Goal: Task Accomplishment & Management: Manage account settings

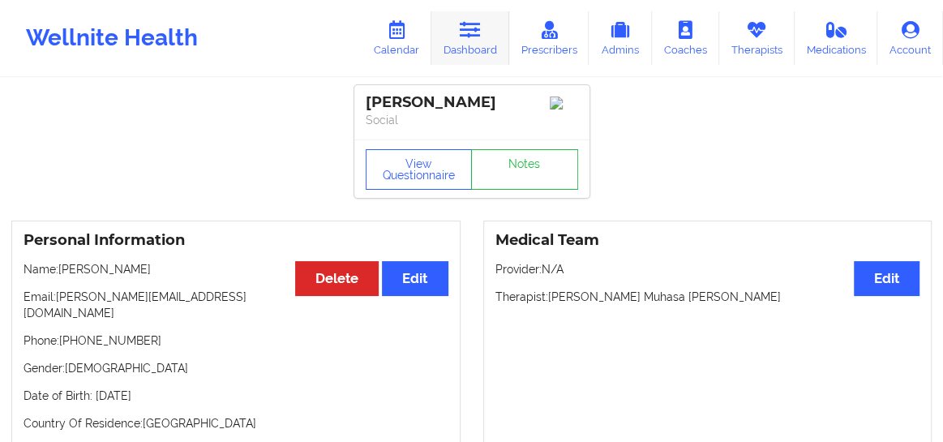
click at [450, 34] on link "Dashboard" at bounding box center [470, 38] width 78 height 54
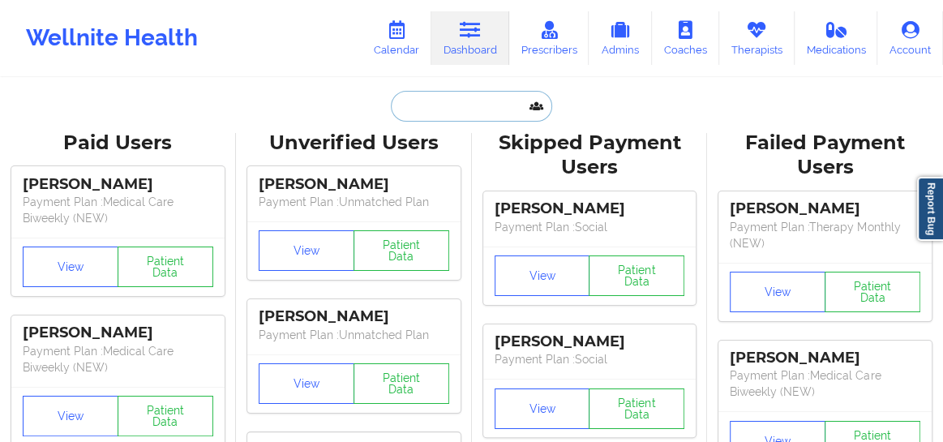
click at [406, 109] on input "text" at bounding box center [471, 106] width 161 height 31
paste input "Amoni Clarke"
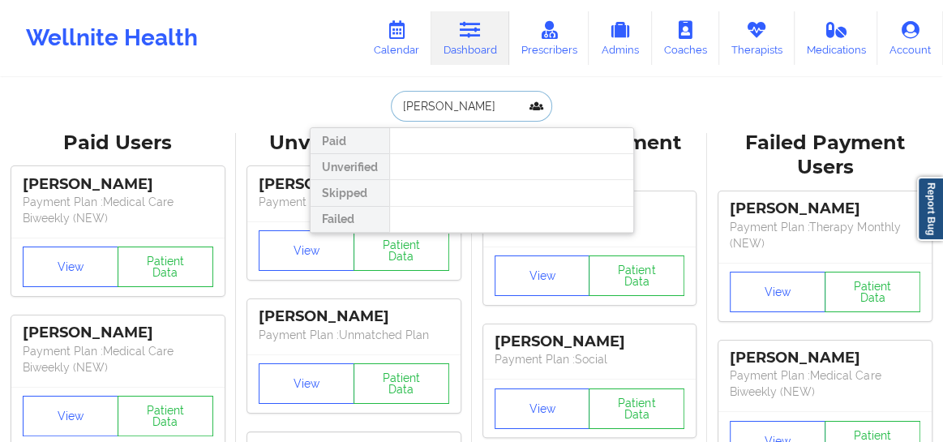
click at [400, 106] on input "Amoni Clarke" at bounding box center [471, 106] width 161 height 31
type input "Amoni Clarke"
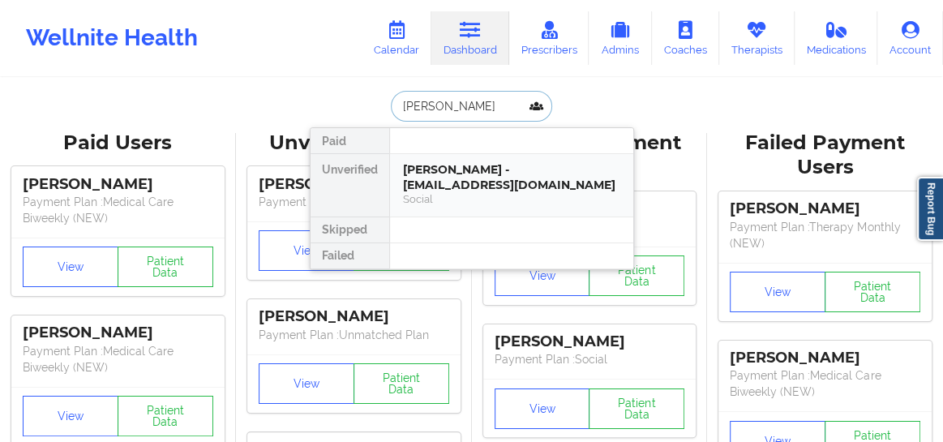
click at [465, 179] on div "Amoni Clarke - amoni9566@gmail.com" at bounding box center [511, 177] width 217 height 30
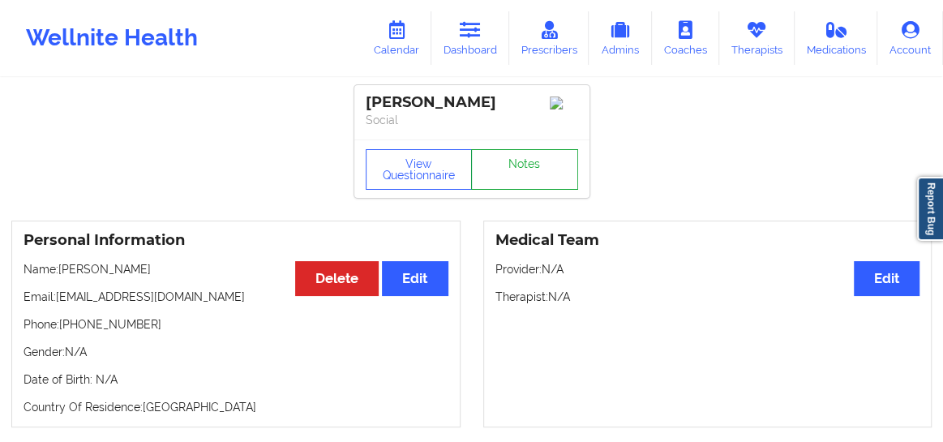
click at [516, 173] on link "Notes" at bounding box center [524, 169] width 107 height 41
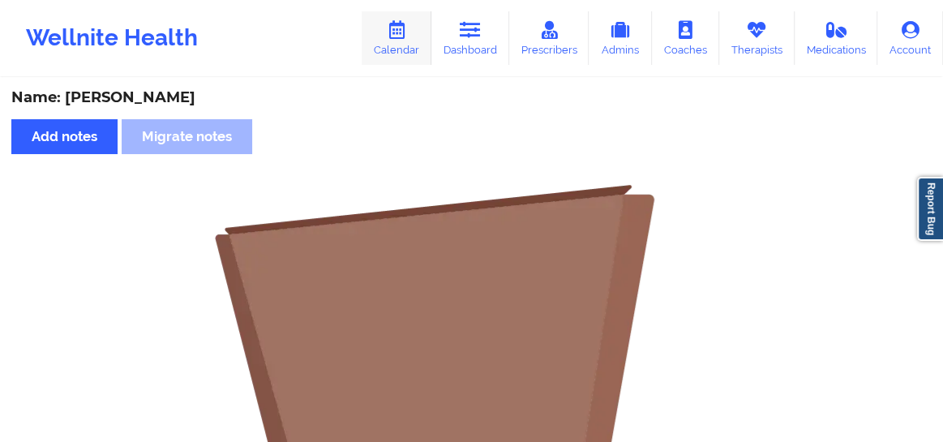
click at [395, 33] on icon at bounding box center [396, 30] width 21 height 18
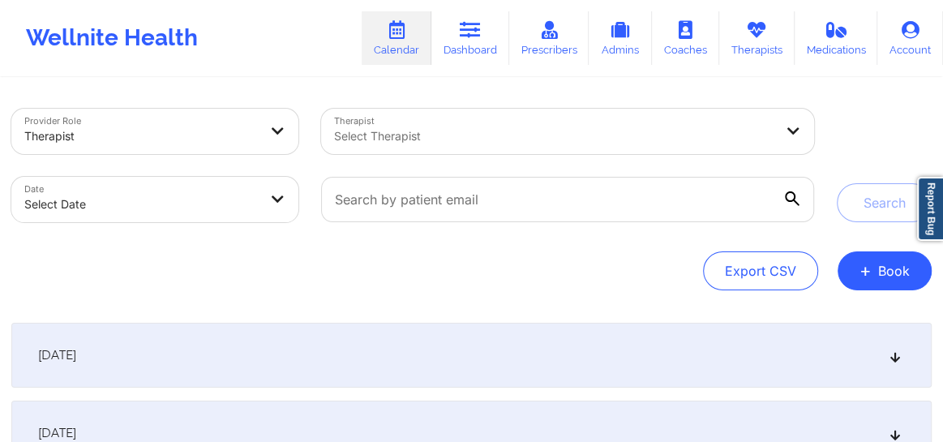
click at [372, 133] on div at bounding box center [553, 135] width 439 height 19
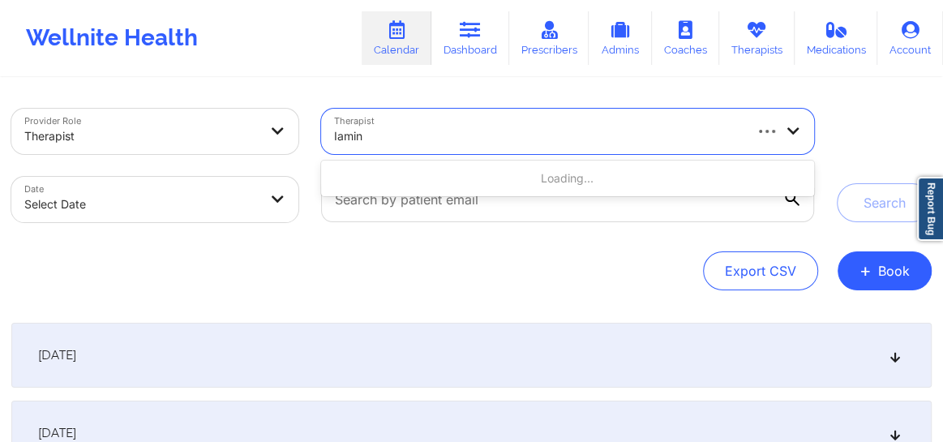
type input "Iamina"
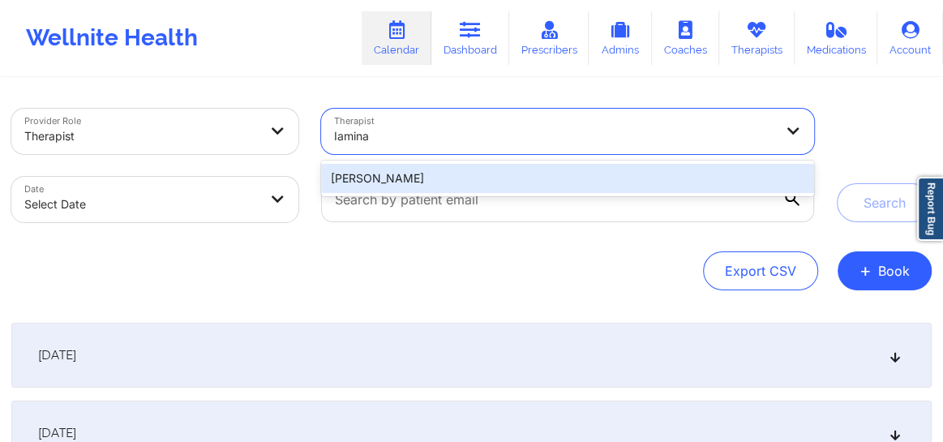
click at [637, 178] on div "[PERSON_NAME]" at bounding box center [567, 178] width 493 height 29
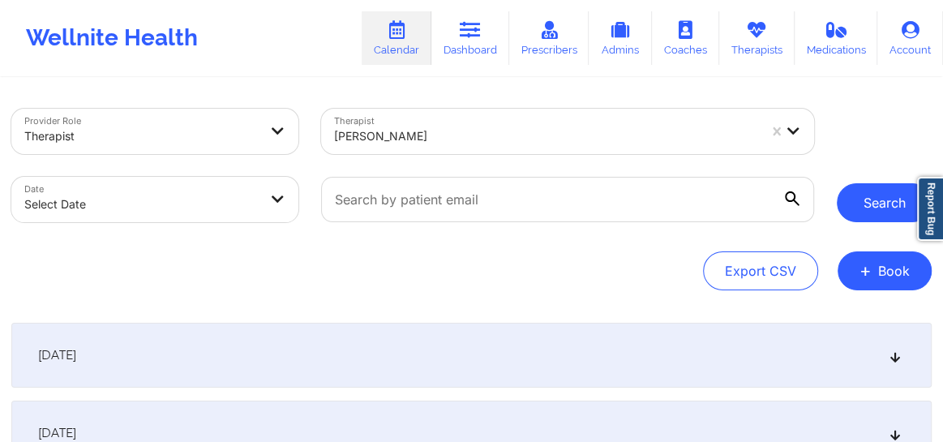
click at [868, 207] on button "Search" at bounding box center [884, 202] width 95 height 39
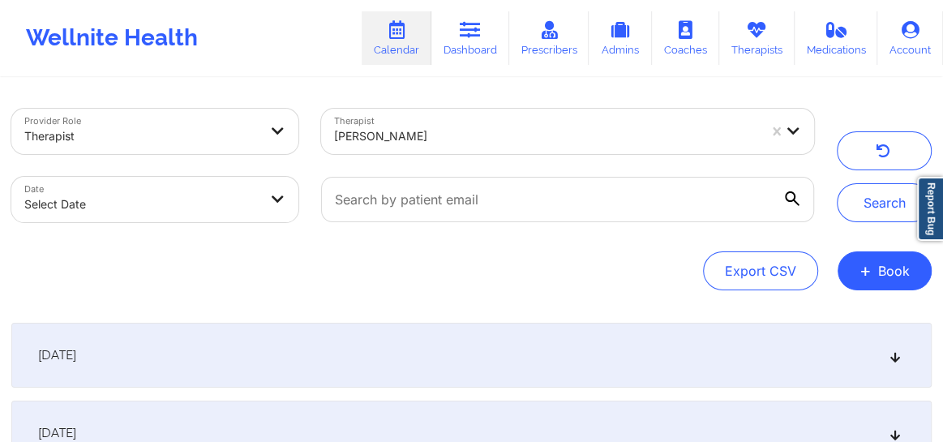
click at [894, 361] on icon at bounding box center [896, 354] width 14 height 11
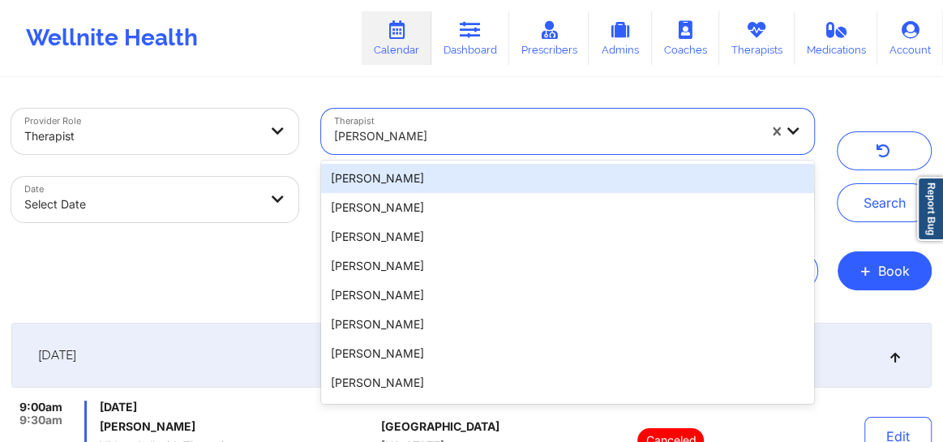
drag, startPoint x: 419, startPoint y: 130, endPoint x: 326, endPoint y: 137, distance: 93.5
click at [326, 137] on div "[PERSON_NAME]" at bounding box center [540, 131] width 438 height 45
click at [445, 143] on div at bounding box center [545, 135] width 423 height 19
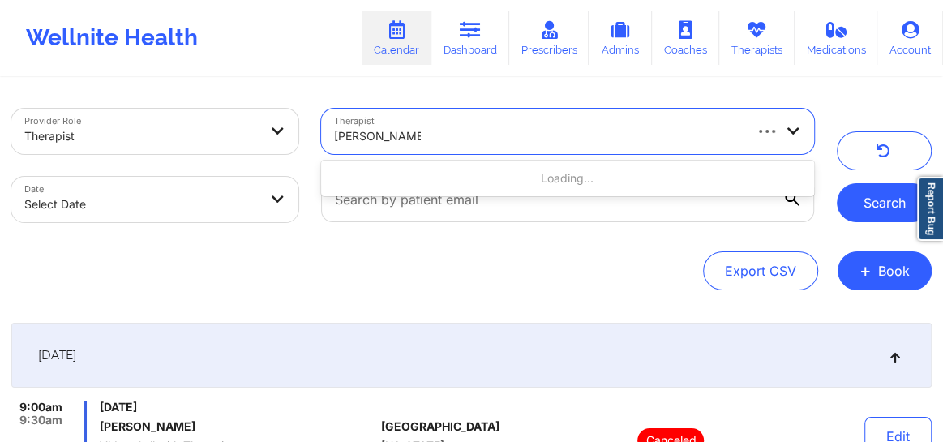
type input "Margaret Fields"
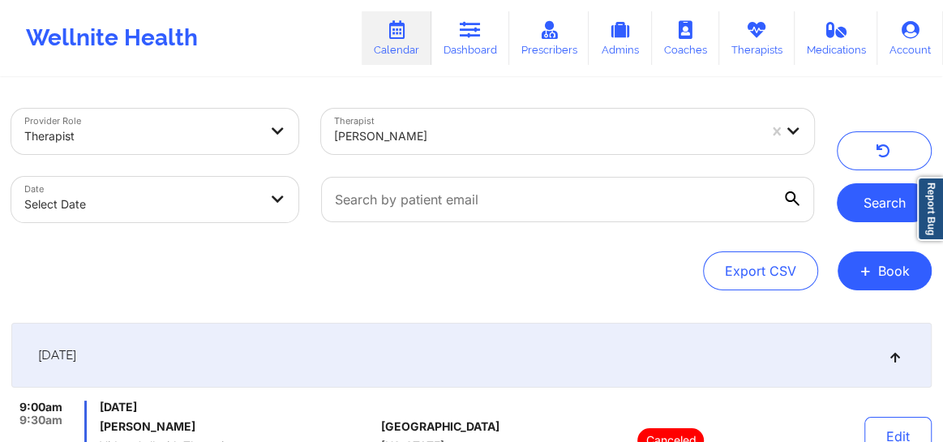
click at [891, 205] on button "Search" at bounding box center [884, 202] width 95 height 39
click at [431, 144] on div at bounding box center [545, 135] width 423 height 19
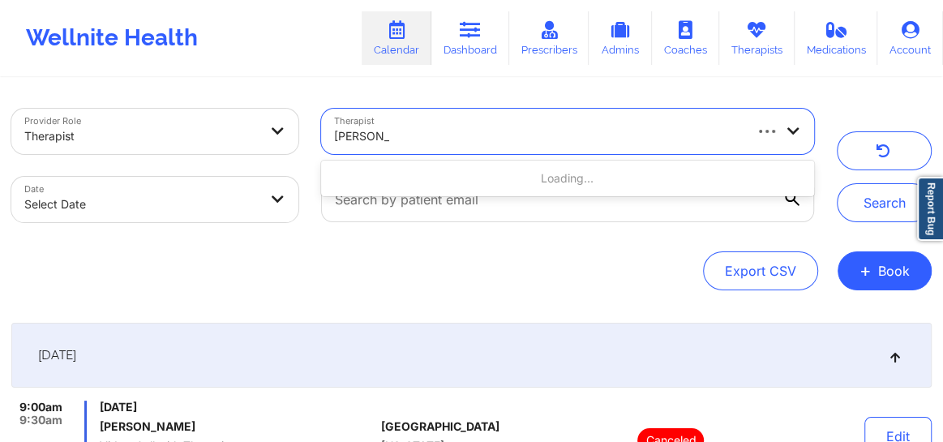
type input "margaret f"
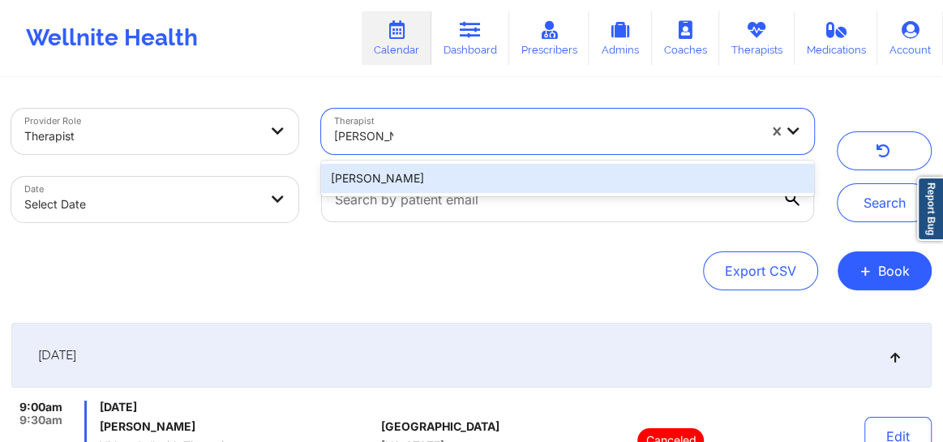
click at [392, 182] on div "Margaret Fields" at bounding box center [567, 178] width 493 height 29
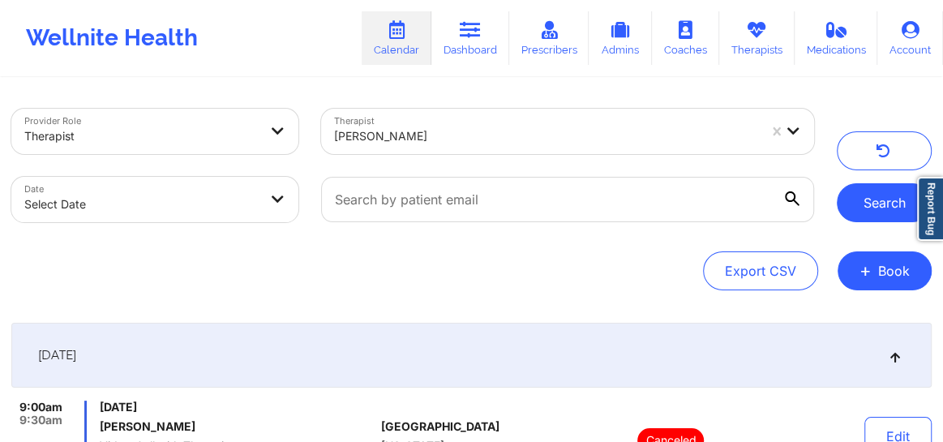
click at [852, 193] on button "Search" at bounding box center [884, 202] width 95 height 39
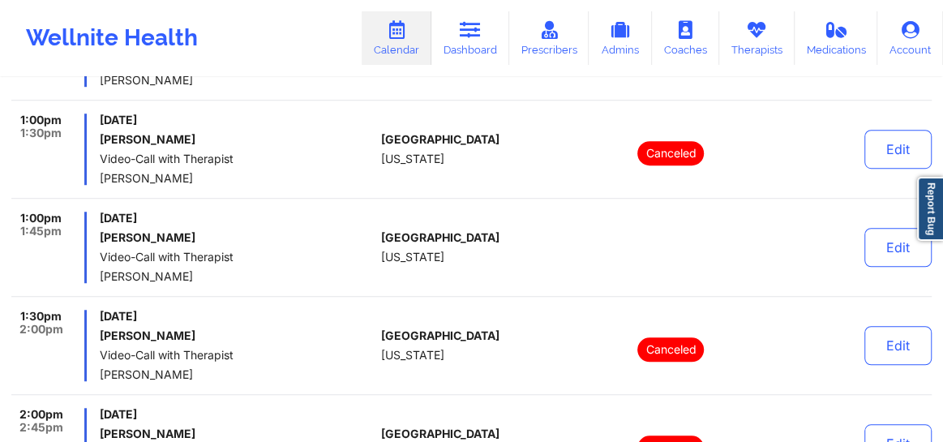
scroll to position [589, 0]
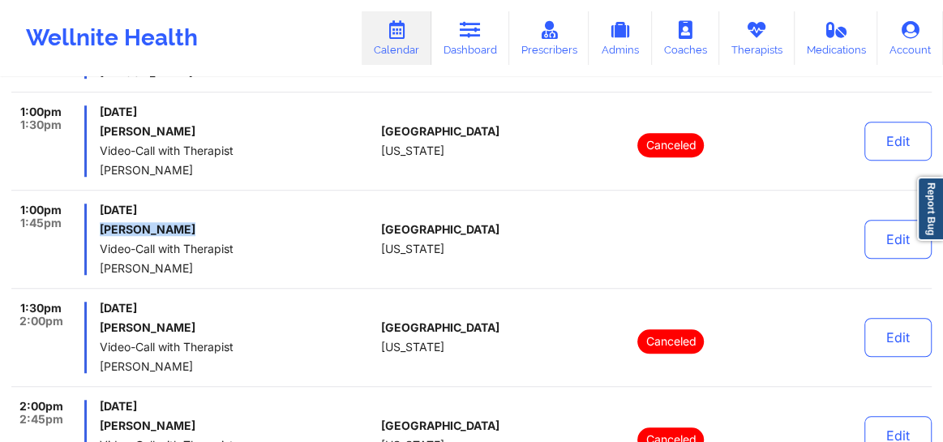
drag, startPoint x: 131, startPoint y: 233, endPoint x: 96, endPoint y: 227, distance: 34.5
click at [96, 227] on div "1:00pm 1:45pm Thursday, September 25, 2025 Amanda Schutz Video-Call with Therap…" at bounding box center [192, 239] width 363 height 71
copy h6 "Amanda Schutz"
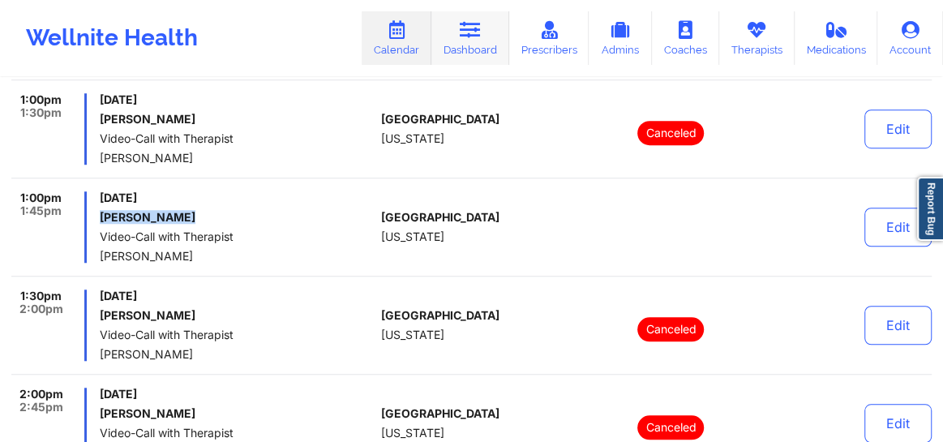
click at [471, 48] on link "Dashboard" at bounding box center [470, 38] width 78 height 54
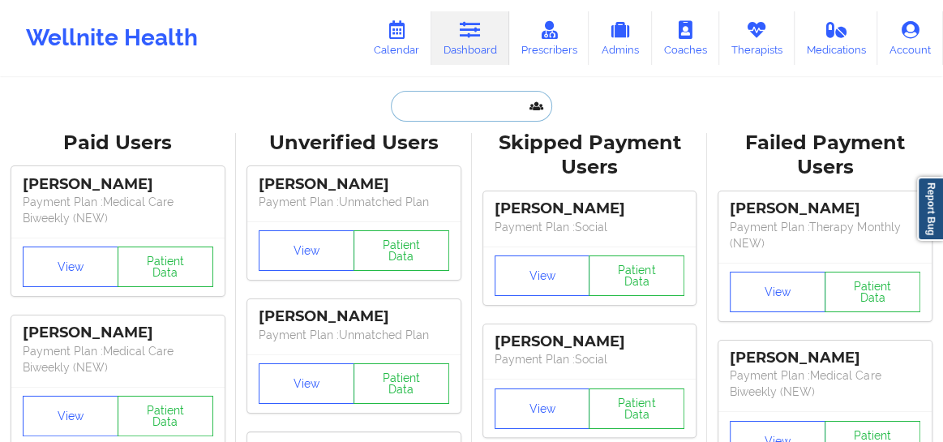
click at [421, 110] on input "text" at bounding box center [471, 106] width 161 height 31
paste input "Caitie Morris"
type input "Caitie Morris"
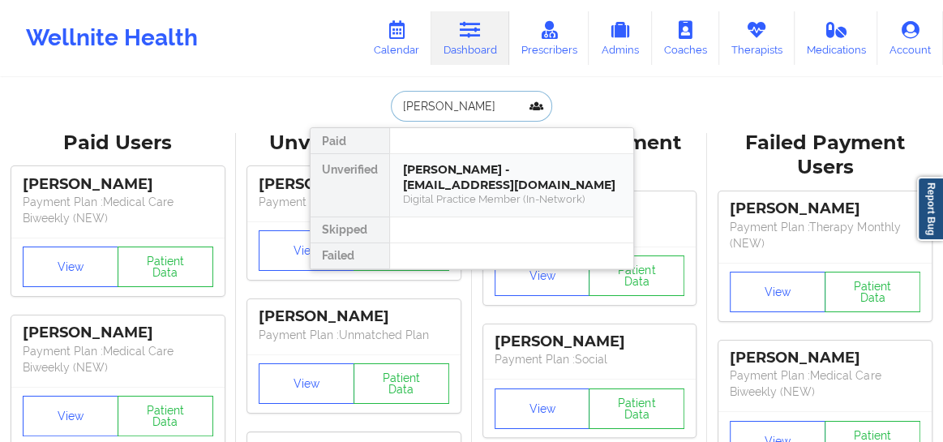
click at [435, 178] on div "Caitie Morris - caitieoreilly@icloud.com" at bounding box center [511, 177] width 217 height 30
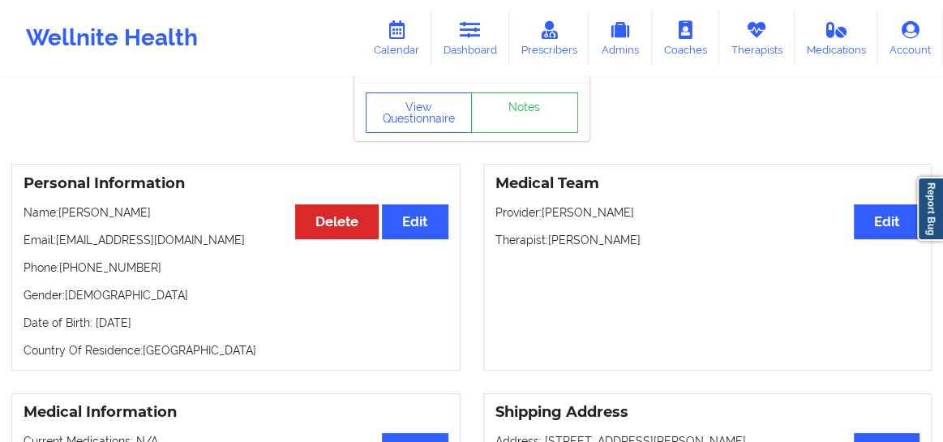
scroll to position [73, 0]
drag, startPoint x: 187, startPoint y: 242, endPoint x: 58, endPoint y: 236, distance: 129.0
click at [58, 236] on p "Email: caitieoreilly@icloud.com" at bounding box center [236, 240] width 425 height 16
copy p "caitieoreilly@icloud.com"
click at [396, 49] on link "Calendar" at bounding box center [397, 38] width 70 height 54
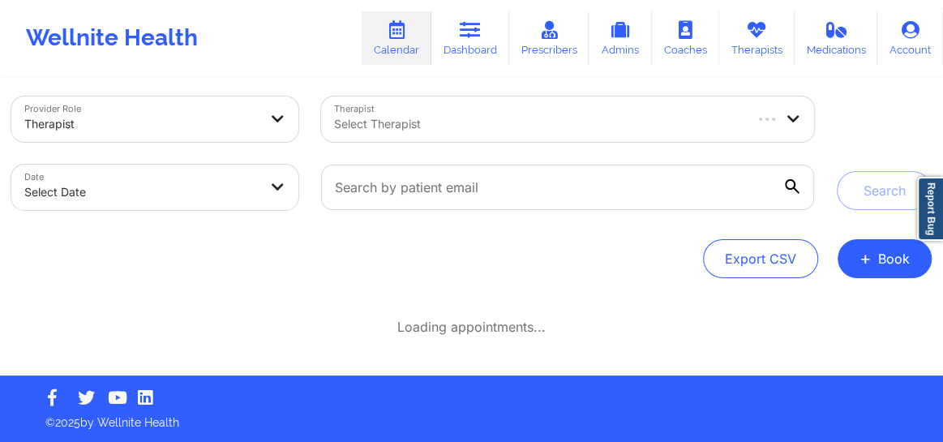
scroll to position [11, 0]
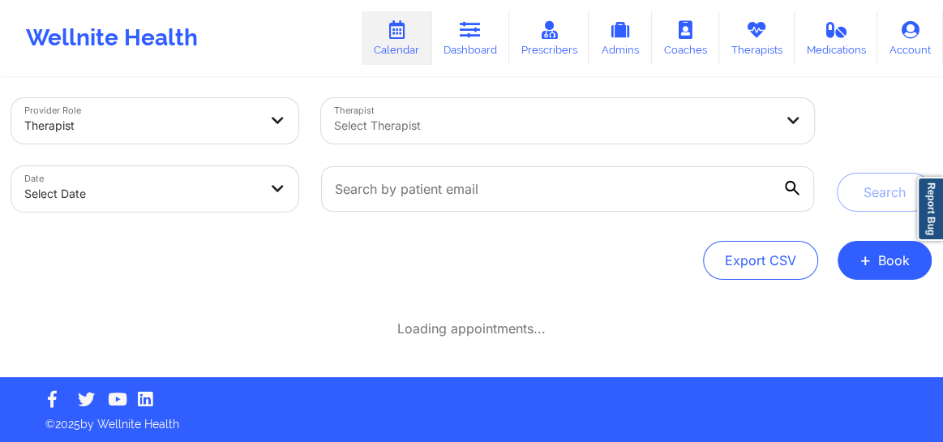
click at [409, 241] on div "Export CSV + Book" at bounding box center [471, 260] width 920 height 39
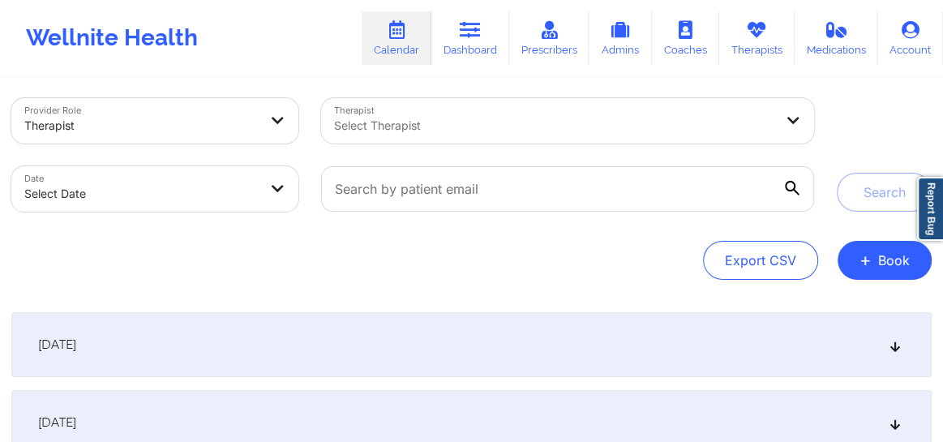
scroll to position [73, 0]
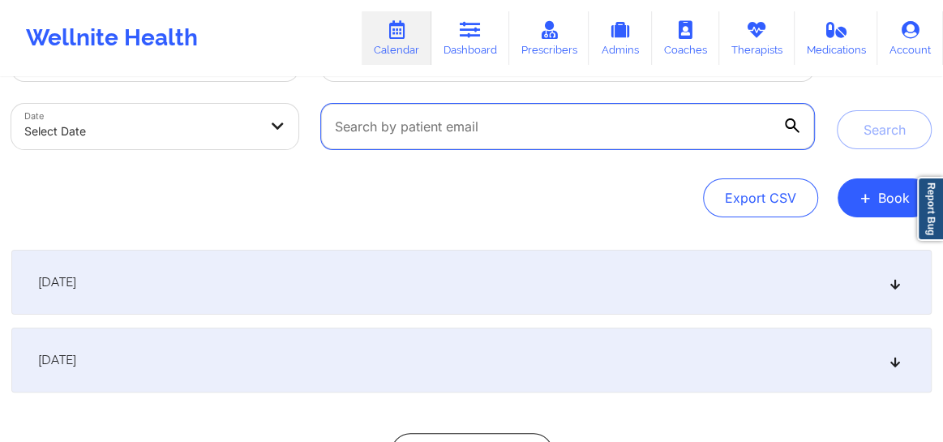
click at [392, 129] on input "text" at bounding box center [567, 126] width 493 height 45
paste input "caitieoreilly@icloud.com"
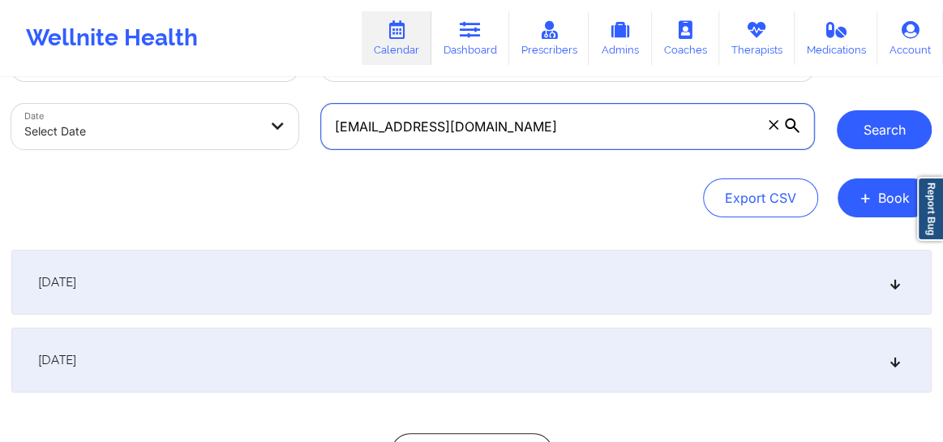
type input "caitieoreilly@icloud.com"
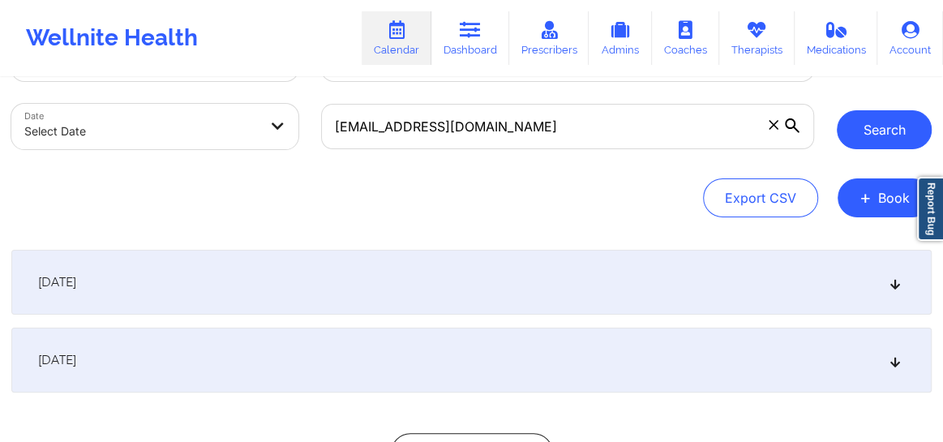
click at [882, 126] on button "Search" at bounding box center [884, 129] width 95 height 39
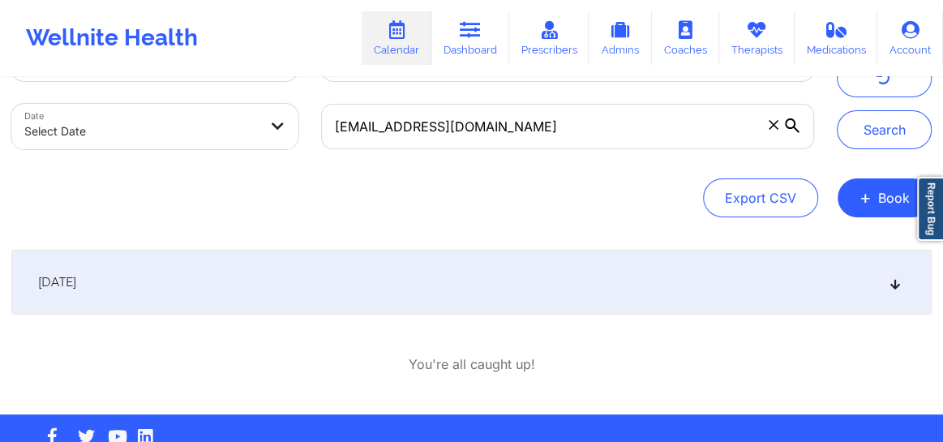
click at [894, 279] on icon at bounding box center [896, 281] width 14 height 11
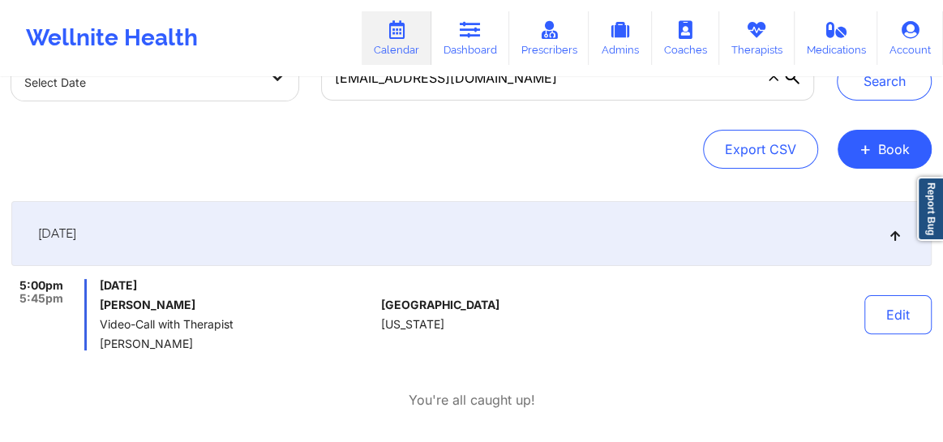
scroll to position [97, 0]
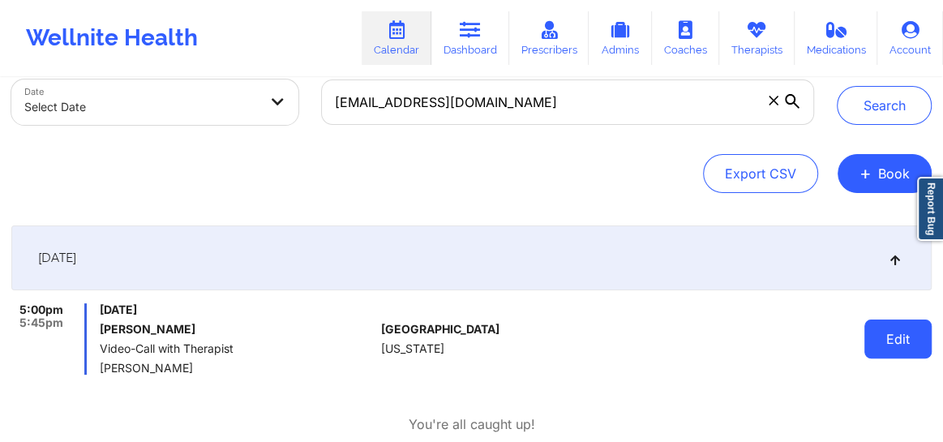
click at [878, 341] on button "Edit" at bounding box center [897, 338] width 67 height 39
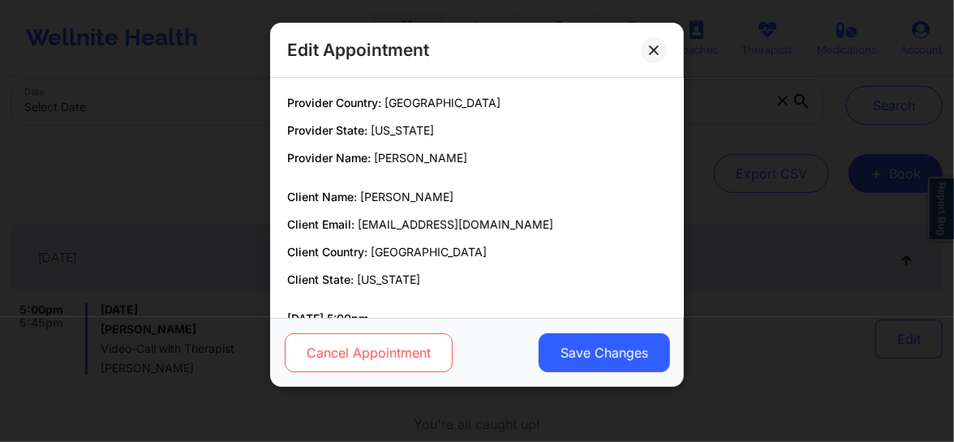
click at [413, 346] on button "Cancel Appointment" at bounding box center [369, 352] width 168 height 39
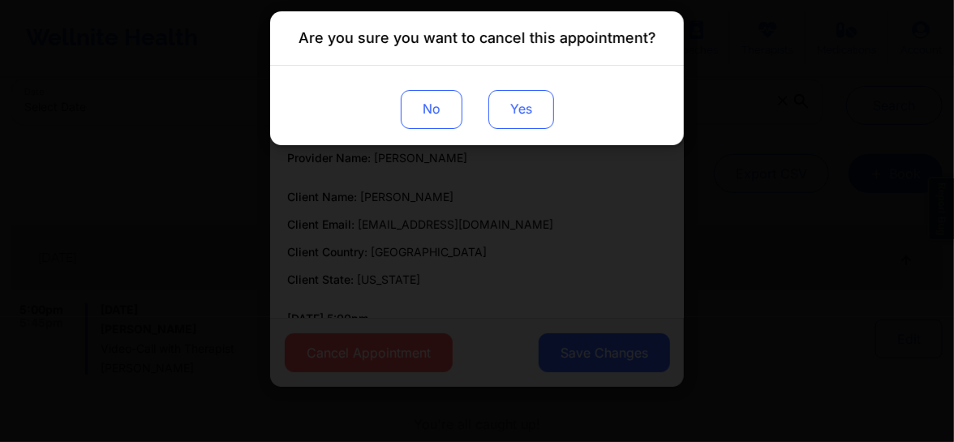
click at [511, 116] on button "Yes" at bounding box center [521, 109] width 66 height 39
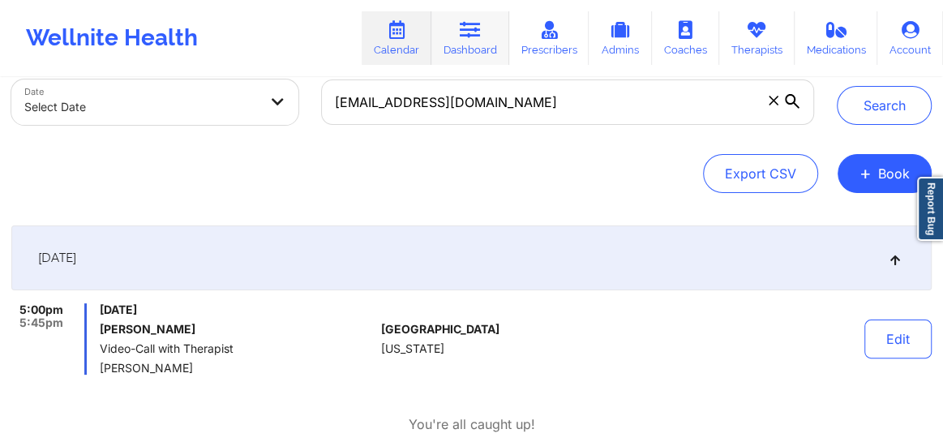
click at [478, 40] on link "Dashboard" at bounding box center [470, 38] width 78 height 54
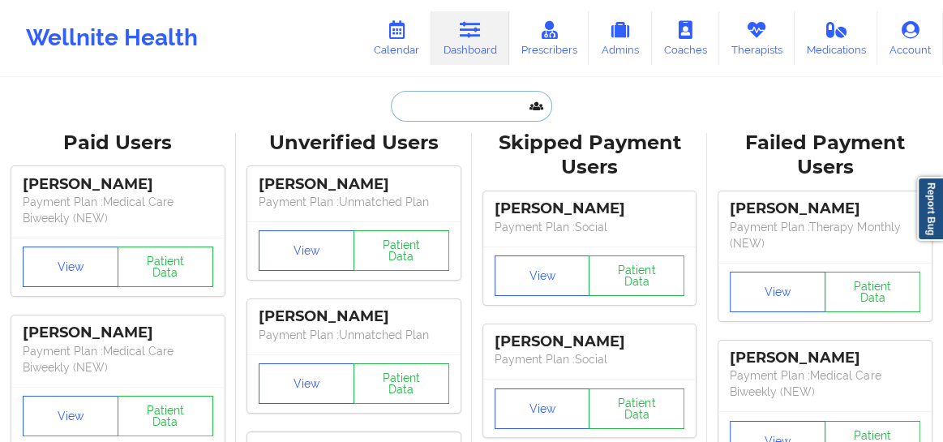
click at [426, 98] on input "text" at bounding box center [471, 106] width 161 height 31
paste input "Cierra Thorpe"
type input "Cierra Thorpe"
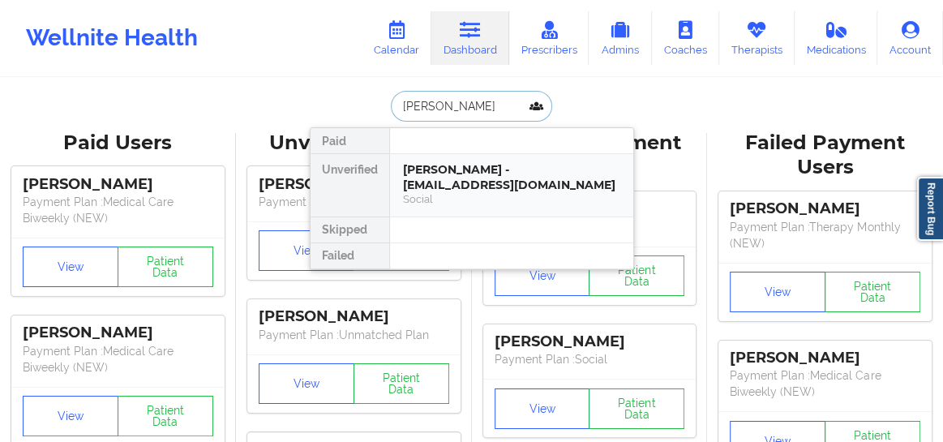
click at [431, 189] on div "Cierra Thorpe - bfthorpe39@gmail.com" at bounding box center [511, 177] width 217 height 30
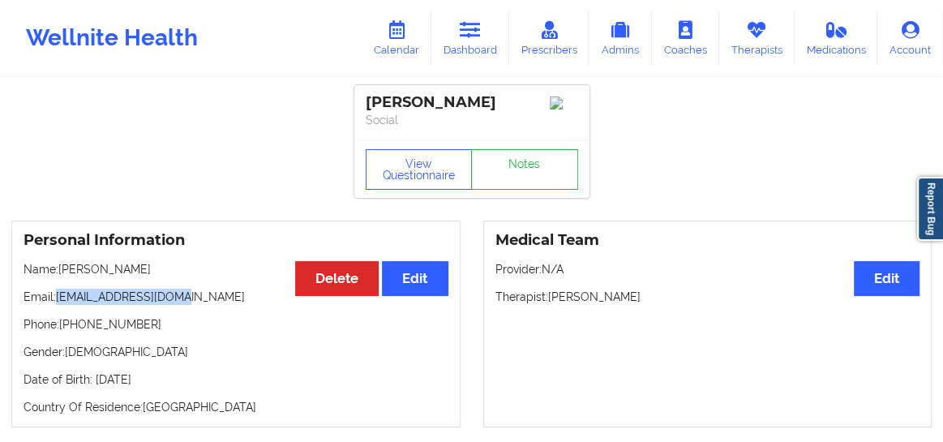
drag, startPoint x: 179, startPoint y: 307, endPoint x: 57, endPoint y: 299, distance: 122.7
click at [57, 299] on p "Email: bfthorpe39@gmail.com" at bounding box center [236, 297] width 425 height 16
copy p "bfthorpe39@gmail.com"
click at [392, 50] on link "Calendar" at bounding box center [397, 38] width 70 height 54
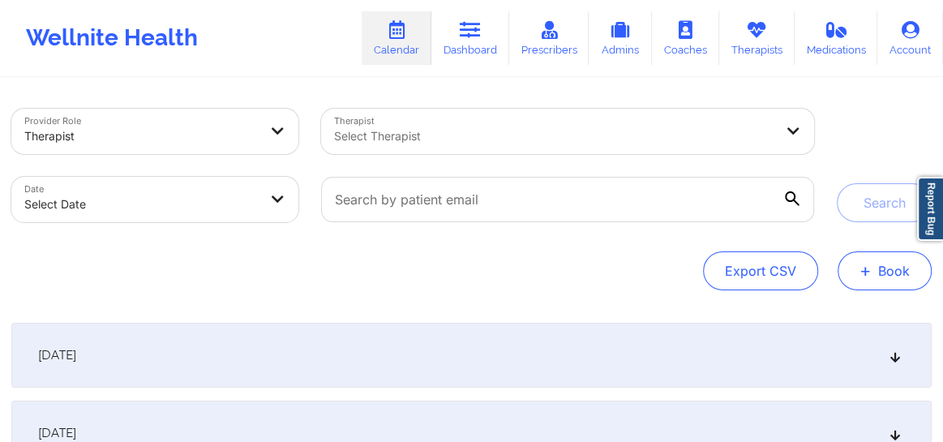
click at [866, 273] on span "+" at bounding box center [865, 270] width 12 height 9
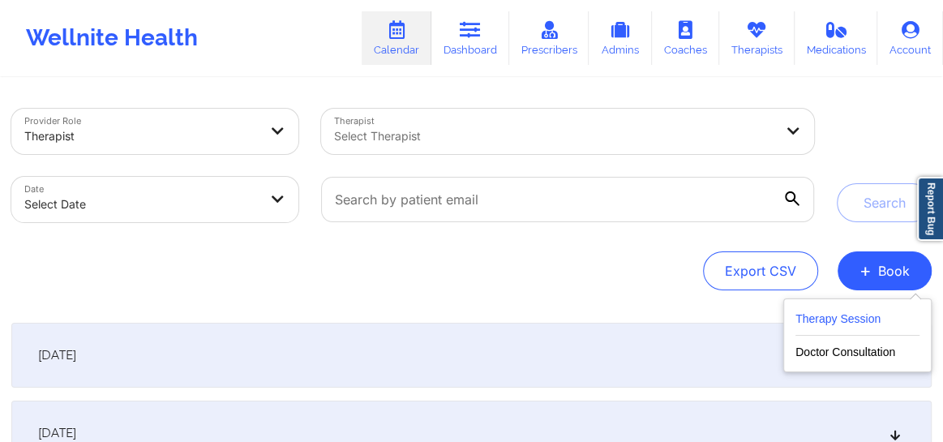
click at [824, 316] on button "Therapy Session" at bounding box center [857, 322] width 124 height 27
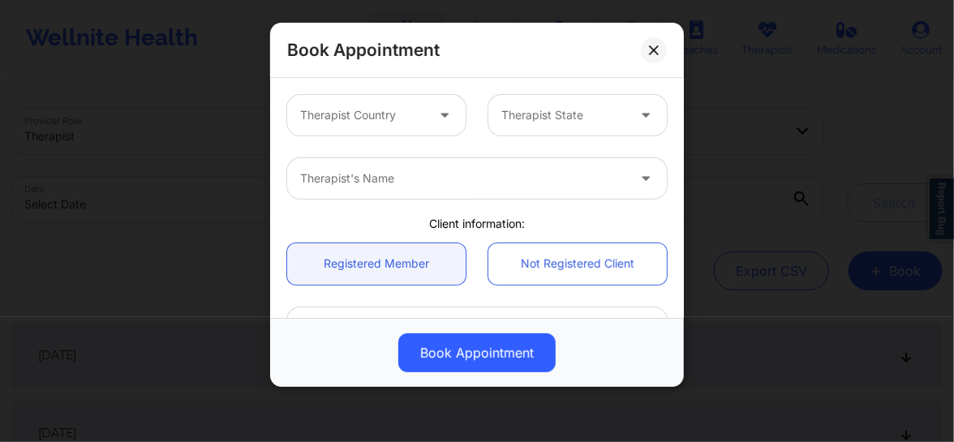
click at [429, 119] on div at bounding box center [445, 115] width 39 height 41
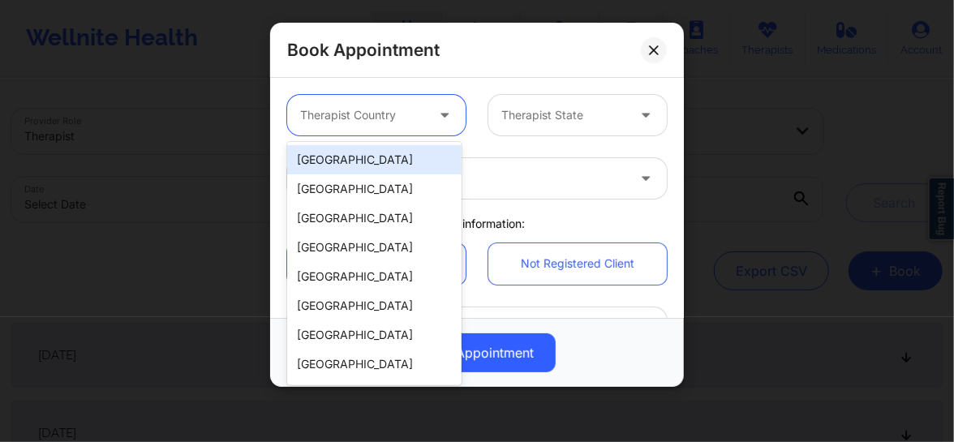
click at [351, 161] on div "[GEOGRAPHIC_DATA]" at bounding box center [374, 159] width 174 height 29
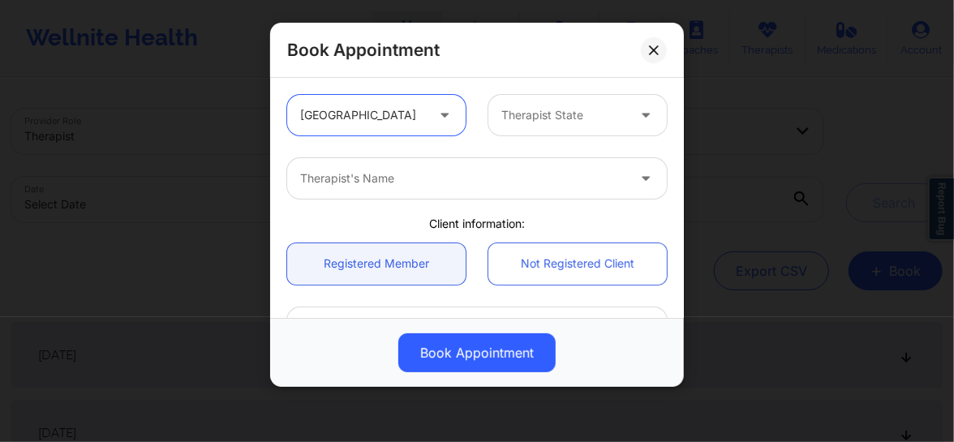
click at [551, 114] on div at bounding box center [563, 114] width 125 height 19
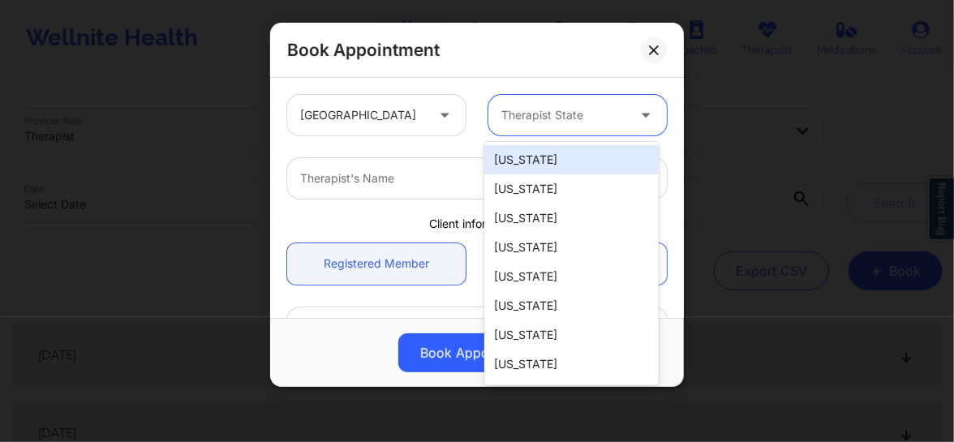
click at [551, 114] on div at bounding box center [563, 114] width 125 height 19
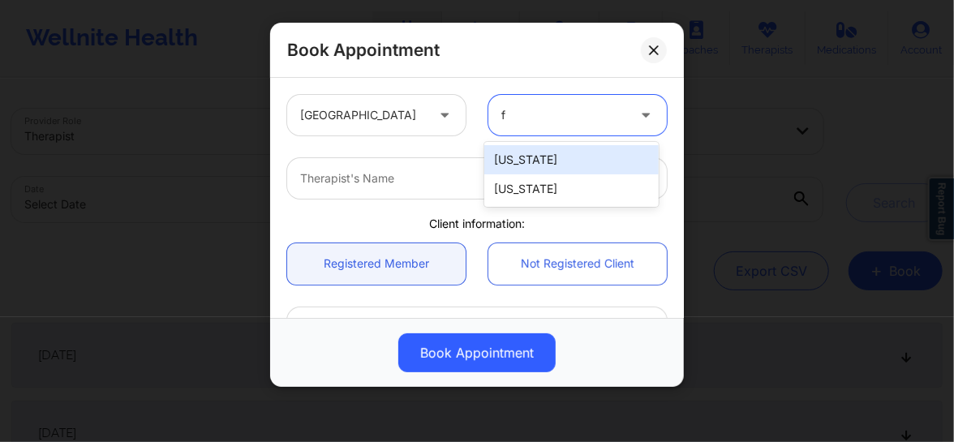
type input "fl"
click at [517, 164] on div "[US_STATE]" at bounding box center [571, 159] width 174 height 29
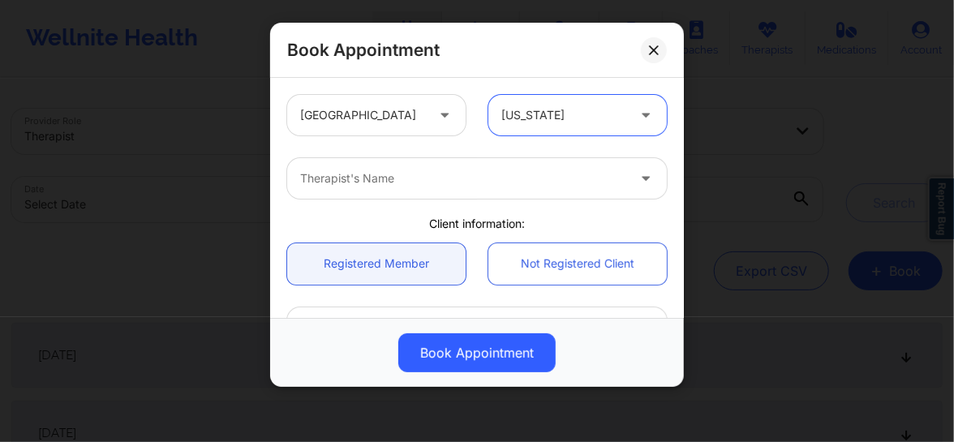
click at [455, 178] on div at bounding box center [463, 178] width 326 height 19
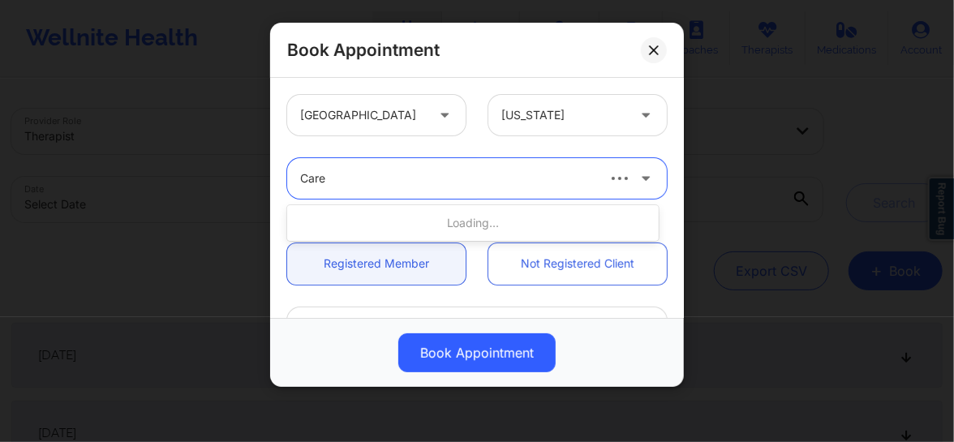
type input "Caren"
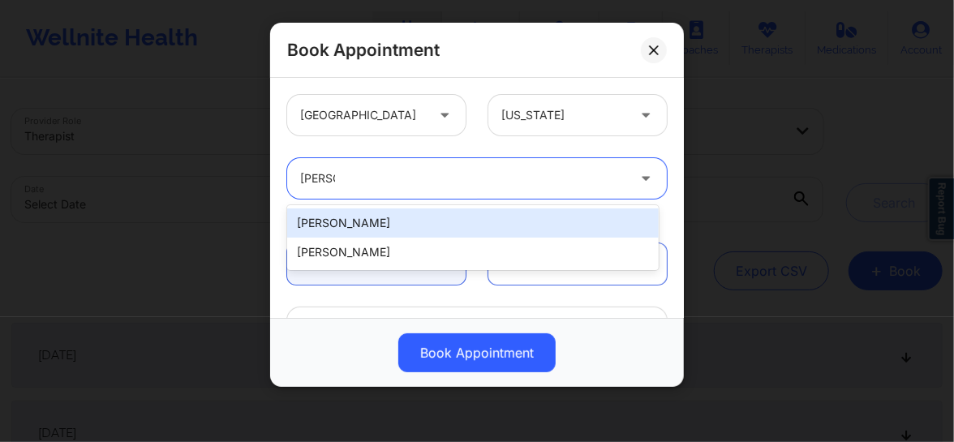
click at [372, 225] on div "Caren Sneddon" at bounding box center [472, 222] width 371 height 29
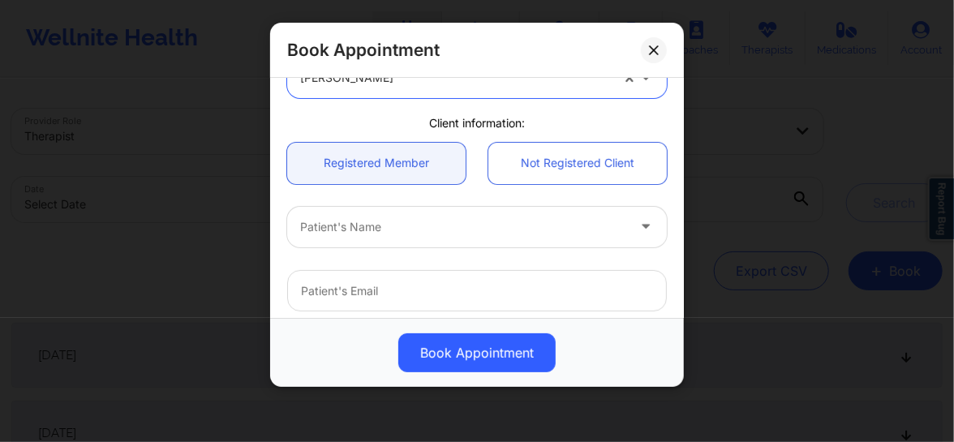
scroll to position [110, 0]
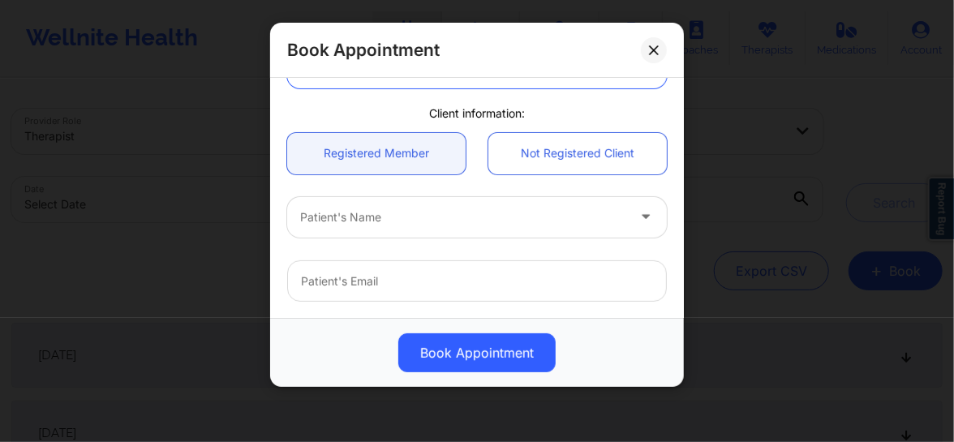
click at [360, 218] on div at bounding box center [463, 217] width 326 height 19
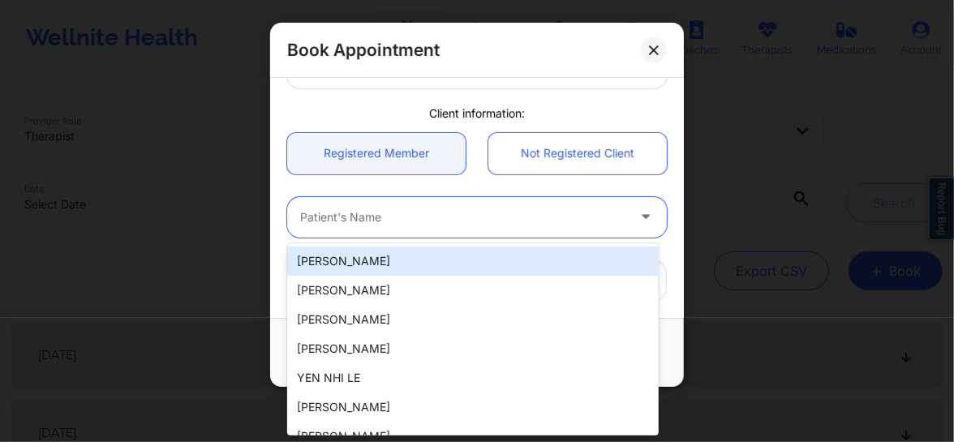
paste input "bfthorpe39@gmail.com"
type input "bfthorpe39@gmail.com"
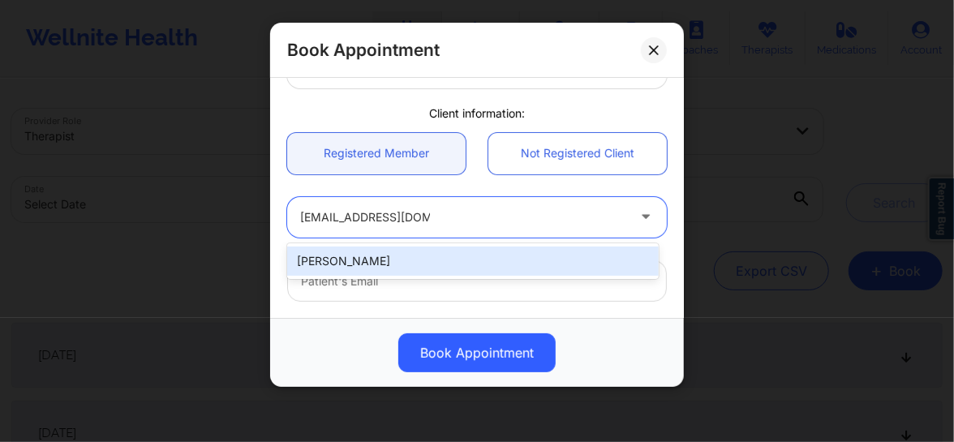
click at [364, 259] on div "Cierra Thorpe" at bounding box center [472, 260] width 371 height 29
type input "bfthorpe39@gmail.com"
type input "+12398492947"
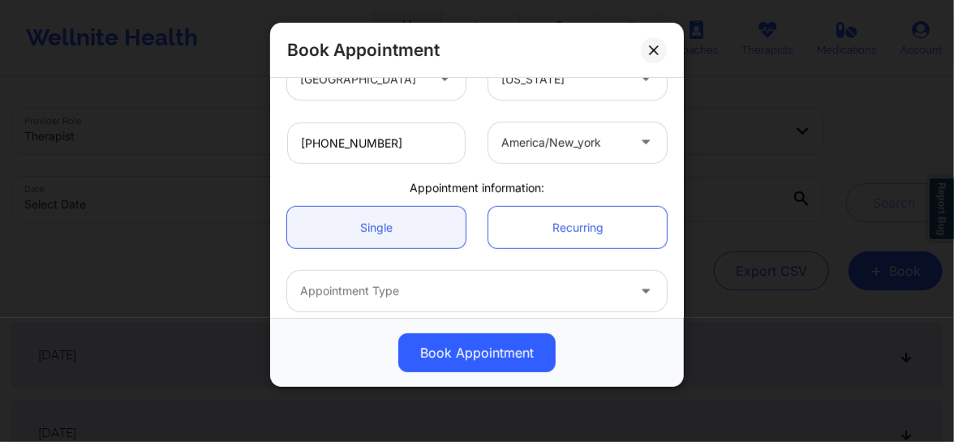
scroll to position [381, 0]
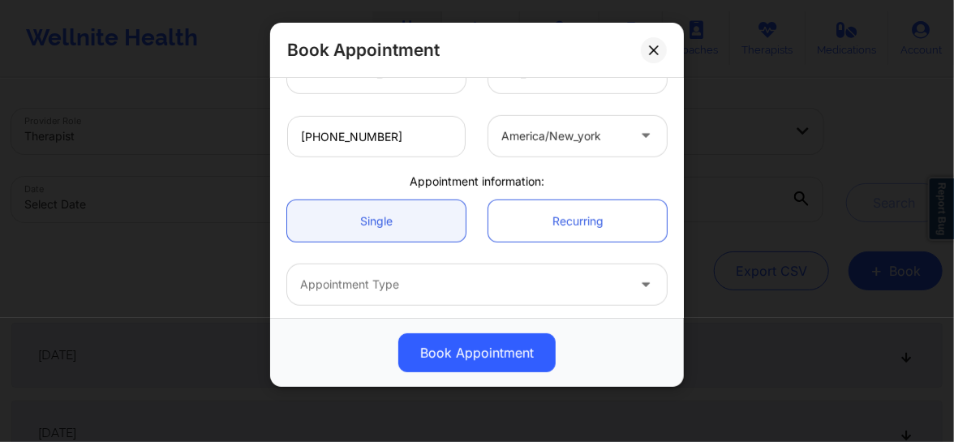
click at [361, 289] on div at bounding box center [463, 284] width 326 height 19
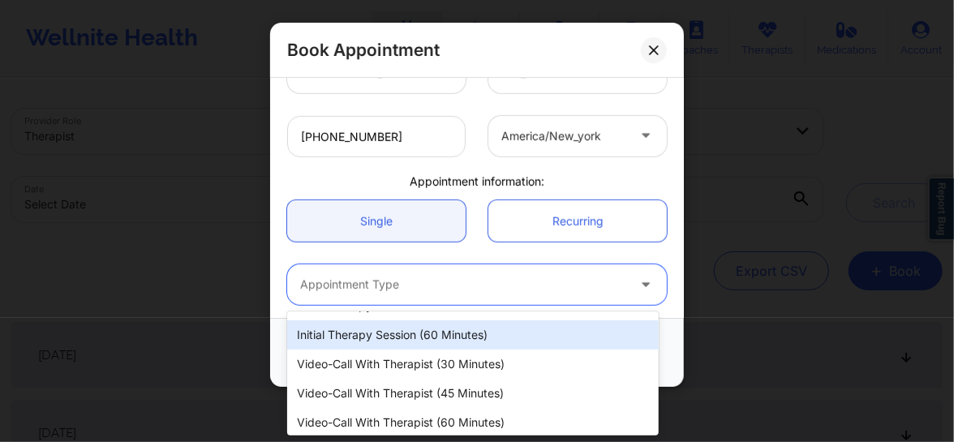
scroll to position [86, 0]
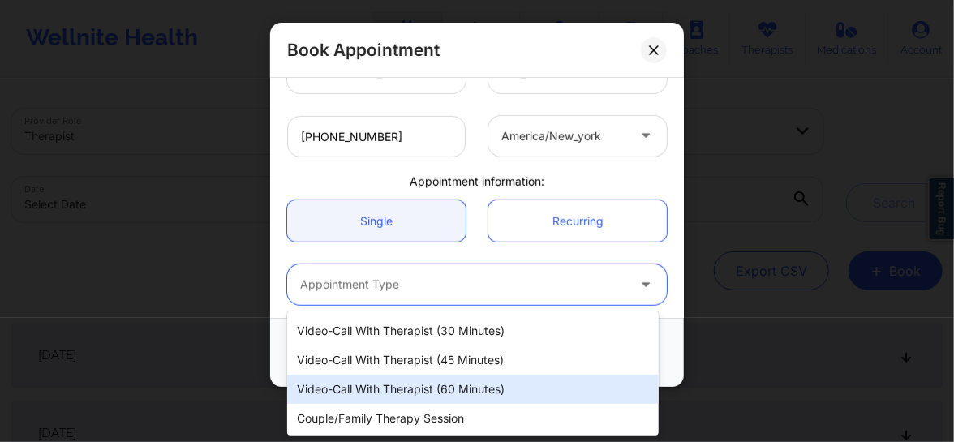
click at [362, 381] on div "Video-Call with Therapist (60 minutes)" at bounding box center [472, 389] width 371 height 29
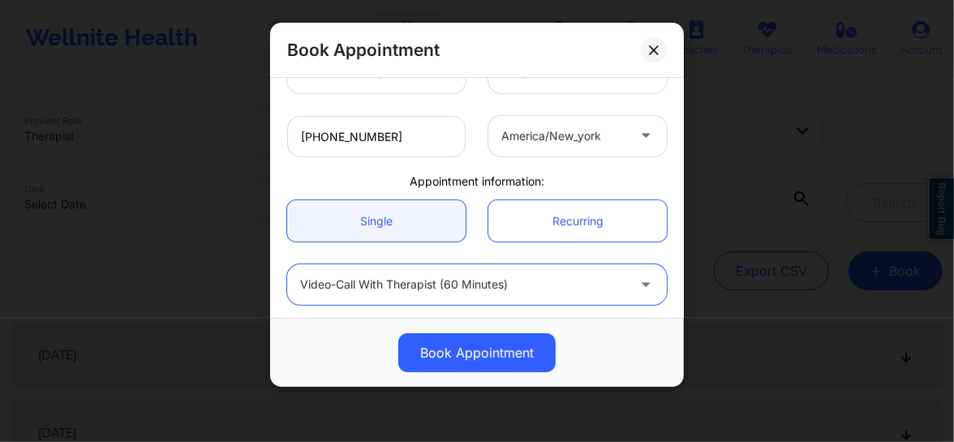
scroll to position [448, 0]
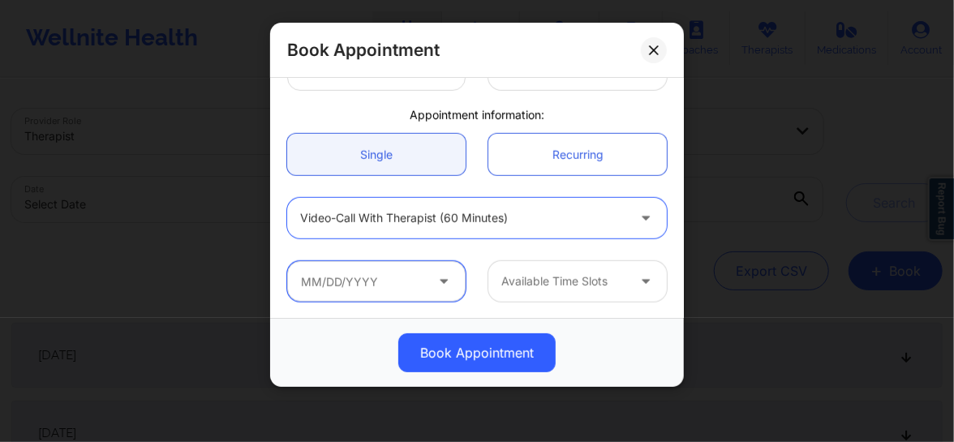
click at [380, 276] on input "text" at bounding box center [376, 281] width 178 height 41
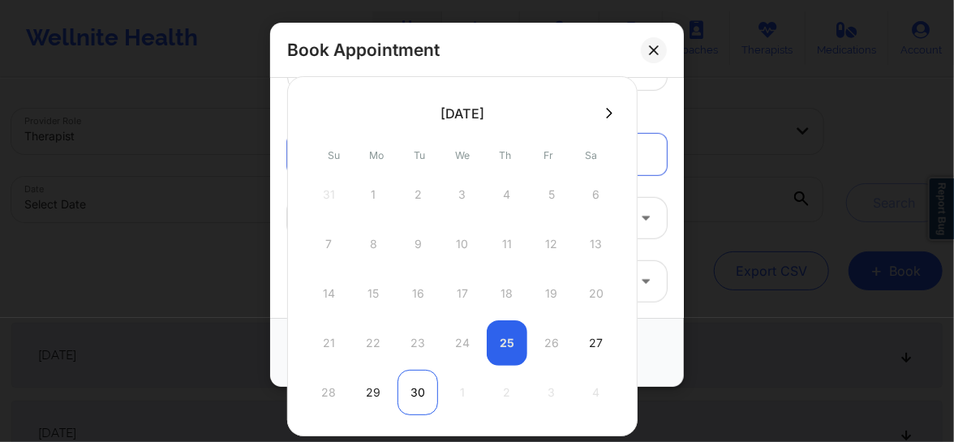
click at [415, 396] on div "30" at bounding box center [417, 392] width 41 height 45
type input "09/30/2025"
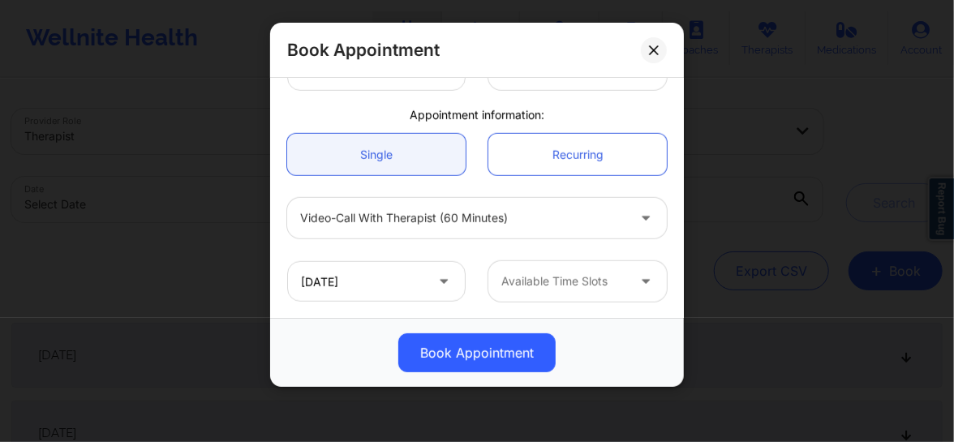
click at [572, 273] on div at bounding box center [563, 281] width 125 height 19
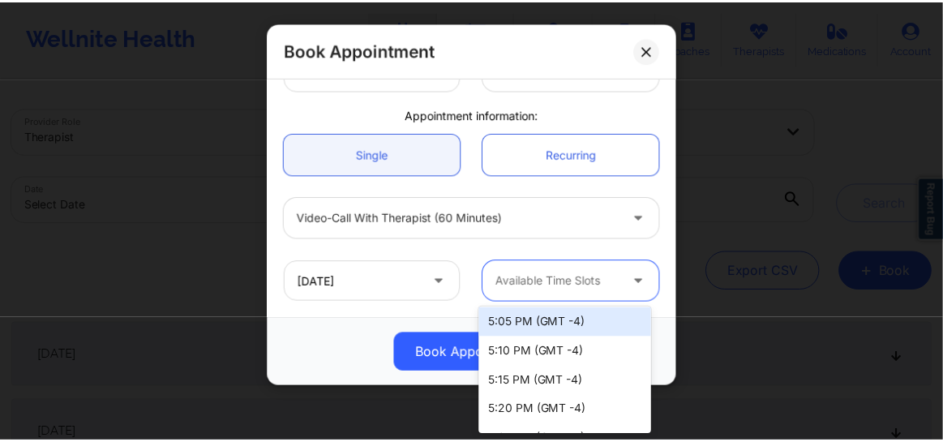
scroll to position [0, 0]
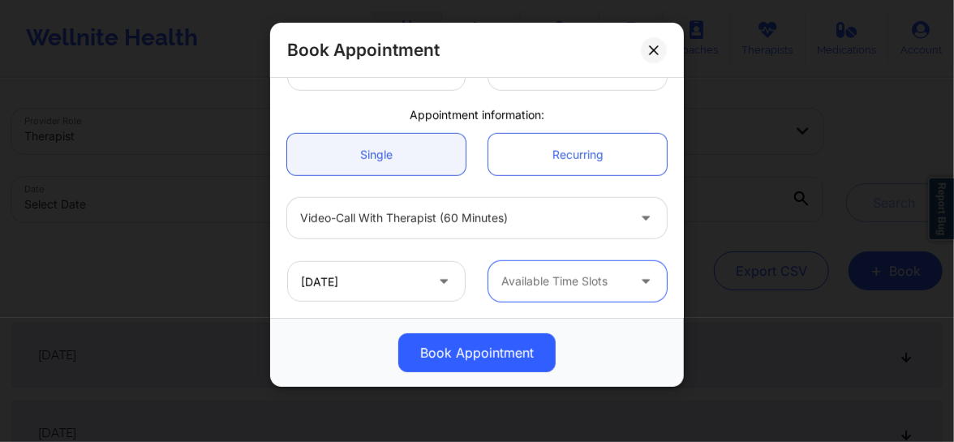
click at [521, 281] on div at bounding box center [563, 281] width 125 height 19
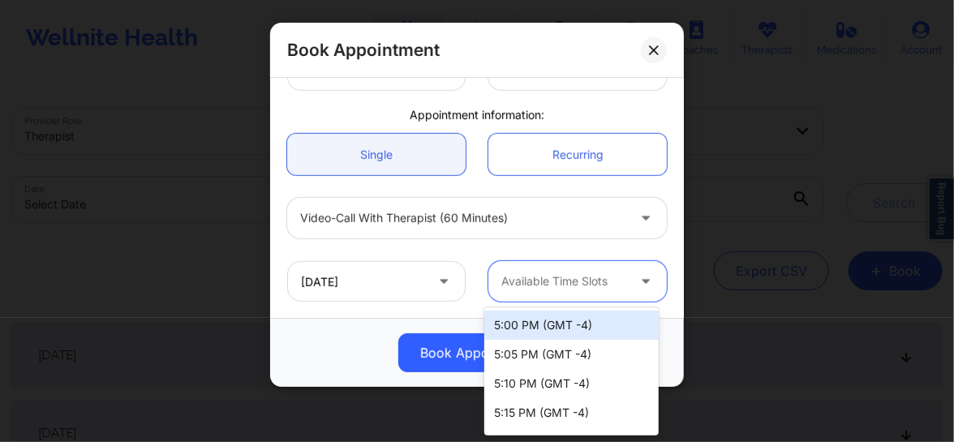
click at [505, 325] on div "5:00 PM (GMT -4)" at bounding box center [571, 325] width 174 height 29
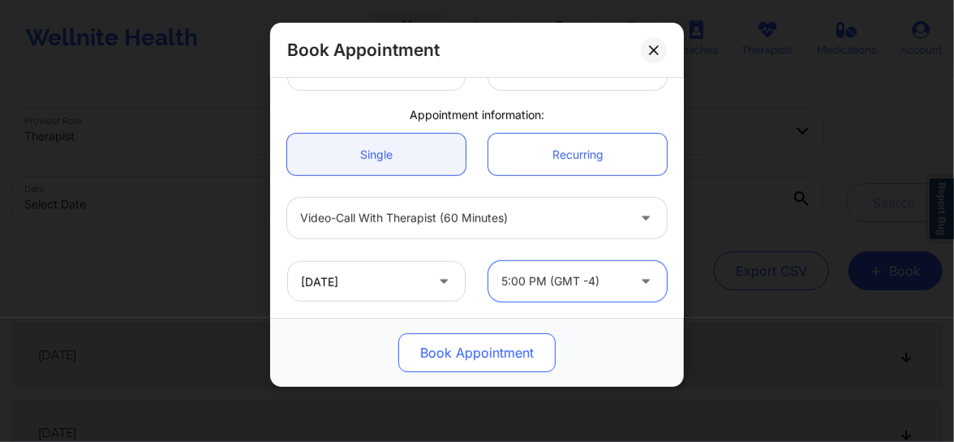
click at [456, 356] on button "Book Appointment" at bounding box center [476, 352] width 157 height 39
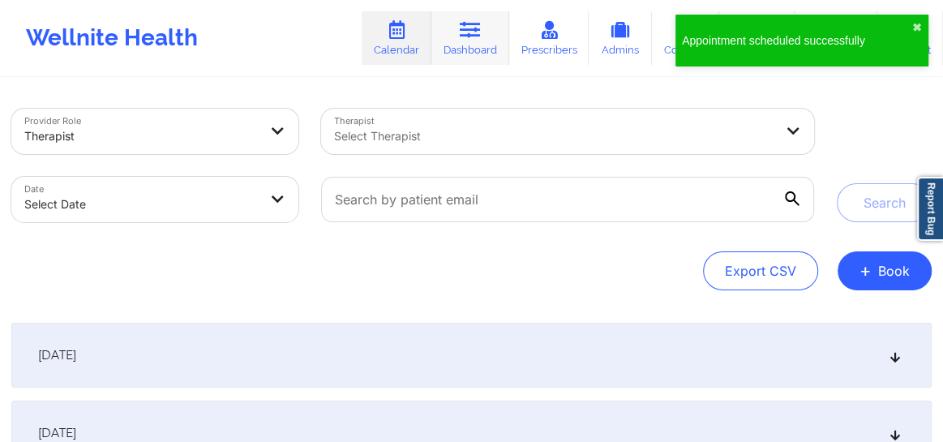
click at [486, 45] on link "Dashboard" at bounding box center [470, 38] width 78 height 54
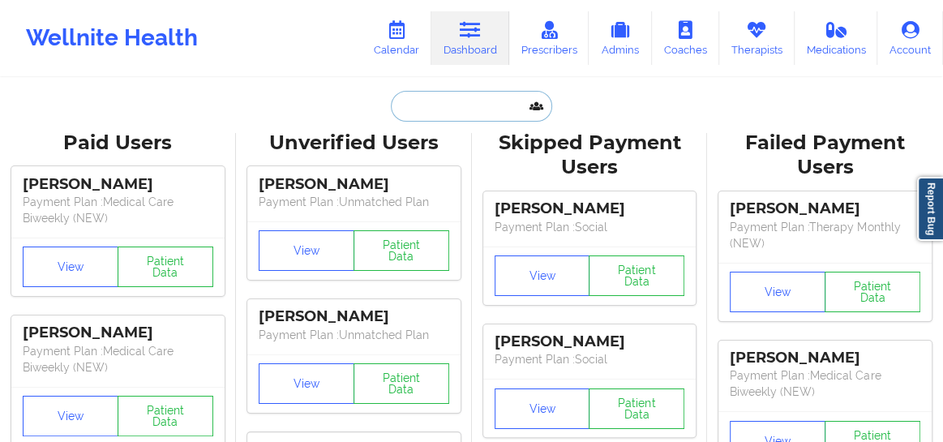
click at [434, 106] on input "text" at bounding box center [471, 106] width 161 height 31
paste input "Lucas Hunter"
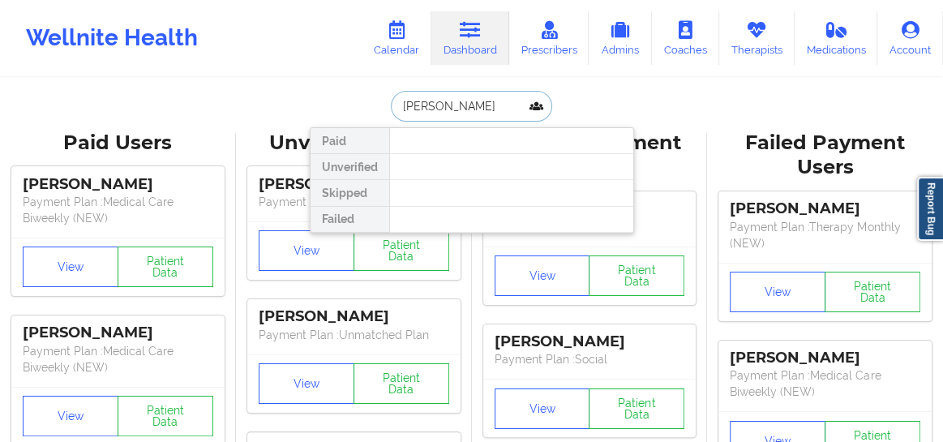
click at [397, 110] on input "Lucas Hunter" at bounding box center [471, 106] width 161 height 31
drag, startPoint x: 427, startPoint y: 105, endPoint x: 502, endPoint y: 105, distance: 74.6
click at [502, 105] on input "Lucas Hunter" at bounding box center [471, 106] width 161 height 31
type input "Lucas"
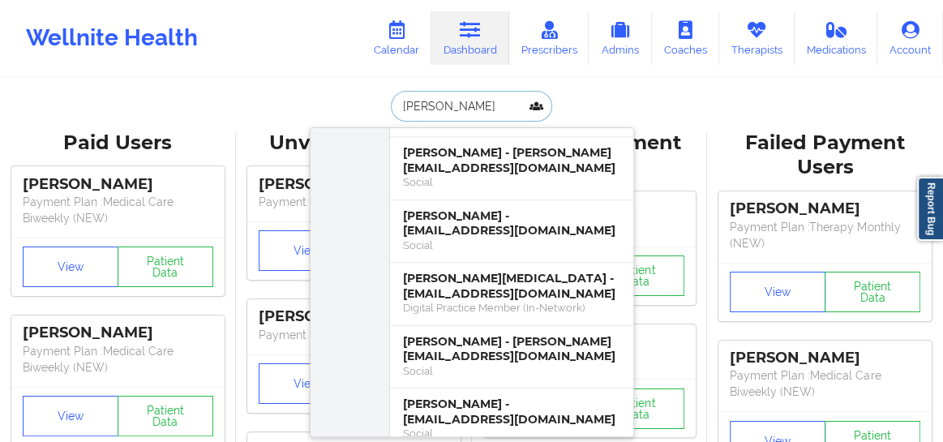
scroll to position [675, 0]
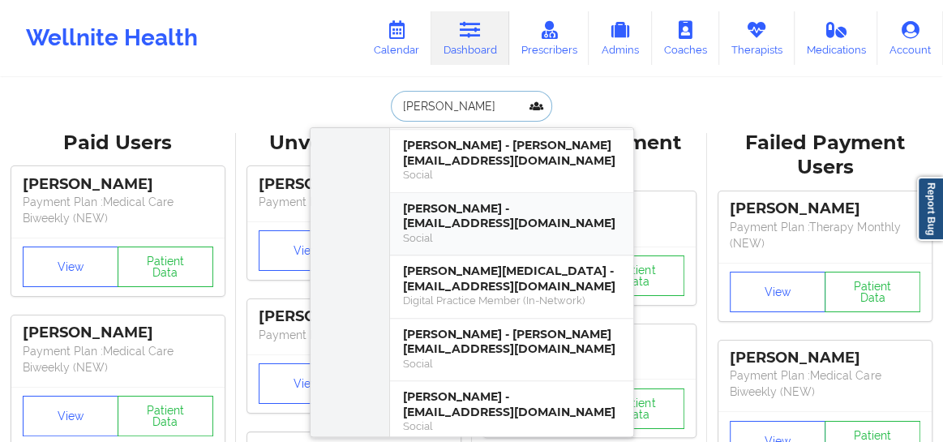
click at [465, 231] on div "Social" at bounding box center [511, 238] width 217 height 14
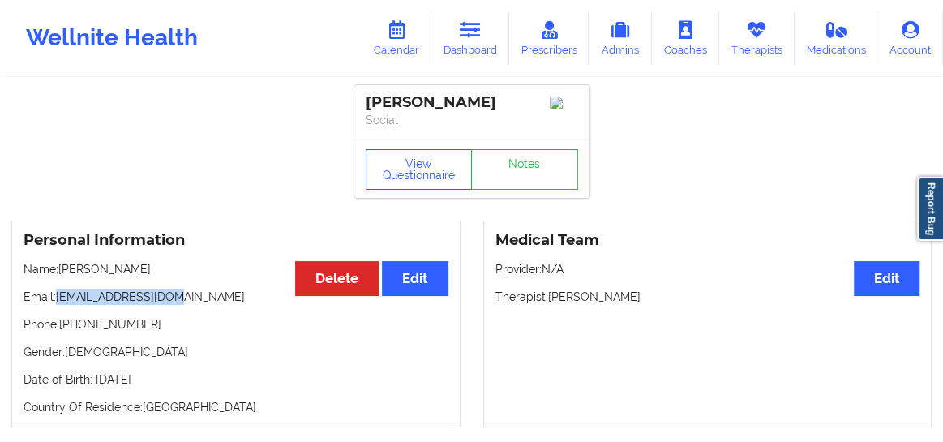
drag, startPoint x: 174, startPoint y: 306, endPoint x: 57, endPoint y: 298, distance: 117.8
click at [57, 298] on p "Email: hlucas810@gmail.com" at bounding box center [236, 297] width 425 height 16
copy p "hlucas810@gmail.com"
click at [380, 55] on link "Calendar" at bounding box center [397, 38] width 70 height 54
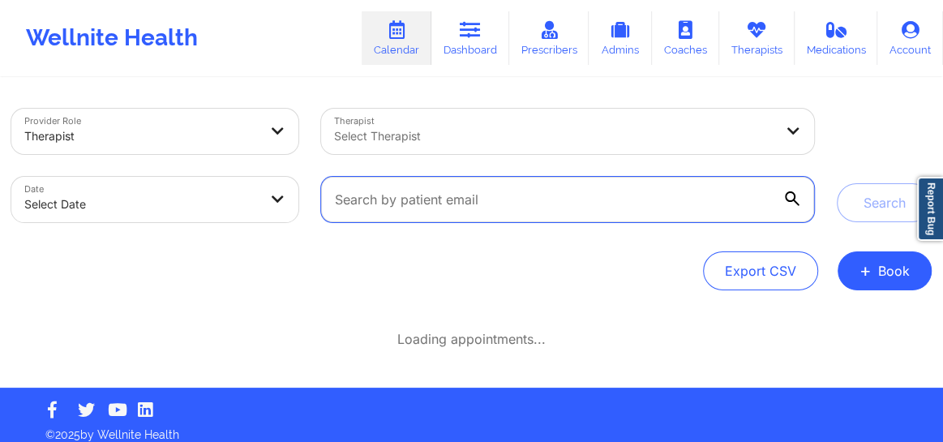
click at [462, 203] on input "text" at bounding box center [567, 199] width 493 height 45
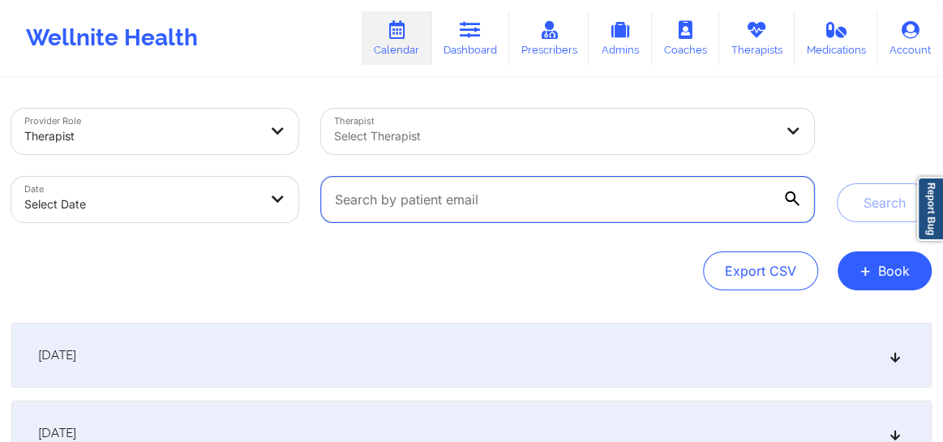
paste input "hlucas810@gmail.com"
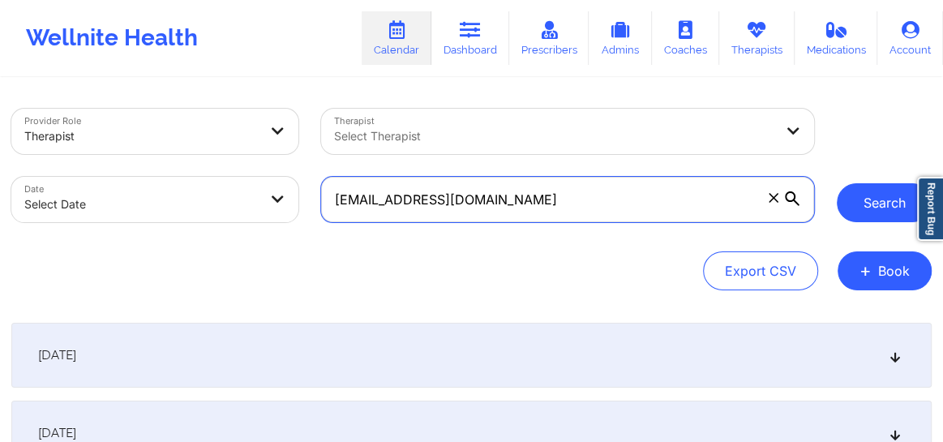
type input "hlucas810@gmail.com"
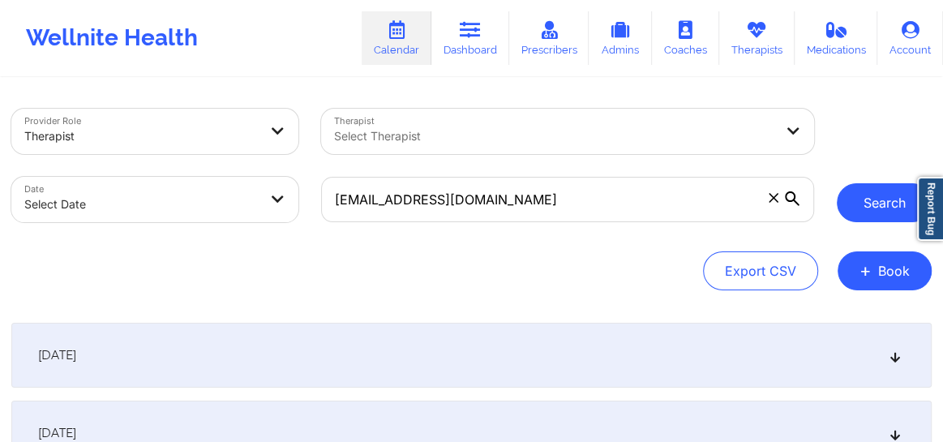
click at [874, 206] on button "Search" at bounding box center [884, 202] width 95 height 39
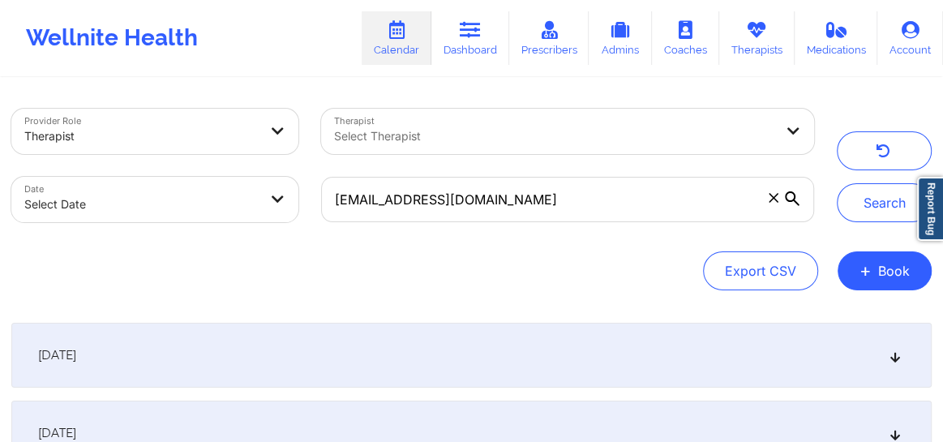
click at [898, 359] on icon at bounding box center [896, 354] width 14 height 11
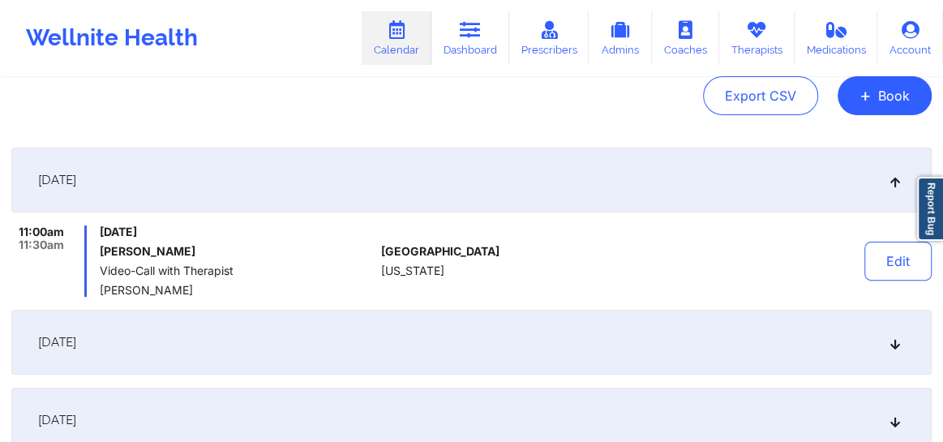
scroll to position [184, 0]
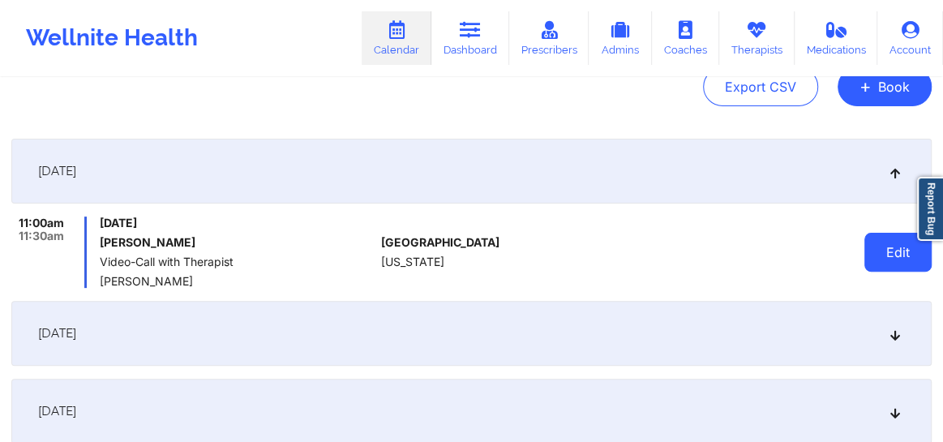
click at [885, 250] on button "Edit" at bounding box center [897, 252] width 67 height 39
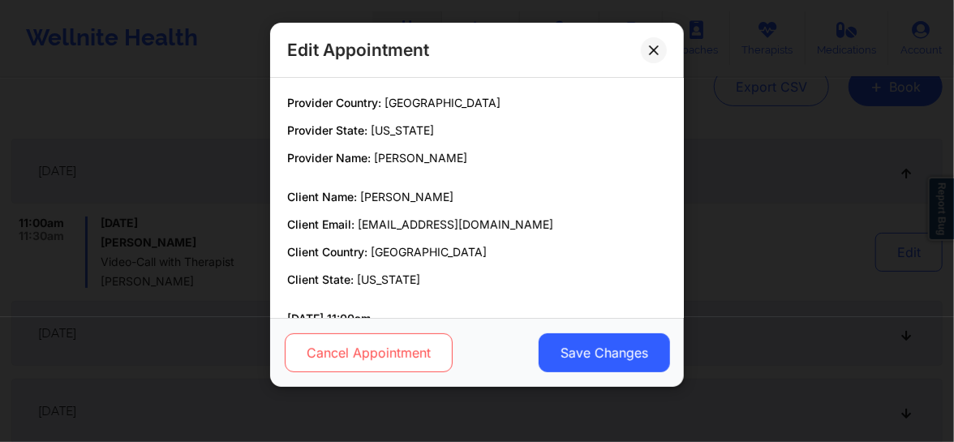
click at [411, 362] on button "Cancel Appointment" at bounding box center [369, 352] width 168 height 39
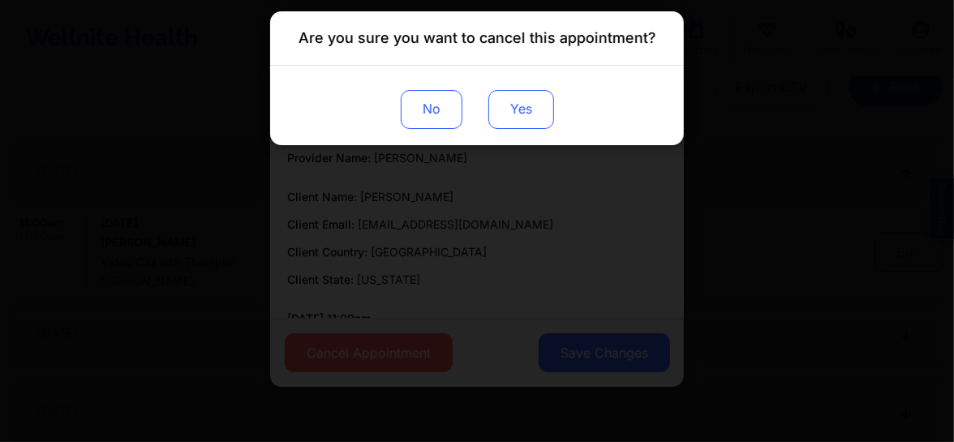
click at [512, 107] on button "Yes" at bounding box center [521, 109] width 66 height 39
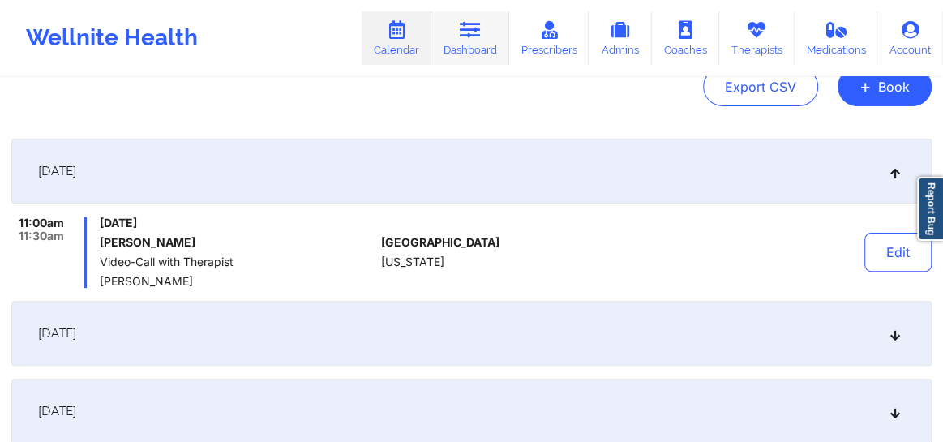
click at [487, 42] on link "Dashboard" at bounding box center [470, 38] width 78 height 54
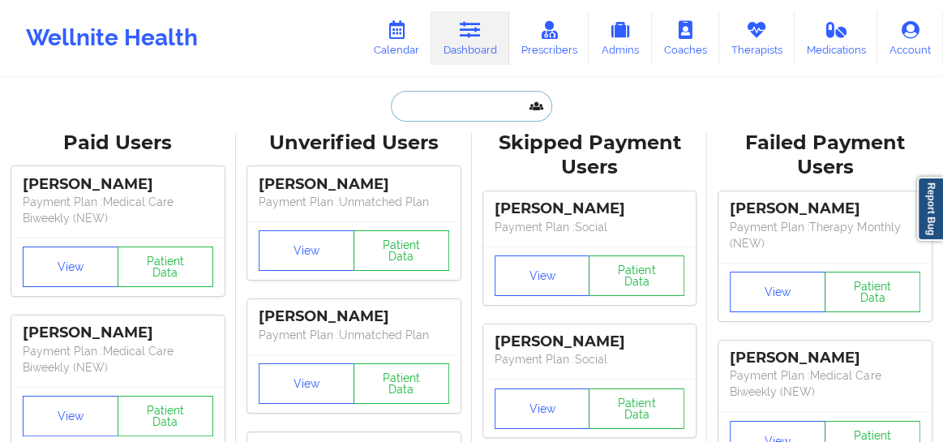
click at [427, 105] on input "text" at bounding box center [471, 106] width 161 height 31
paste input "Amanda Schutz"
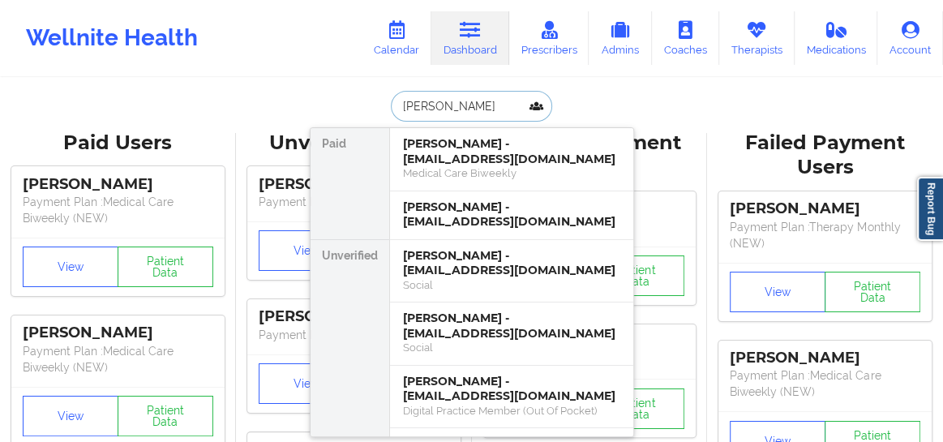
type input "Amanda Schutz"
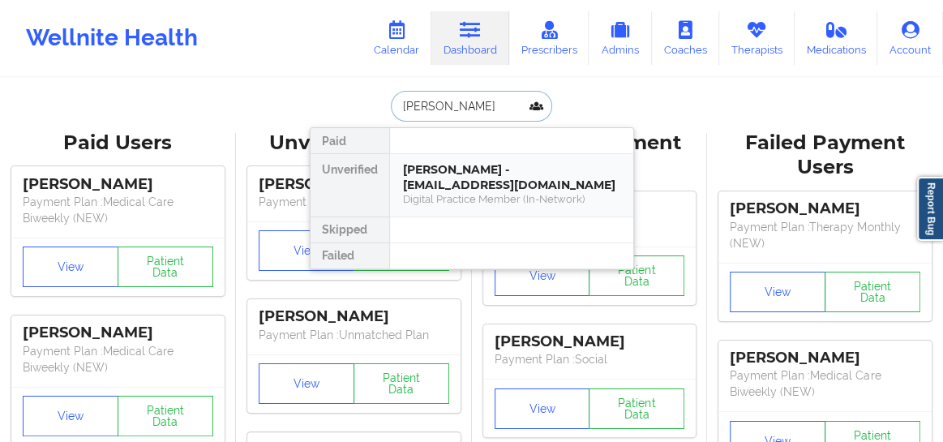
click at [431, 195] on div "Digital Practice Member (In-Network)" at bounding box center [511, 199] width 217 height 14
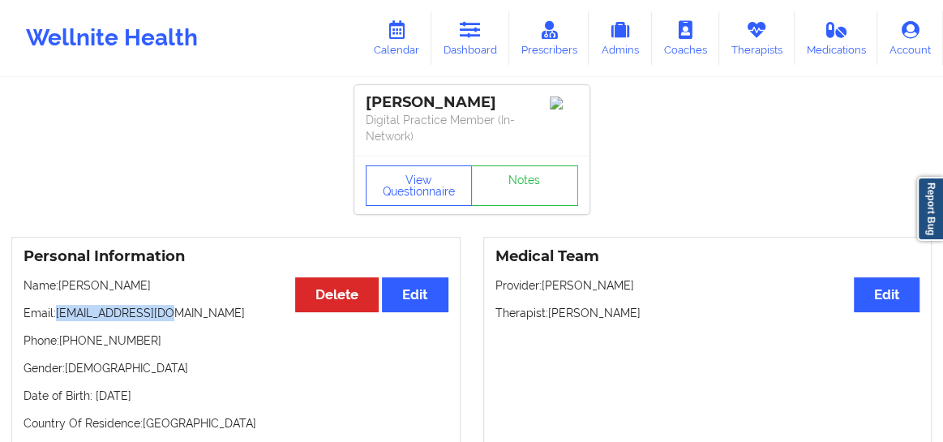
drag, startPoint x: 178, startPoint y: 316, endPoint x: 58, endPoint y: 313, distance: 120.0
click at [58, 313] on p "Email: amschutz@gmail.com" at bounding box center [236, 313] width 425 height 16
copy p "amschutz@gmail.com"
click at [466, 45] on link "Dashboard" at bounding box center [470, 38] width 78 height 54
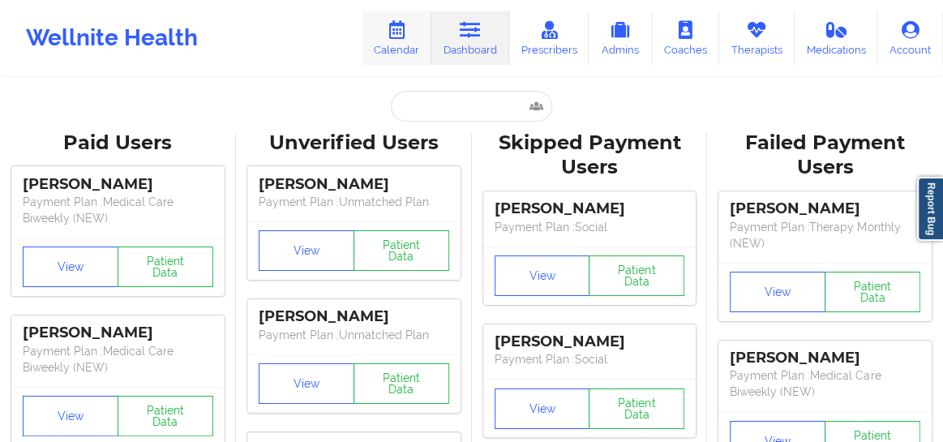
click at [396, 36] on icon at bounding box center [396, 30] width 21 height 18
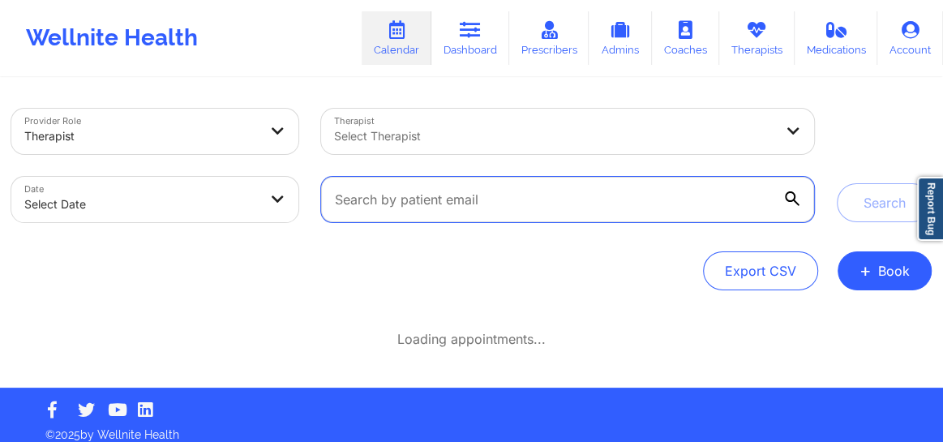
click at [413, 205] on input "text" at bounding box center [567, 199] width 493 height 45
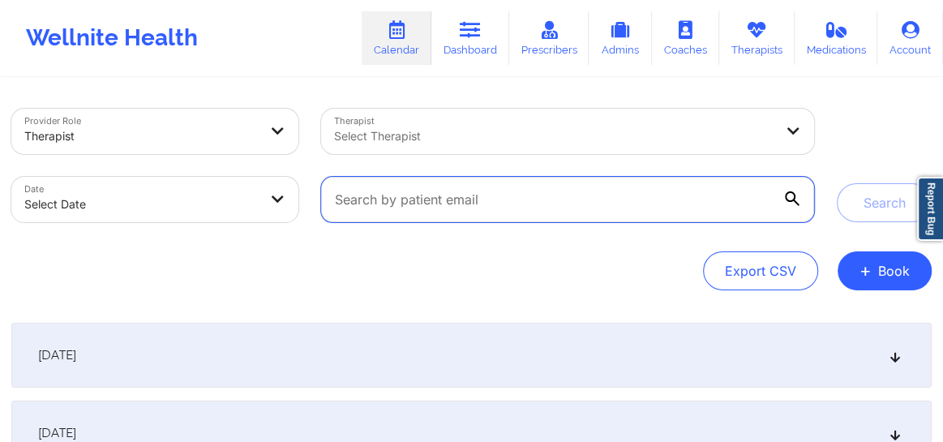
paste input "amschutz@gmail.com"
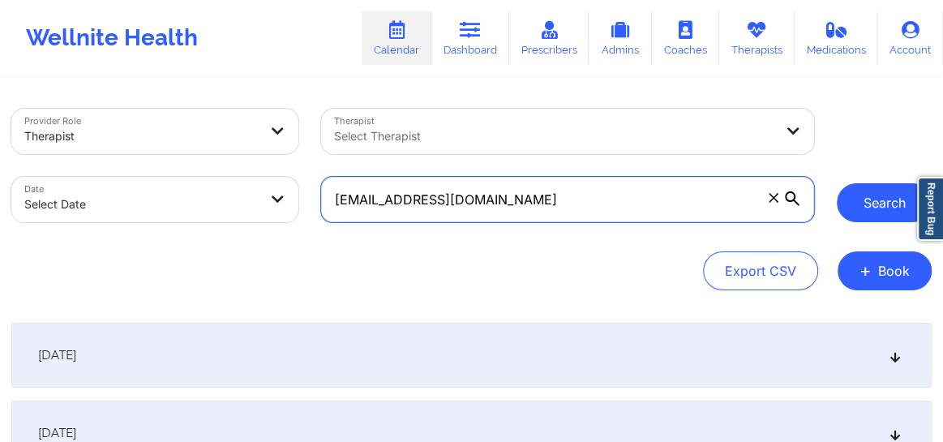
type input "amschutz@gmail.com"
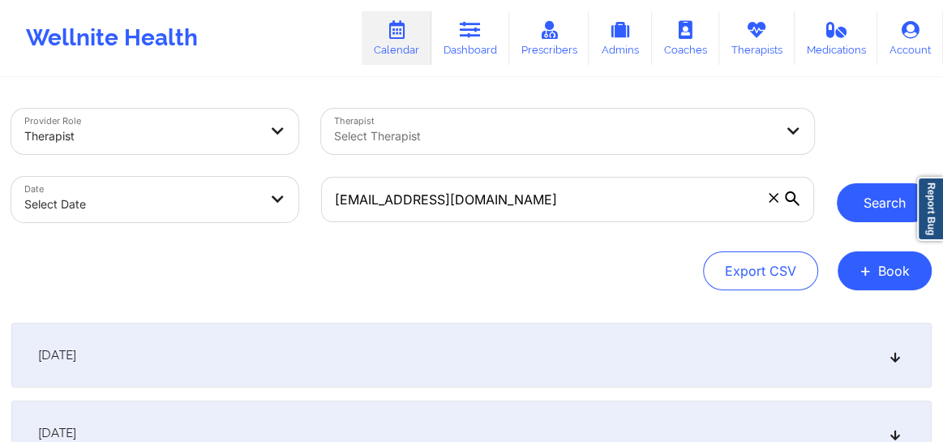
click at [894, 207] on button "Search" at bounding box center [884, 202] width 95 height 39
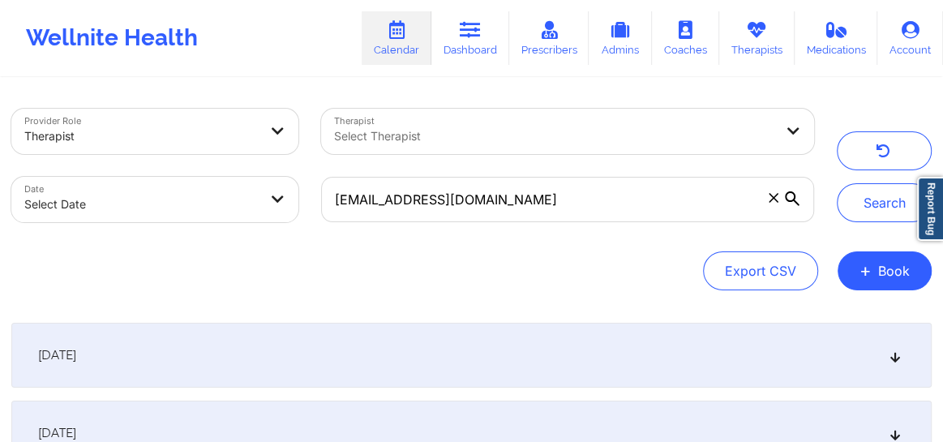
click at [902, 362] on div "[DATE]" at bounding box center [471, 355] width 920 height 65
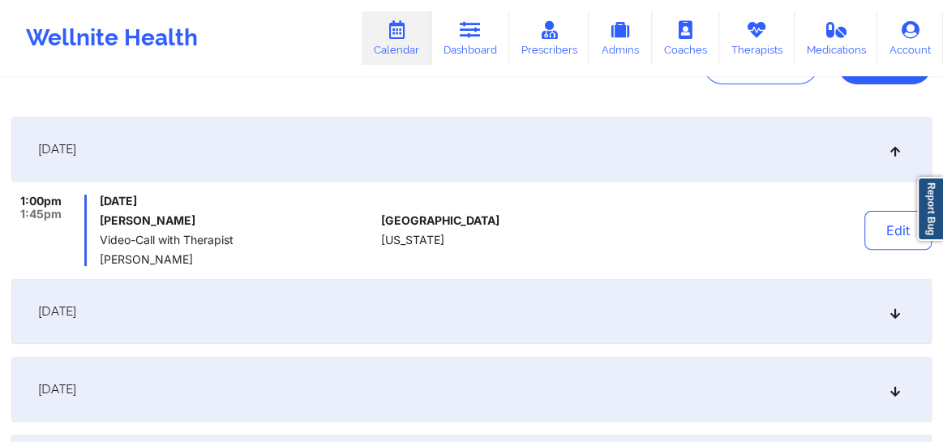
scroll to position [208, 0]
click at [897, 311] on icon at bounding box center [896, 308] width 14 height 11
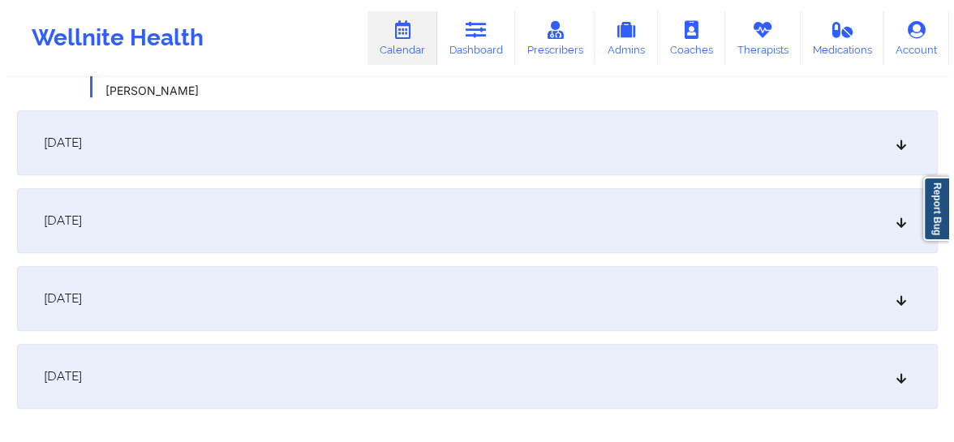
scroll to position [0, 0]
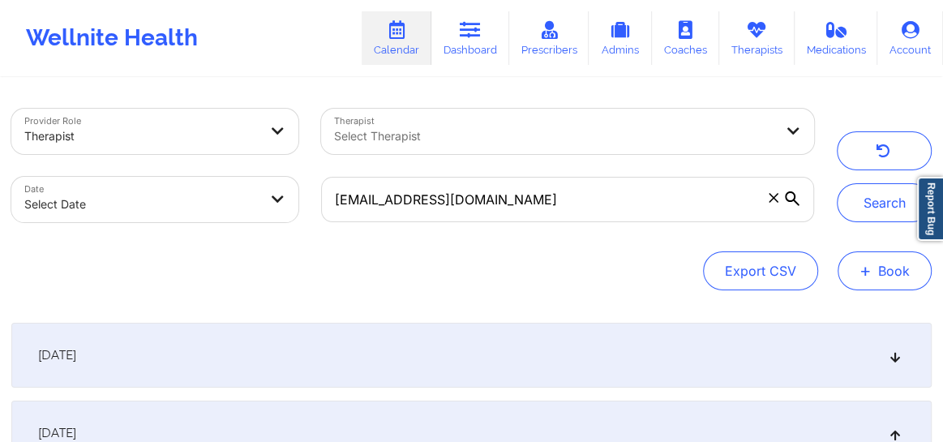
click at [880, 268] on button "+ Book" at bounding box center [885, 270] width 94 height 39
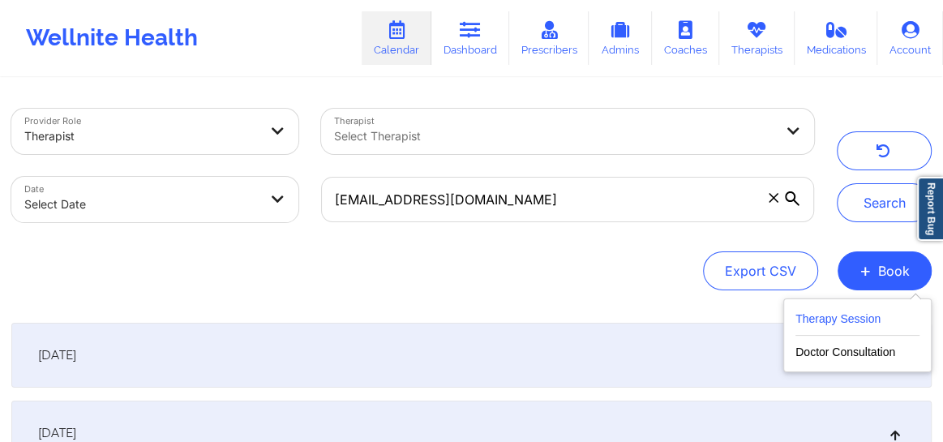
click at [819, 316] on button "Therapy Session" at bounding box center [857, 322] width 124 height 27
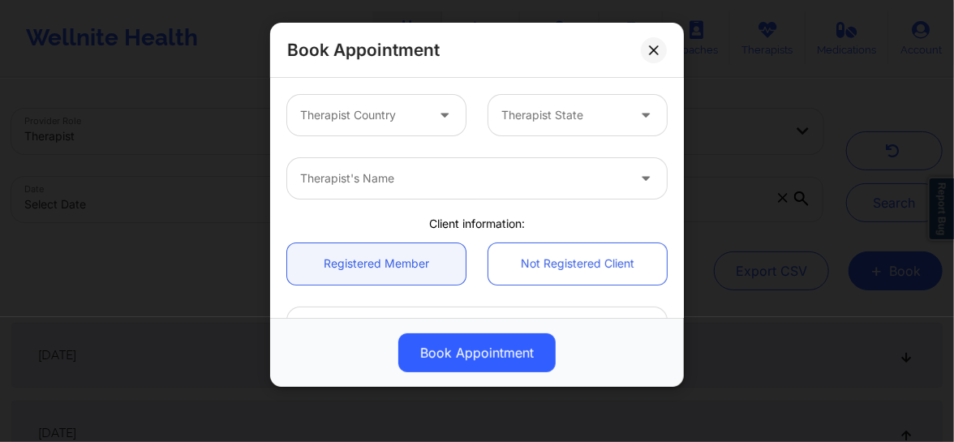
click at [418, 112] on div at bounding box center [362, 114] width 125 height 19
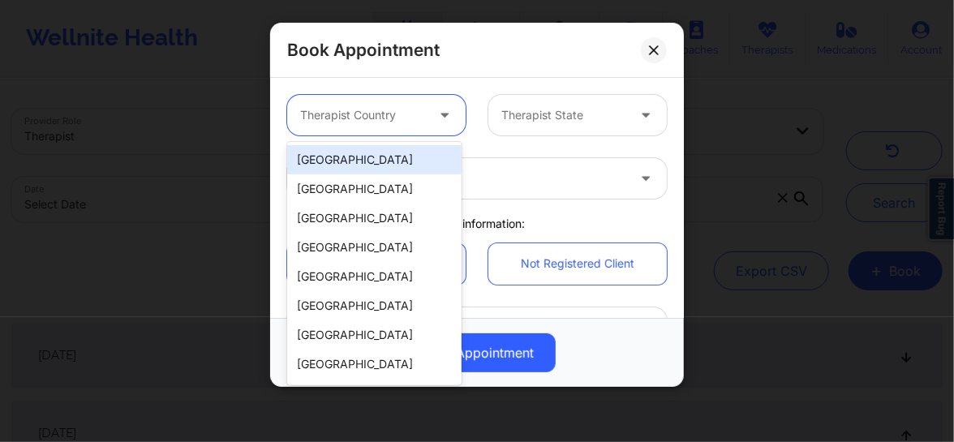
click at [358, 158] on div "[GEOGRAPHIC_DATA]" at bounding box center [374, 159] width 174 height 29
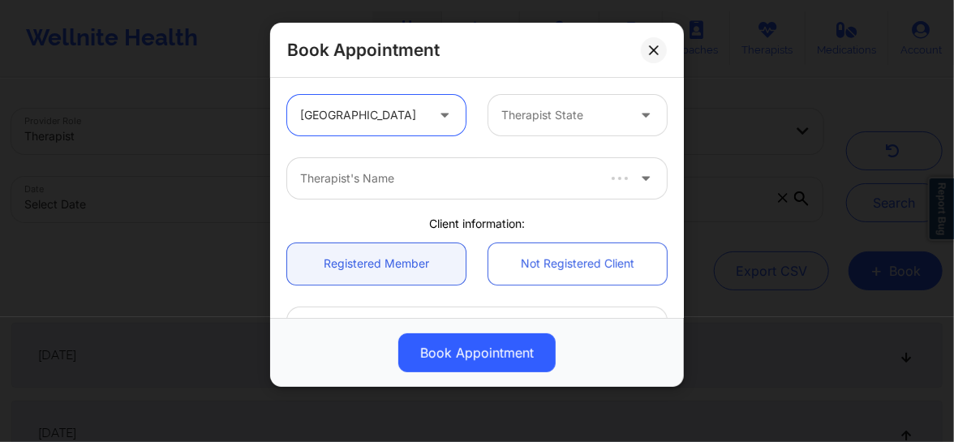
click at [543, 106] on div at bounding box center [563, 114] width 125 height 19
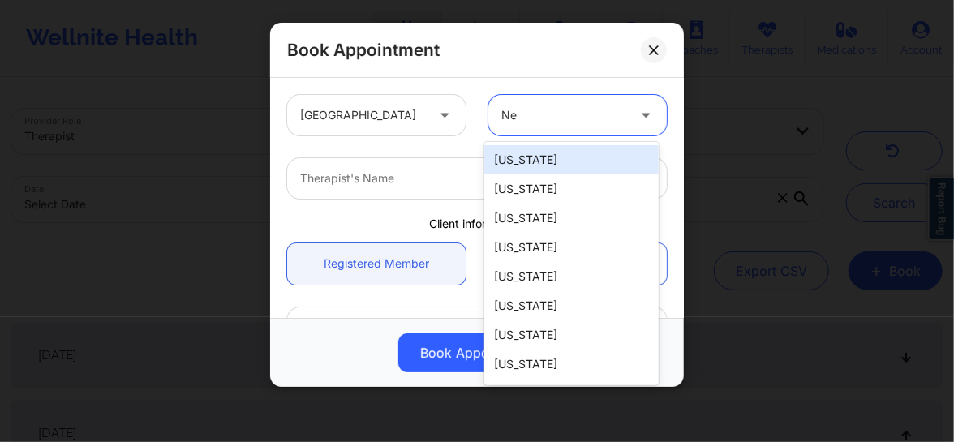
type input "New"
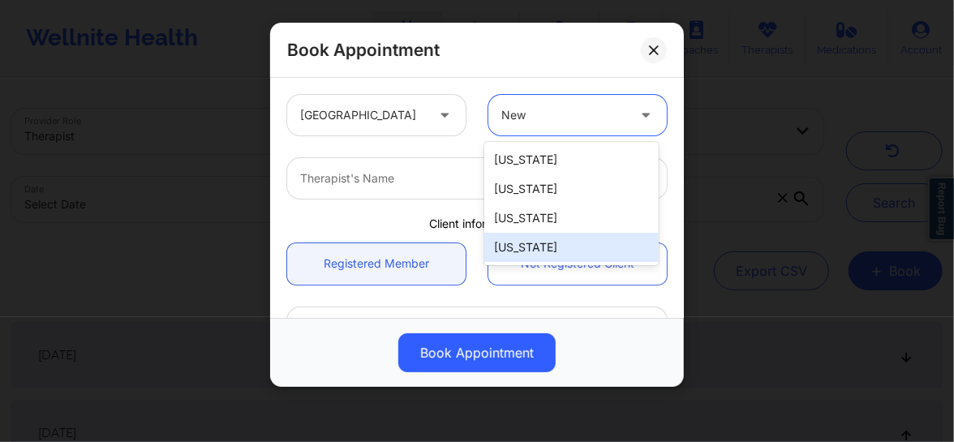
click at [523, 250] on div "[US_STATE]" at bounding box center [571, 247] width 174 height 29
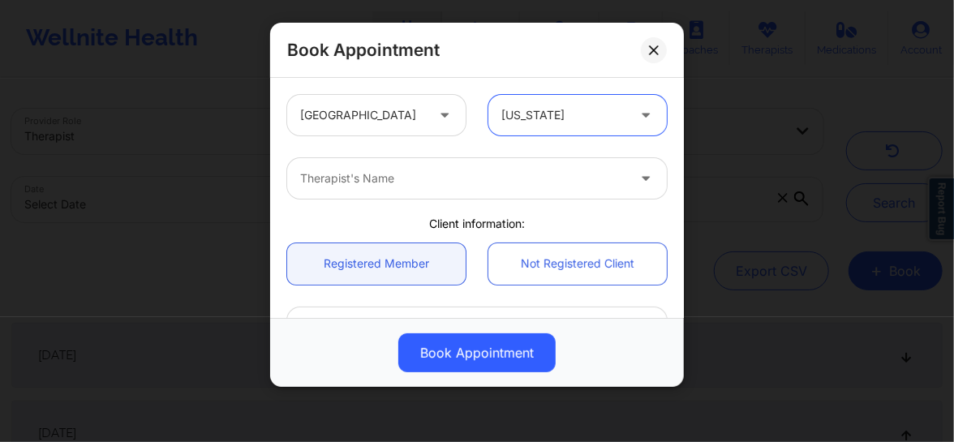
click at [396, 181] on div at bounding box center [463, 178] width 326 height 19
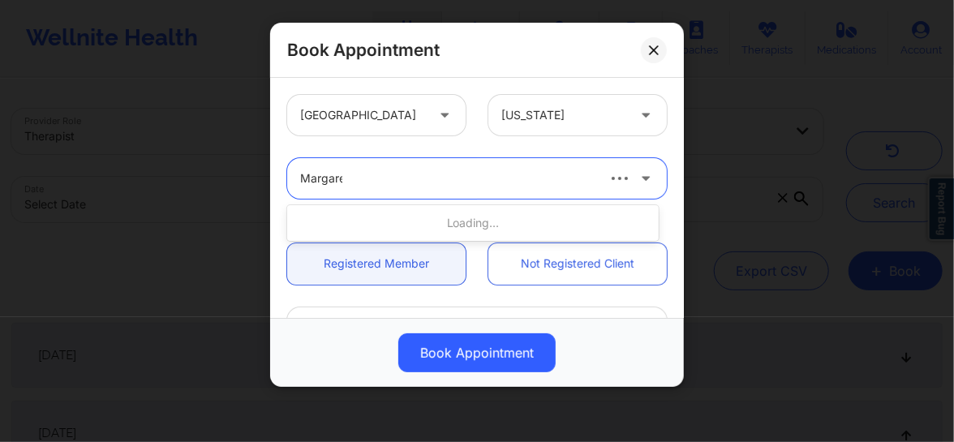
type input "Margaret"
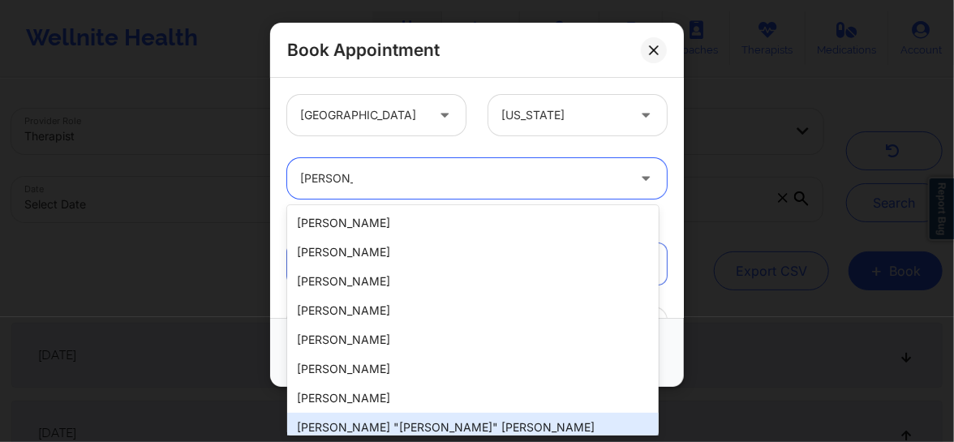
scroll to position [38, 0]
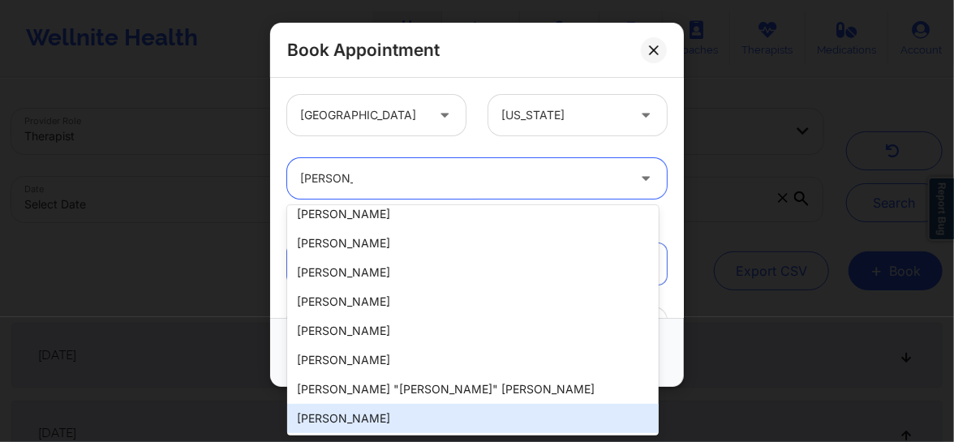
click at [354, 418] on div "Margaret Fields" at bounding box center [472, 418] width 371 height 29
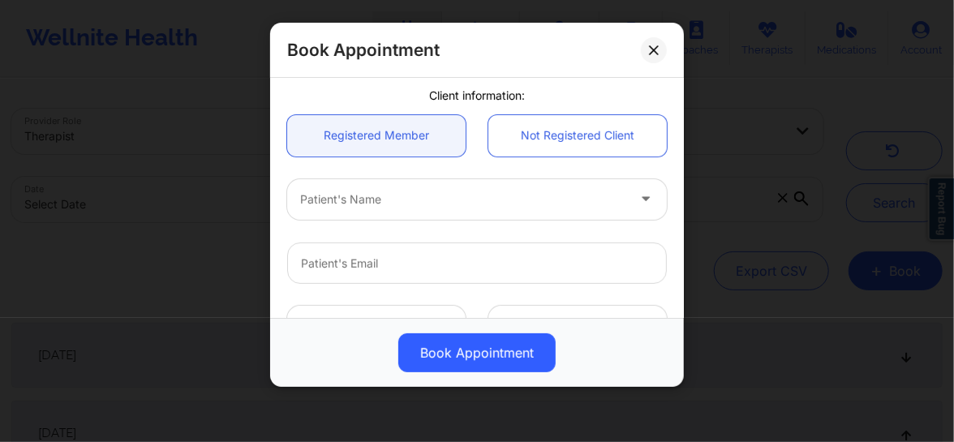
scroll to position [135, 0]
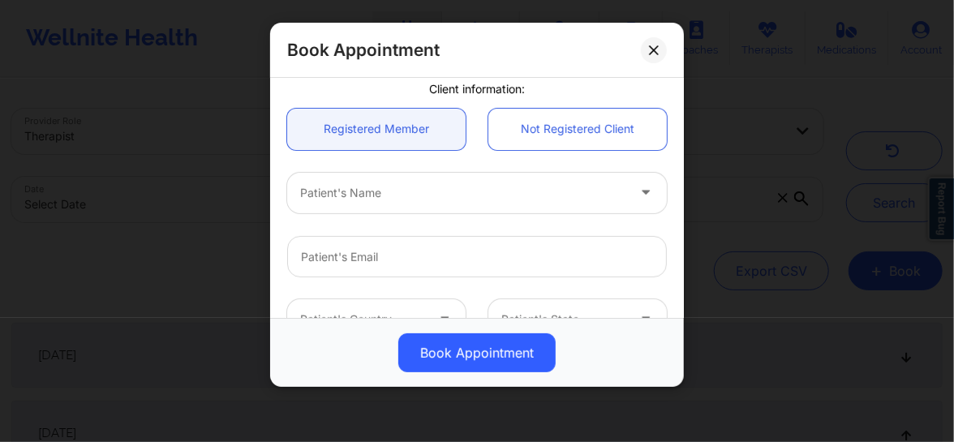
click at [336, 193] on div at bounding box center [463, 192] width 326 height 19
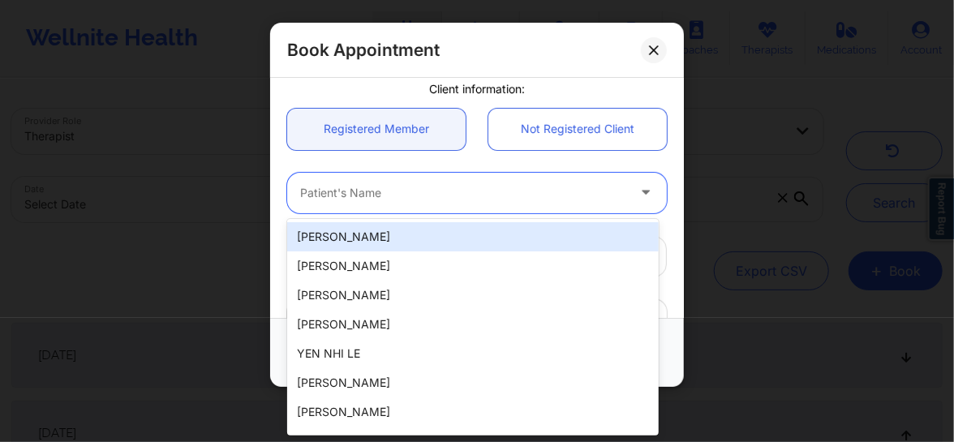
paste input "amschutz@gmail.com"
type input "amschutz@gmail.com"
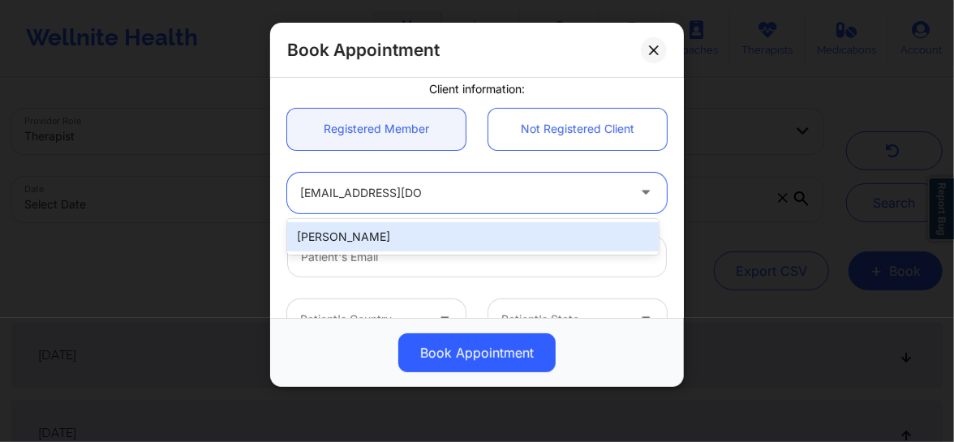
click at [375, 246] on div "Amanda Schutz" at bounding box center [472, 236] width 371 height 29
type input "amschutz@gmail.com"
type input "+15164263705"
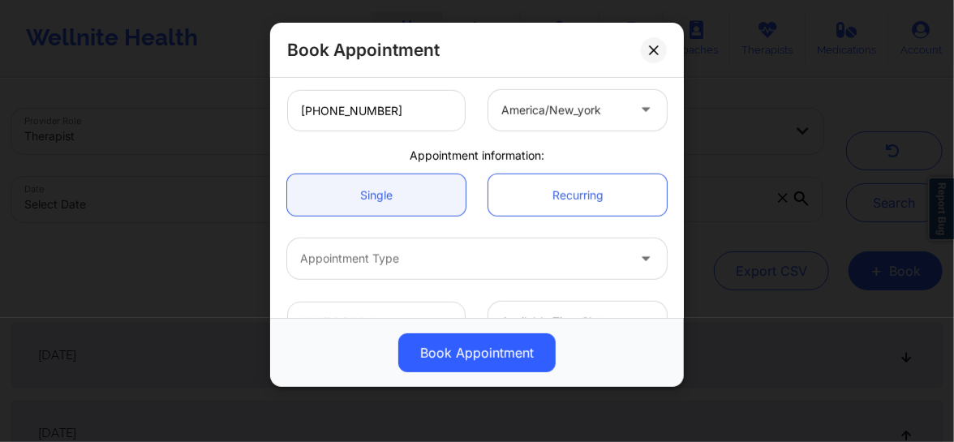
scroll to position [448, 0]
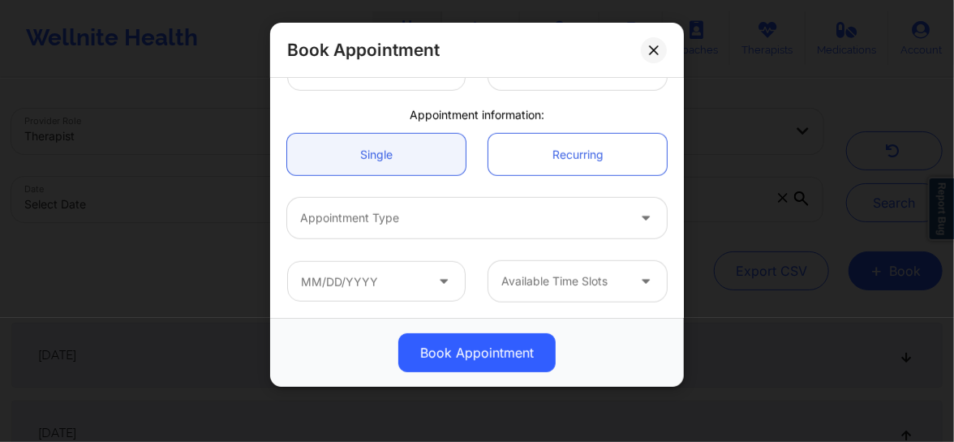
click at [371, 211] on div at bounding box center [463, 217] width 326 height 19
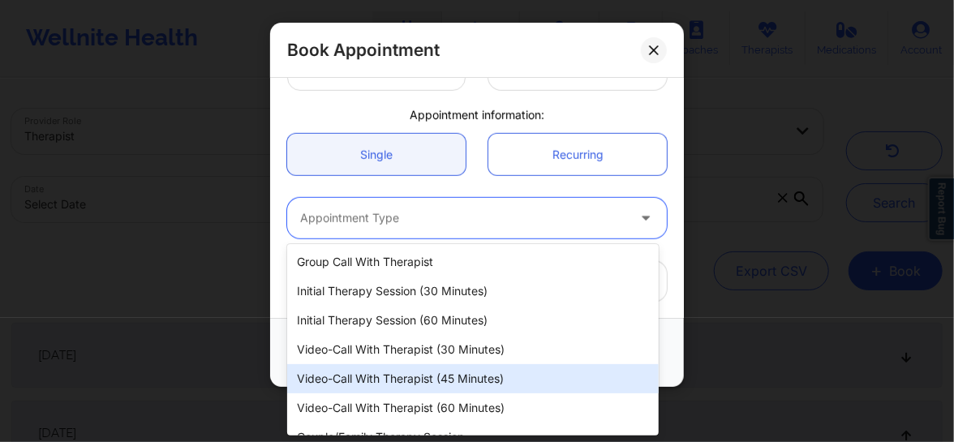
click at [391, 374] on div "Video-Call with Therapist (45 minutes)" at bounding box center [472, 378] width 371 height 29
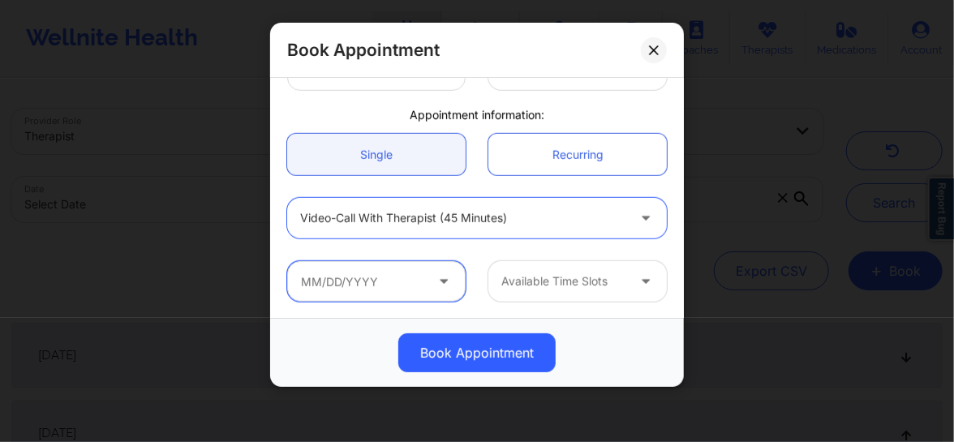
click at [356, 286] on input "text" at bounding box center [376, 281] width 178 height 41
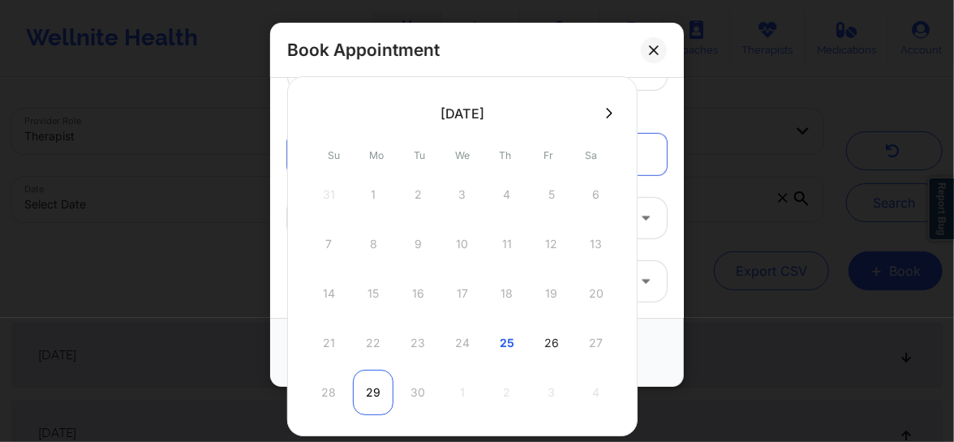
click at [362, 400] on div "29" at bounding box center [373, 392] width 41 height 45
type input "[DATE]"
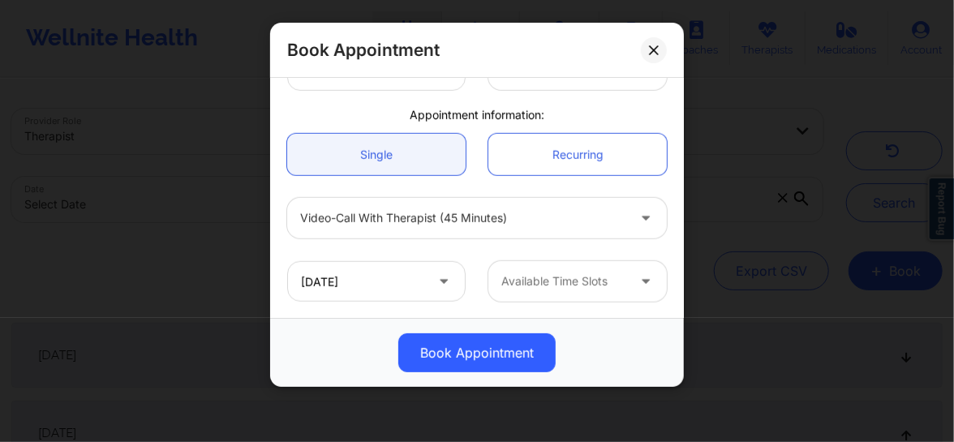
click at [530, 276] on div at bounding box center [563, 281] width 125 height 19
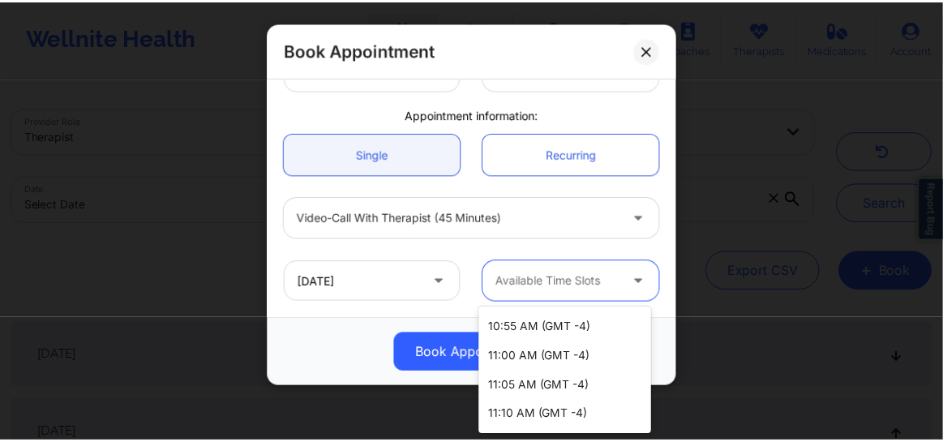
scroll to position [675, 0]
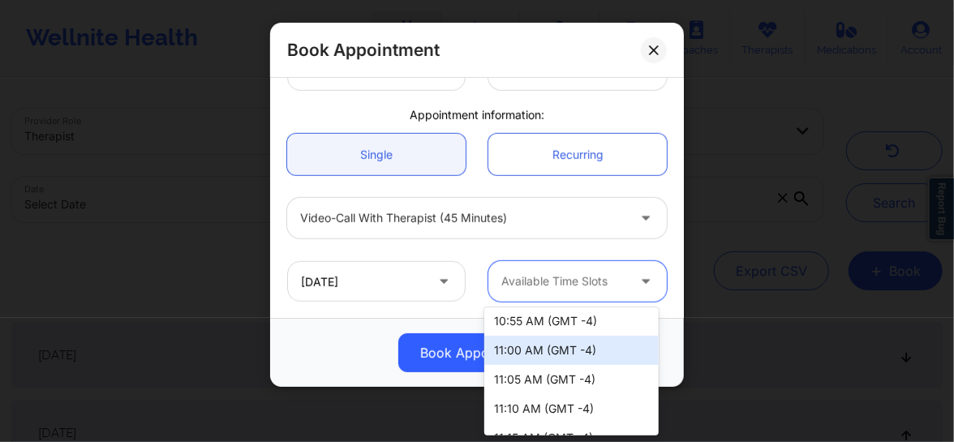
click at [508, 352] on div "11:00 AM (GMT -4)" at bounding box center [571, 350] width 174 height 29
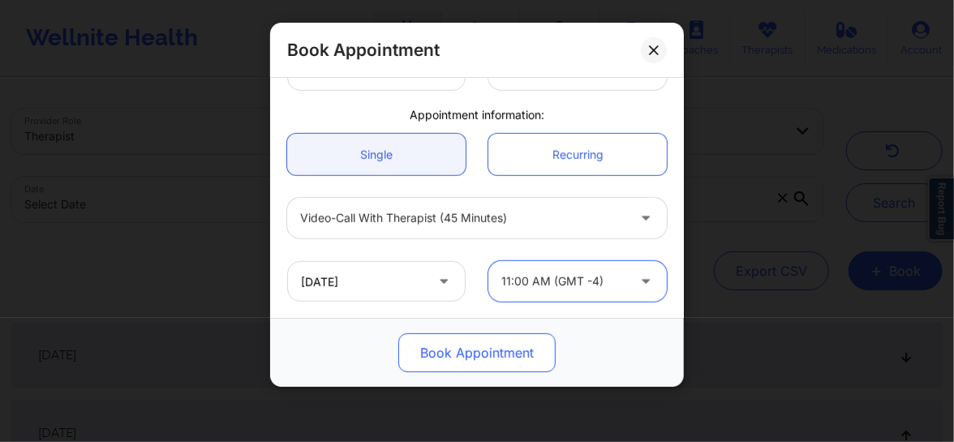
click at [462, 355] on button "Book Appointment" at bounding box center [476, 352] width 157 height 39
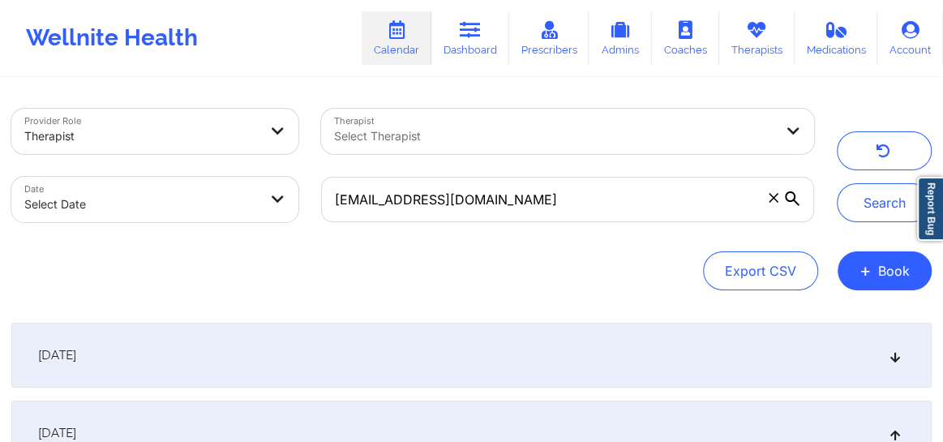
click at [899, 355] on icon at bounding box center [896, 354] width 14 height 11
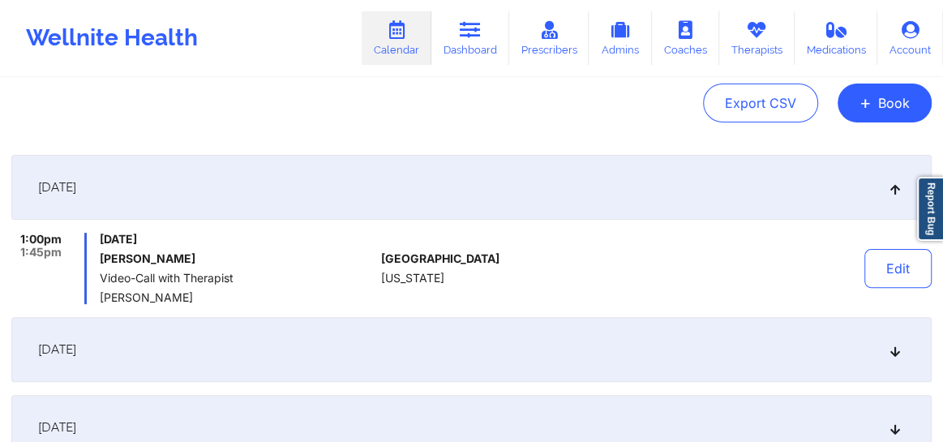
scroll to position [196, 0]
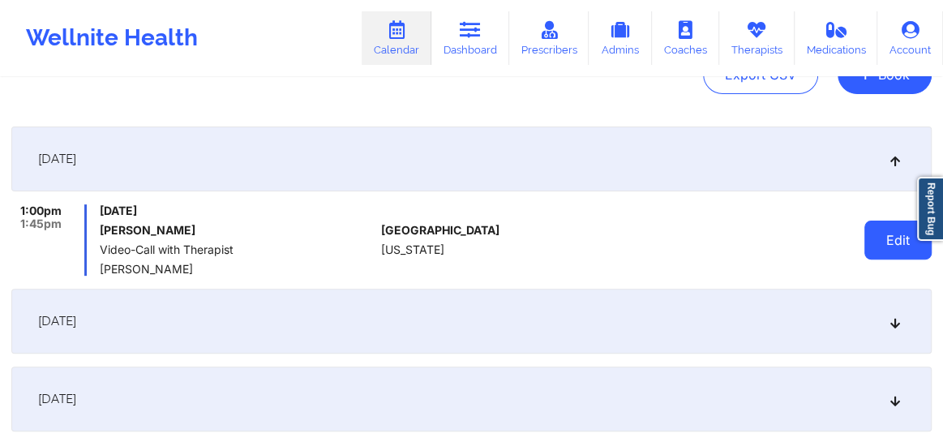
click at [881, 238] on button "Edit" at bounding box center [897, 240] width 67 height 39
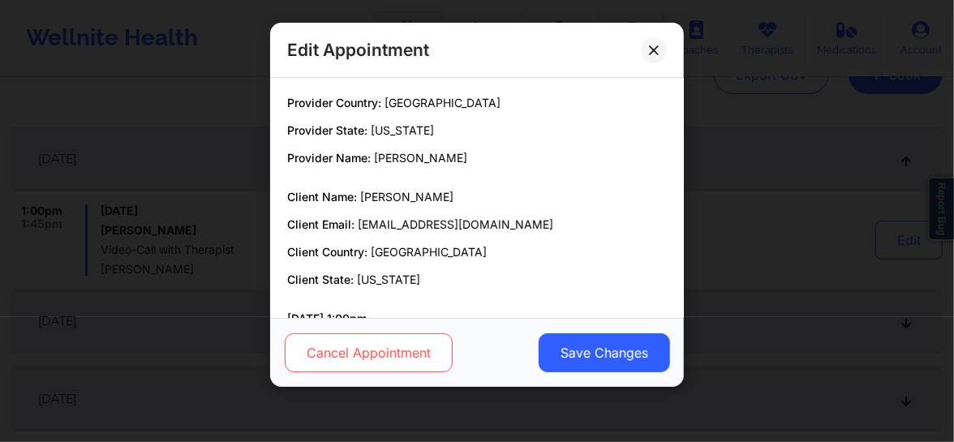
click at [357, 354] on button "Cancel Appointment" at bounding box center [369, 352] width 168 height 39
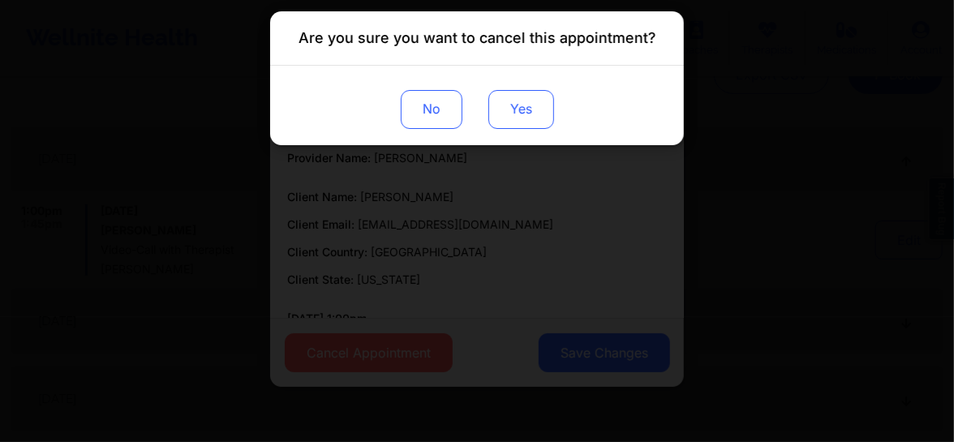
click at [522, 99] on button "Yes" at bounding box center [521, 109] width 66 height 39
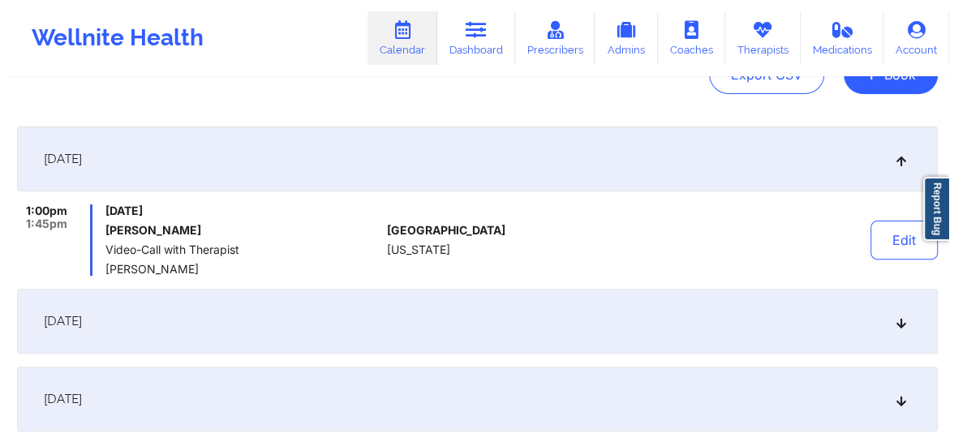
scroll to position [0, 0]
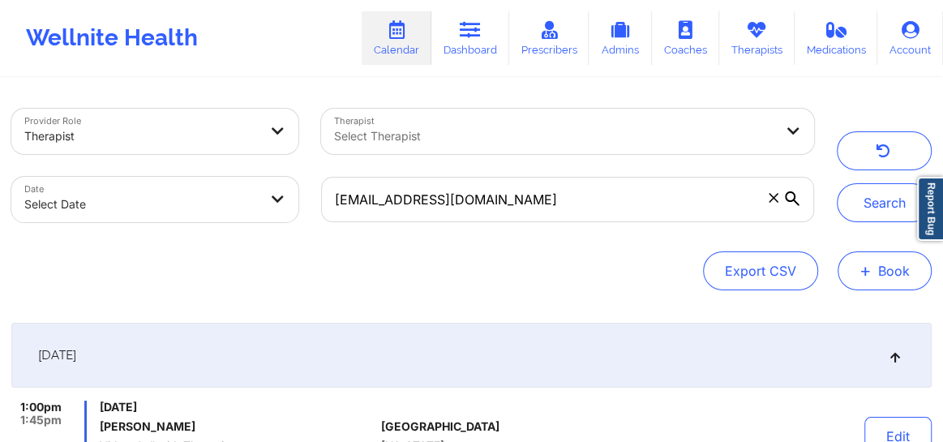
click at [858, 267] on button "+ Book" at bounding box center [885, 270] width 94 height 39
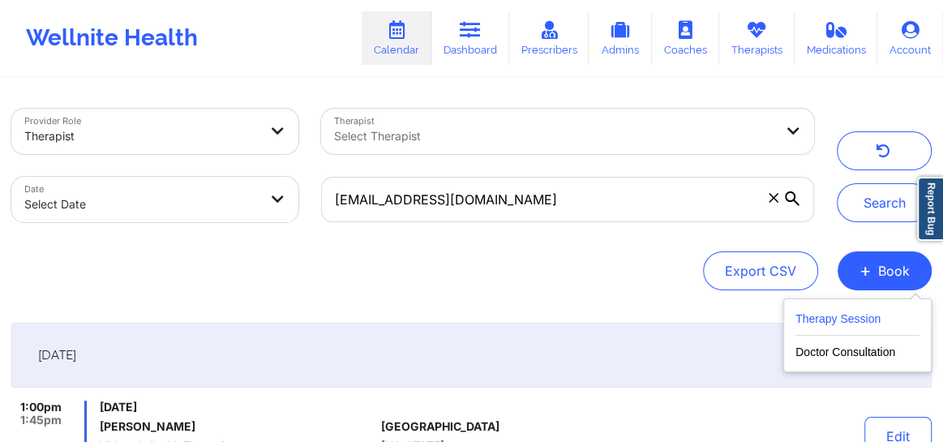
click at [839, 327] on button "Therapy Session" at bounding box center [857, 322] width 124 height 27
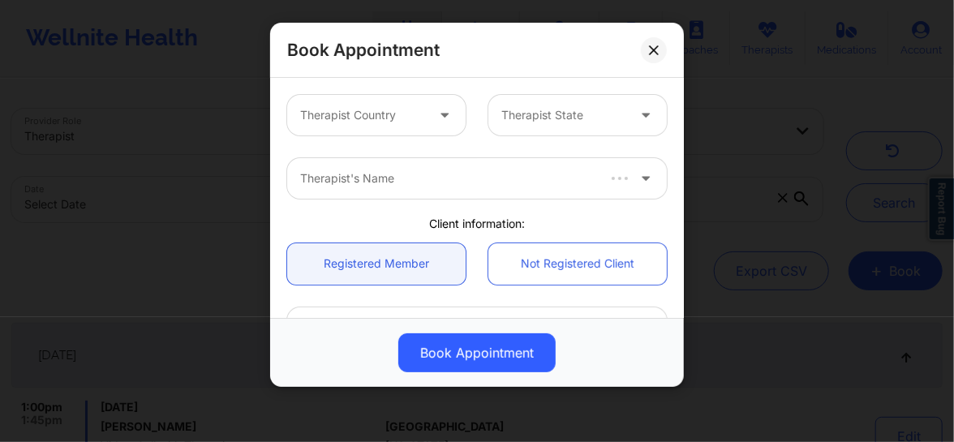
click at [405, 125] on div "Therapist Country" at bounding box center [356, 115] width 139 height 41
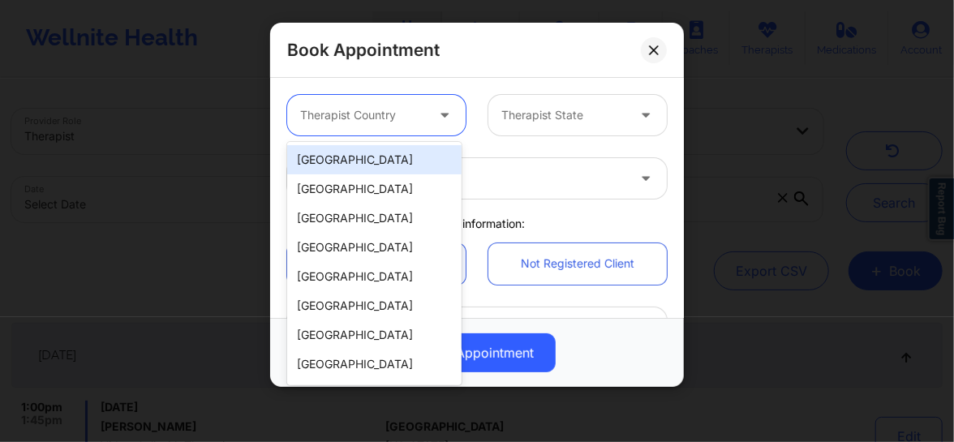
click at [352, 159] on div "[GEOGRAPHIC_DATA]" at bounding box center [374, 159] width 174 height 29
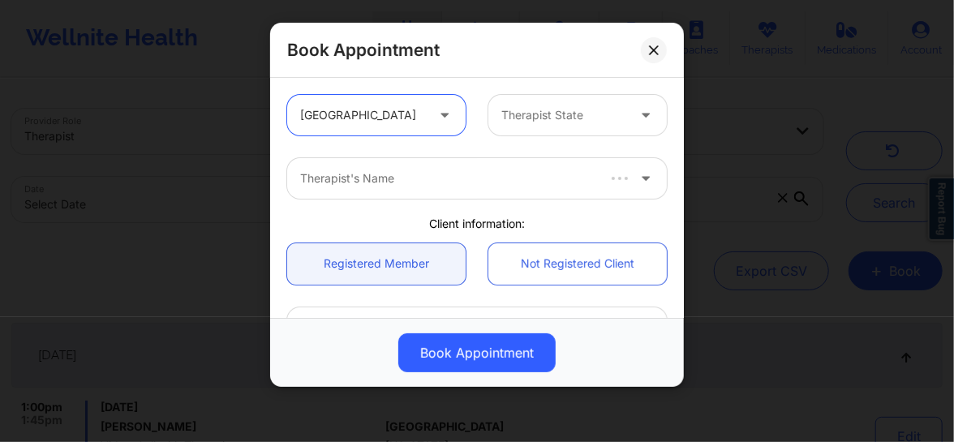
click at [581, 114] on div at bounding box center [563, 114] width 125 height 19
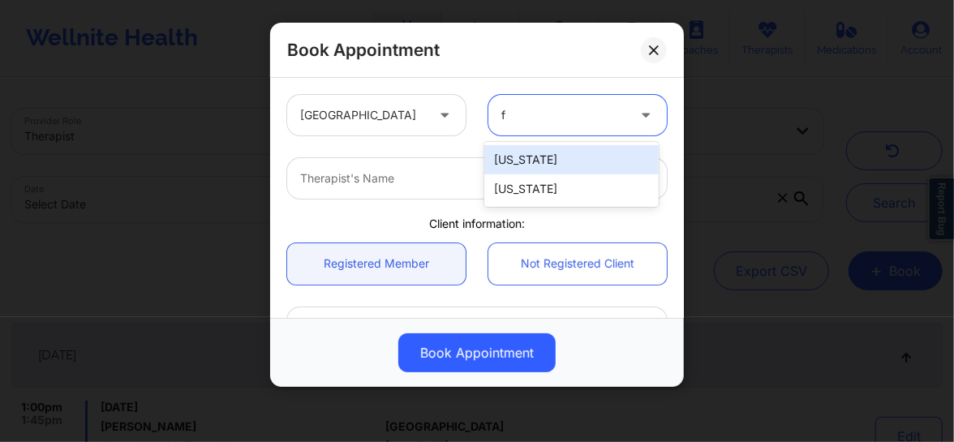
type input "fl"
click at [527, 148] on div "[US_STATE]" at bounding box center [571, 159] width 174 height 29
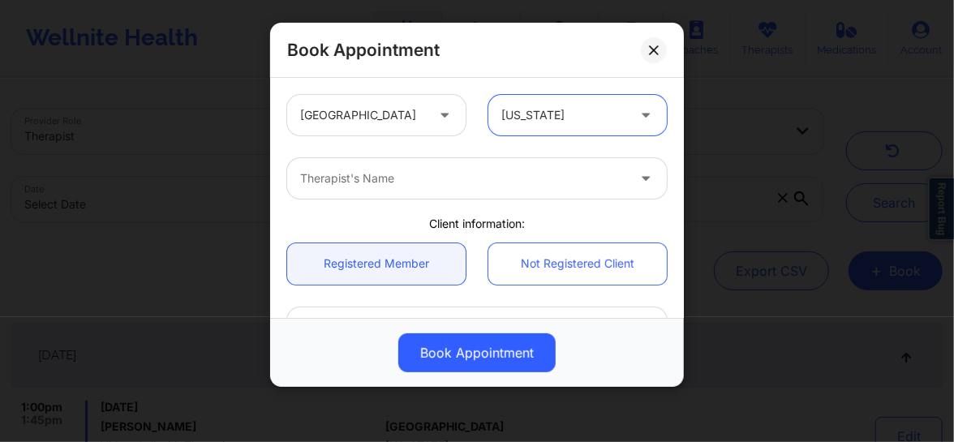
click at [449, 180] on div at bounding box center [463, 178] width 326 height 19
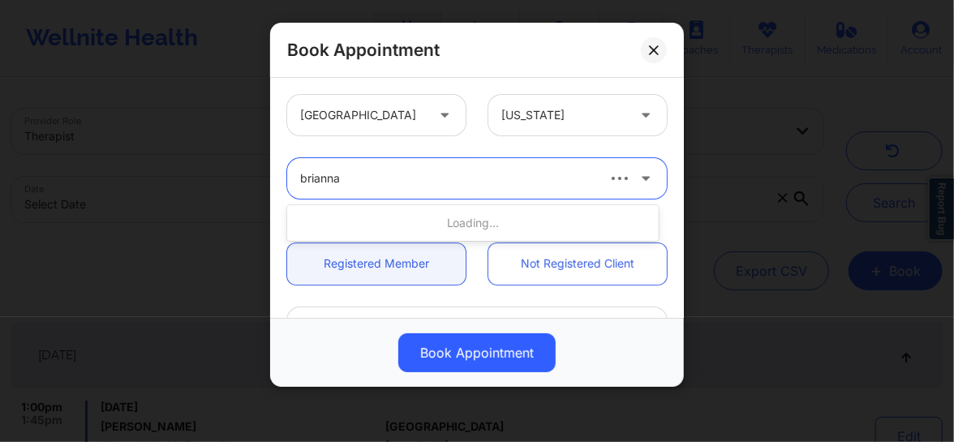
type input "brianna m"
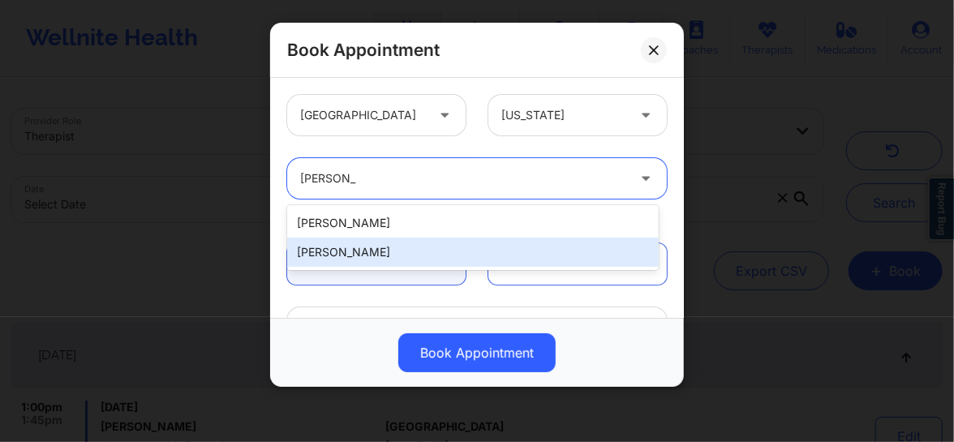
click at [366, 259] on div "[PERSON_NAME]" at bounding box center [472, 252] width 371 height 29
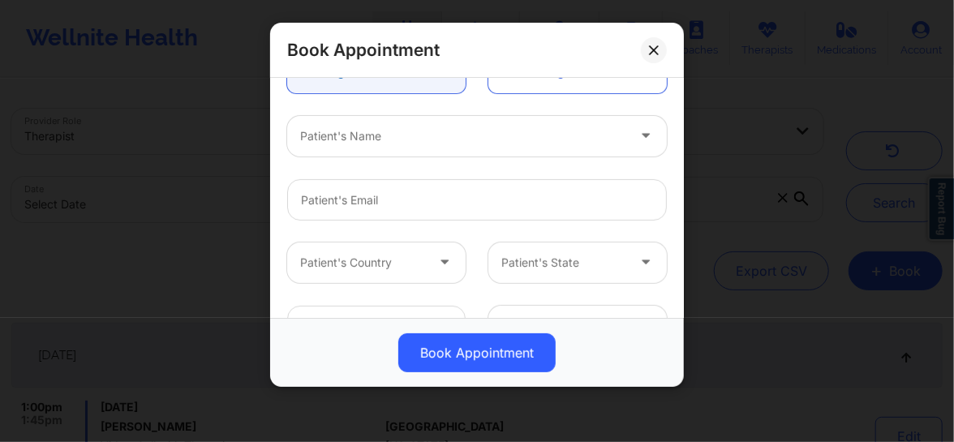
scroll to position [196, 0]
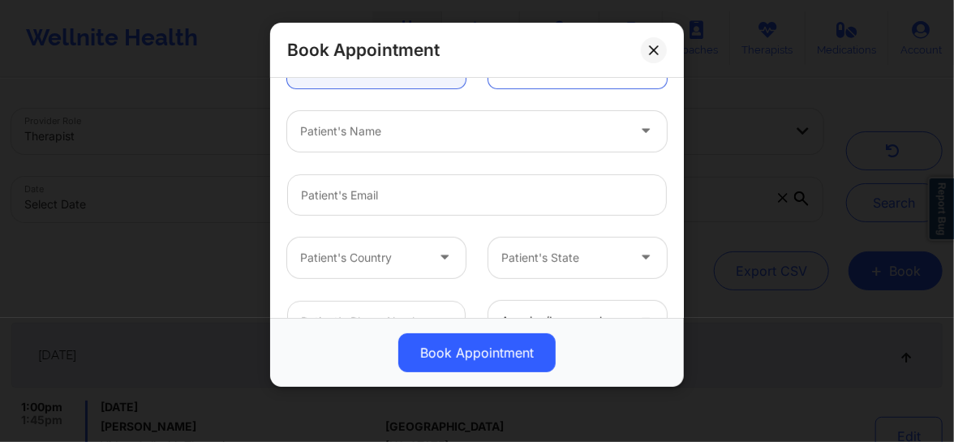
click at [346, 134] on div at bounding box center [463, 131] width 326 height 19
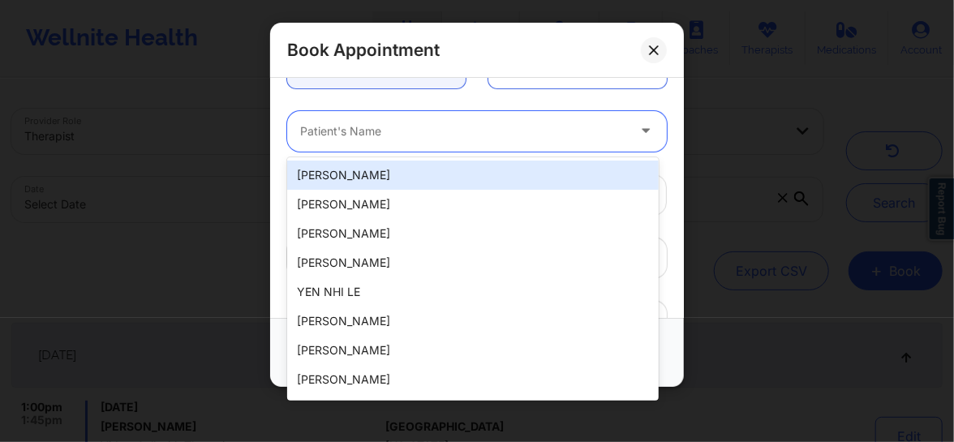
paste input "Johnna mosby"
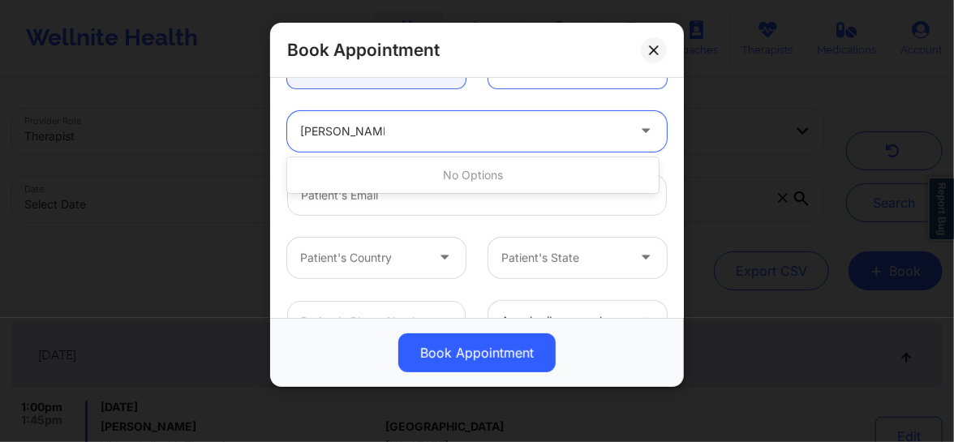
type input "Johnna mosby"
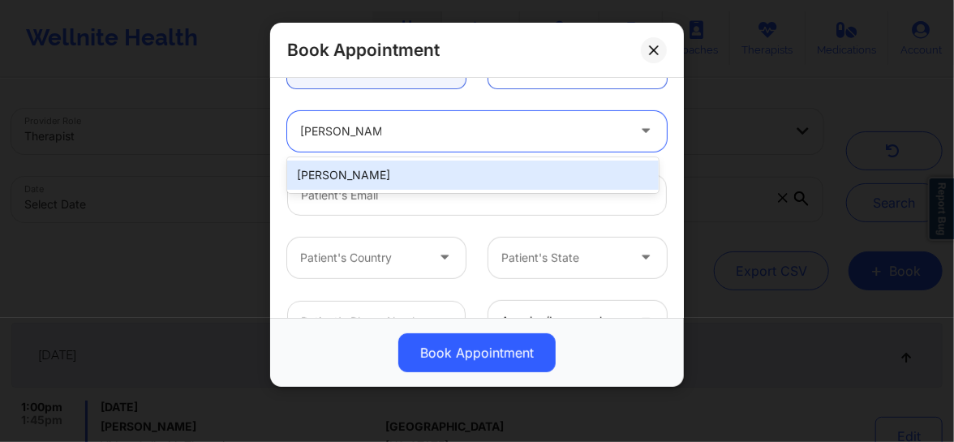
click at [335, 178] on div "Johnna Mosby" at bounding box center [472, 175] width 371 height 29
type input "johnna.mosby89@gmail.com"
type input "+1443-374-7075"
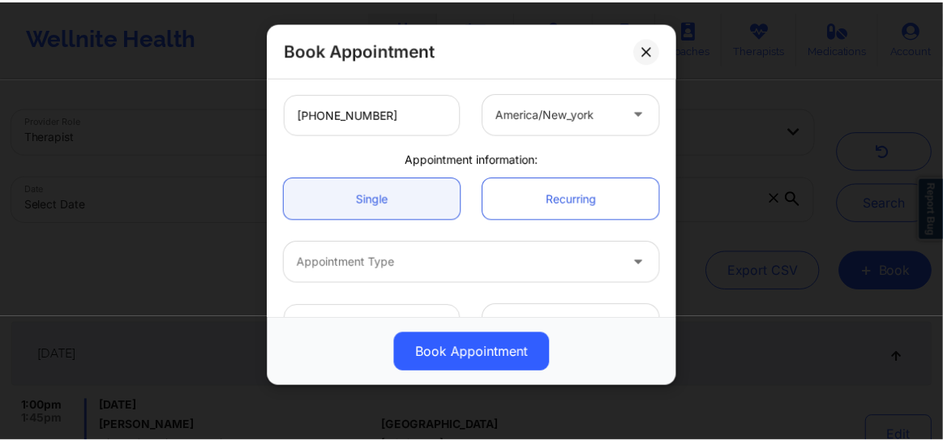
scroll to position [448, 0]
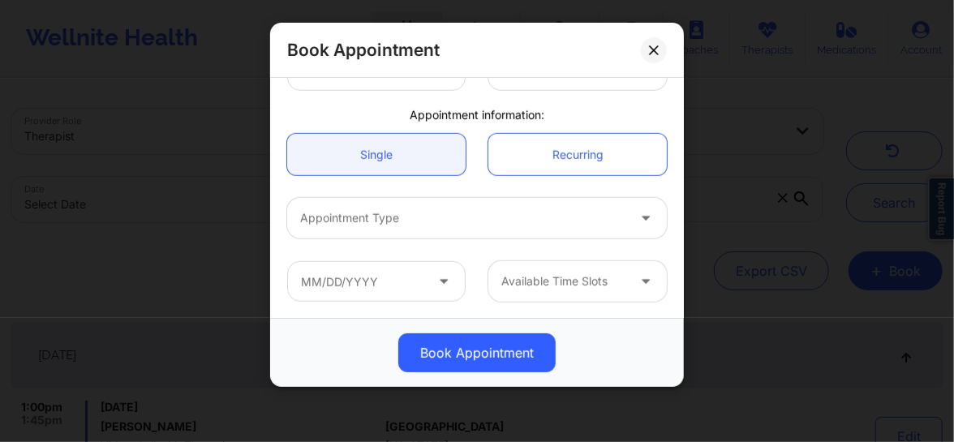
click at [336, 221] on div at bounding box center [463, 217] width 326 height 19
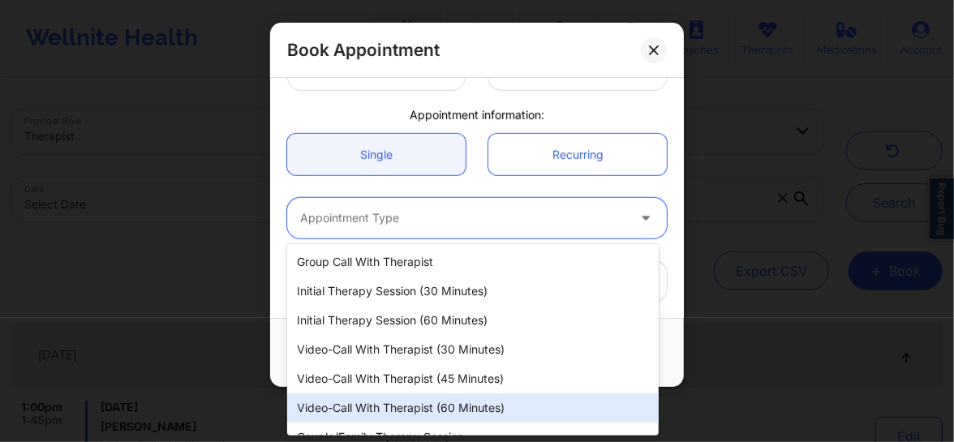
click at [378, 400] on div "Video-Call with Therapist (60 minutes)" at bounding box center [472, 407] width 371 height 29
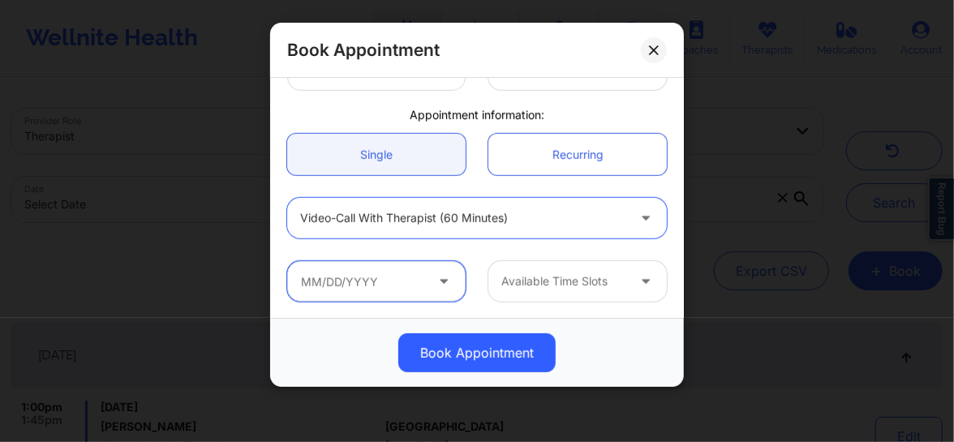
click at [370, 285] on input "text" at bounding box center [376, 281] width 178 height 41
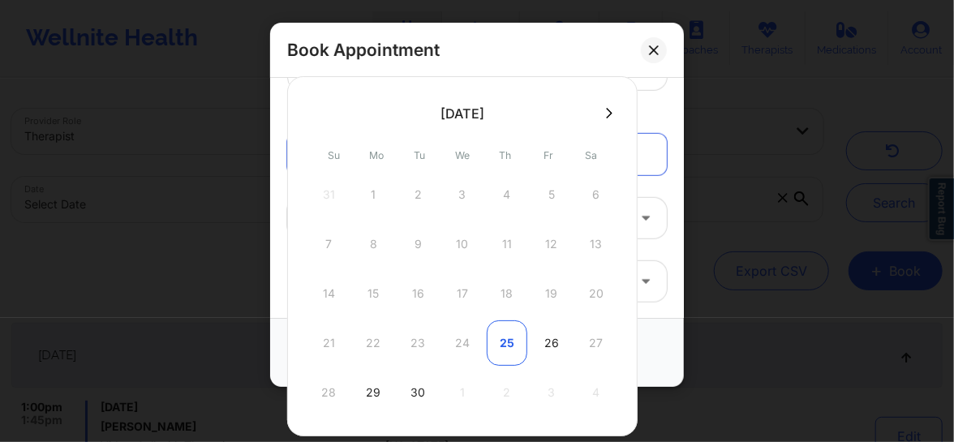
click at [501, 341] on div "25" at bounding box center [506, 342] width 41 height 45
type input "[DATE]"
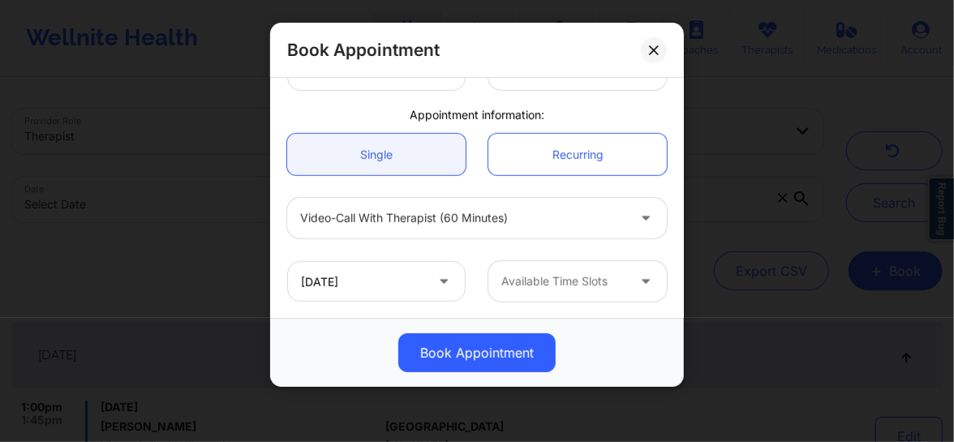
click at [546, 286] on div at bounding box center [563, 281] width 125 height 19
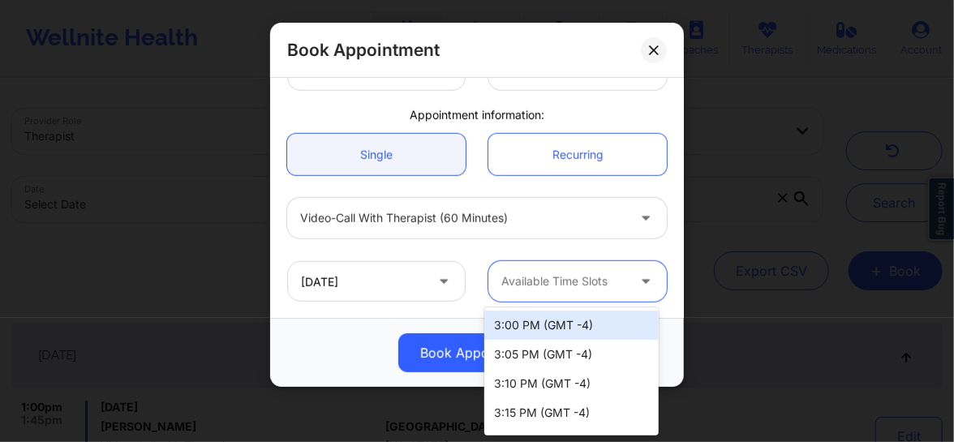
click at [508, 319] on div "3:00 PM (GMT -4)" at bounding box center [571, 325] width 174 height 29
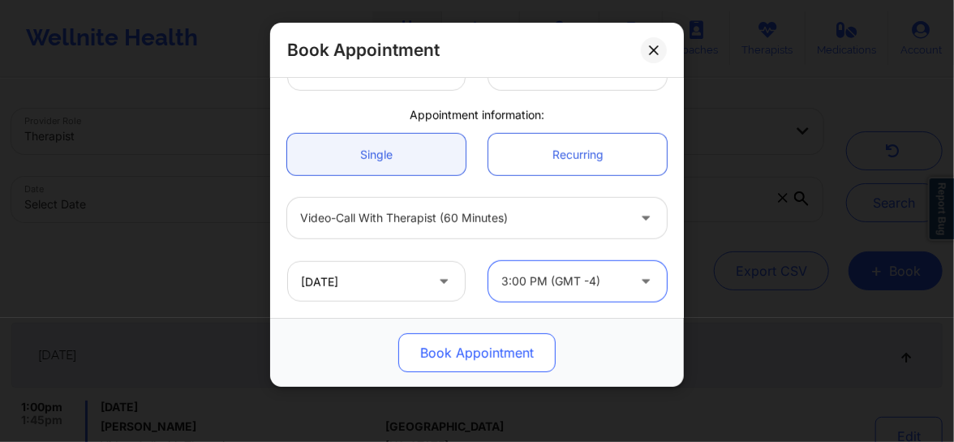
click at [462, 348] on button "Book Appointment" at bounding box center [476, 352] width 157 height 39
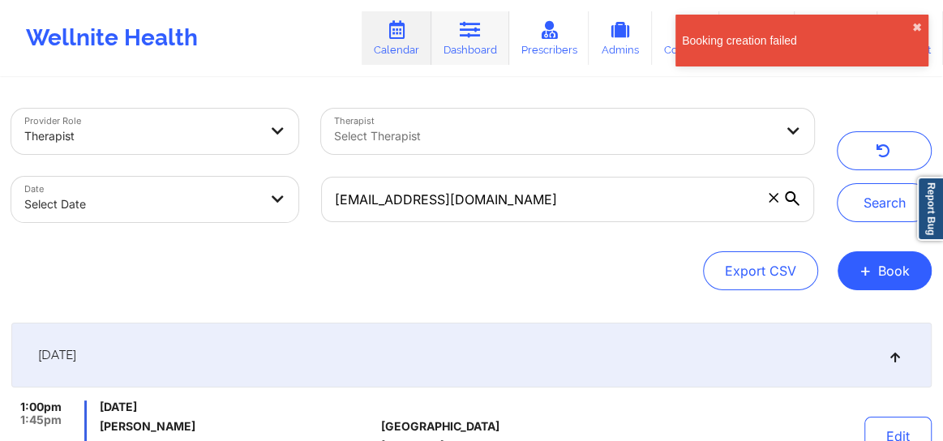
click at [482, 41] on link "Dashboard" at bounding box center [470, 38] width 78 height 54
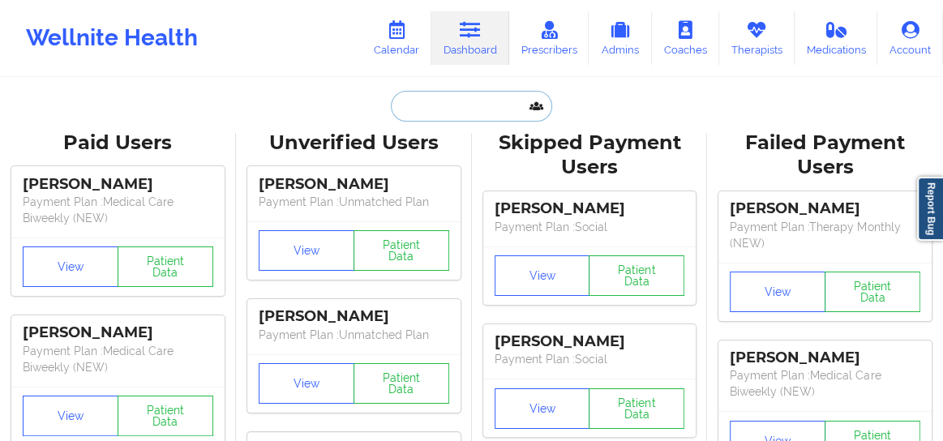
click at [426, 114] on input "text" at bounding box center [471, 106] width 161 height 31
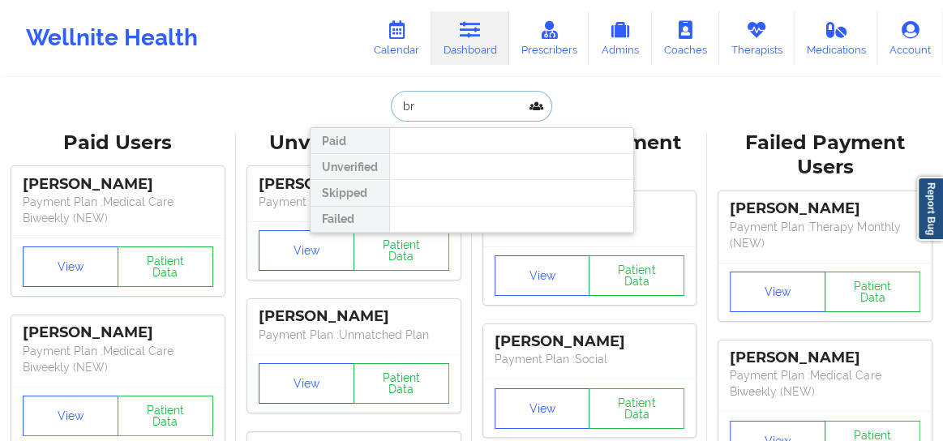
type input "b"
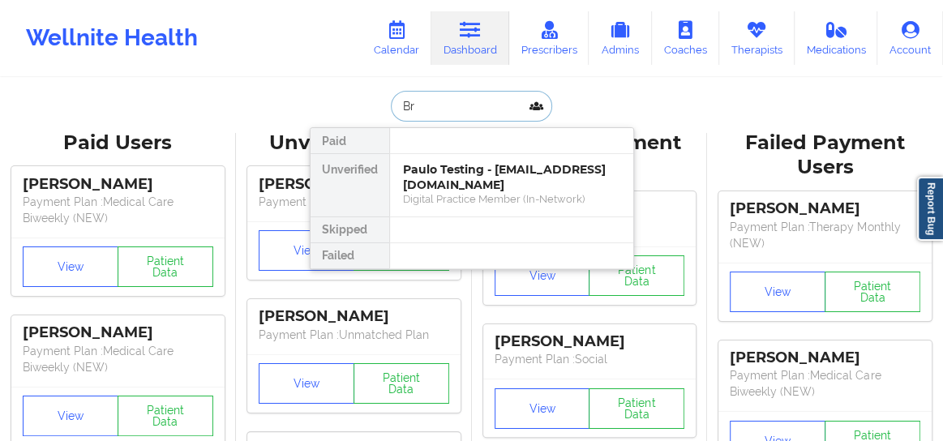
type input "B"
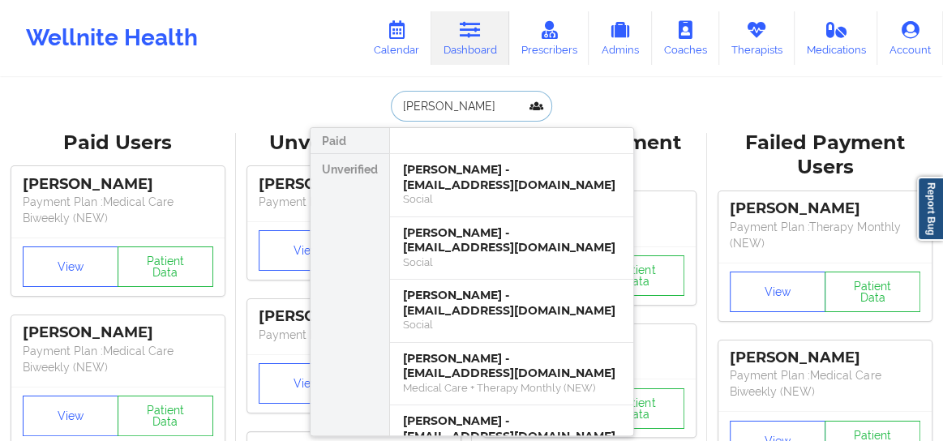
type input "Petty"
drag, startPoint x: 457, startPoint y: 114, endPoint x: 364, endPoint y: 113, distance: 93.3
click at [364, 113] on div "Petty Paid Unverified Oscar Petty - pettywrightinfo@gmail.com Social Michael Pe…" at bounding box center [472, 106] width 324 height 31
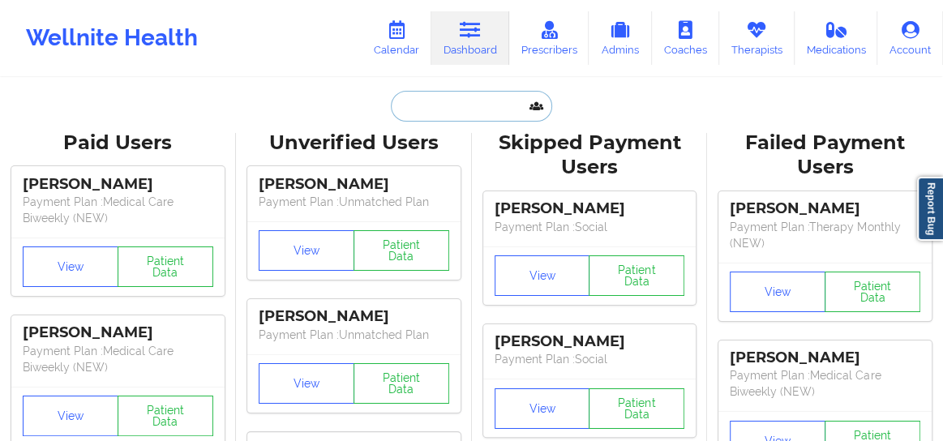
paste input "Jeffrey Fortier"
type input "Jeffrey Fortier"
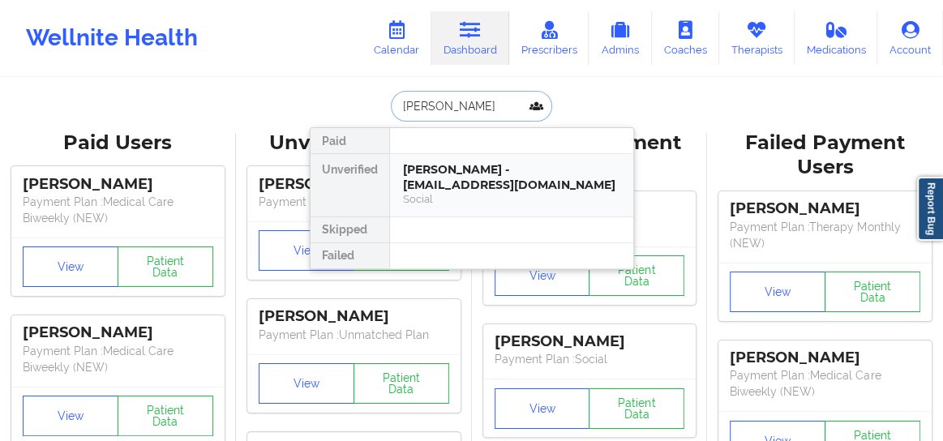
click at [451, 173] on div "Jeffrey Fortier - jfortier118@gmail.com" at bounding box center [511, 177] width 217 height 30
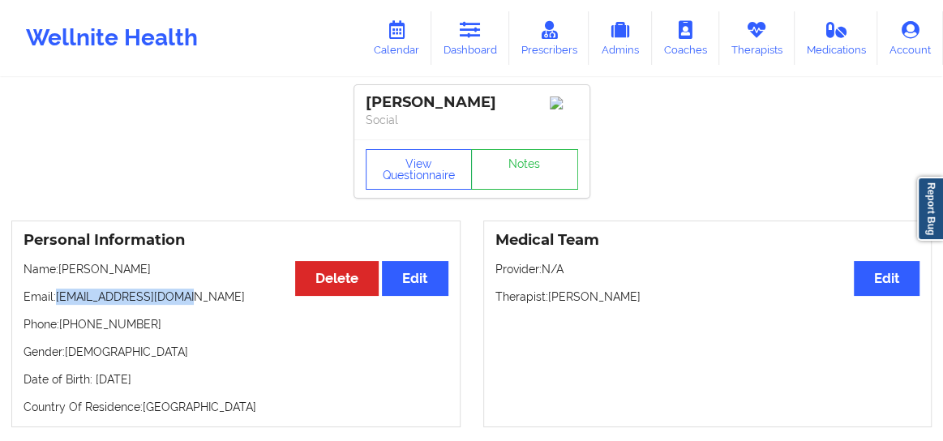
drag, startPoint x: 173, startPoint y: 305, endPoint x: 58, endPoint y: 298, distance: 115.3
click at [58, 298] on p "Email: jfortier118@gmail.com" at bounding box center [236, 297] width 425 height 16
copy p "jfortier118@gmail.com"
click at [398, 41] on link "Calendar" at bounding box center [397, 38] width 70 height 54
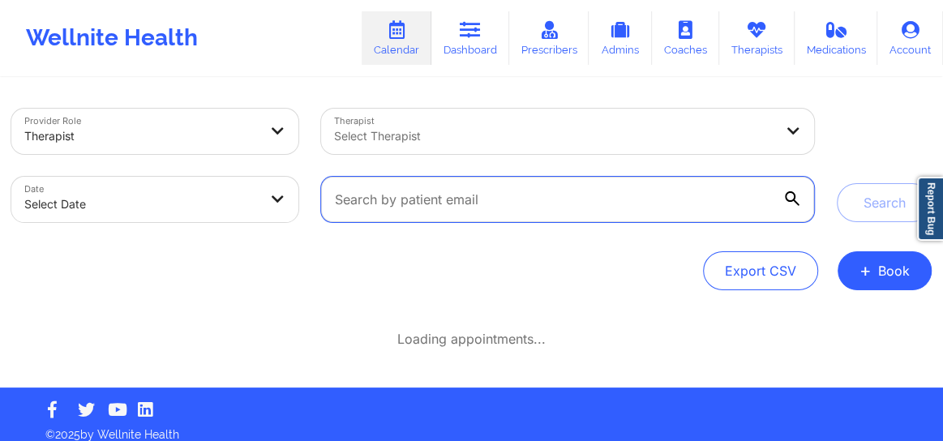
click at [397, 205] on input "text" at bounding box center [567, 199] width 493 height 45
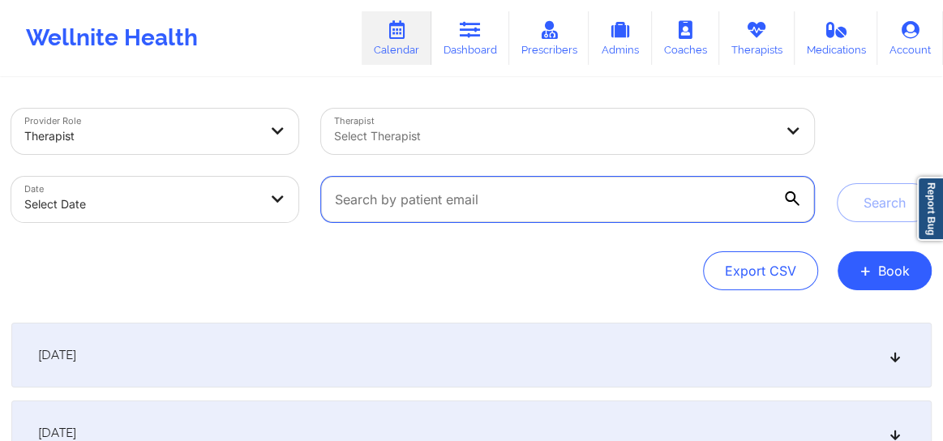
paste input "jfortier118@gmail.com"
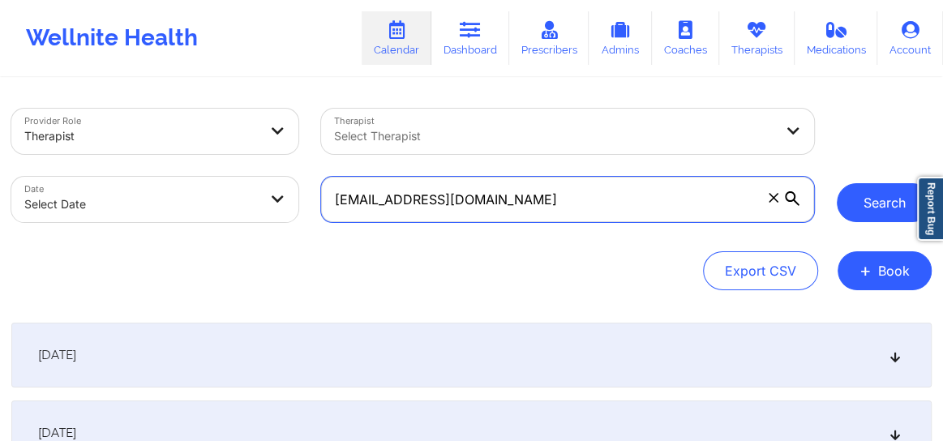
type input "jfortier118@gmail.com"
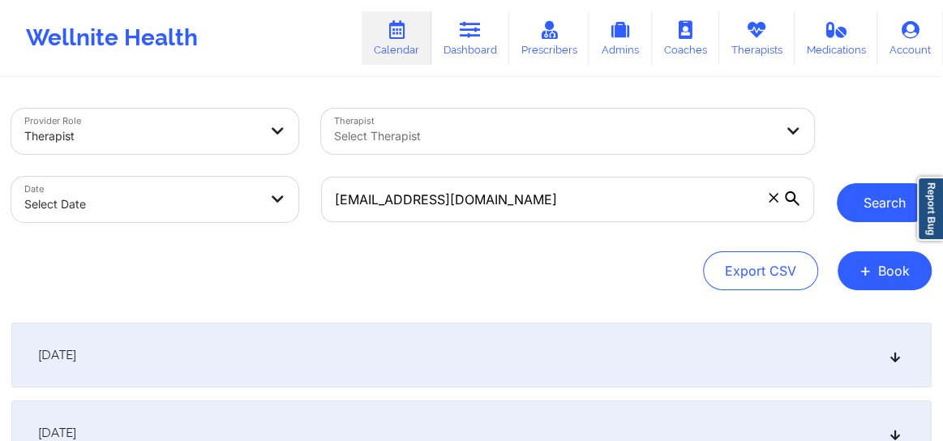
click at [868, 207] on button "Search" at bounding box center [884, 202] width 95 height 39
click at [876, 212] on button "Search" at bounding box center [884, 202] width 95 height 39
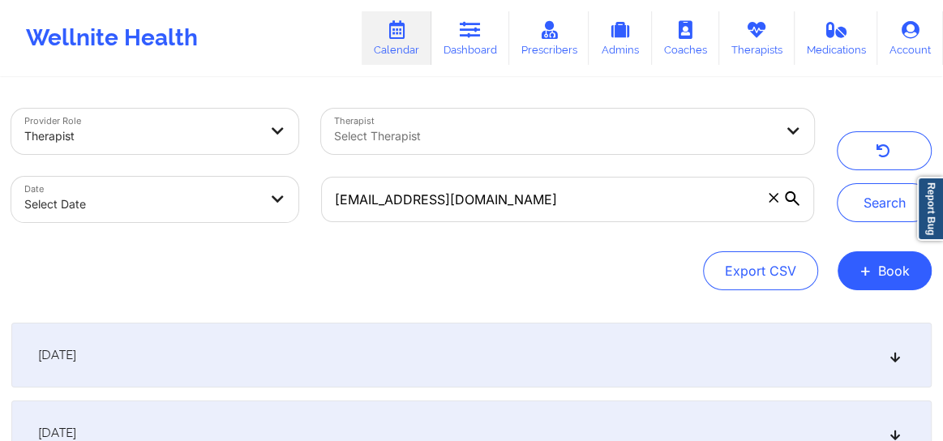
click at [895, 353] on icon at bounding box center [896, 354] width 14 height 11
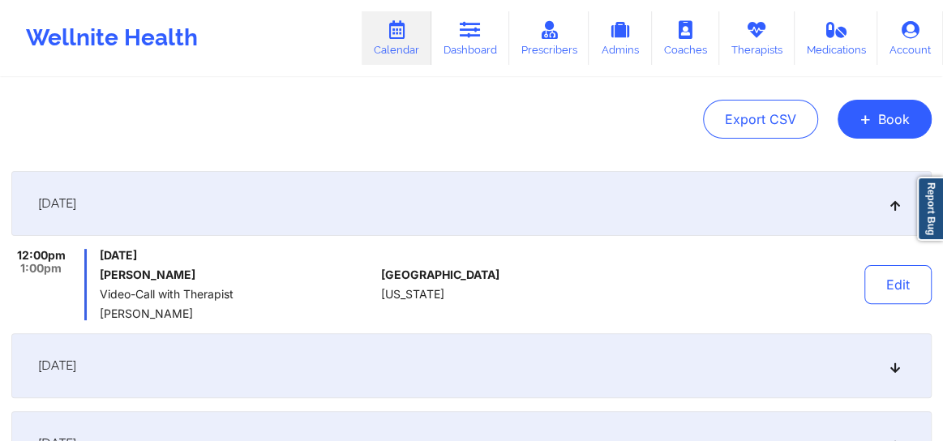
scroll to position [160, 0]
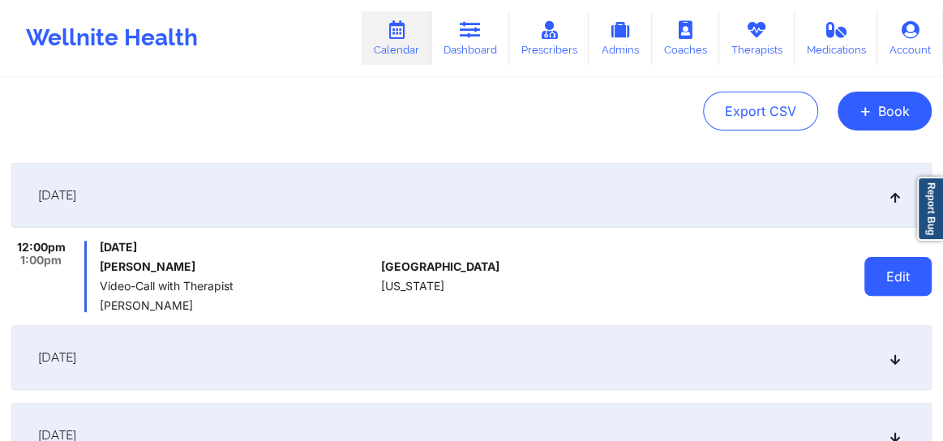
click at [908, 286] on button "Edit" at bounding box center [897, 276] width 67 height 39
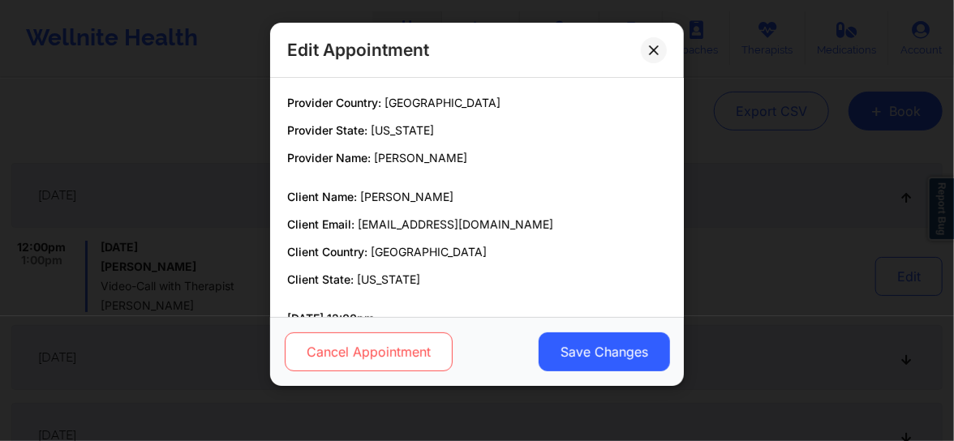
click at [379, 355] on button "Cancel Appointment" at bounding box center [369, 351] width 168 height 39
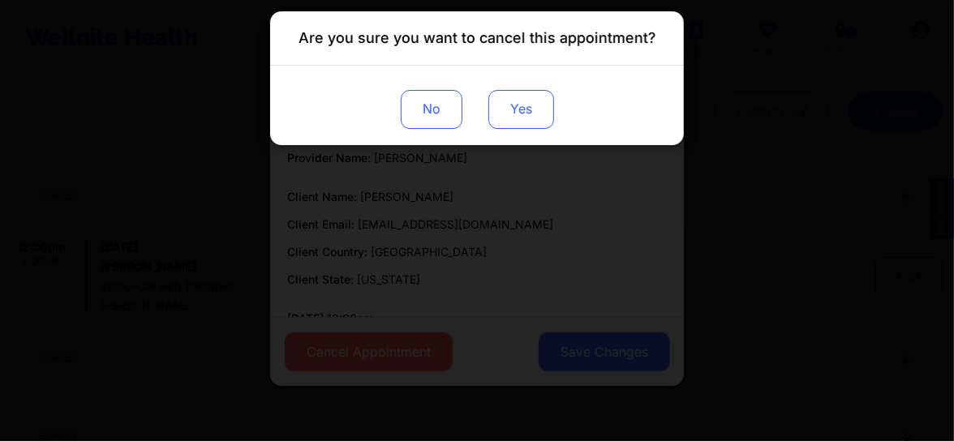
click at [528, 116] on button "Yes" at bounding box center [521, 109] width 66 height 39
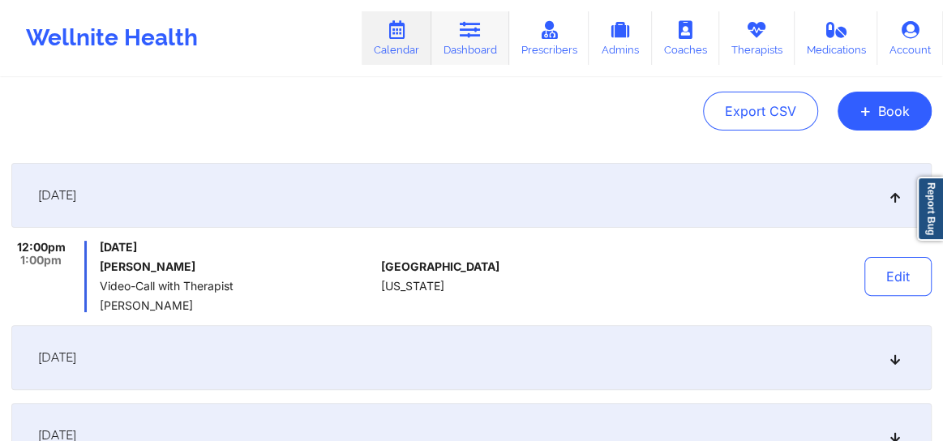
click at [454, 42] on link "Dashboard" at bounding box center [470, 38] width 78 height 54
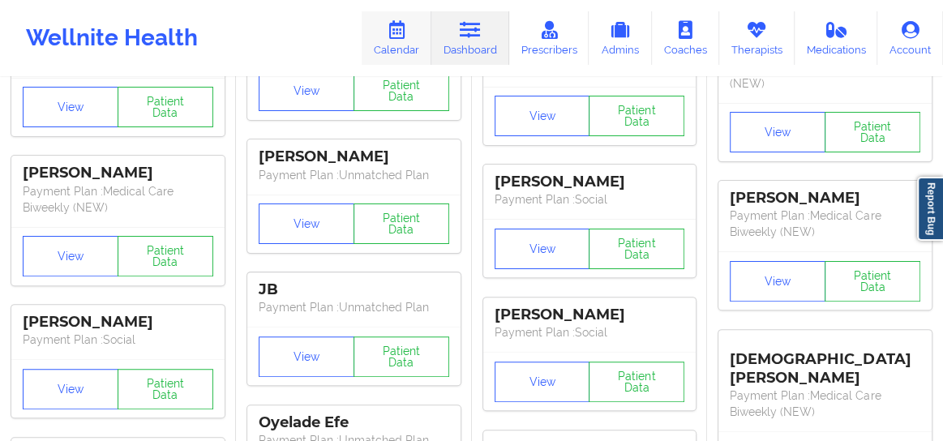
click at [395, 35] on icon at bounding box center [396, 30] width 21 height 18
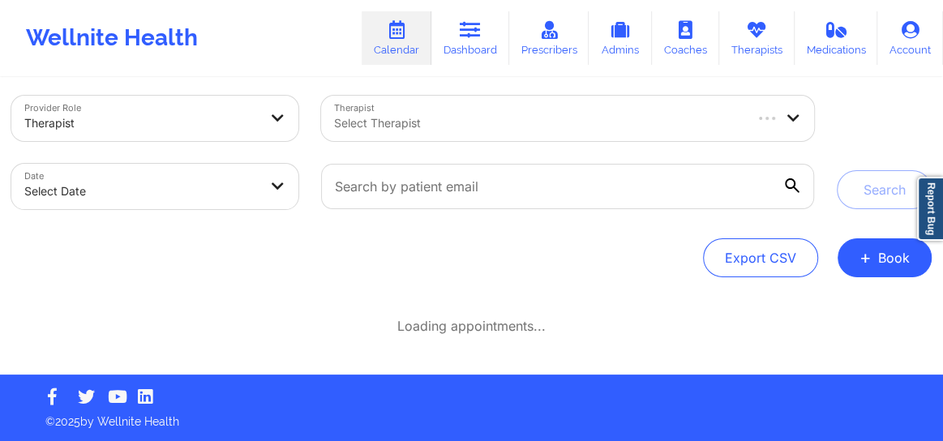
scroll to position [12, 0]
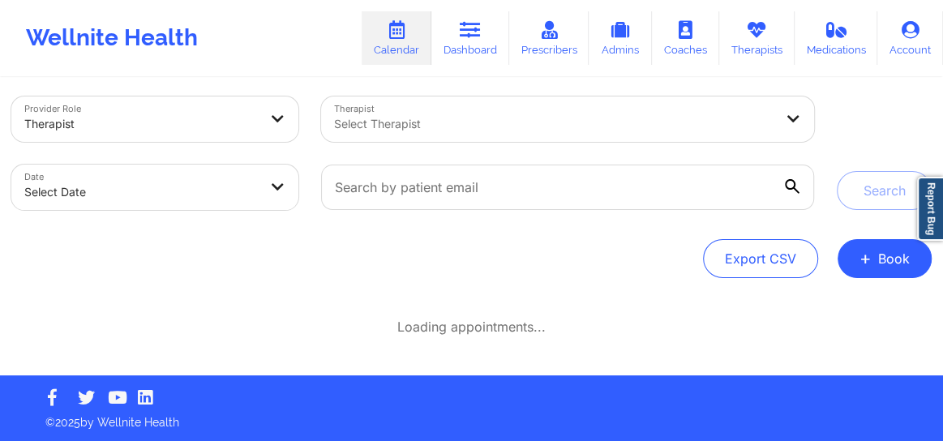
click at [495, 111] on div "Select Therapist" at bounding box center [548, 118] width 454 height 45
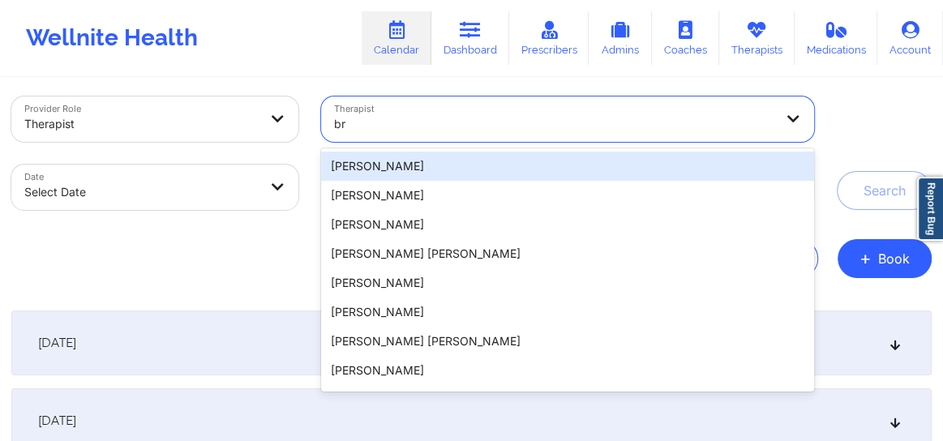
type input "b"
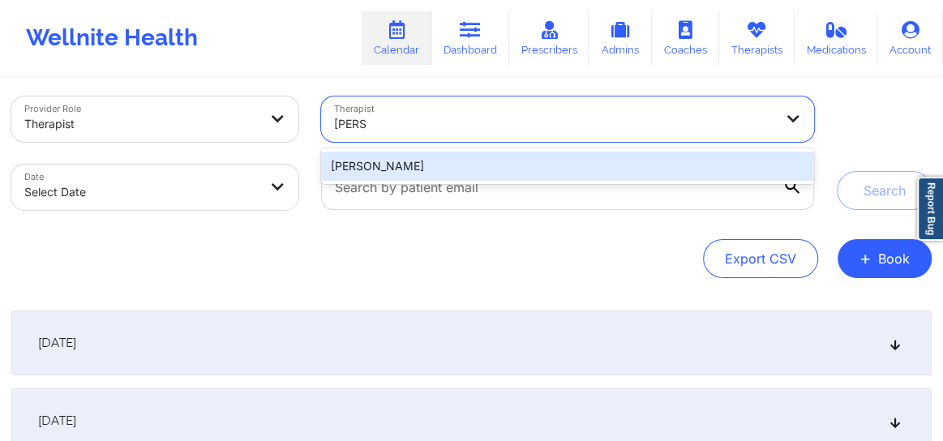
type input "Petty"
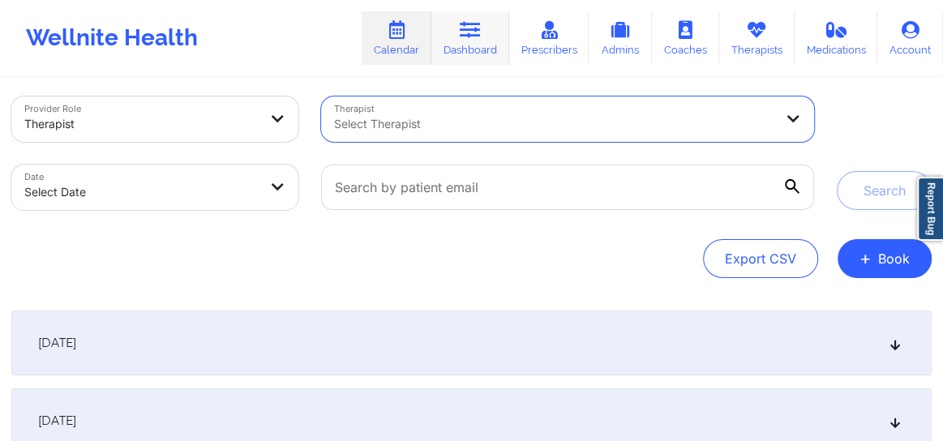
click at [470, 45] on link "Dashboard" at bounding box center [470, 38] width 78 height 54
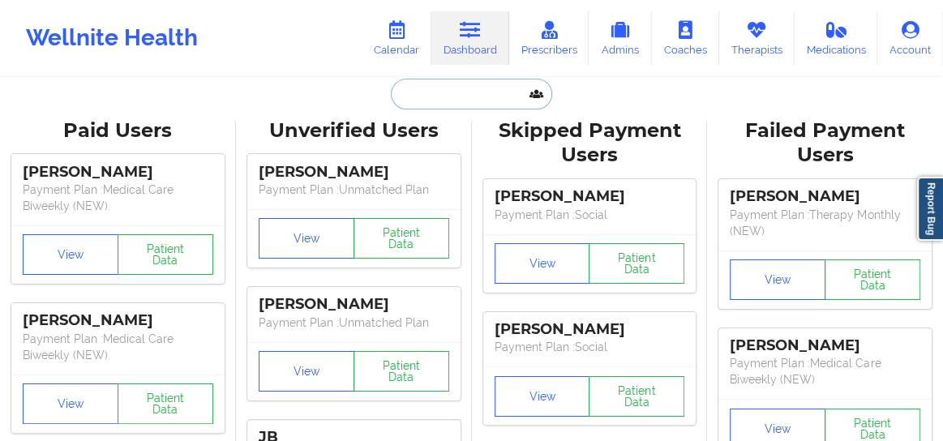
click at [424, 90] on input "text" at bounding box center [471, 94] width 161 height 31
paste input "MARISEALIGHT@GMAIL.COM"
type input "MARISEALIGHT@GMAIL.COM"
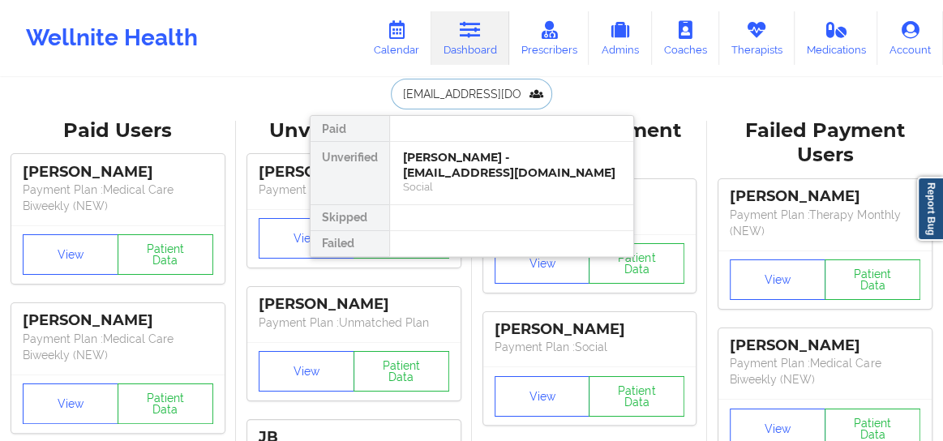
scroll to position [0, 24]
click at [433, 175] on div "Sommer Holmes - marisealight@gmail.com" at bounding box center [511, 165] width 217 height 30
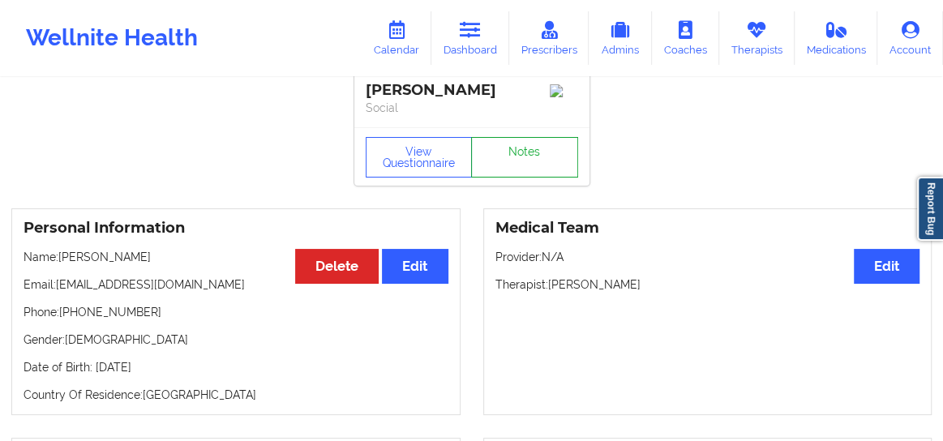
click at [527, 161] on link "Notes" at bounding box center [524, 157] width 107 height 41
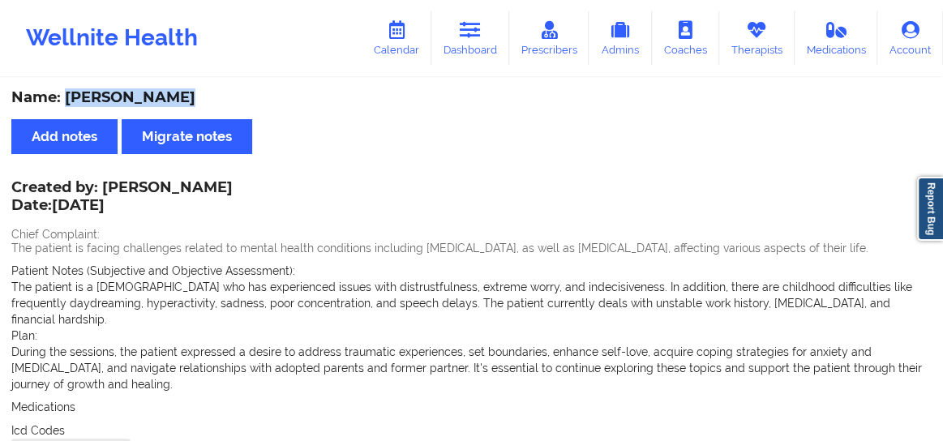
drag, startPoint x: 195, startPoint y: 95, endPoint x: 68, endPoint y: 96, distance: 127.3
click at [68, 96] on div "Name: Sommer Holmes" at bounding box center [471, 97] width 920 height 19
copy div "[PERSON_NAME]"
click at [469, 45] on link "Dashboard" at bounding box center [470, 38] width 78 height 54
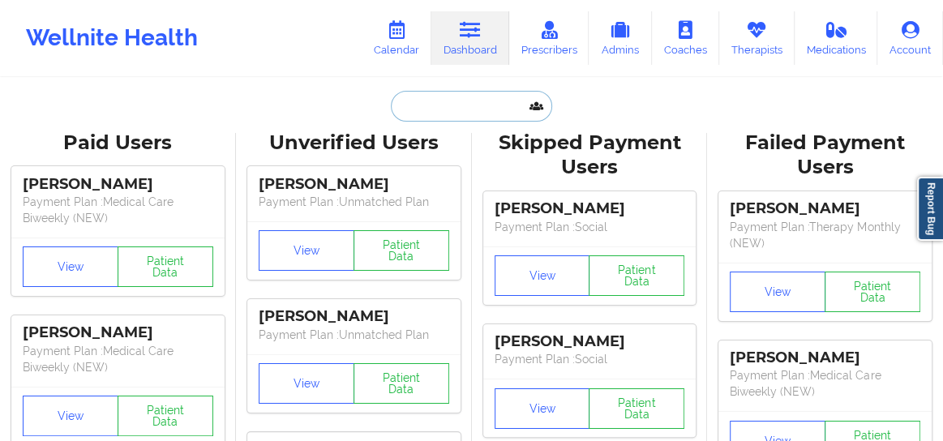
click at [426, 103] on input "text" at bounding box center [471, 106] width 161 height 31
paste input "[PERSON_NAME]"
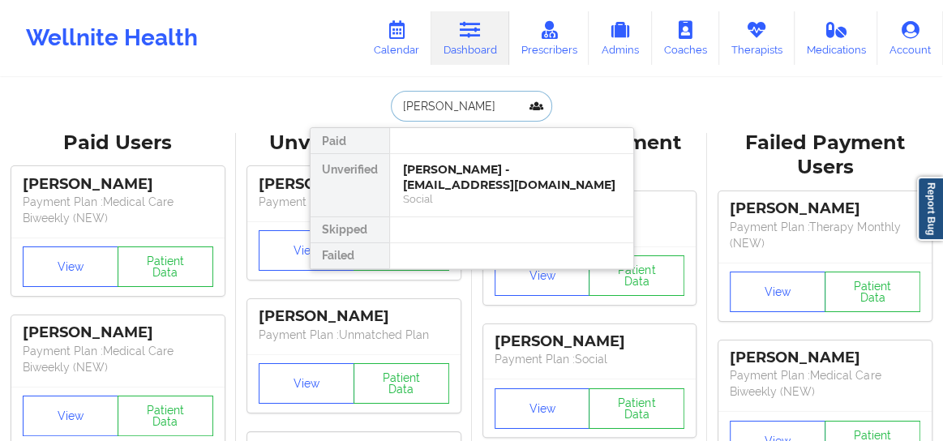
type input "[PERSON_NAME]"
click at [429, 180] on div "LaShone Brown - nicolej928@gmail.com" at bounding box center [511, 177] width 217 height 30
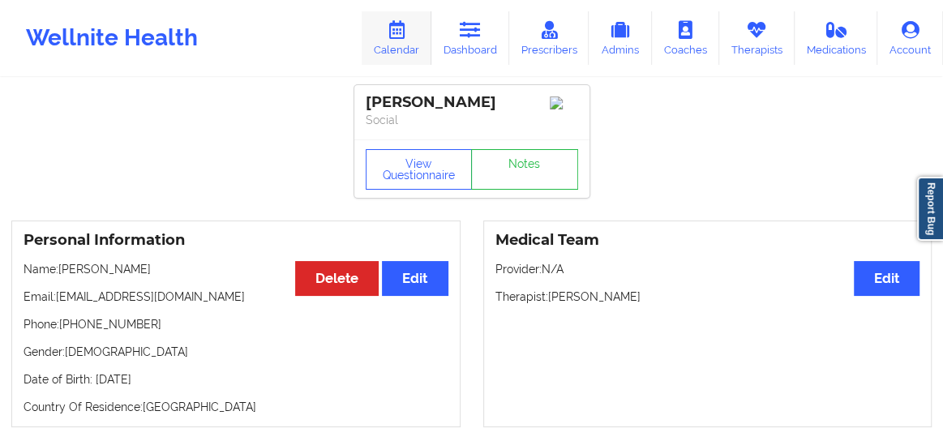
click at [396, 41] on link "Calendar" at bounding box center [397, 38] width 70 height 54
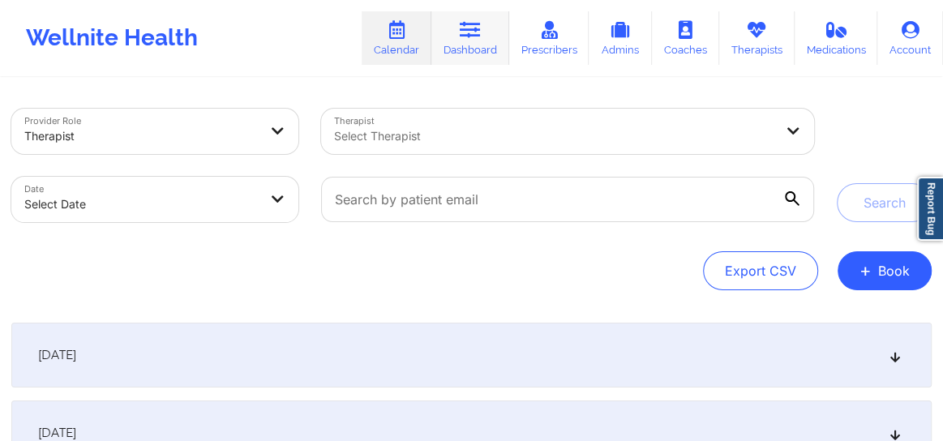
click at [469, 31] on icon at bounding box center [470, 30] width 21 height 18
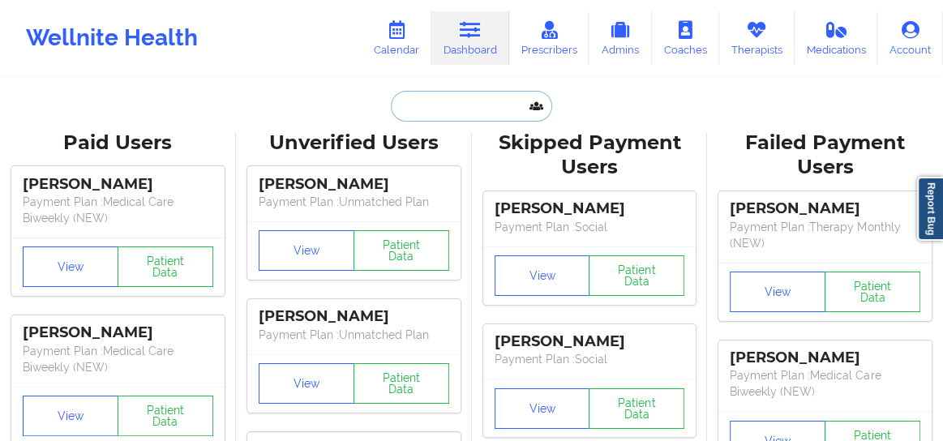
click at [426, 107] on input "text" at bounding box center [471, 106] width 161 height 31
paste input "a@alperdurukan.com"
type input "a@alperdurukan.com"
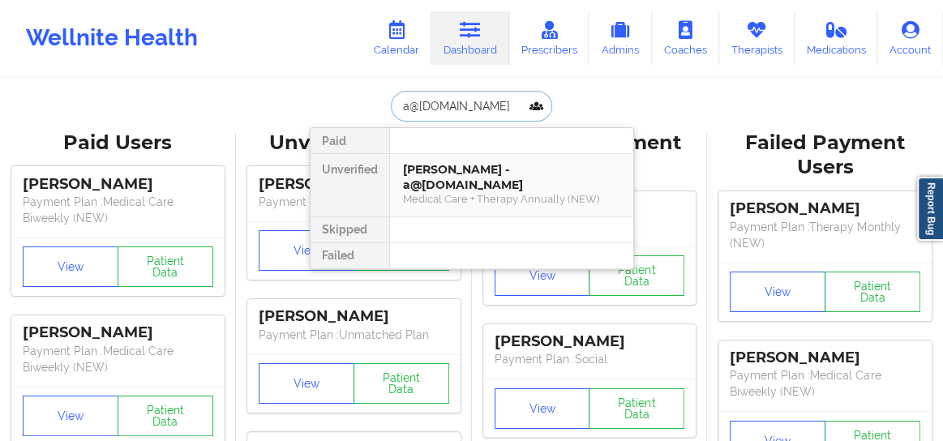
click at [439, 174] on div "Alper DURUKAN - a@alperdurukan.com" at bounding box center [511, 177] width 217 height 30
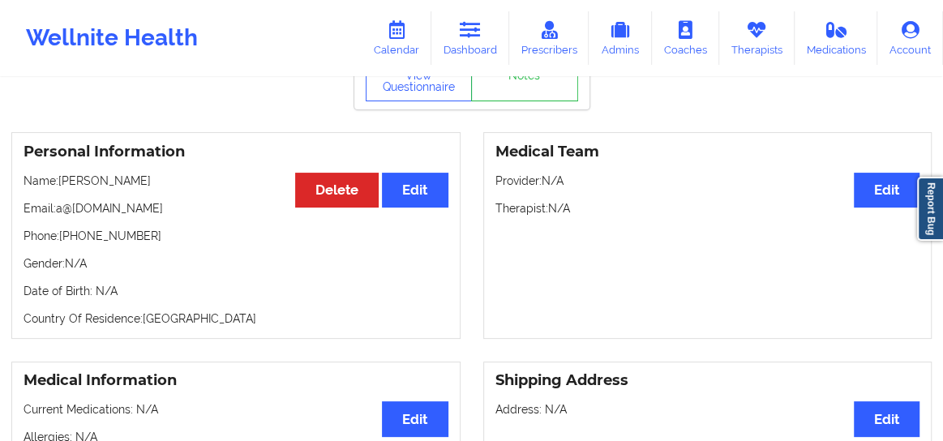
scroll to position [99, 0]
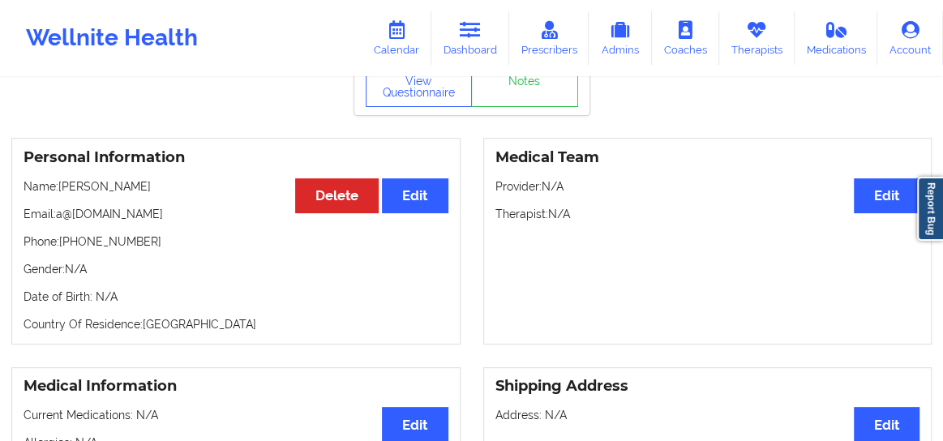
drag, startPoint x: 170, startPoint y: 214, endPoint x: 58, endPoint y: 220, distance: 112.0
click at [58, 220] on p "Email: a@alperdurukan.com" at bounding box center [236, 214] width 425 height 16
copy p "a@alperdurukan.com"
click at [413, 38] on link "Calendar" at bounding box center [397, 38] width 70 height 54
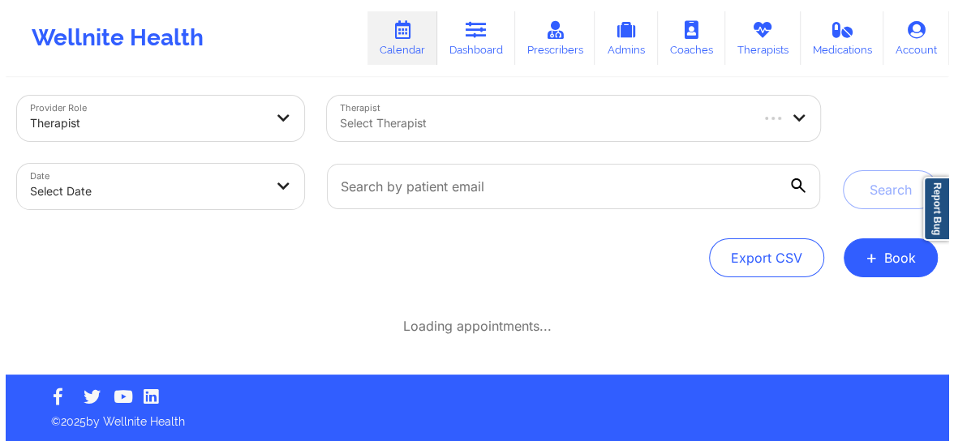
scroll to position [12, 0]
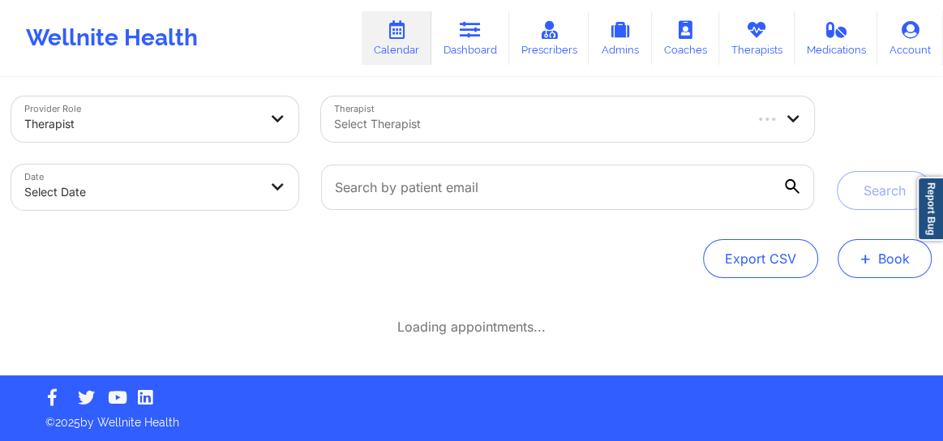
click at [876, 246] on button "+ Book" at bounding box center [885, 258] width 94 height 39
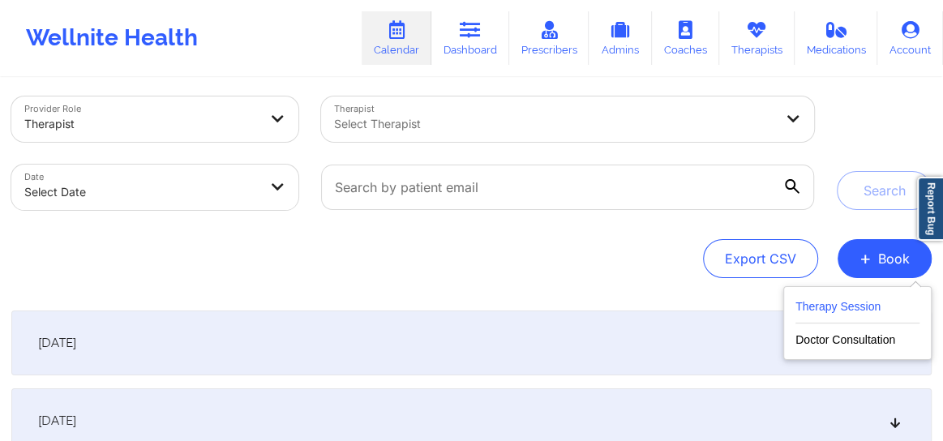
click at [882, 309] on button "Therapy Session" at bounding box center [857, 310] width 124 height 27
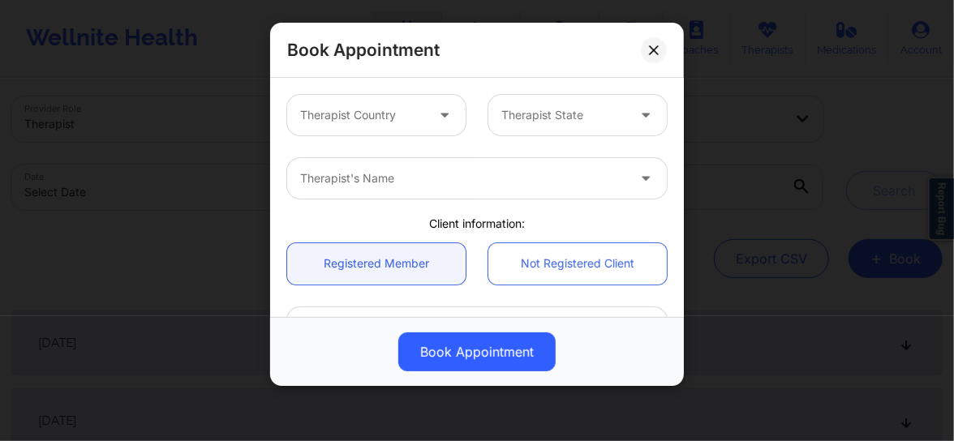
click at [431, 130] on div at bounding box center [445, 115] width 39 height 41
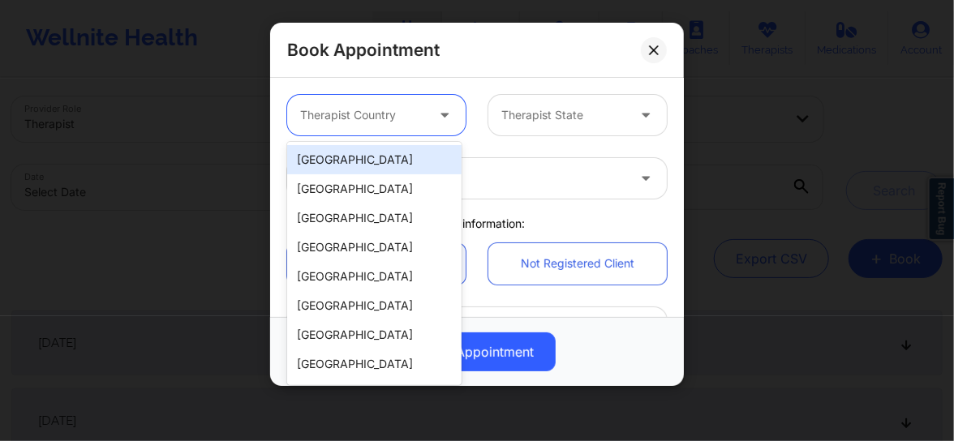
click at [396, 149] on div "[GEOGRAPHIC_DATA]" at bounding box center [374, 159] width 174 height 29
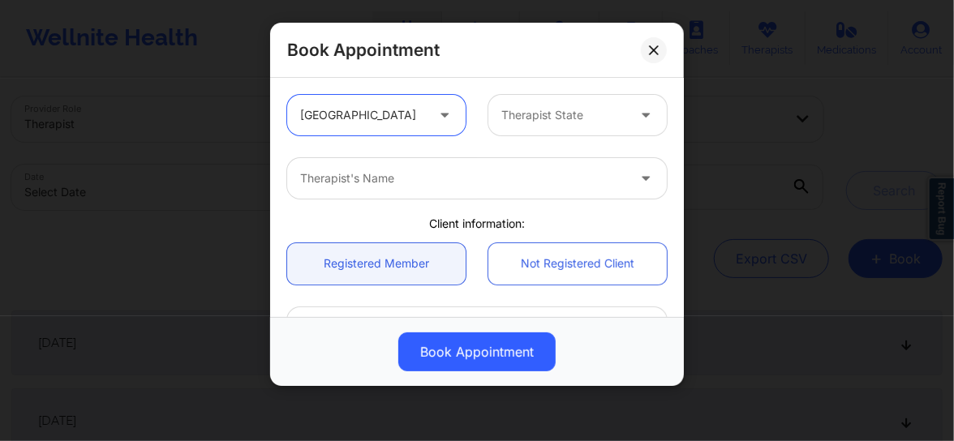
click at [503, 105] on div at bounding box center [563, 114] width 125 height 19
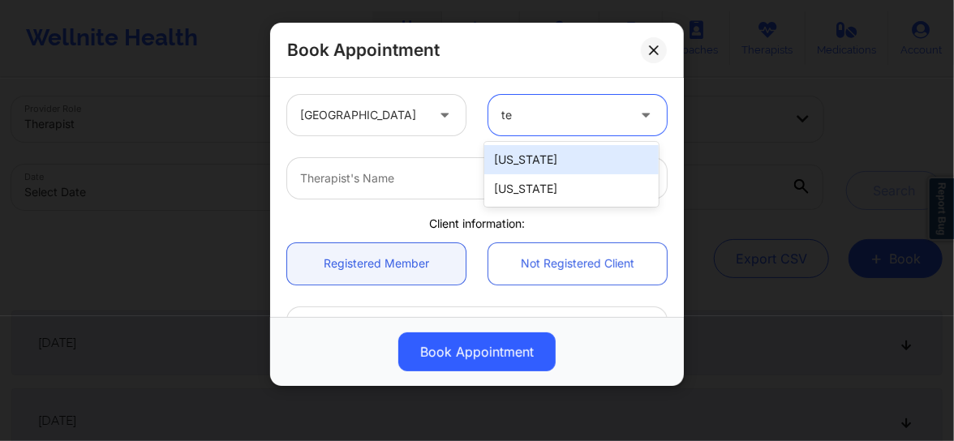
type input "tex"
click at [511, 152] on div "[US_STATE]" at bounding box center [571, 159] width 174 height 29
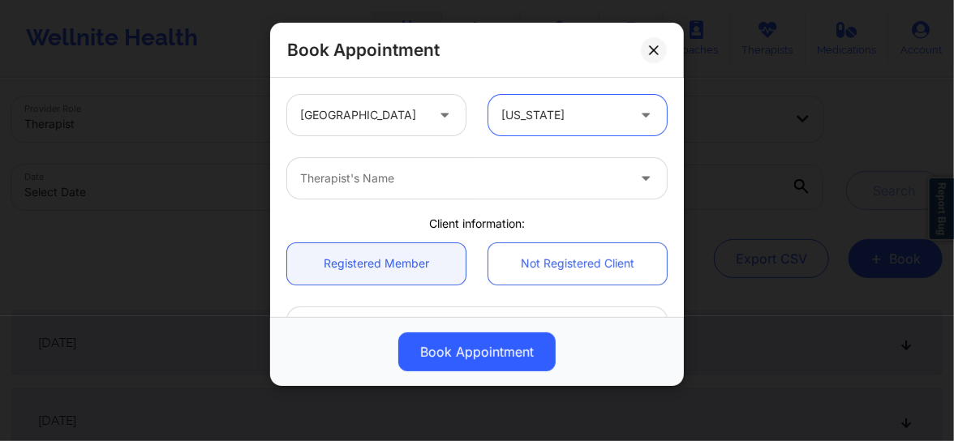
click at [469, 182] on div at bounding box center [463, 178] width 326 height 19
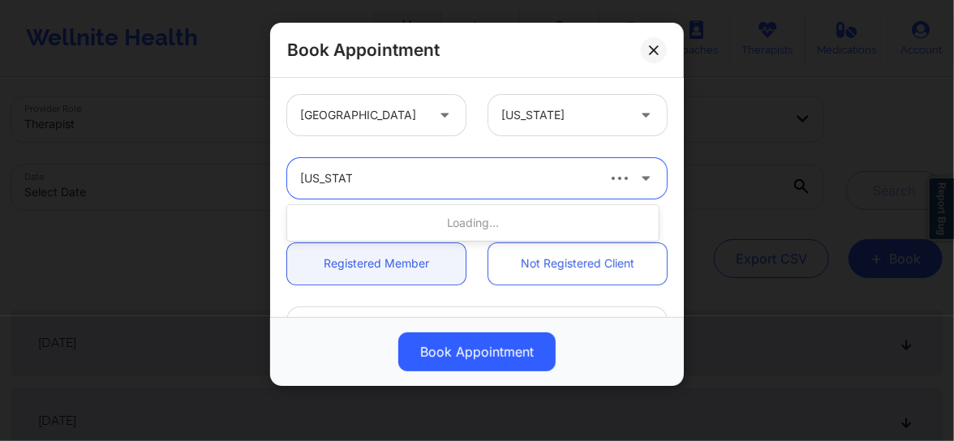
type input "virginia ba"
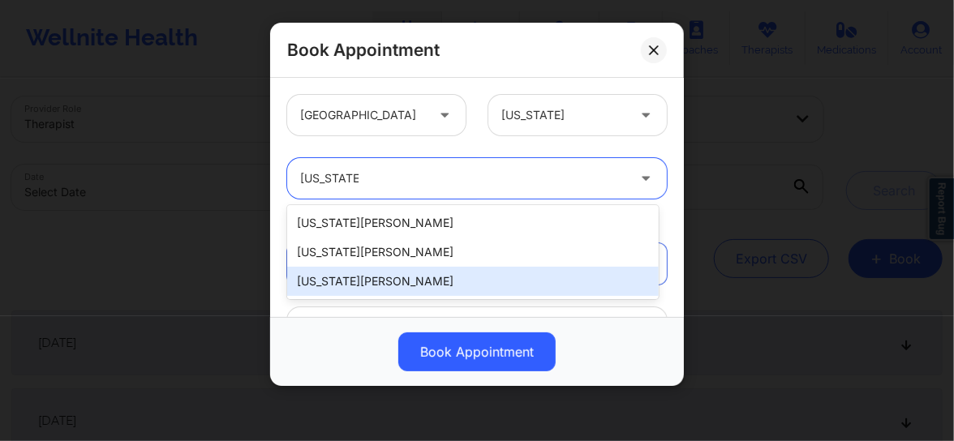
click at [405, 284] on div "Virginia Bagby" at bounding box center [472, 281] width 371 height 29
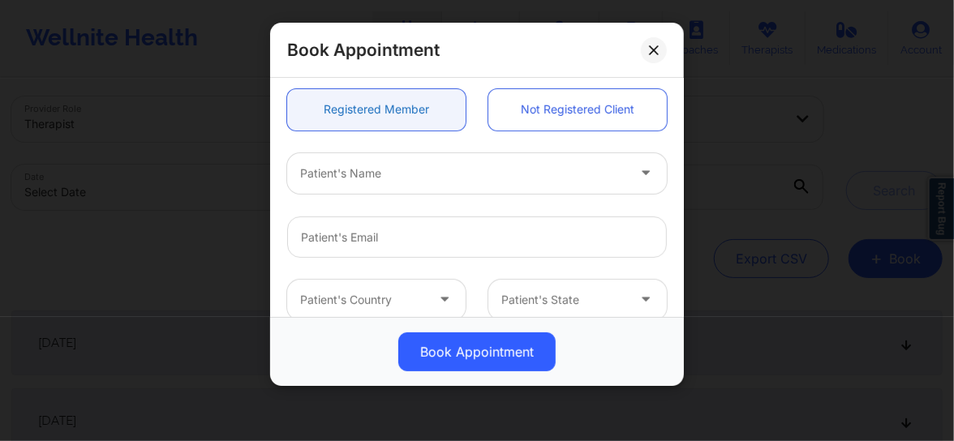
scroll to position [160, 0]
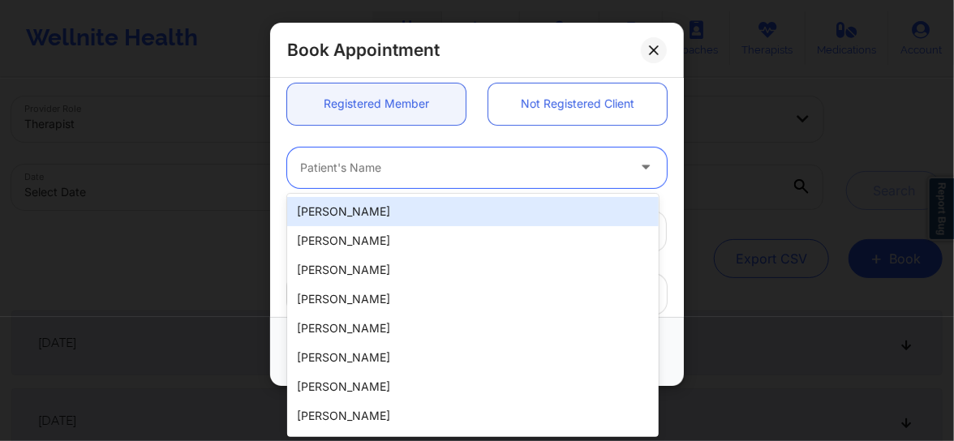
click at [357, 168] on div at bounding box center [463, 167] width 326 height 19
paste input "Savannah Reid"
type input "Savannah Reid"
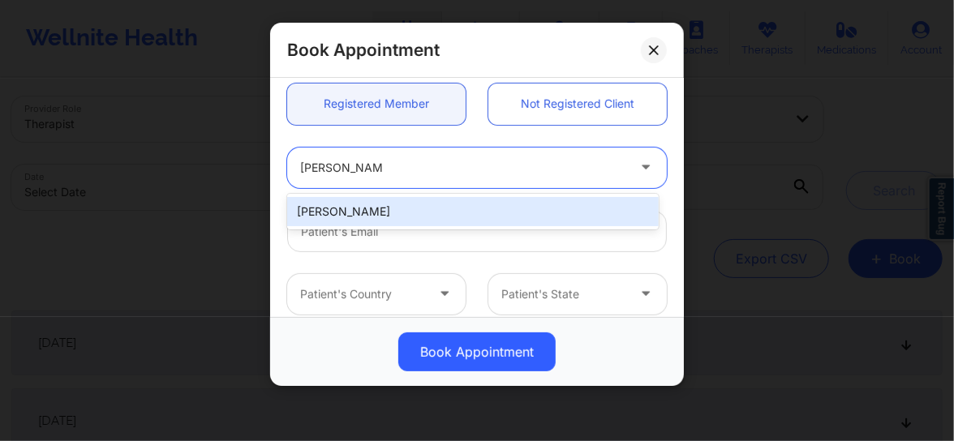
click at [372, 211] on div "Savannah Reid" at bounding box center [472, 211] width 371 height 29
type input "halereidetal@gmail.com"
type input "+1804-212-6914"
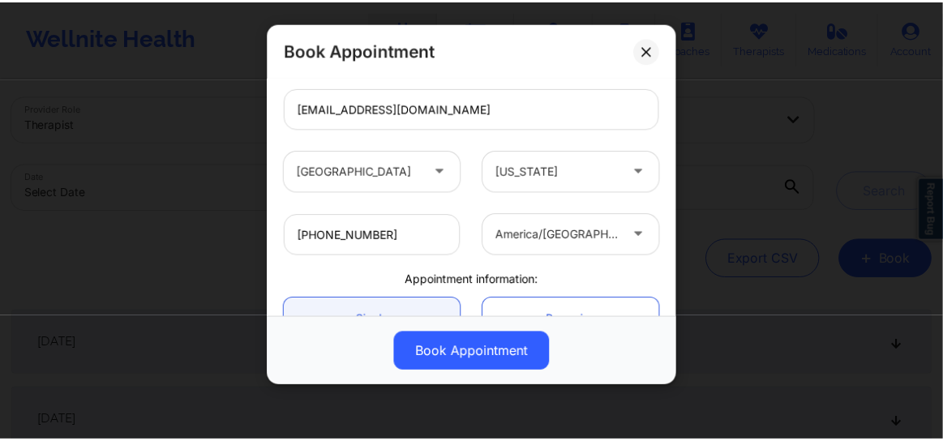
scroll to position [449, 0]
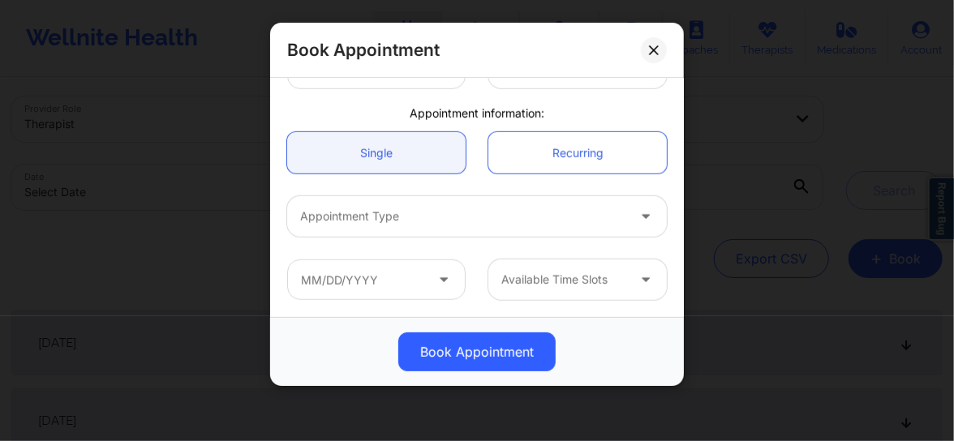
click at [422, 220] on div at bounding box center [463, 216] width 326 height 19
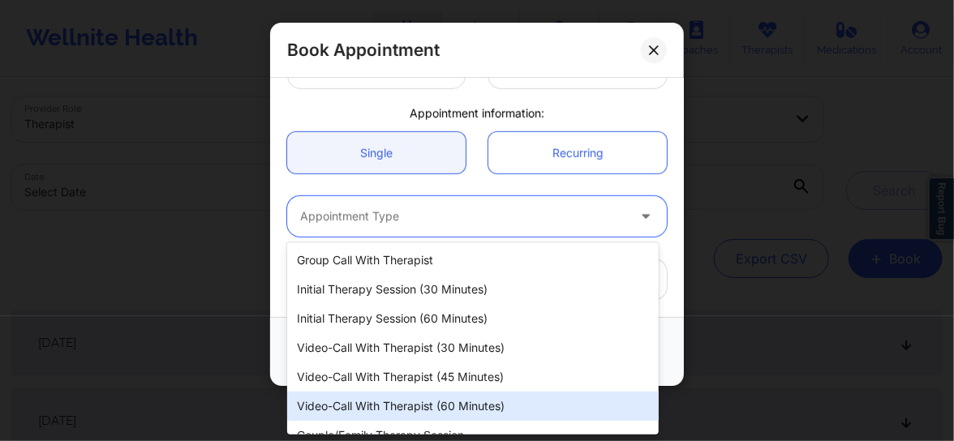
click at [425, 399] on div "Video-Call with Therapist (60 minutes)" at bounding box center [472, 406] width 371 height 29
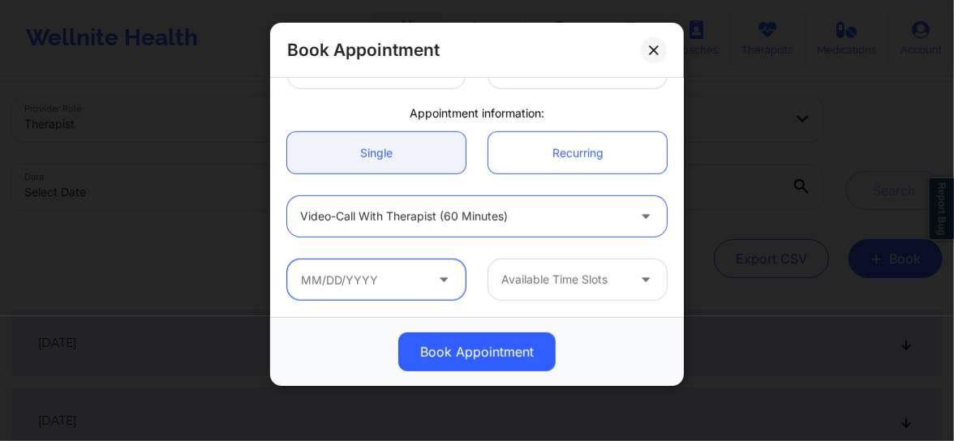
click at [408, 281] on input "text" at bounding box center [376, 279] width 178 height 41
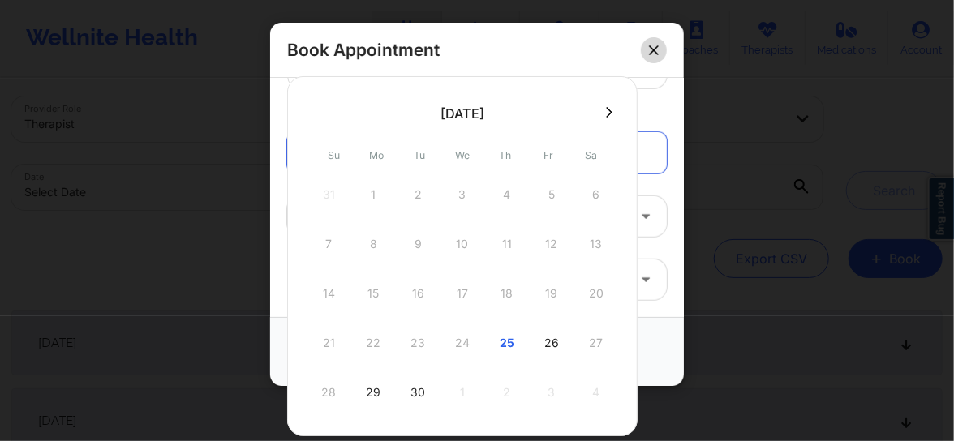
click at [657, 45] on icon at bounding box center [654, 50] width 10 height 10
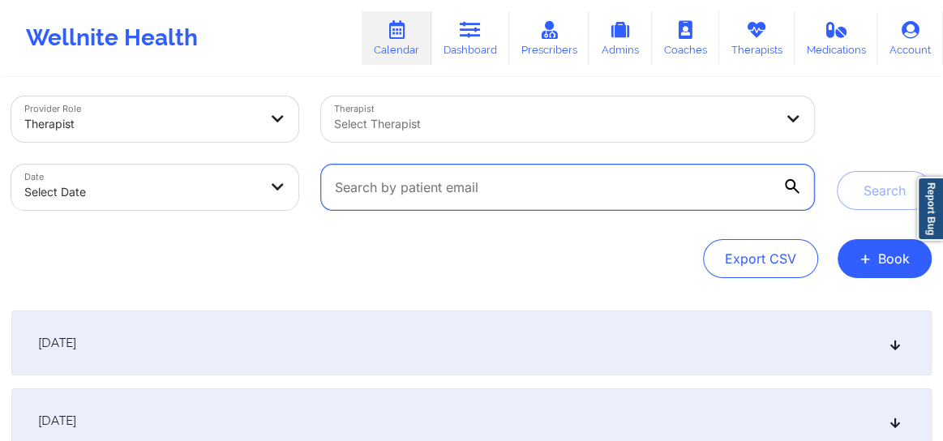
click at [491, 199] on input "text" at bounding box center [567, 187] width 493 height 45
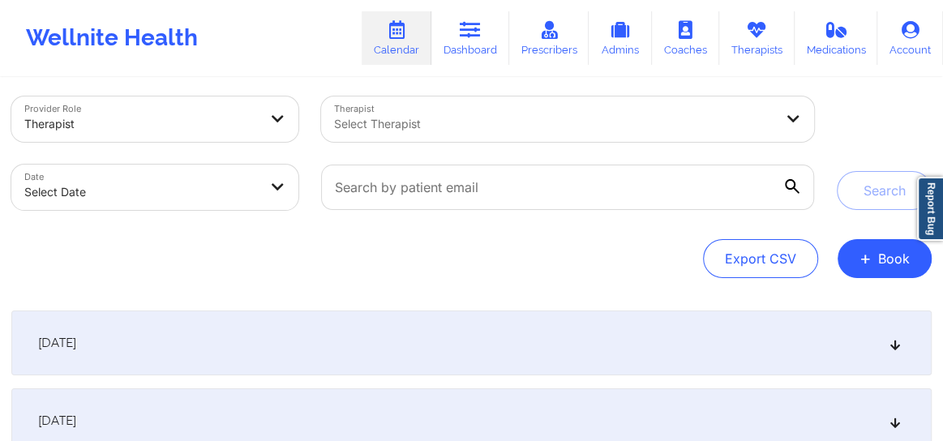
click at [451, 134] on div "Select Therapist" at bounding box center [548, 118] width 454 height 45
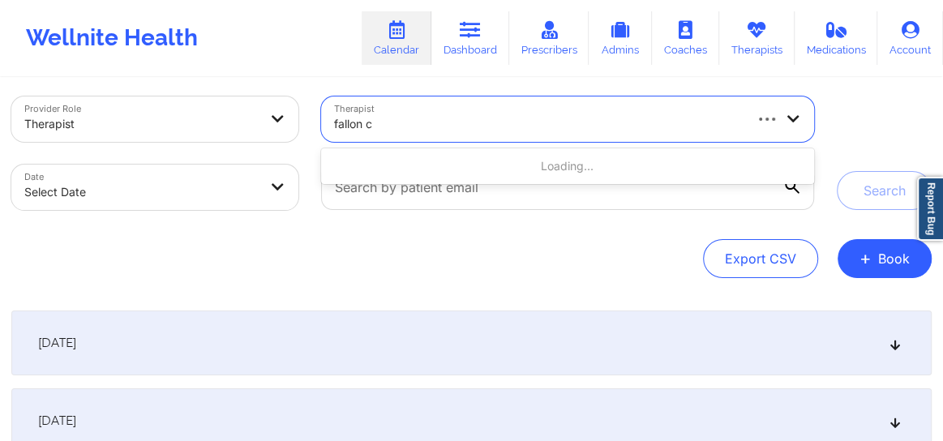
type input "fallon co"
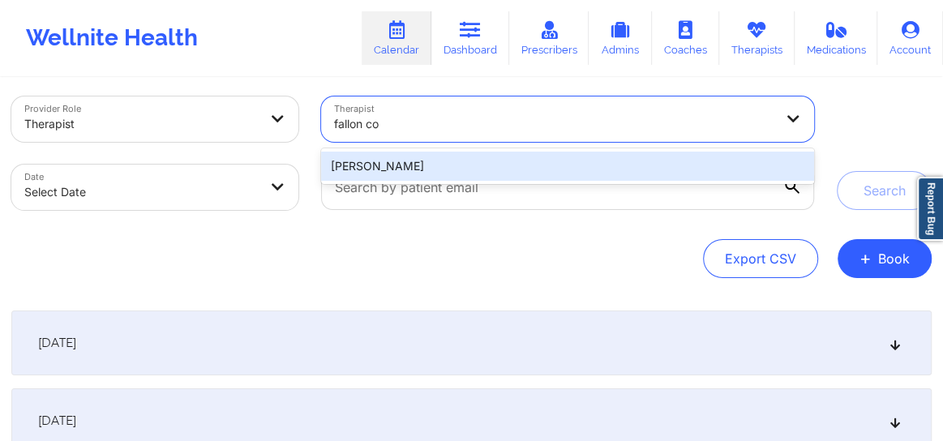
click at [446, 156] on div "[PERSON_NAME]" at bounding box center [567, 166] width 493 height 29
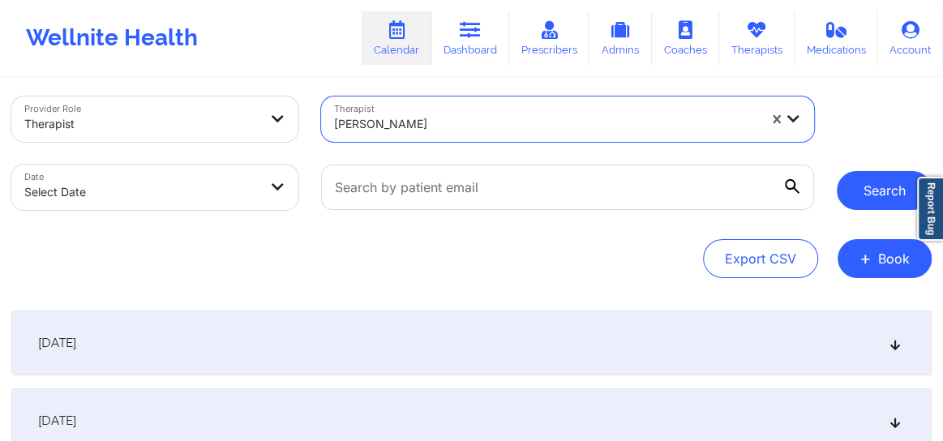
click at [854, 190] on button "Search" at bounding box center [884, 190] width 95 height 39
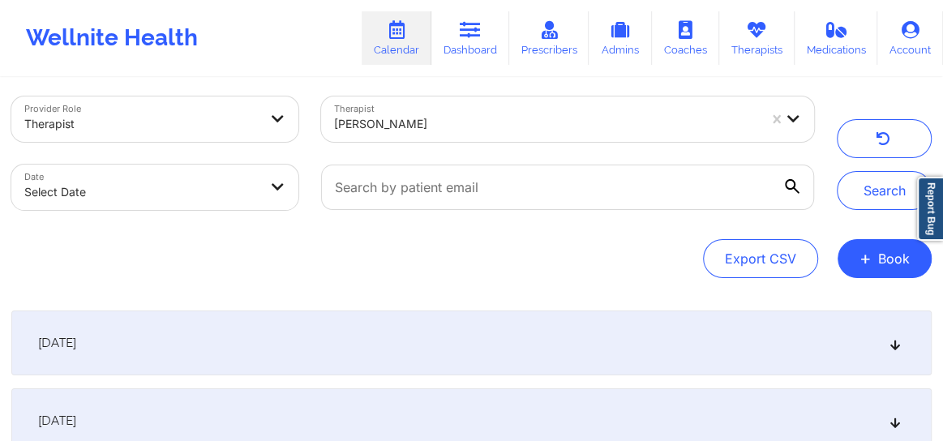
click at [893, 345] on icon at bounding box center [896, 342] width 14 height 11
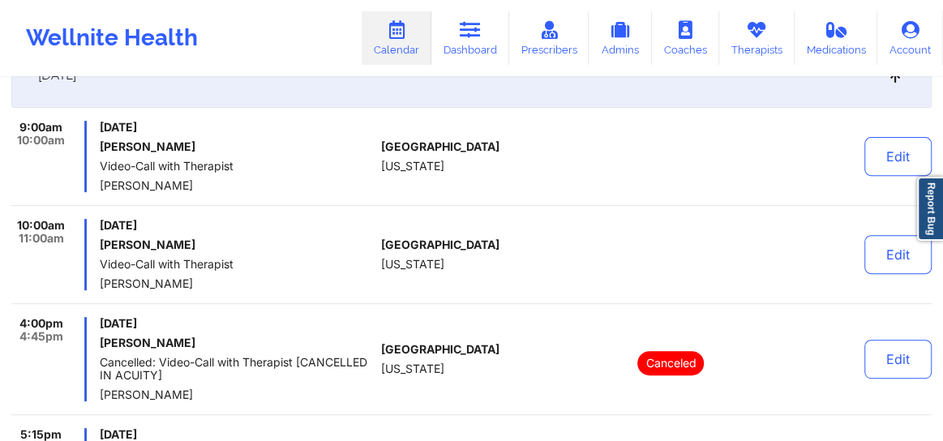
scroll to position [294, 0]
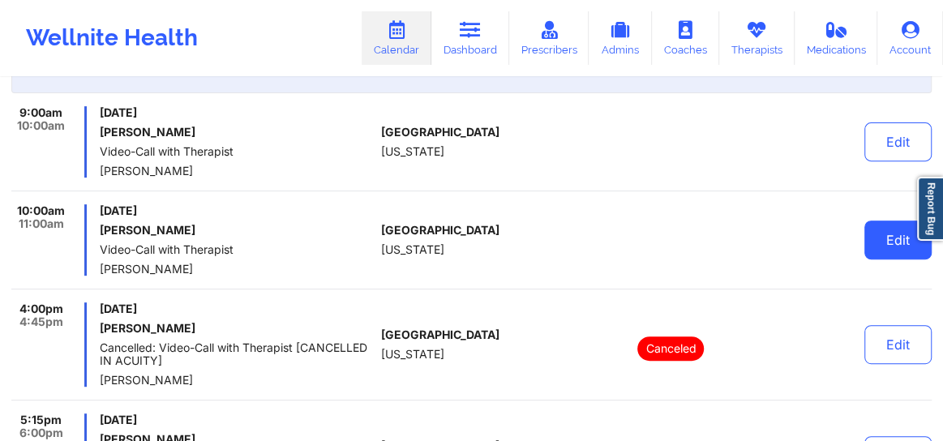
click at [880, 242] on button "Edit" at bounding box center [897, 240] width 67 height 39
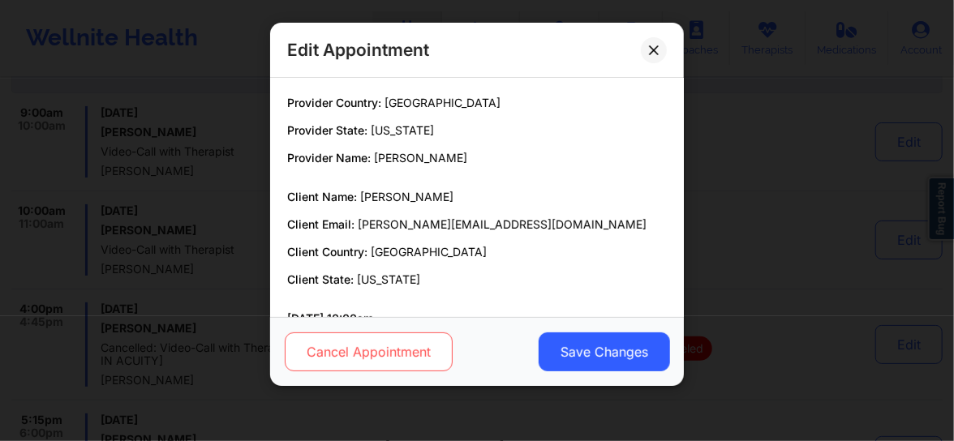
click at [393, 338] on button "Cancel Appointment" at bounding box center [369, 351] width 168 height 39
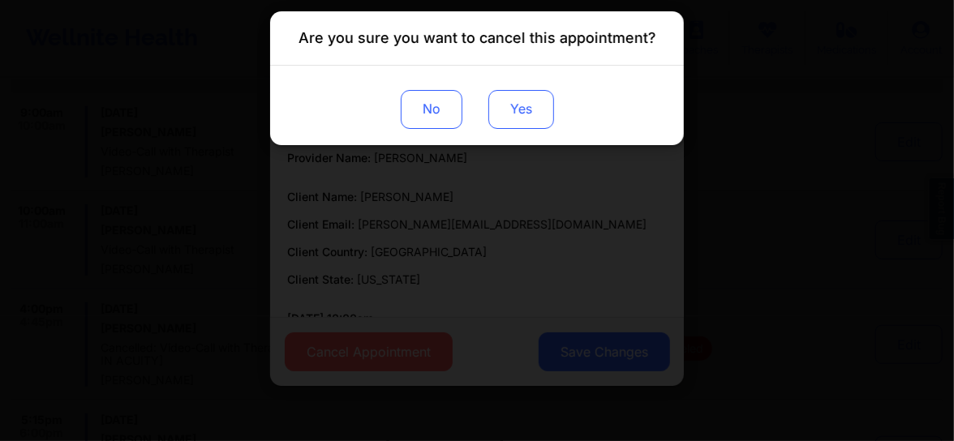
click at [525, 112] on button "Yes" at bounding box center [521, 109] width 66 height 39
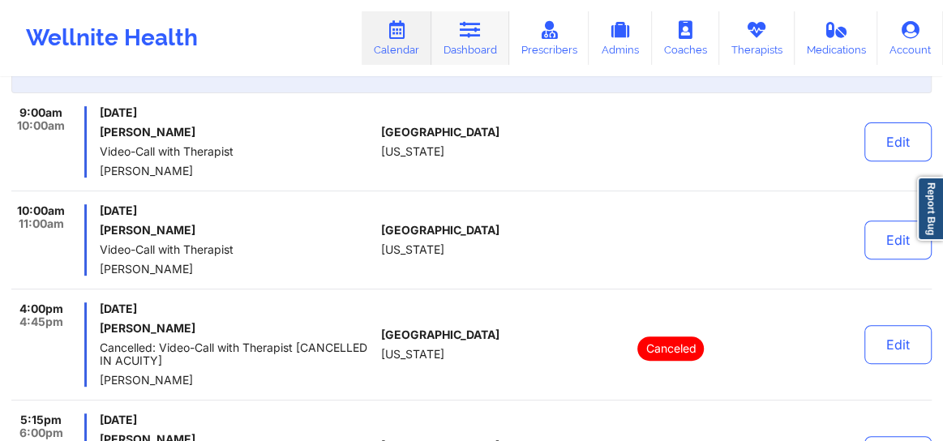
click at [486, 36] on link "Dashboard" at bounding box center [470, 38] width 78 height 54
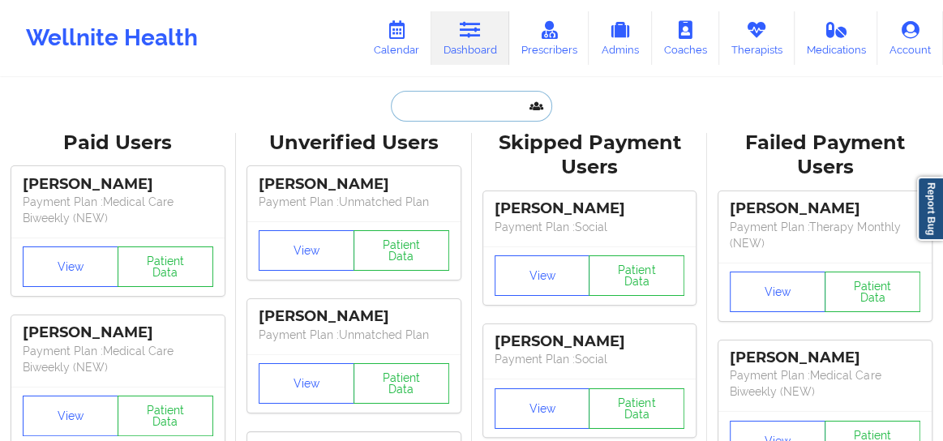
click at [418, 113] on input "text" at bounding box center [471, 106] width 161 height 31
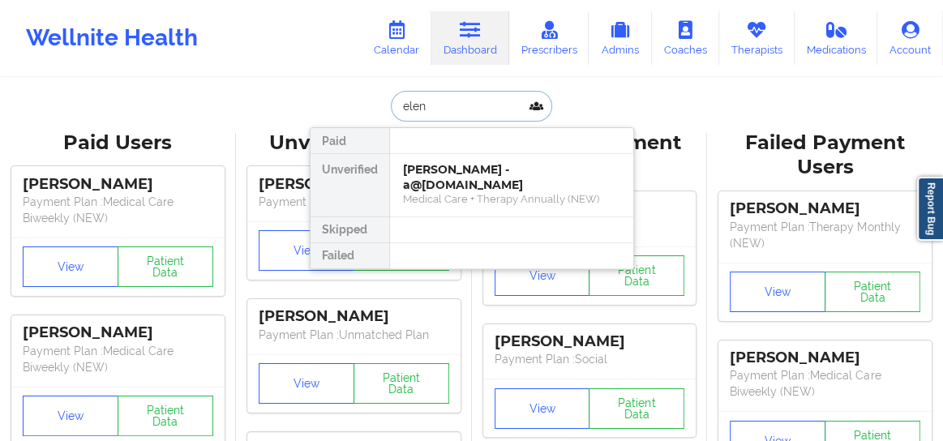
type input "eleni"
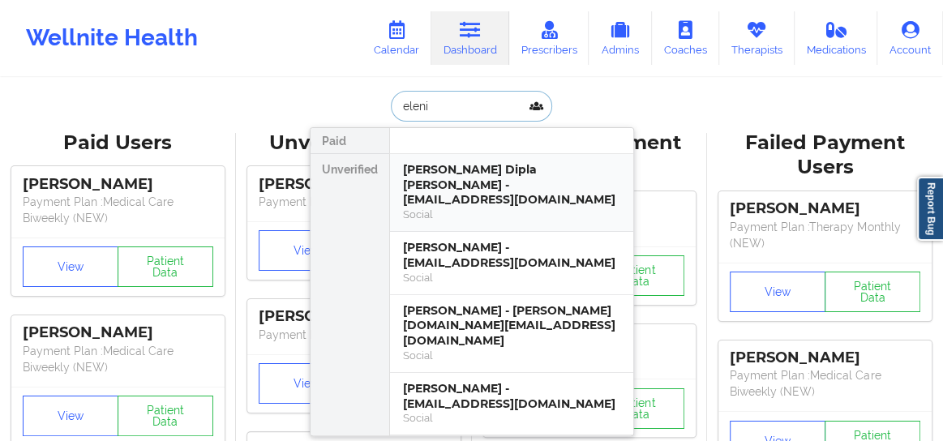
click at [461, 183] on div "Eleni Dipla Hernandez - diplaeleni@gmail.com" at bounding box center [511, 184] width 217 height 45
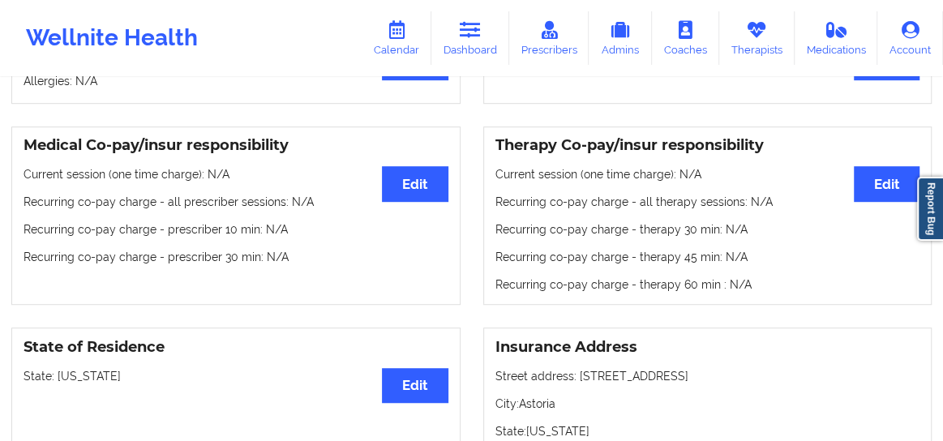
scroll to position [476, 0]
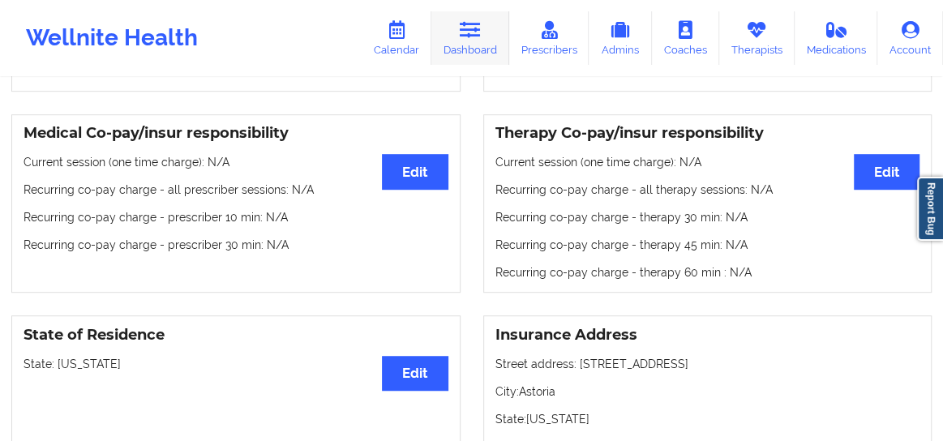
click at [489, 41] on link "Dashboard" at bounding box center [470, 38] width 78 height 54
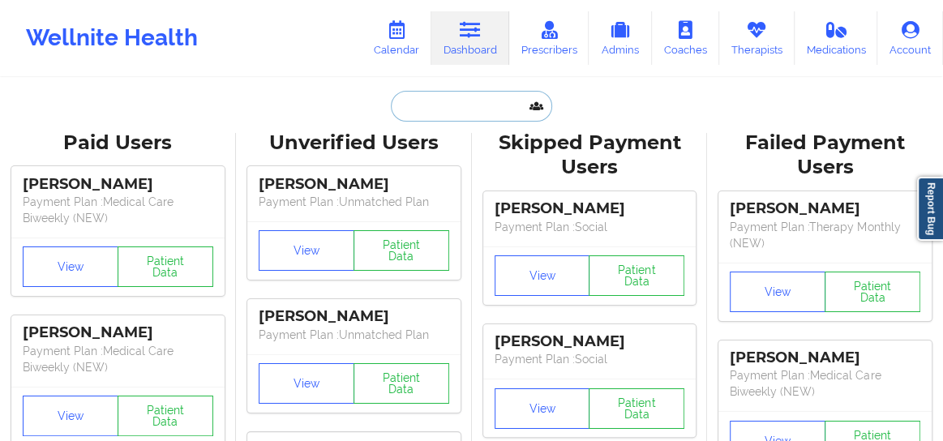
click at [416, 104] on input "text" at bounding box center [471, 106] width 161 height 31
paste input "[PERSON_NAME]"
type input "[PERSON_NAME]"
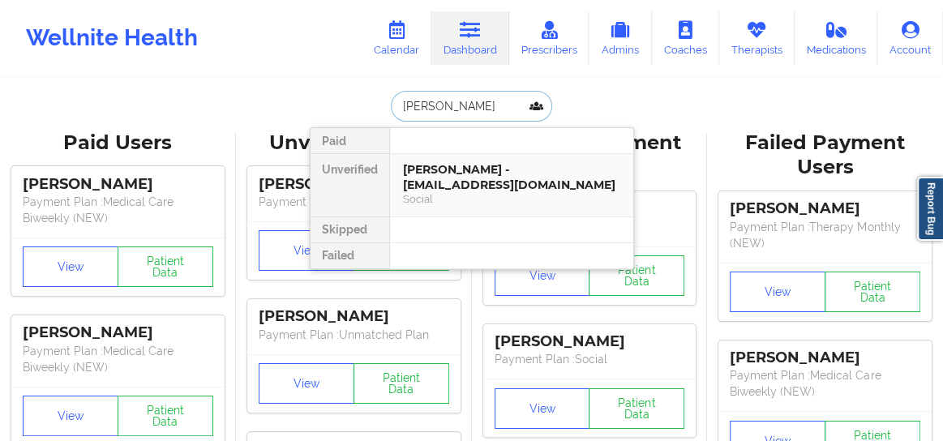
click at [413, 183] on div "[PERSON_NAME] - [EMAIL_ADDRESS][DOMAIN_NAME]" at bounding box center [511, 177] width 217 height 30
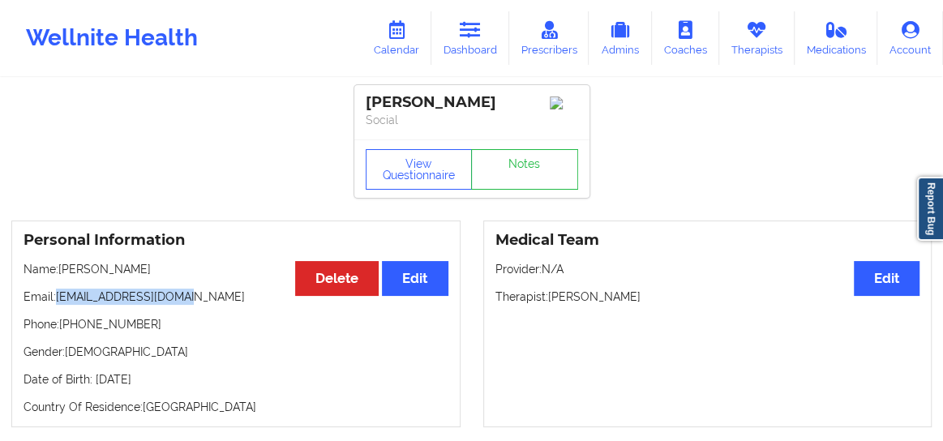
drag, startPoint x: 189, startPoint y: 302, endPoint x: 58, endPoint y: 298, distance: 131.4
click at [58, 298] on p "Email: [EMAIL_ADDRESS][DOMAIN_NAME]" at bounding box center [236, 297] width 425 height 16
copy p "[EMAIL_ADDRESS][DOMAIN_NAME]"
click at [419, 46] on link "Calendar" at bounding box center [397, 38] width 70 height 54
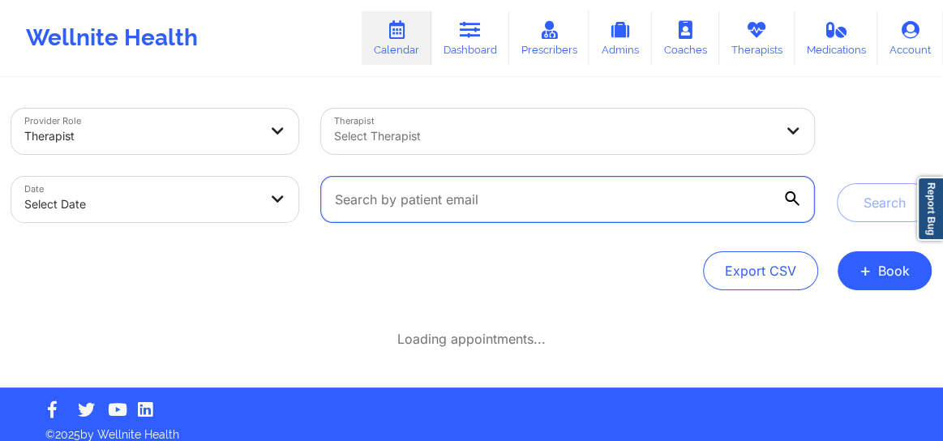
click at [419, 199] on input "text" at bounding box center [567, 199] width 493 height 45
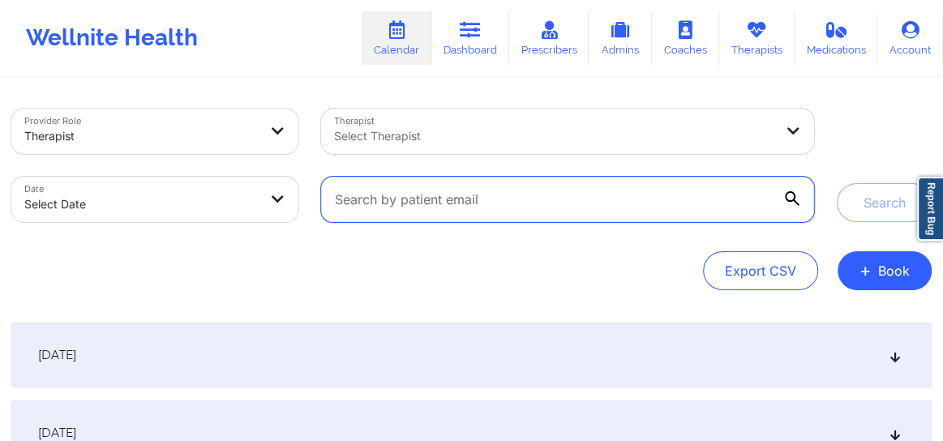
paste input "[EMAIL_ADDRESS][DOMAIN_NAME]"
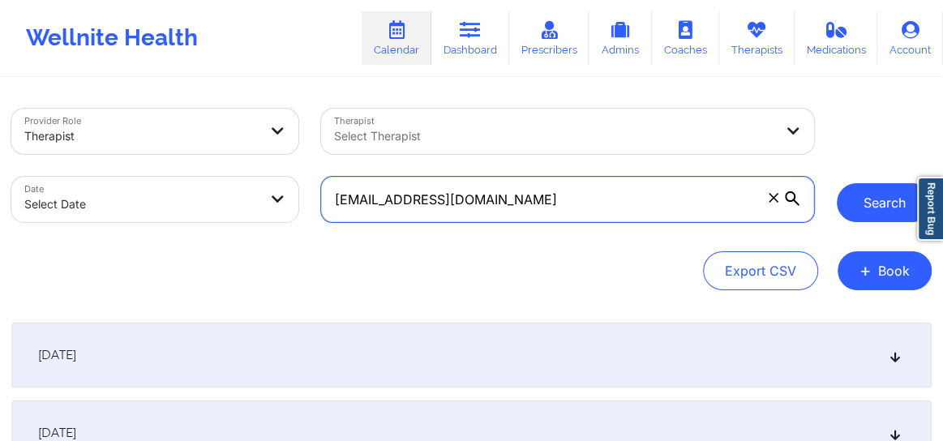
type input "[EMAIL_ADDRESS][DOMAIN_NAME]"
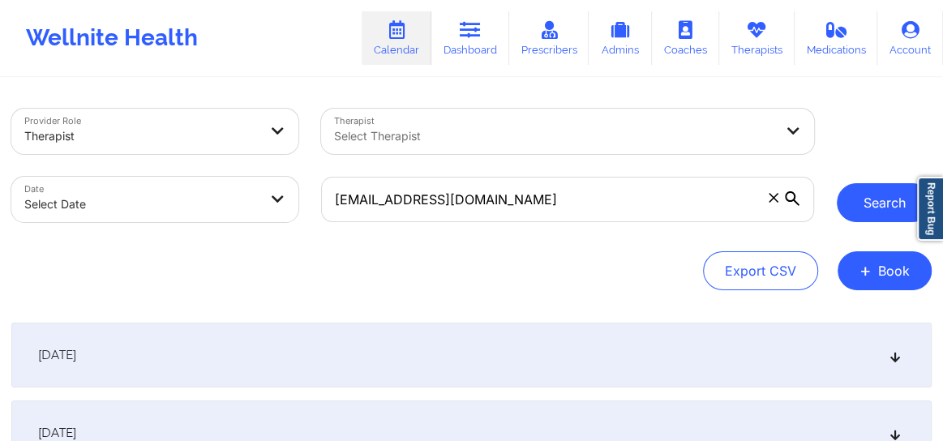
click at [877, 206] on button "Search" at bounding box center [884, 202] width 95 height 39
click at [883, 212] on button "Search" at bounding box center [884, 202] width 95 height 39
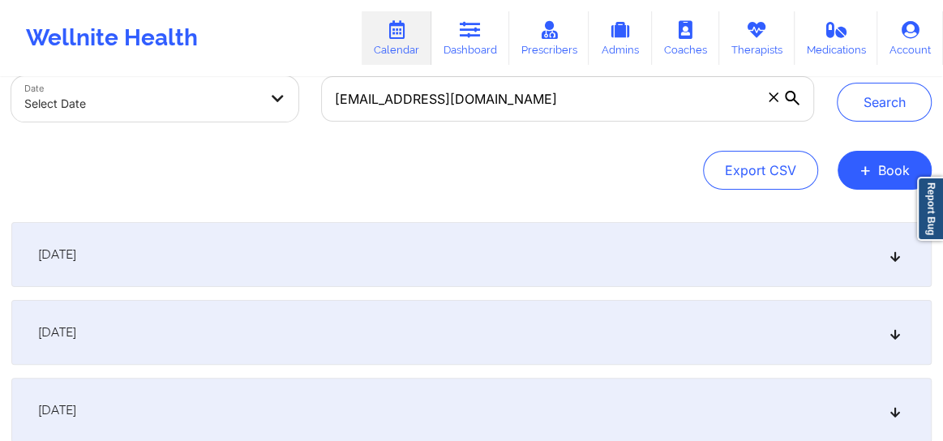
scroll to position [110, 0]
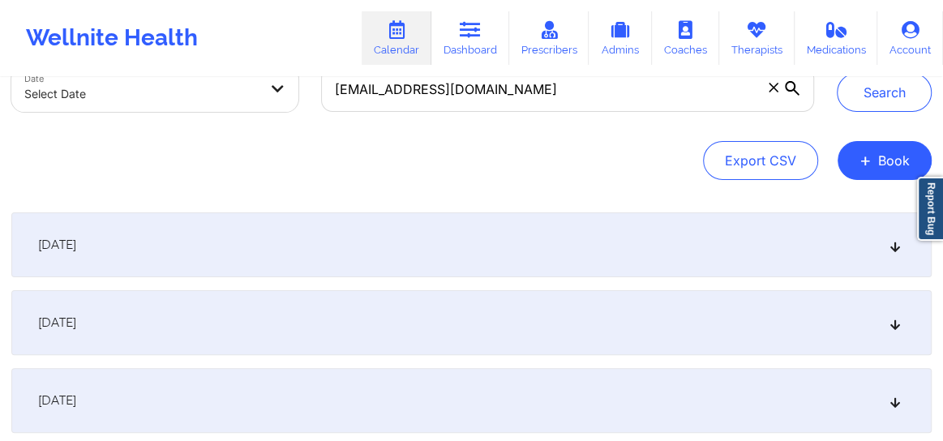
click at [898, 324] on icon at bounding box center [896, 322] width 14 height 11
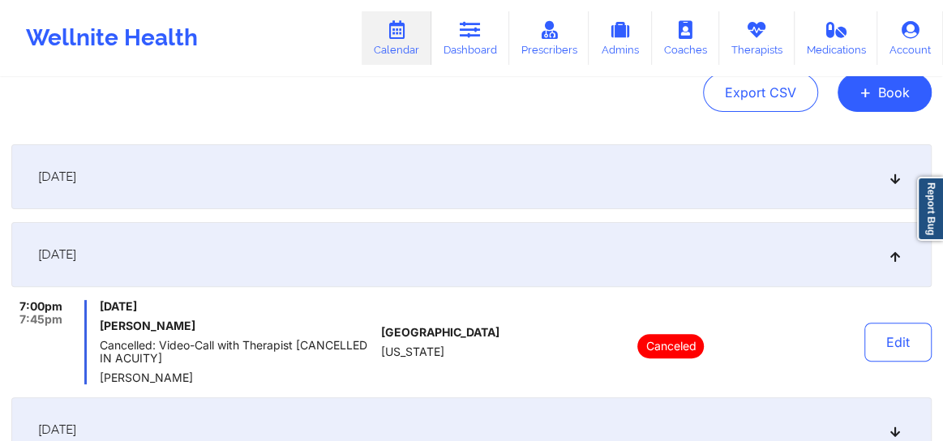
scroll to position [234, 0]
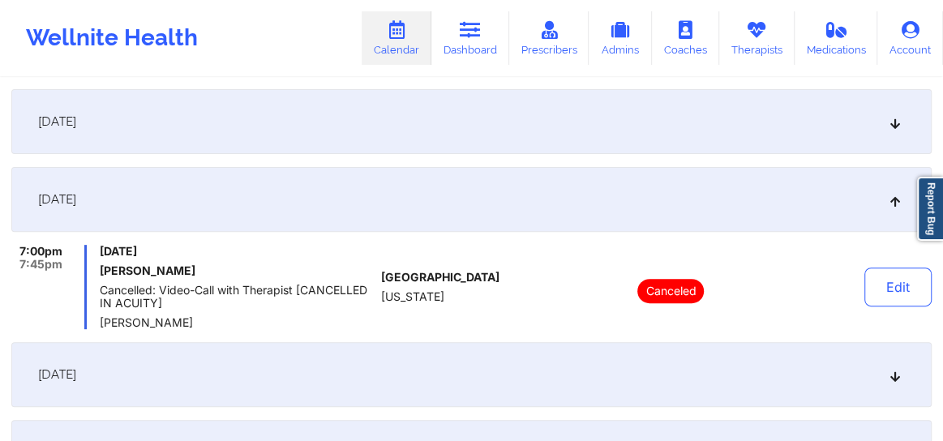
click at [892, 380] on icon at bounding box center [896, 374] width 14 height 11
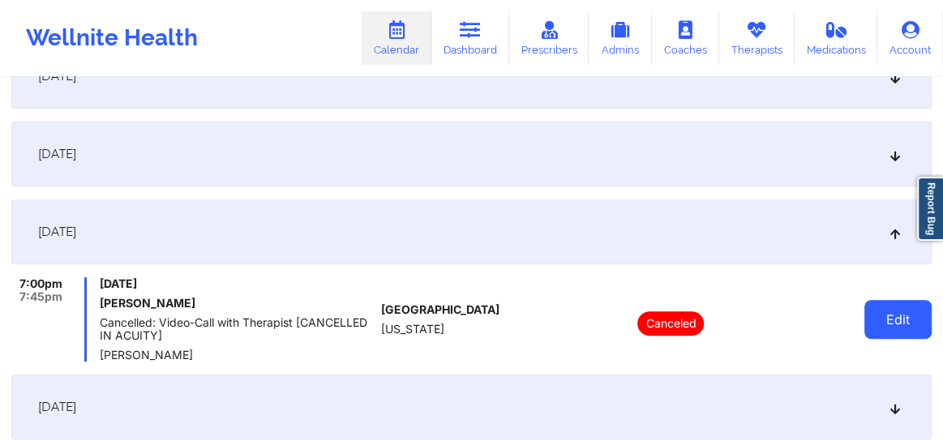
scroll to position [430, 0]
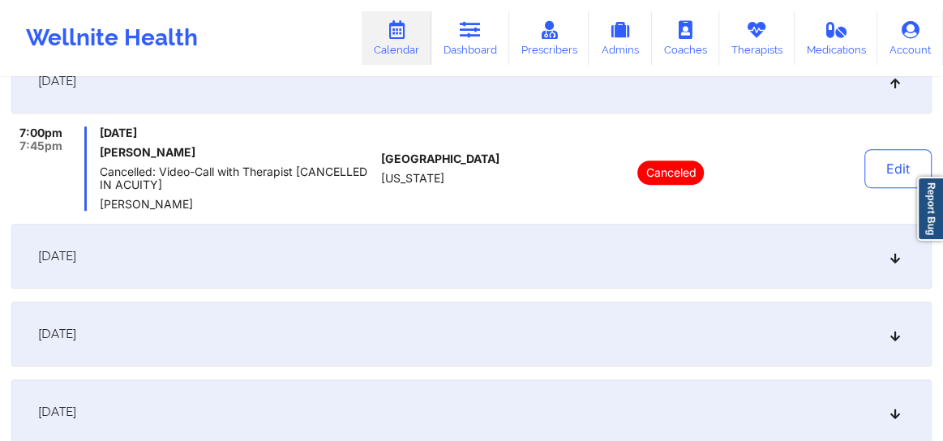
click at [894, 251] on icon at bounding box center [896, 256] width 14 height 11
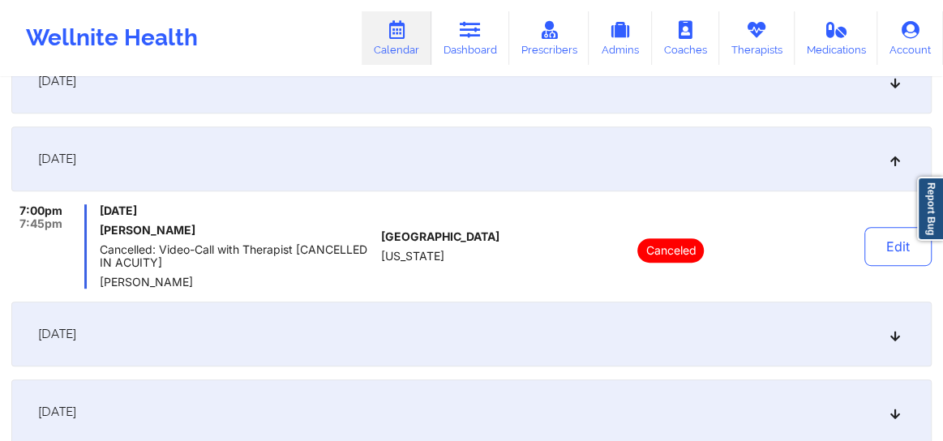
click at [891, 339] on icon at bounding box center [896, 333] width 14 height 11
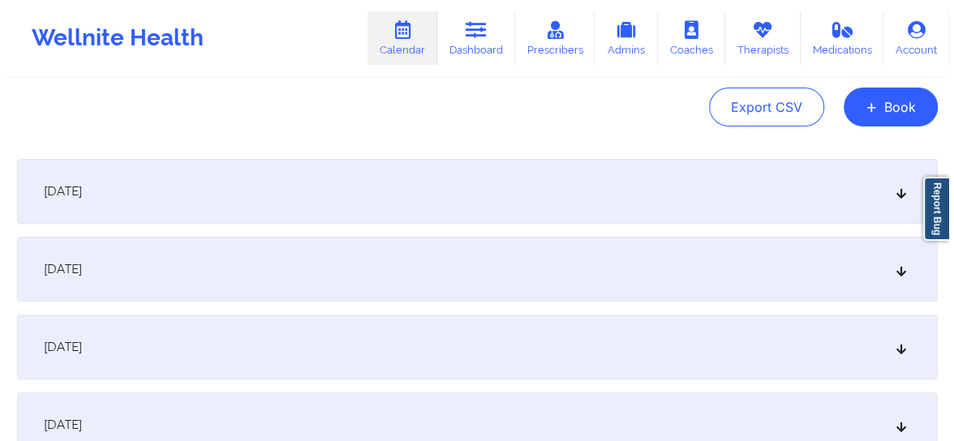
scroll to position [160, 0]
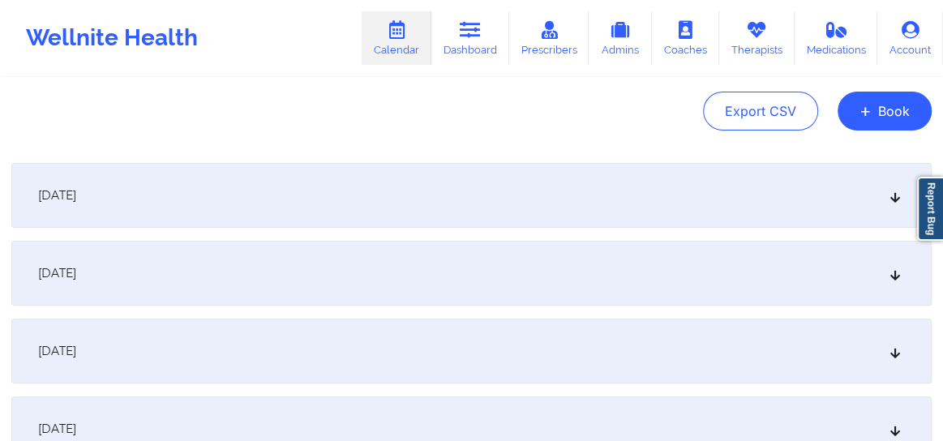
click at [892, 201] on icon at bounding box center [896, 195] width 14 height 11
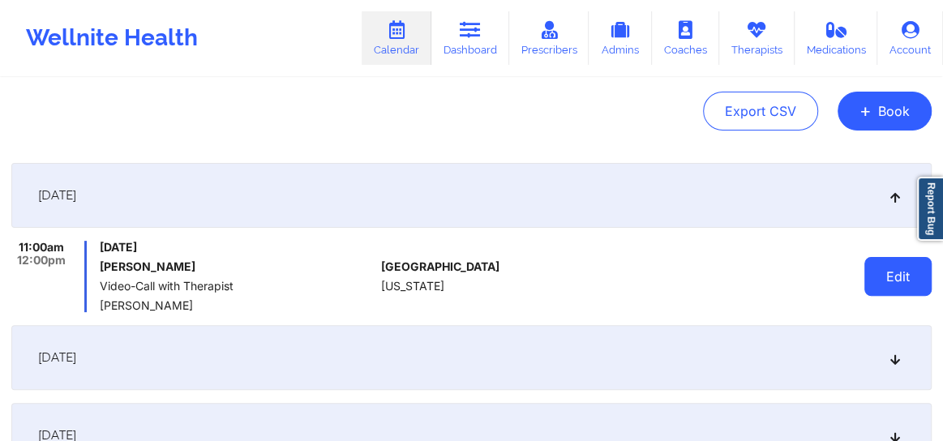
click at [898, 283] on button "Edit" at bounding box center [897, 276] width 67 height 39
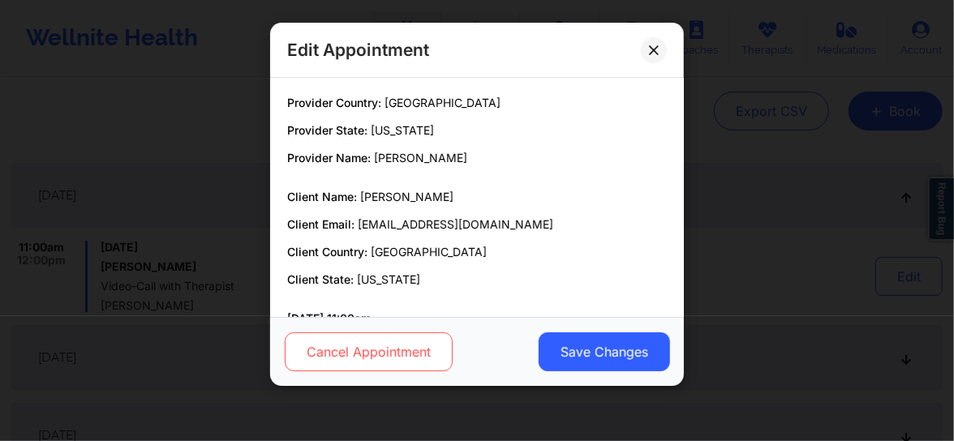
click at [412, 358] on button "Cancel Appointment" at bounding box center [369, 351] width 168 height 39
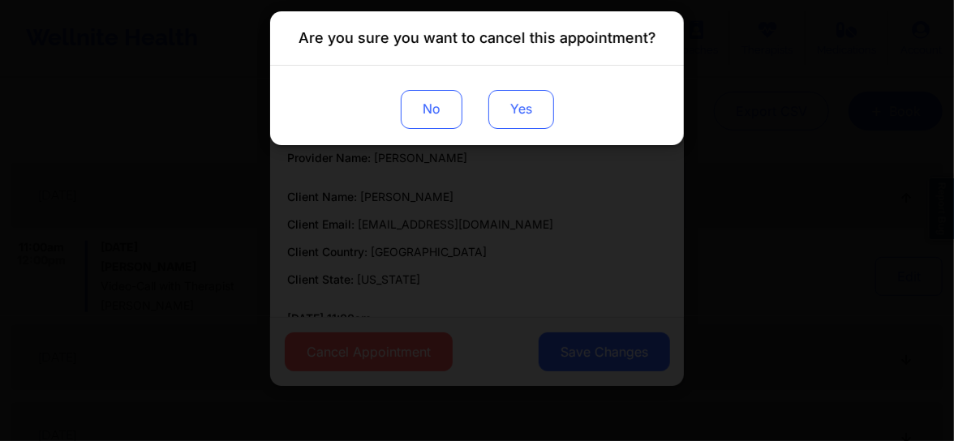
click at [527, 118] on button "Yes" at bounding box center [521, 109] width 66 height 39
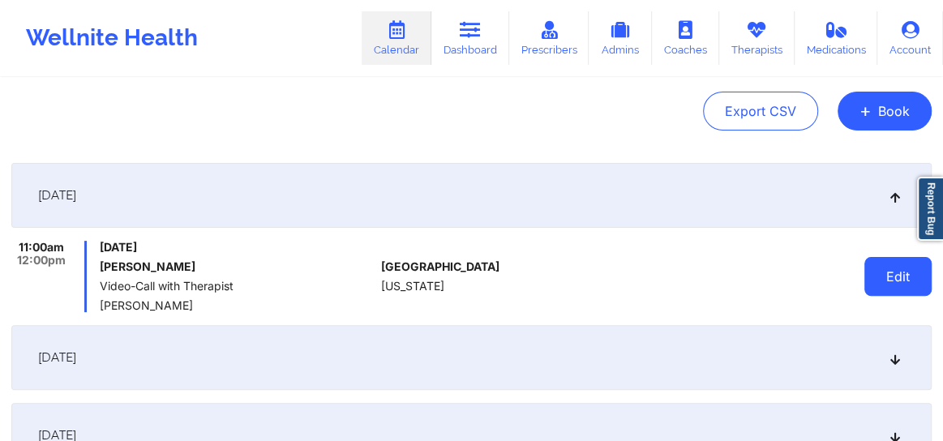
click at [896, 282] on button "Edit" at bounding box center [897, 276] width 67 height 39
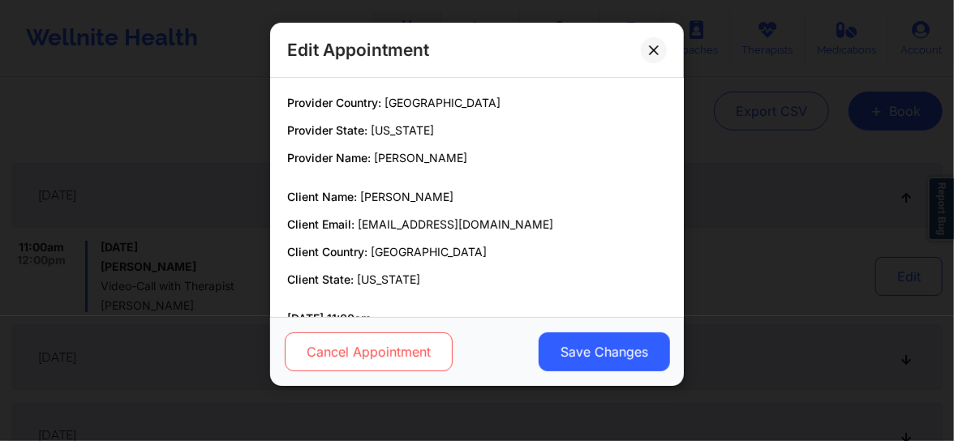
click at [413, 356] on button "Cancel Appointment" at bounding box center [369, 351] width 168 height 39
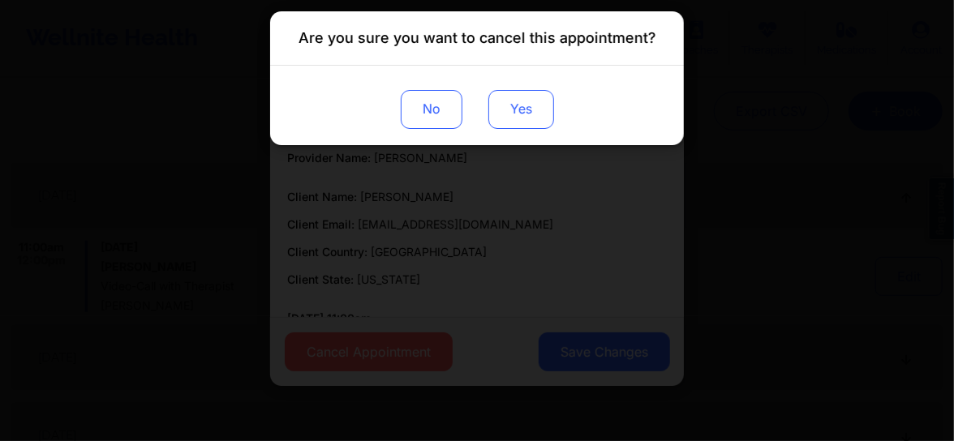
click at [521, 105] on button "Yes" at bounding box center [521, 109] width 66 height 39
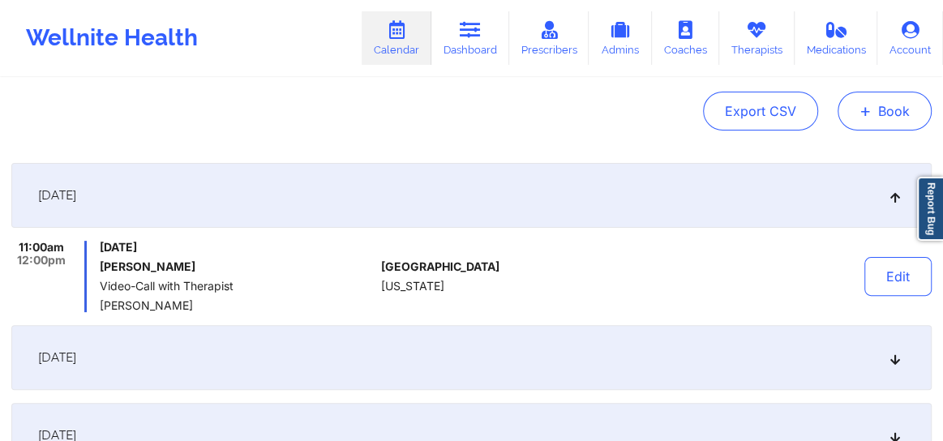
click at [880, 116] on button "+ Book" at bounding box center [885, 111] width 94 height 39
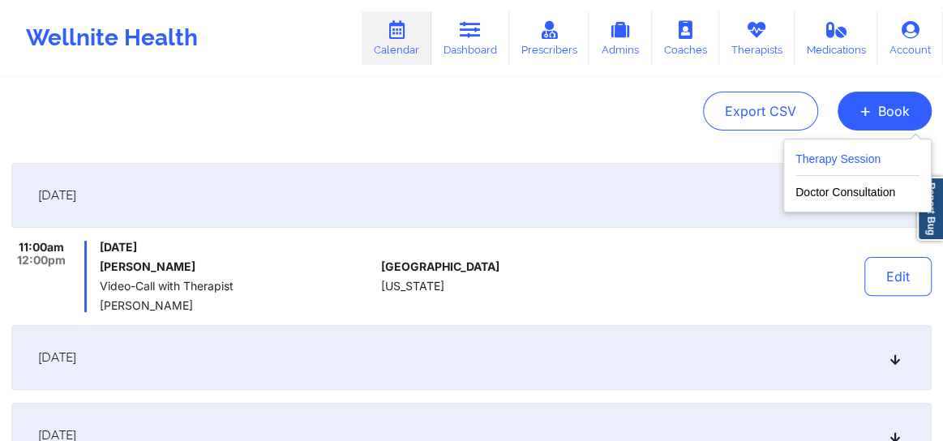
click at [838, 163] on button "Therapy Session" at bounding box center [857, 162] width 124 height 27
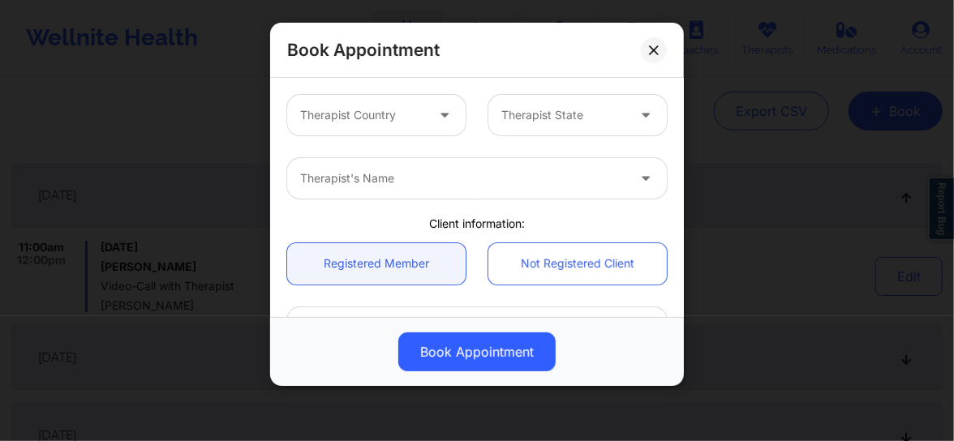
click at [412, 113] on div at bounding box center [362, 114] width 125 height 19
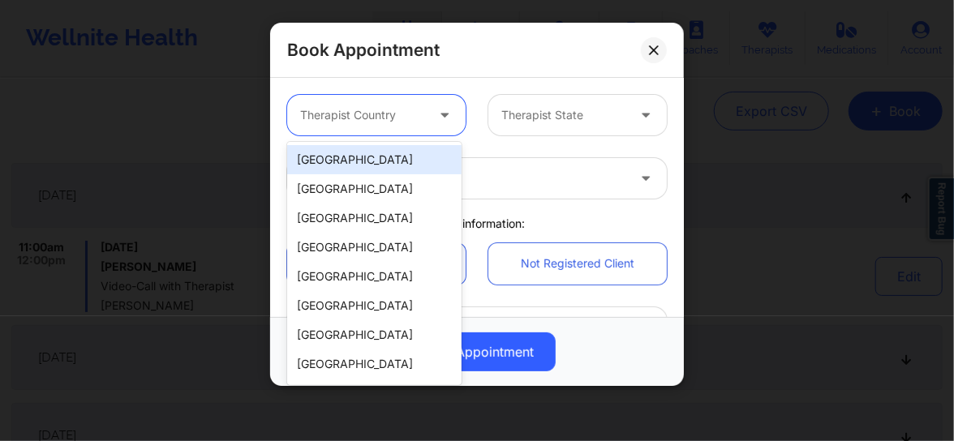
click at [405, 150] on div "[GEOGRAPHIC_DATA]" at bounding box center [374, 159] width 174 height 29
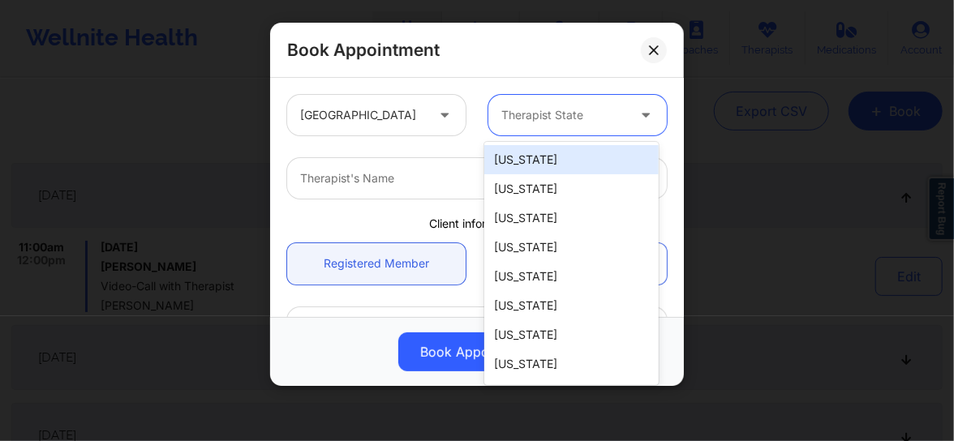
click at [497, 133] on div "Therapist State" at bounding box center [557, 115] width 139 height 41
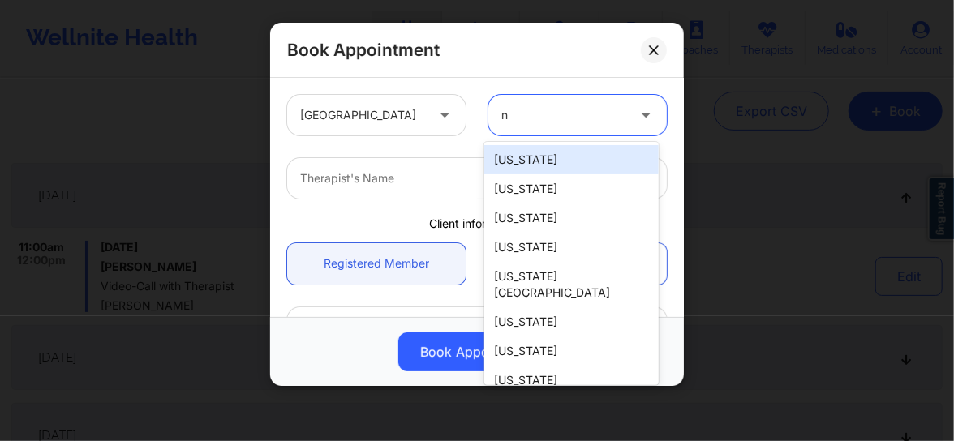
type input "ne"
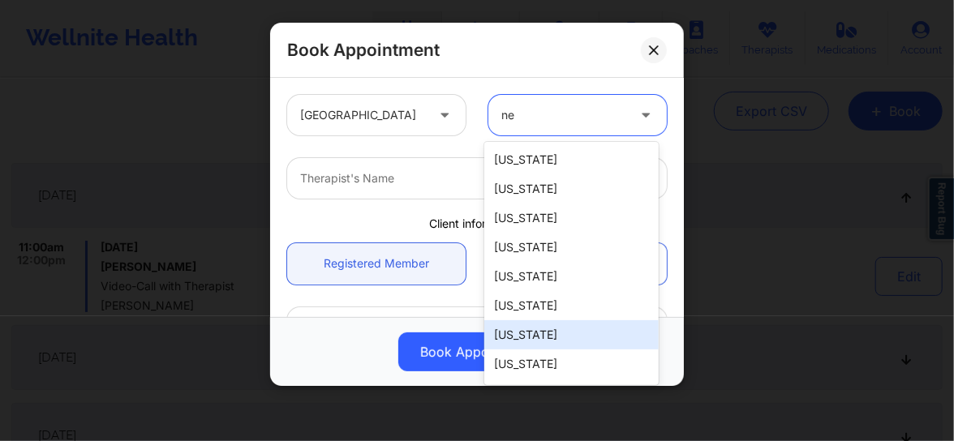
scroll to position [55, 0]
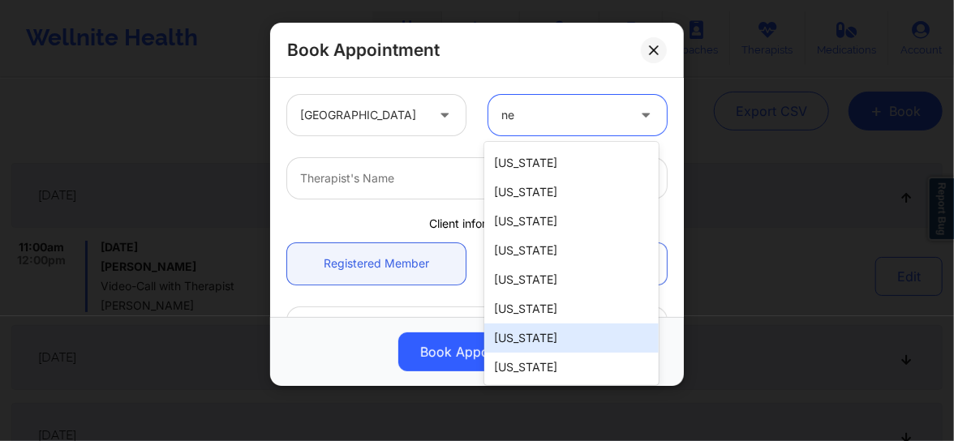
click at [522, 338] on div "[US_STATE]" at bounding box center [571, 338] width 174 height 29
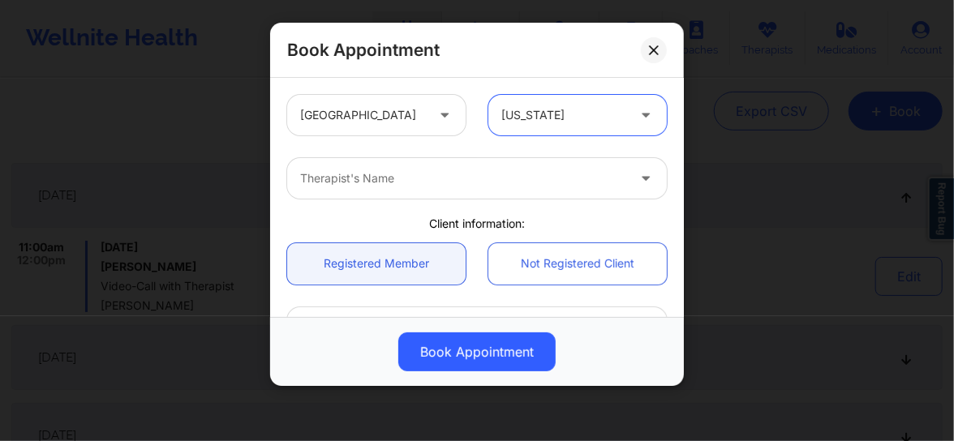
click at [344, 179] on div at bounding box center [463, 178] width 326 height 19
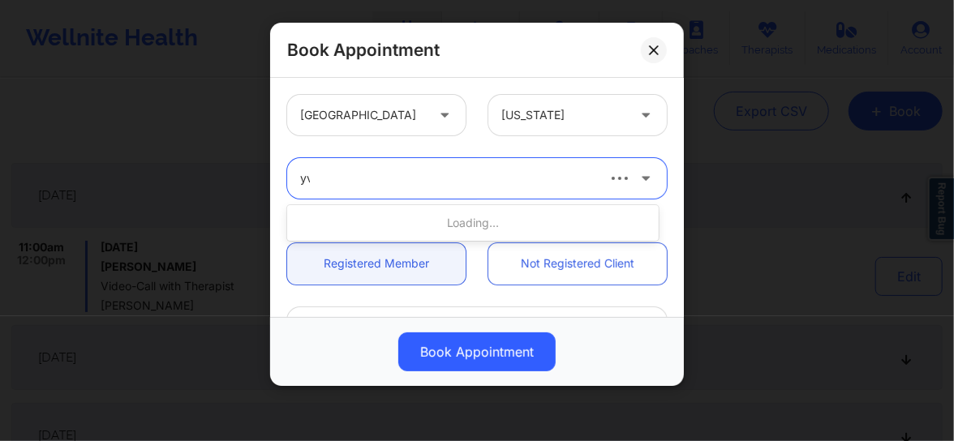
type input "yve"
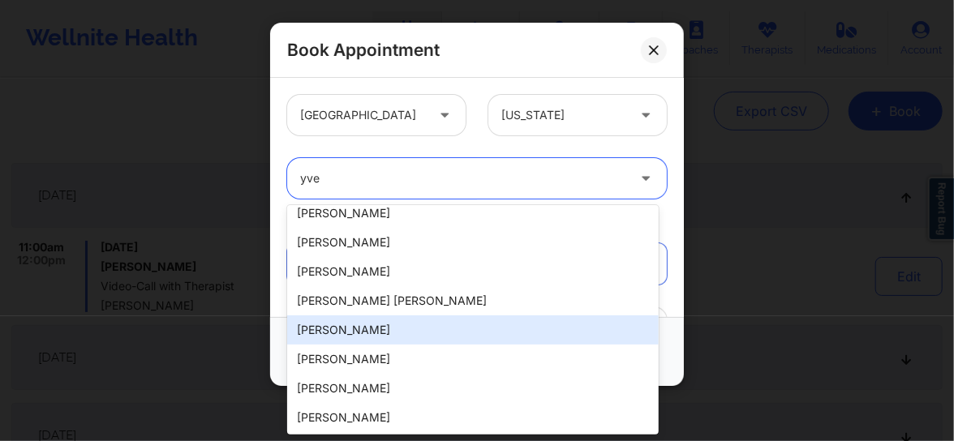
scroll to position [331, 0]
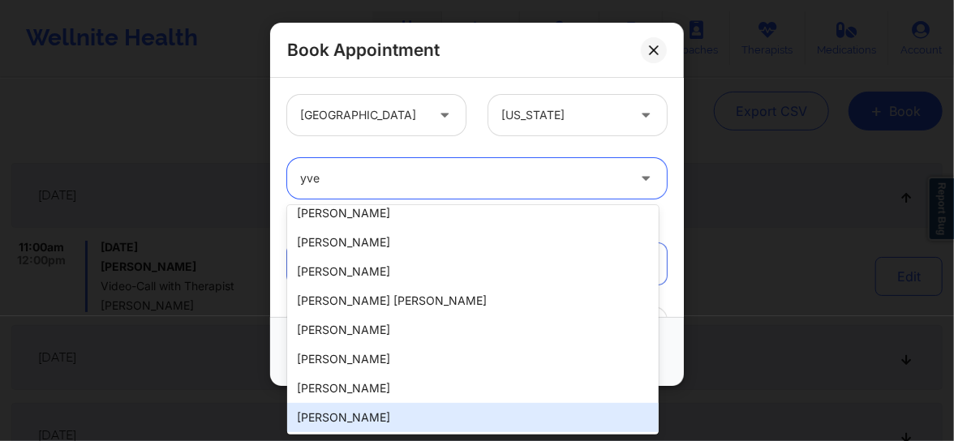
click at [335, 431] on div "Yvette Theresa Olsen Yvette MattisonBray Shannon Yvette Towles Yvette McCulloug…" at bounding box center [472, 319] width 371 height 229
click at [336, 422] on div "[PERSON_NAME]" at bounding box center [472, 417] width 371 height 29
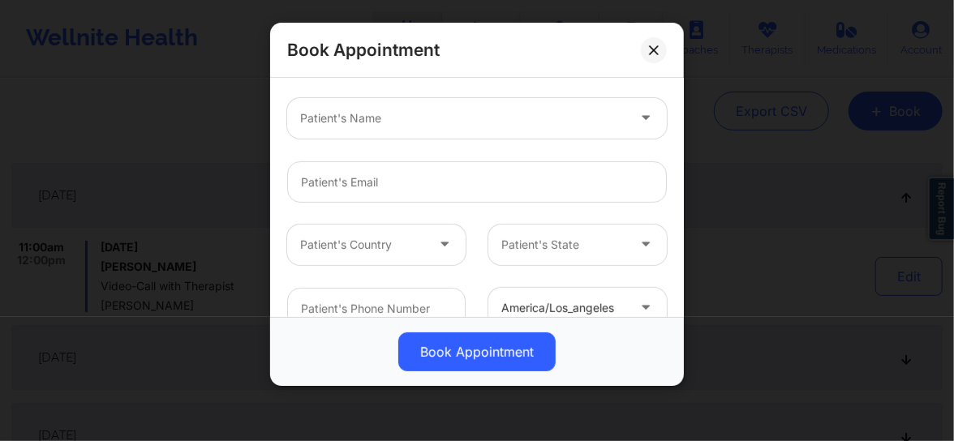
scroll to position [208, 0]
click at [385, 121] on div at bounding box center [463, 118] width 326 height 19
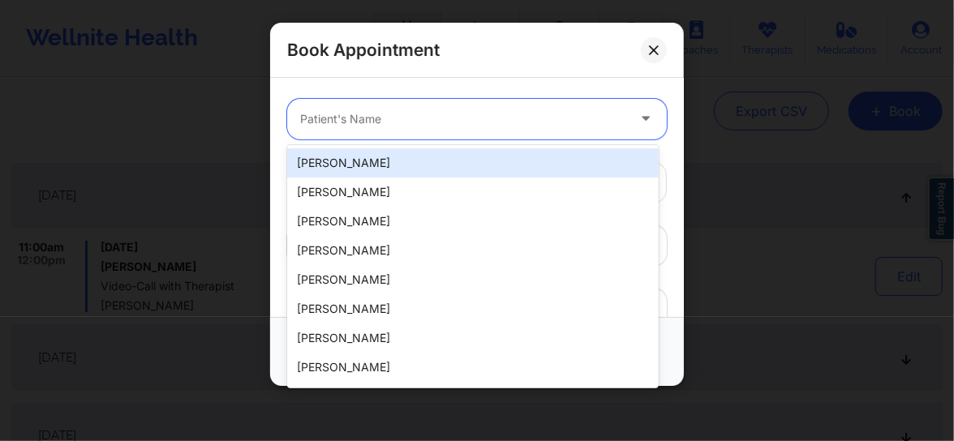
paste input "[EMAIL_ADDRESS][DOMAIN_NAME]"
type input "[EMAIL_ADDRESS][DOMAIN_NAME]"
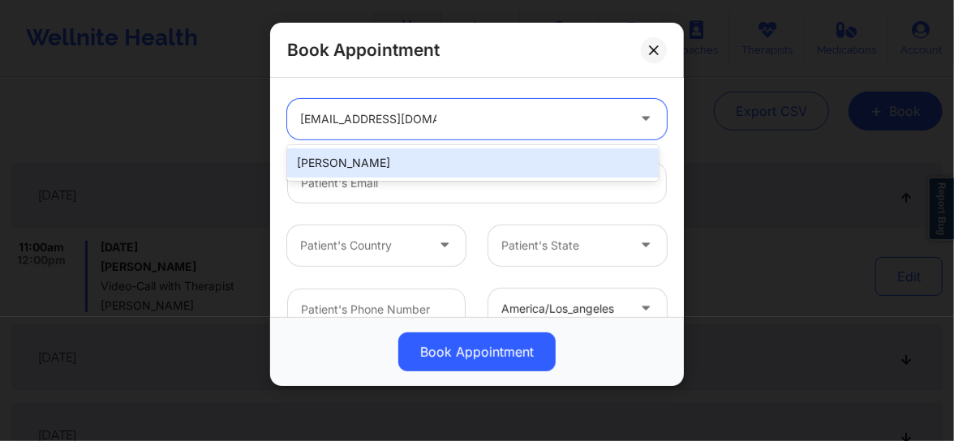
click at [384, 161] on div "[PERSON_NAME]" at bounding box center [472, 162] width 371 height 29
type input "[EMAIL_ADDRESS][DOMAIN_NAME]"
type input "[PHONE_NUMBER]"
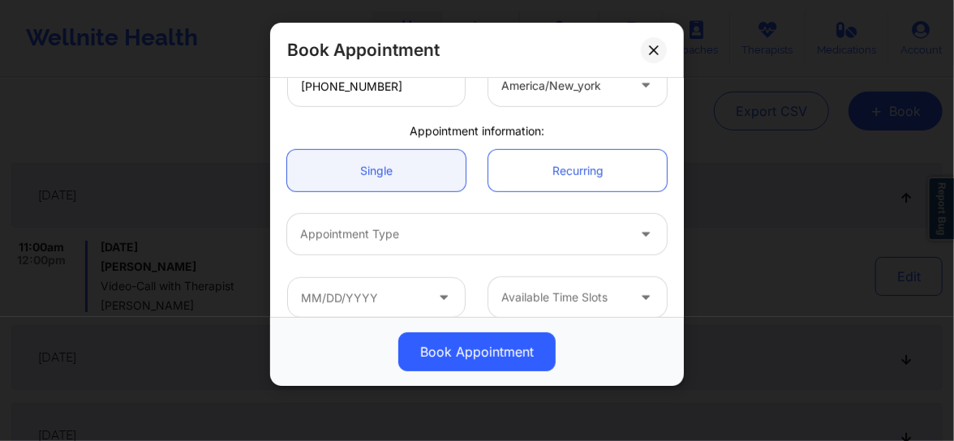
scroll to position [449, 0]
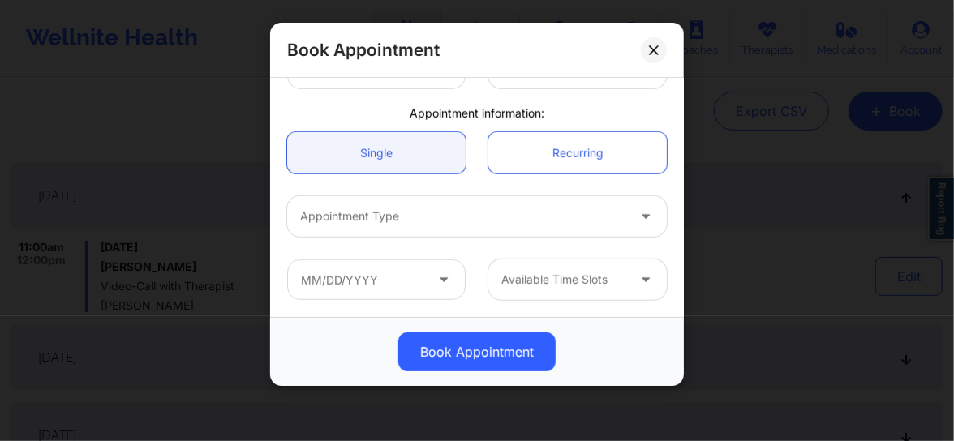
click at [362, 225] on div at bounding box center [463, 216] width 326 height 19
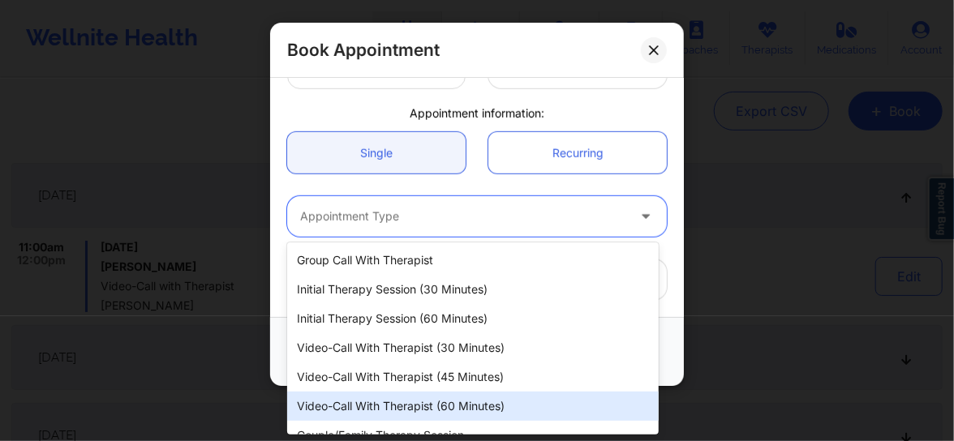
click at [384, 401] on div "Video-Call with Therapist (60 minutes)" at bounding box center [472, 406] width 371 height 29
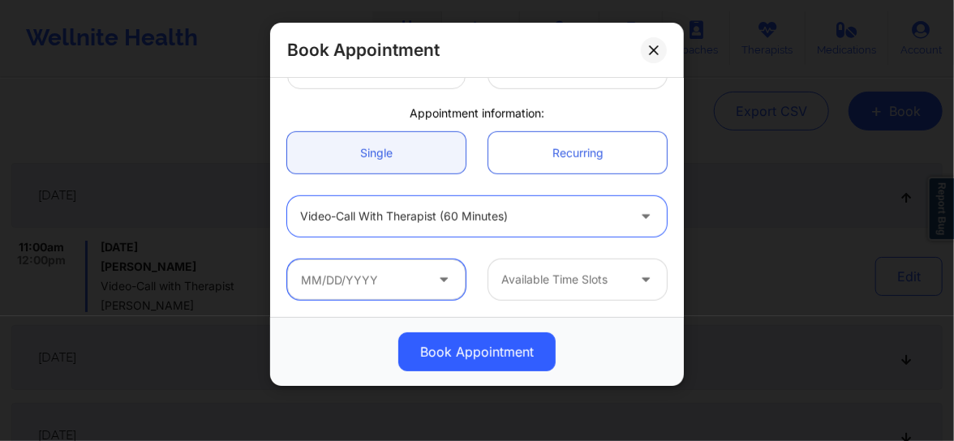
click at [358, 292] on input "text" at bounding box center [376, 279] width 178 height 41
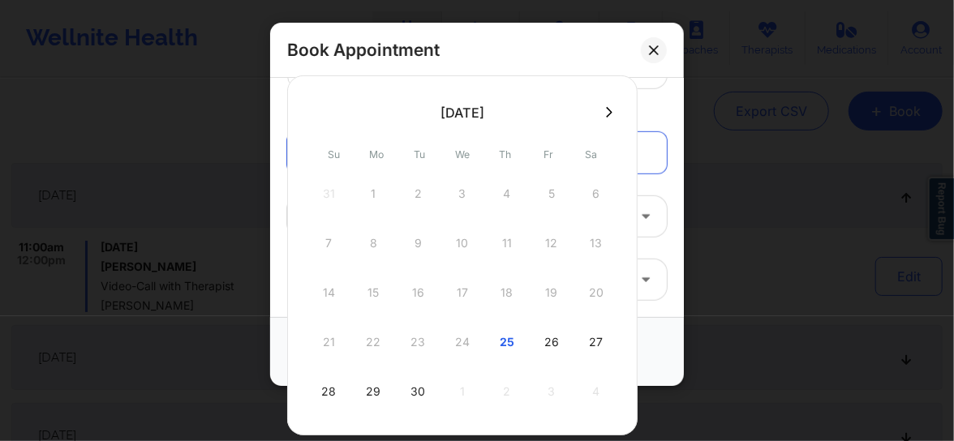
click at [606, 117] on icon at bounding box center [609, 112] width 6 height 12
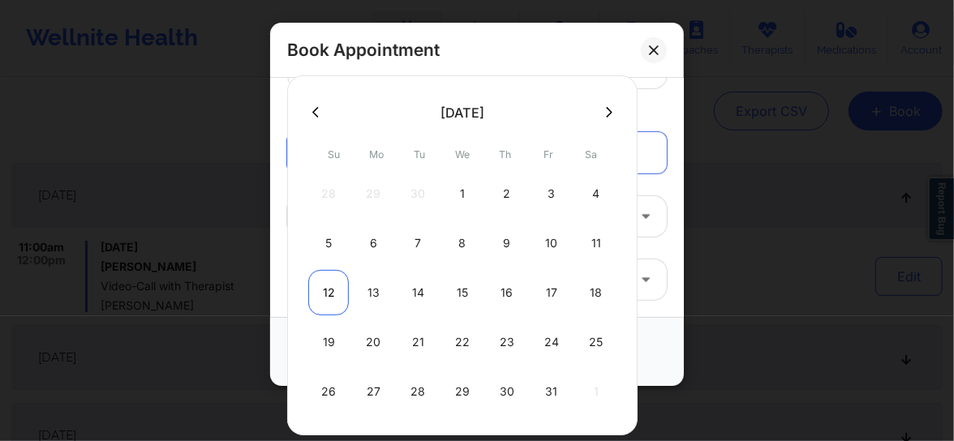
click at [323, 289] on div "12" at bounding box center [328, 292] width 41 height 45
type input "10/12/2025"
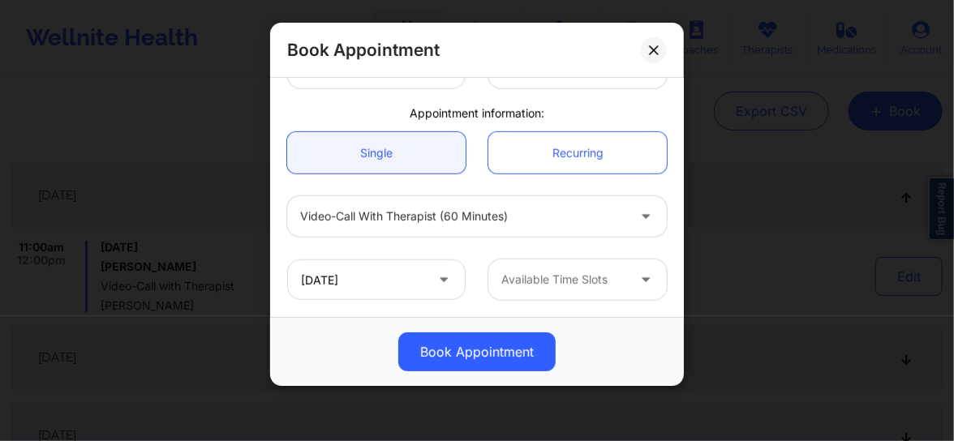
click at [559, 272] on div at bounding box center [563, 279] width 125 height 19
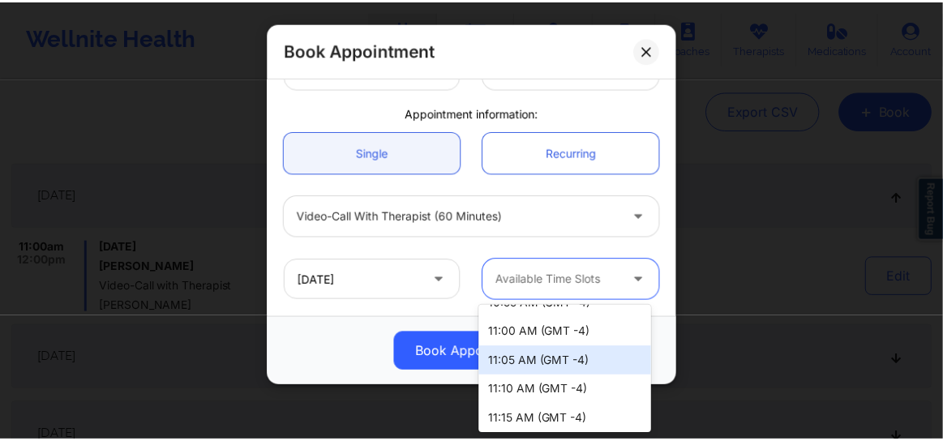
scroll to position [688, 0]
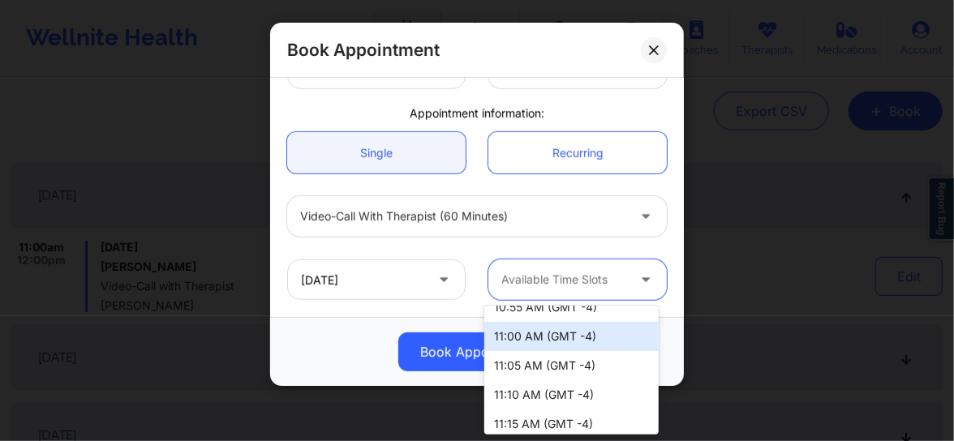
click at [535, 332] on div "11:00 AM (GMT -4)" at bounding box center [571, 336] width 174 height 29
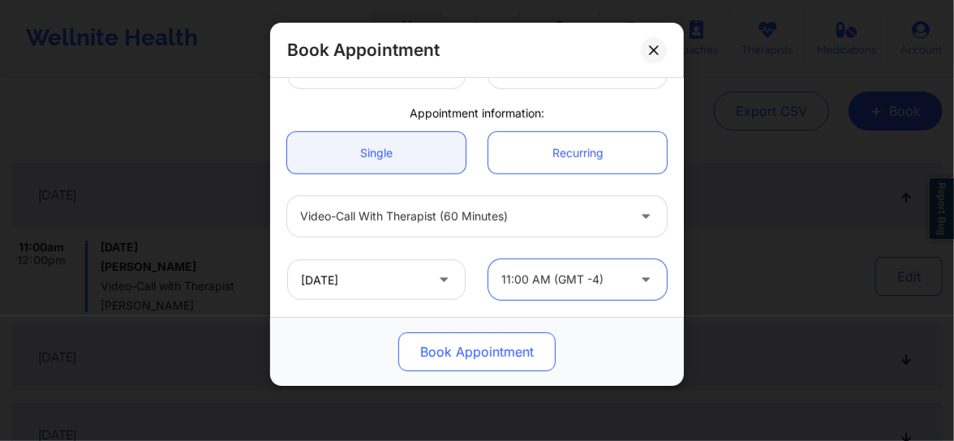
click at [452, 358] on button "Book Appointment" at bounding box center [476, 351] width 157 height 39
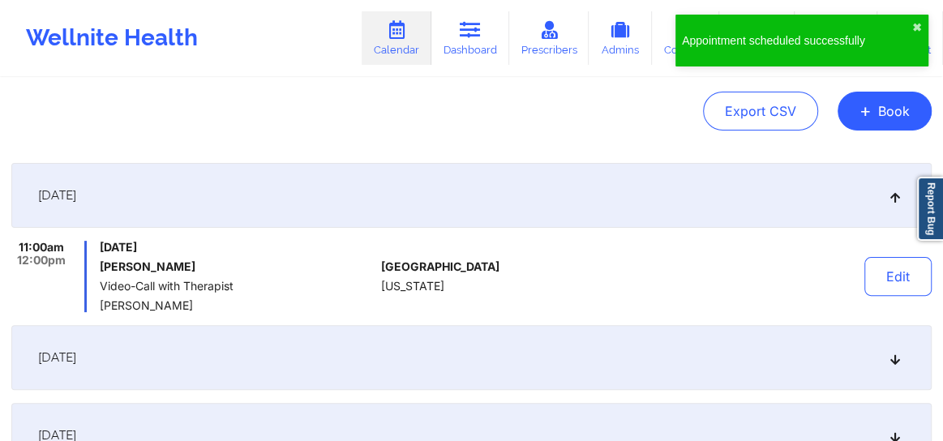
scroll to position [0, 0]
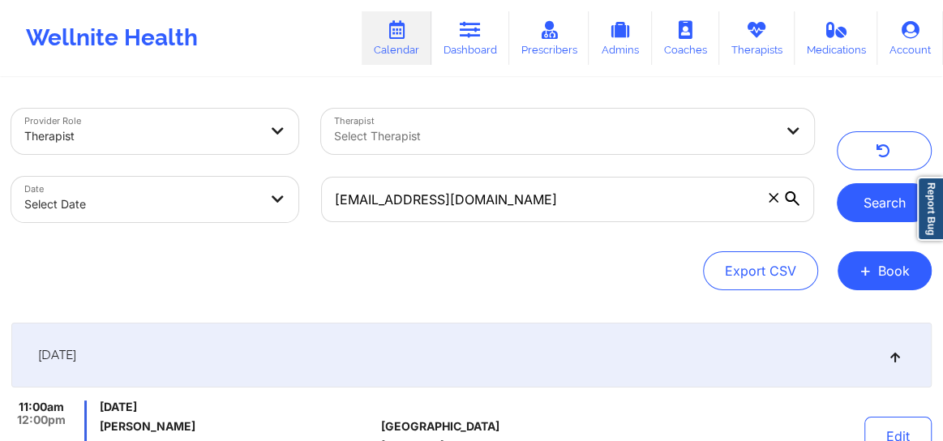
click at [861, 206] on button "Search" at bounding box center [884, 202] width 95 height 39
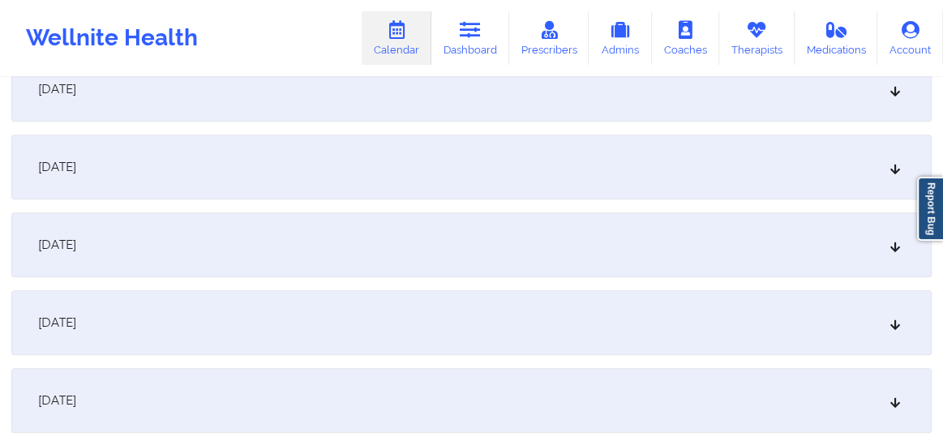
scroll to position [430, 0]
click at [894, 324] on icon at bounding box center [896, 320] width 14 height 11
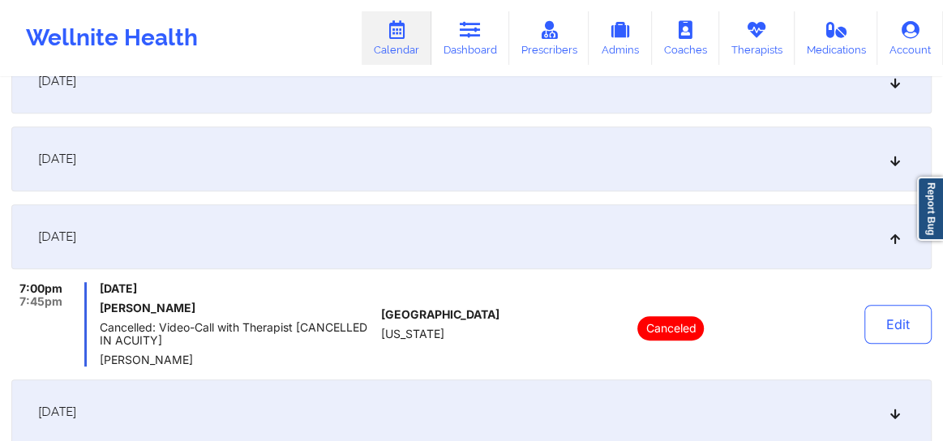
click at [891, 233] on icon at bounding box center [896, 236] width 14 height 11
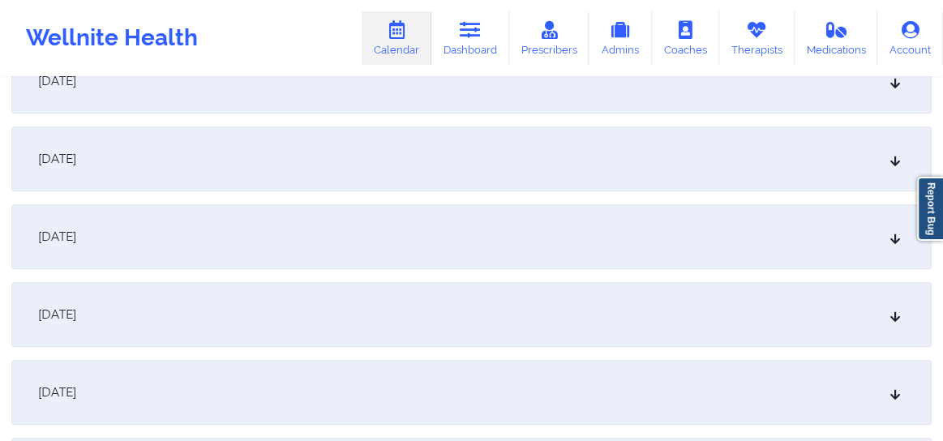
click at [898, 241] on icon at bounding box center [896, 236] width 14 height 11
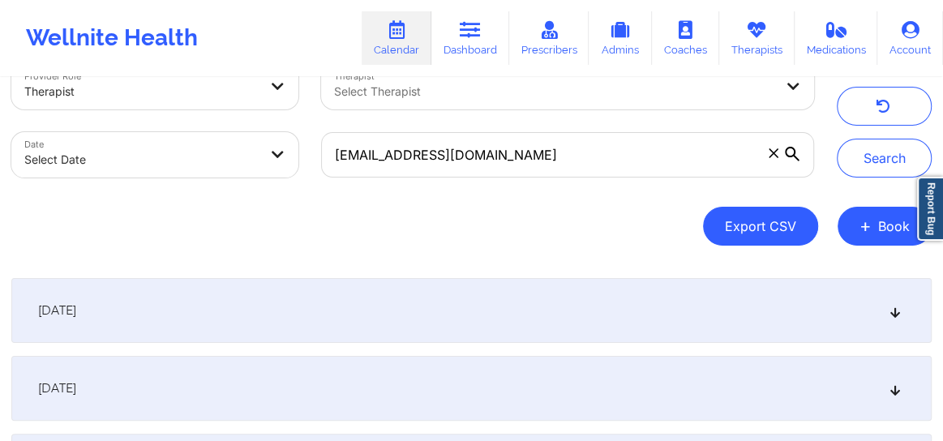
scroll to position [0, 0]
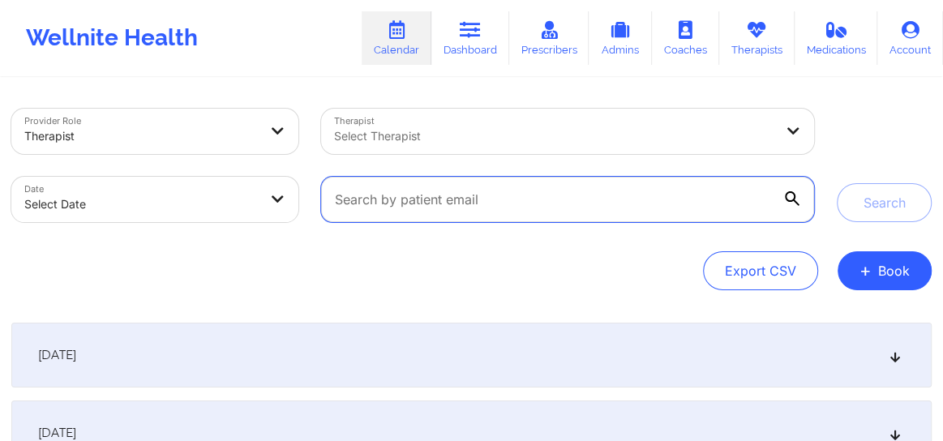
click at [422, 202] on input "text" at bounding box center [567, 199] width 493 height 45
paste input "[PERSON_NAME] (Insurance Lead Cigna/Optum"
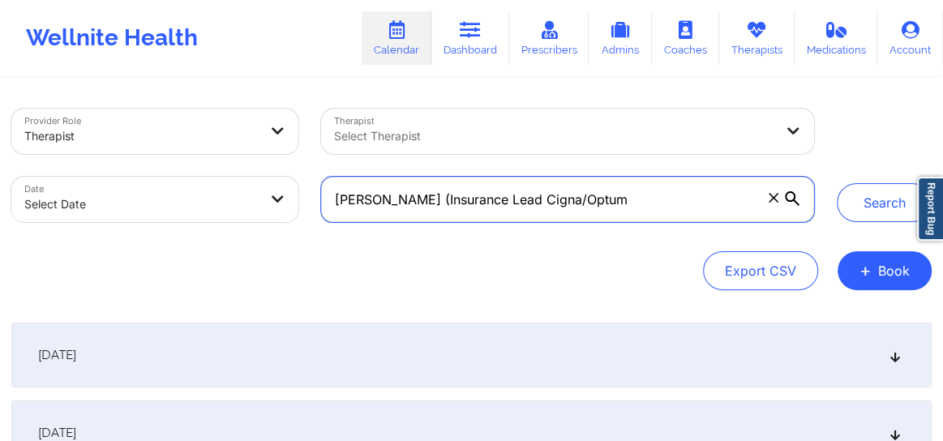
click at [422, 202] on input "[PERSON_NAME] (Insurance Lead Cigna/Optum" at bounding box center [567, 199] width 493 height 45
type input "dge (Insurance Lead Cigna/Optum"
drag, startPoint x: 427, startPoint y: 200, endPoint x: 332, endPoint y: 218, distance: 96.5
click at [332, 218] on input "dge (Insurance Lead Cigna/Optum" at bounding box center [567, 199] width 493 height 45
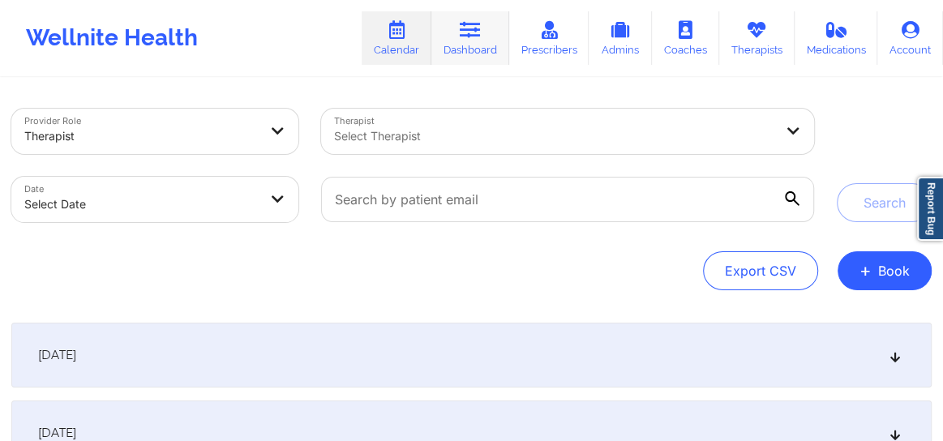
click at [463, 43] on link "Dashboard" at bounding box center [470, 38] width 78 height 54
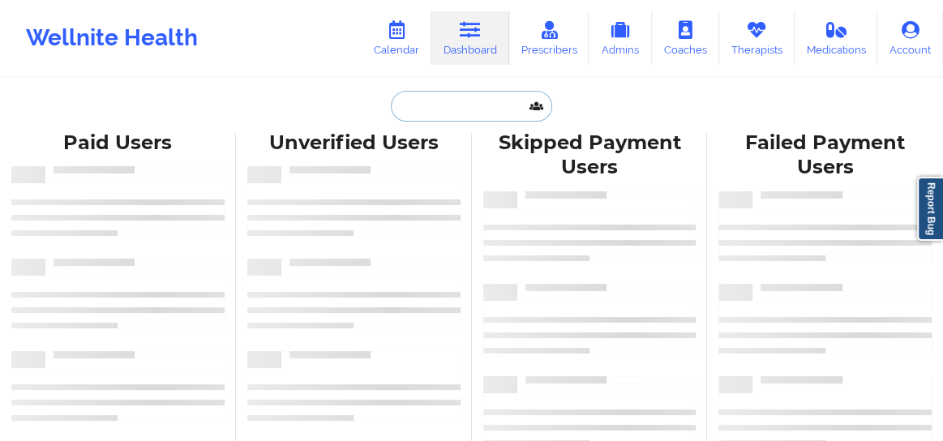
click at [414, 105] on input "text" at bounding box center [471, 106] width 161 height 31
paste input "[PERSON_NAME]"
type input "[PERSON_NAME]"
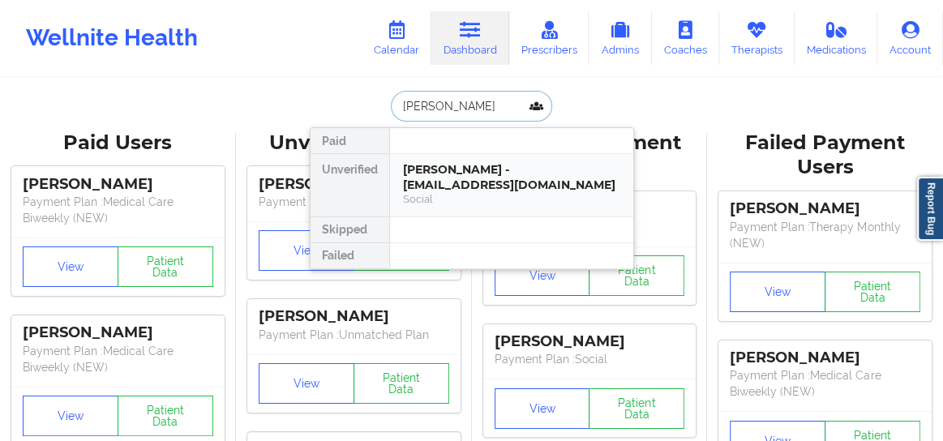
click at [444, 161] on div "[PERSON_NAME] - [EMAIL_ADDRESS][DOMAIN_NAME] Social" at bounding box center [511, 185] width 243 height 62
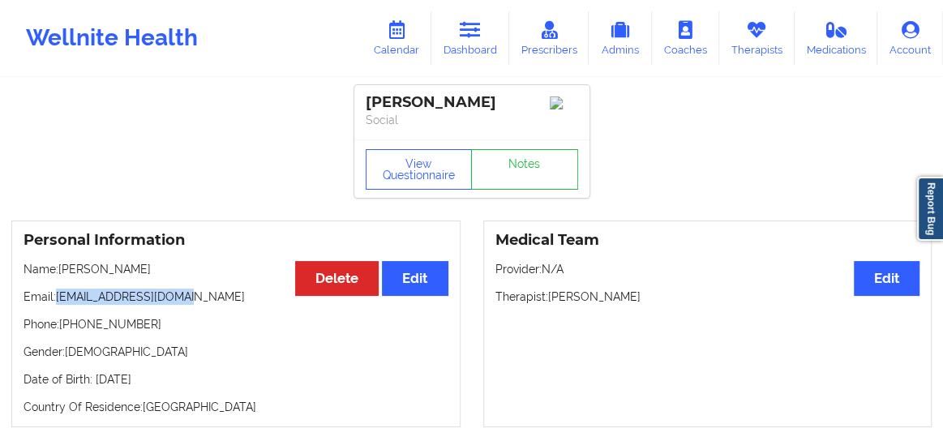
drag, startPoint x: 191, startPoint y: 305, endPoint x: 58, endPoint y: 309, distance: 133.8
click at [58, 305] on p "Email: [EMAIL_ADDRESS][DOMAIN_NAME]" at bounding box center [236, 297] width 425 height 16
copy p "[EMAIL_ADDRESS][DOMAIN_NAME]"
click at [408, 49] on link "Calendar" at bounding box center [397, 38] width 70 height 54
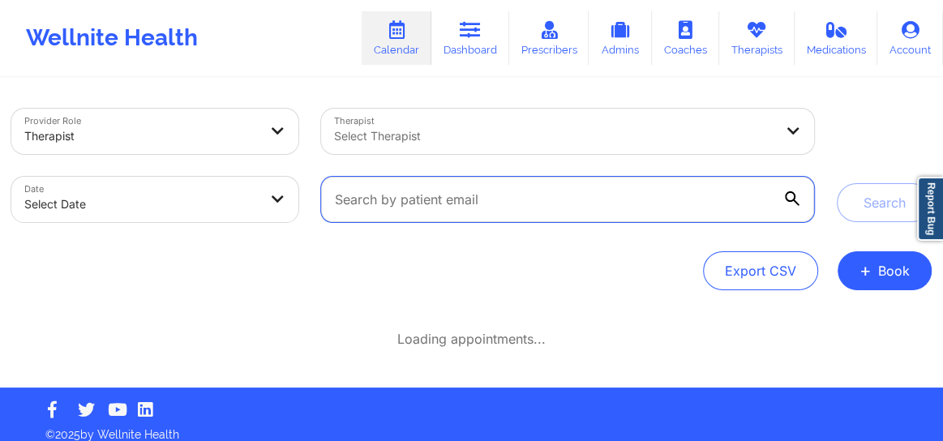
click at [426, 202] on input "text" at bounding box center [567, 199] width 493 height 45
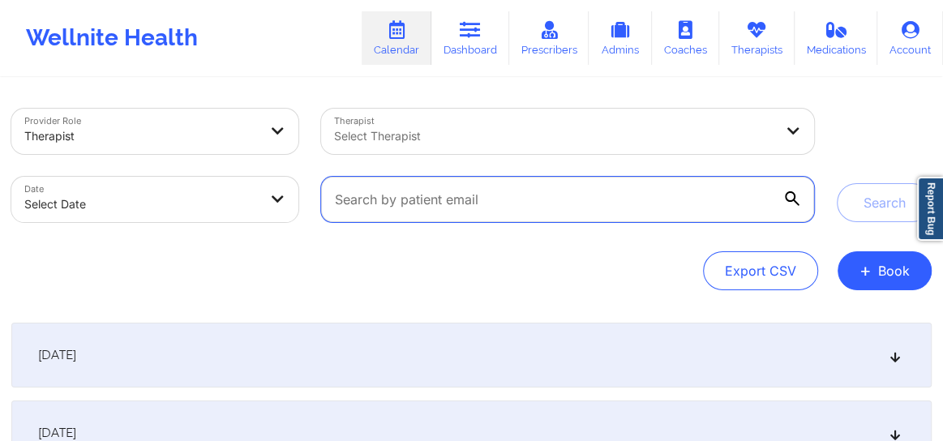
paste input "[EMAIL_ADDRESS][DOMAIN_NAME]"
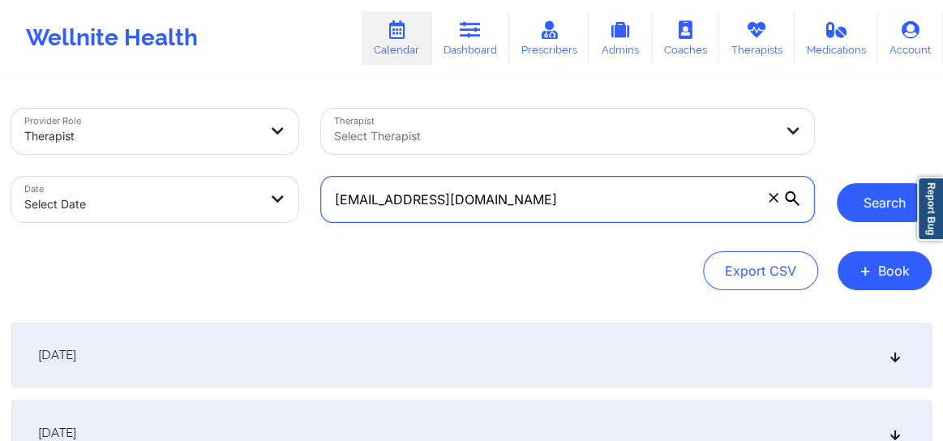
type input "[EMAIL_ADDRESS][DOMAIN_NAME]"
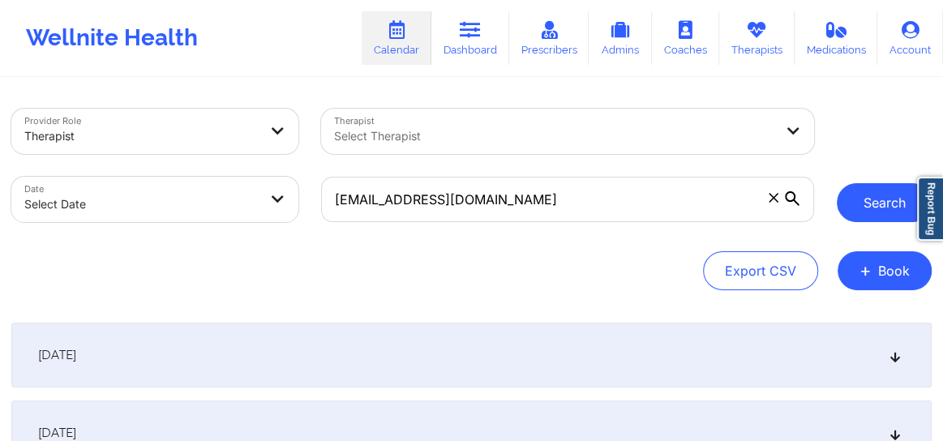
click at [871, 204] on button "Search" at bounding box center [884, 202] width 95 height 39
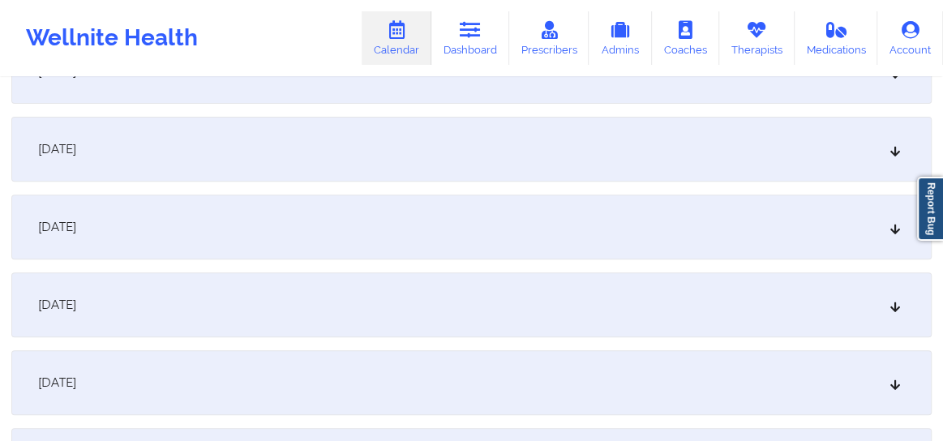
scroll to position [294, 0]
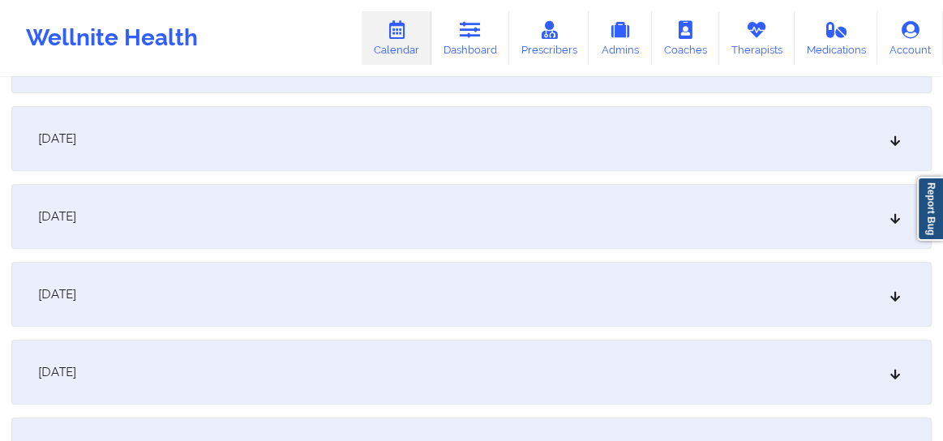
click at [889, 297] on icon at bounding box center [896, 294] width 14 height 11
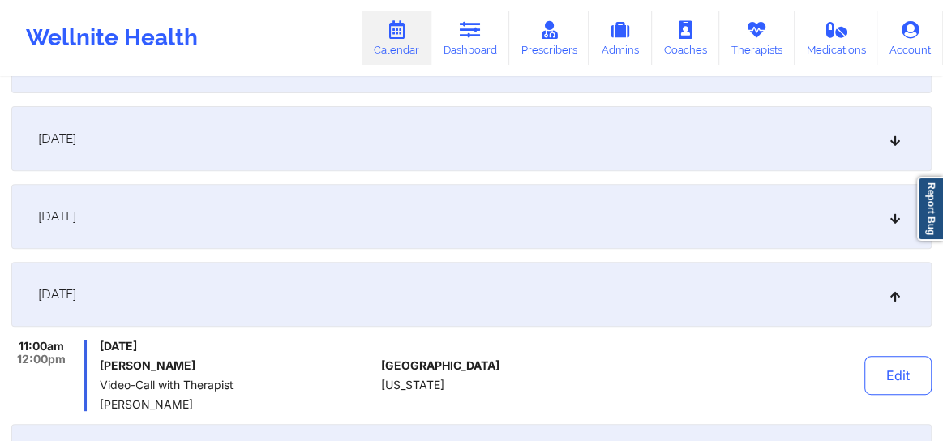
click at [883, 215] on div "[DATE]" at bounding box center [471, 216] width 920 height 65
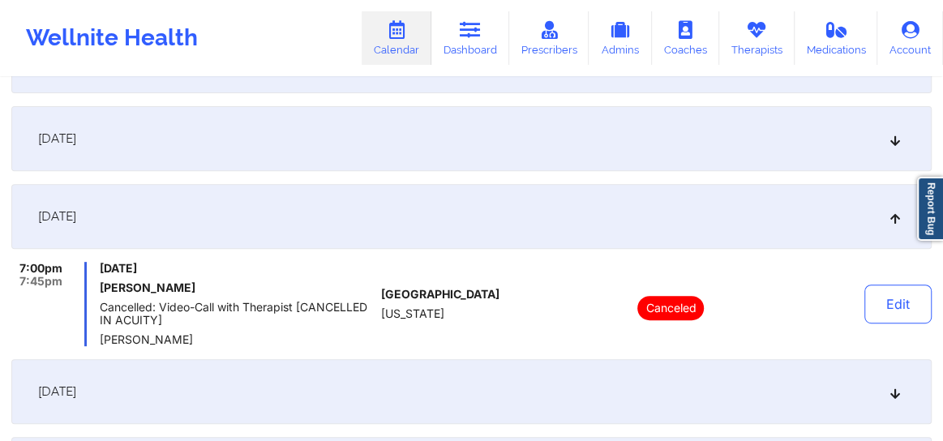
click at [894, 142] on icon at bounding box center [896, 138] width 14 height 11
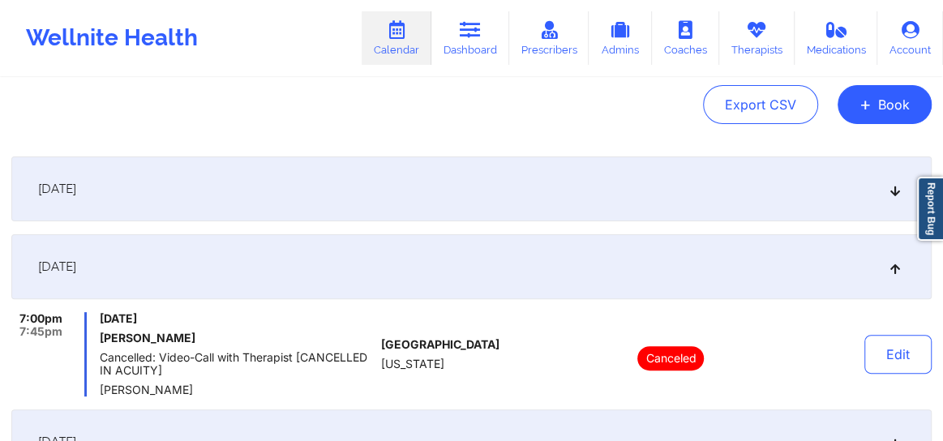
scroll to position [160, 0]
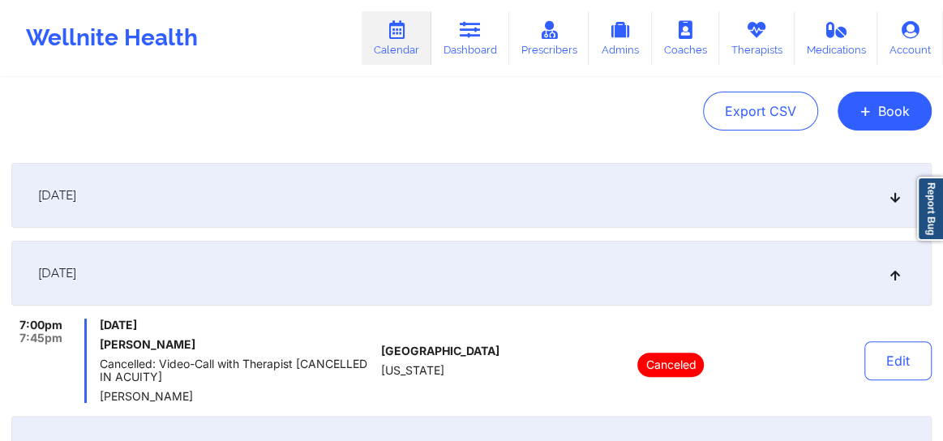
click at [894, 204] on div "[DATE]" at bounding box center [471, 195] width 920 height 65
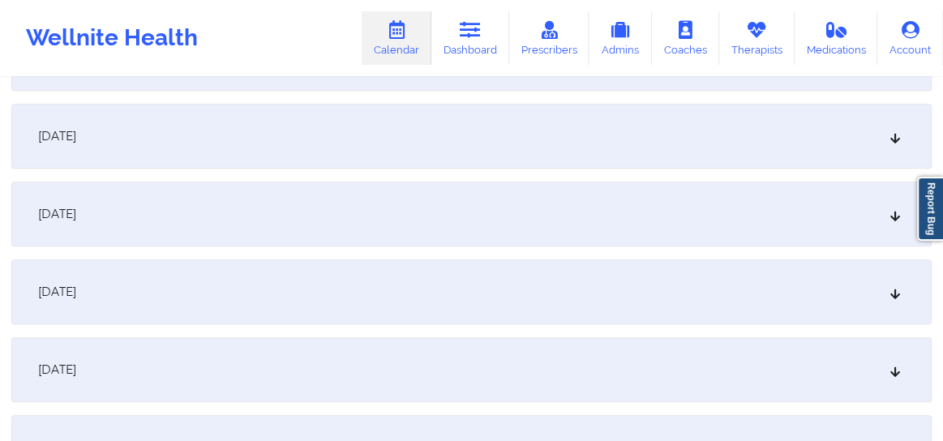
scroll to position [774, 0]
click at [482, 44] on link "Dashboard" at bounding box center [470, 38] width 78 height 54
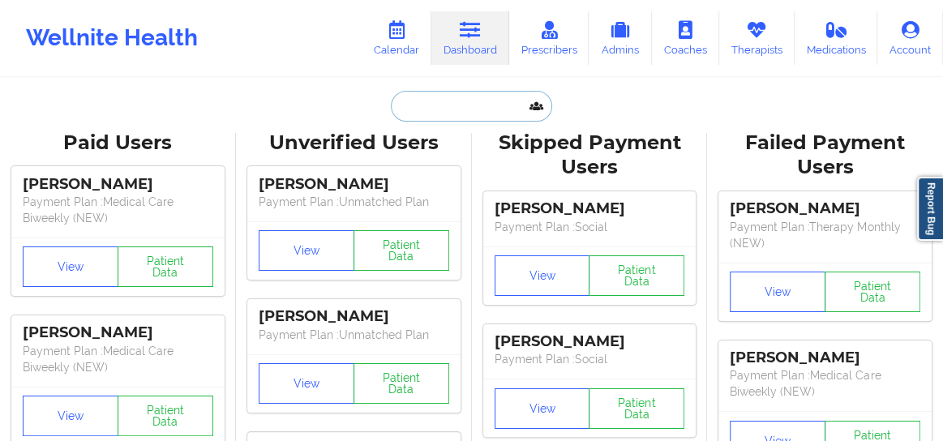
click at [418, 109] on input "text" at bounding box center [471, 106] width 161 height 31
paste input "[PERSON_NAME]"
type input "[PERSON_NAME]"
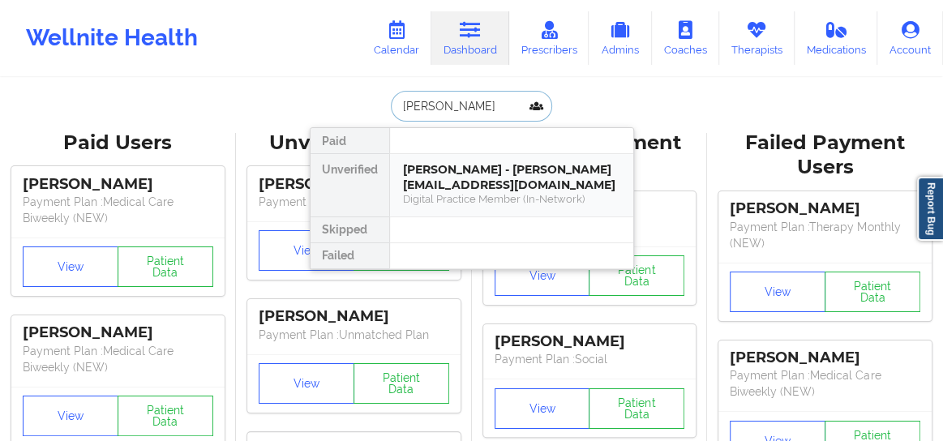
click at [432, 192] on div "Digital Practice Member (In-Network)" at bounding box center [511, 199] width 217 height 14
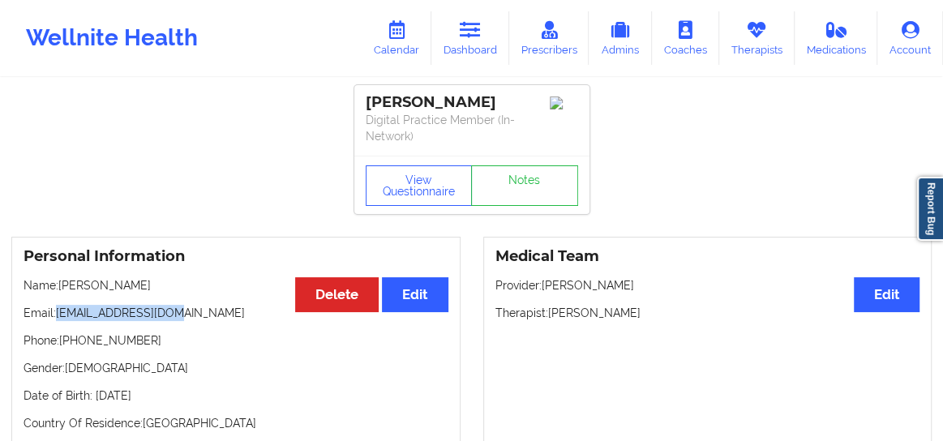
drag, startPoint x: 178, startPoint y: 311, endPoint x: 60, endPoint y: 312, distance: 118.4
click at [60, 312] on p "Email: [EMAIL_ADDRESS][DOMAIN_NAME]" at bounding box center [236, 313] width 425 height 16
copy p "[EMAIL_ADDRESS][DOMAIN_NAME]"
click at [401, 41] on link "Calendar" at bounding box center [397, 38] width 70 height 54
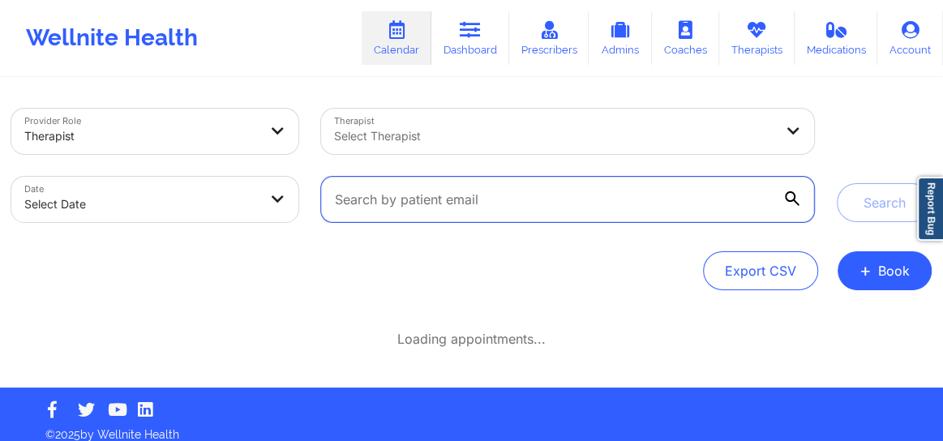
click at [470, 199] on input "text" at bounding box center [567, 199] width 493 height 45
paste input "[EMAIL_ADDRESS][DOMAIN_NAME]"
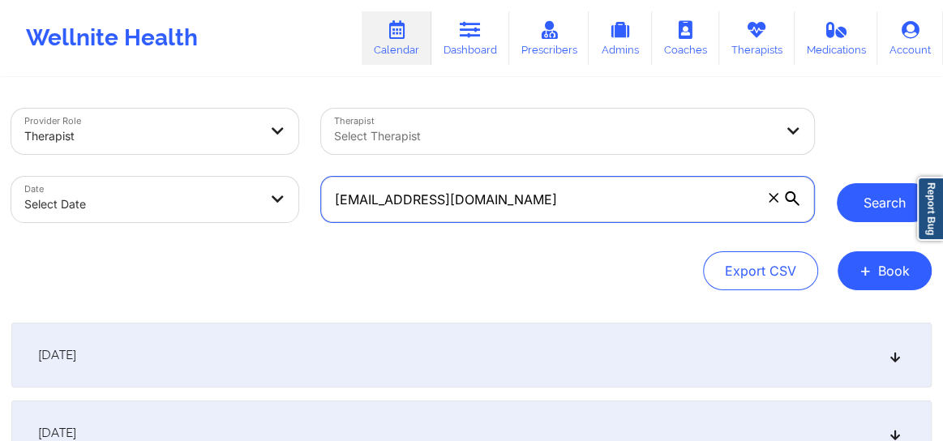
type input "[EMAIL_ADDRESS][DOMAIN_NAME]"
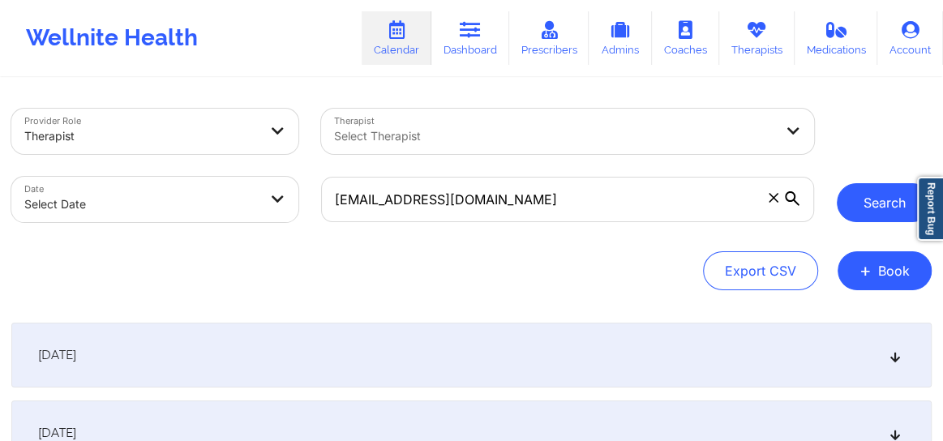
click at [860, 204] on button "Search" at bounding box center [884, 202] width 95 height 39
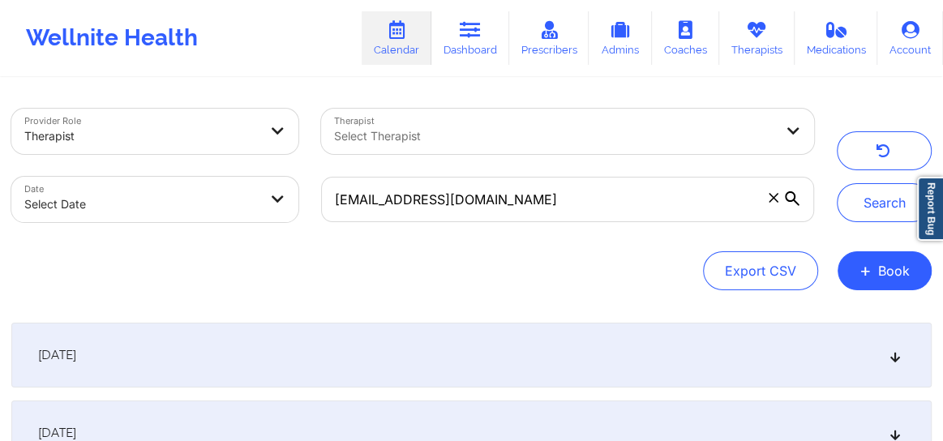
scroll to position [61, 0]
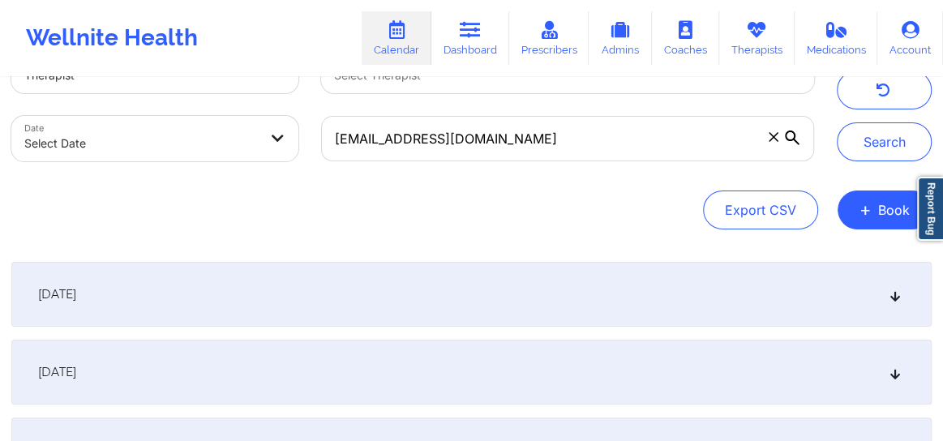
click at [895, 294] on icon at bounding box center [896, 294] width 14 height 11
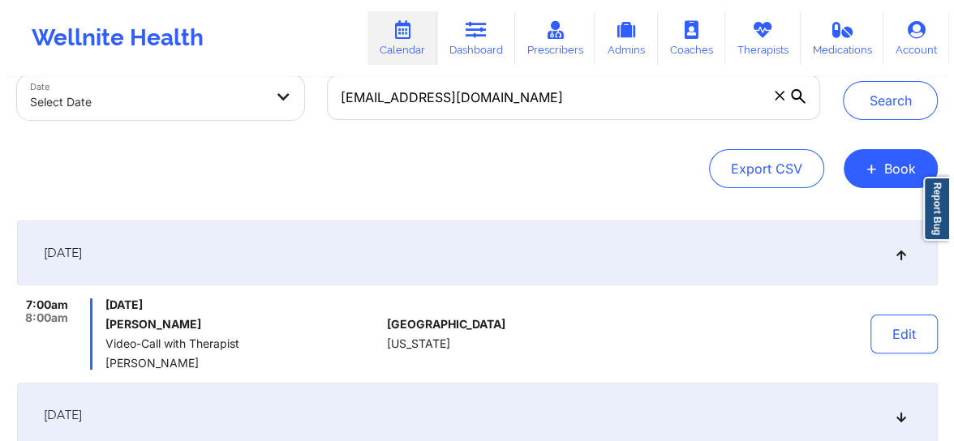
scroll to position [147, 0]
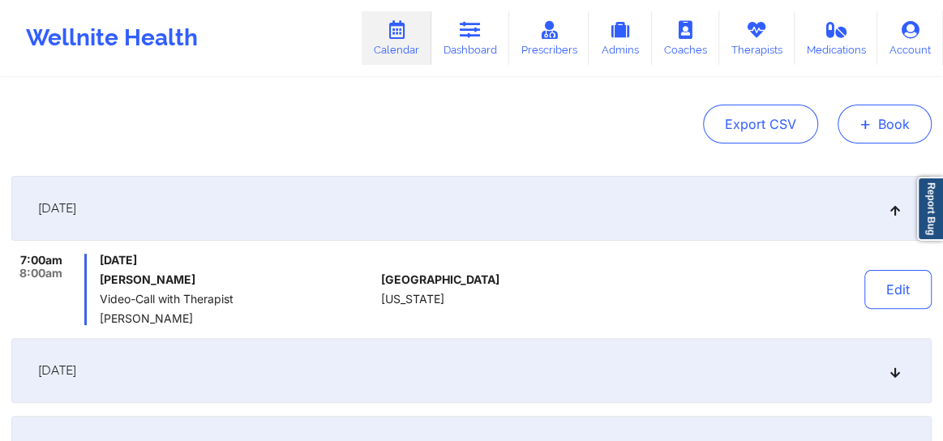
click at [879, 122] on button "+ Book" at bounding box center [885, 124] width 94 height 39
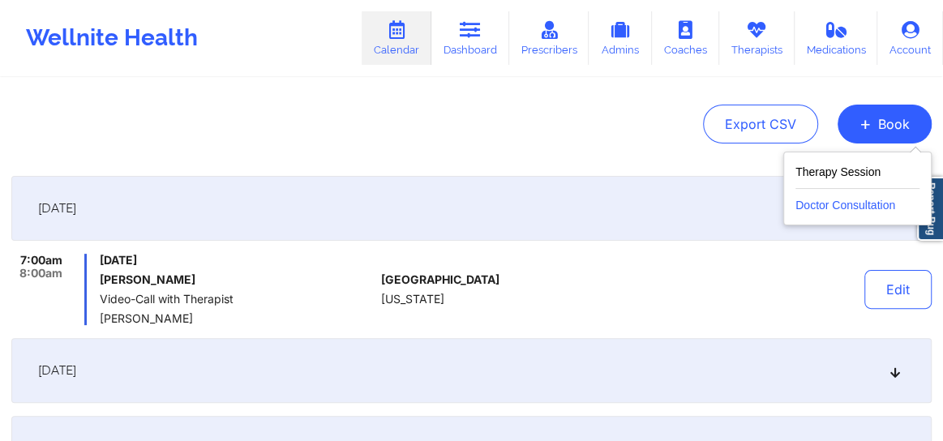
drag, startPoint x: 834, startPoint y: 221, endPoint x: 838, endPoint y: 212, distance: 9.1
click at [836, 216] on div "Therapy Session Doctor Consultation" at bounding box center [857, 189] width 148 height 74
click at [840, 208] on button "Doctor Consultation" at bounding box center [857, 202] width 124 height 26
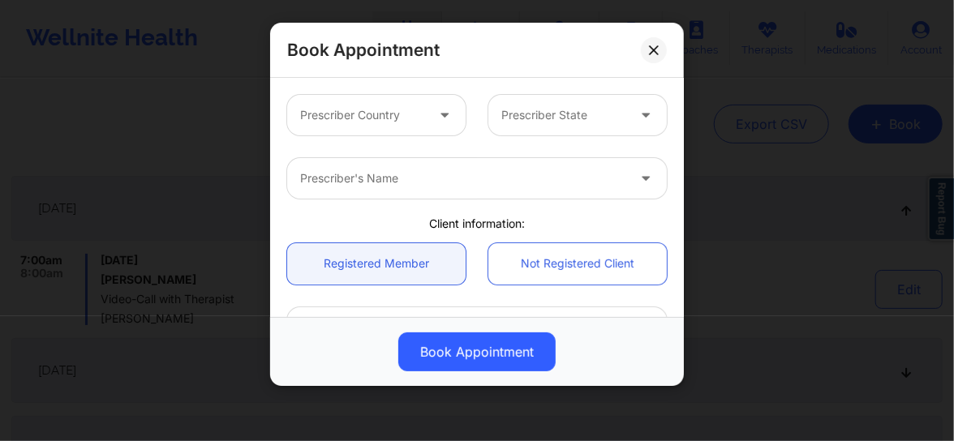
click at [378, 126] on div "Prescriber Country" at bounding box center [356, 115] width 139 height 41
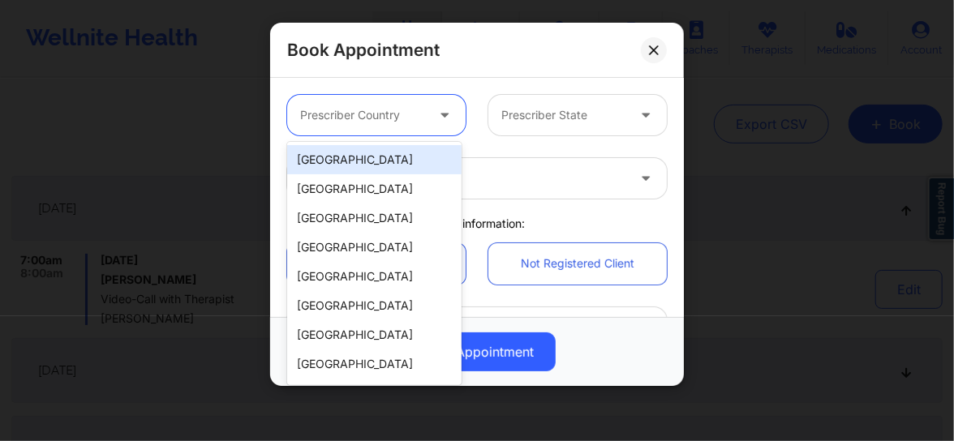
click at [362, 162] on div "[GEOGRAPHIC_DATA]" at bounding box center [374, 159] width 174 height 29
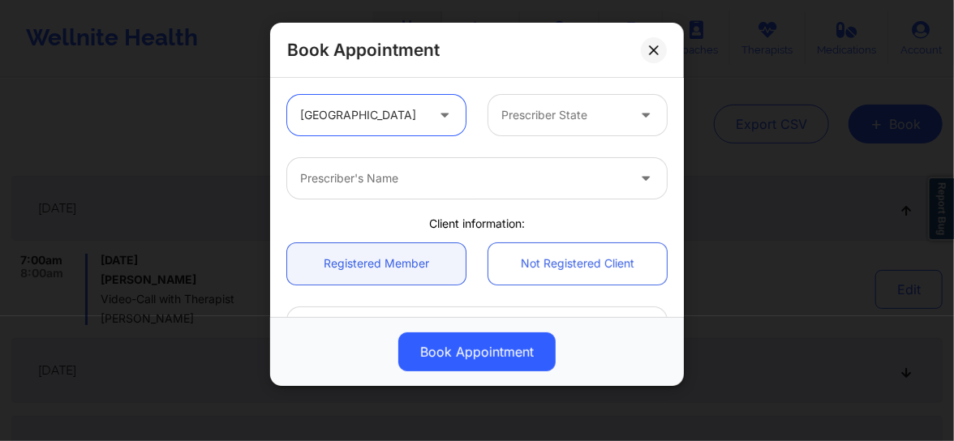
click at [519, 122] on div at bounding box center [563, 114] width 125 height 19
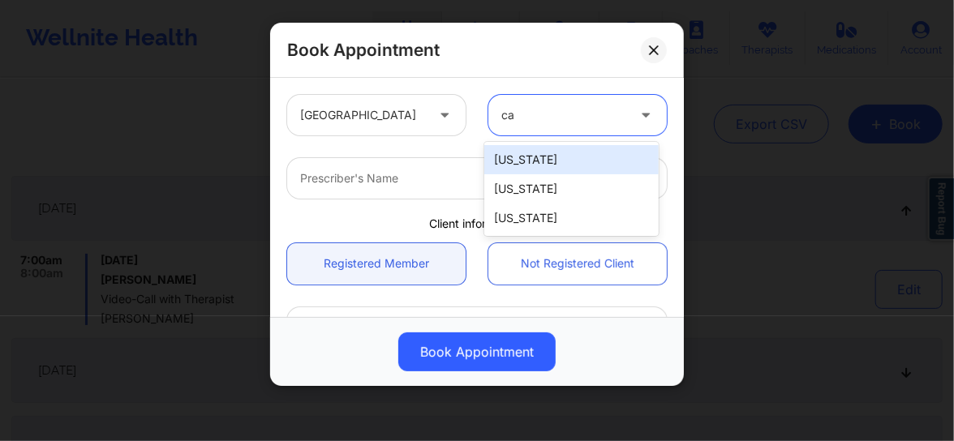
type input "cal"
click at [510, 170] on div "[US_STATE]" at bounding box center [571, 159] width 174 height 29
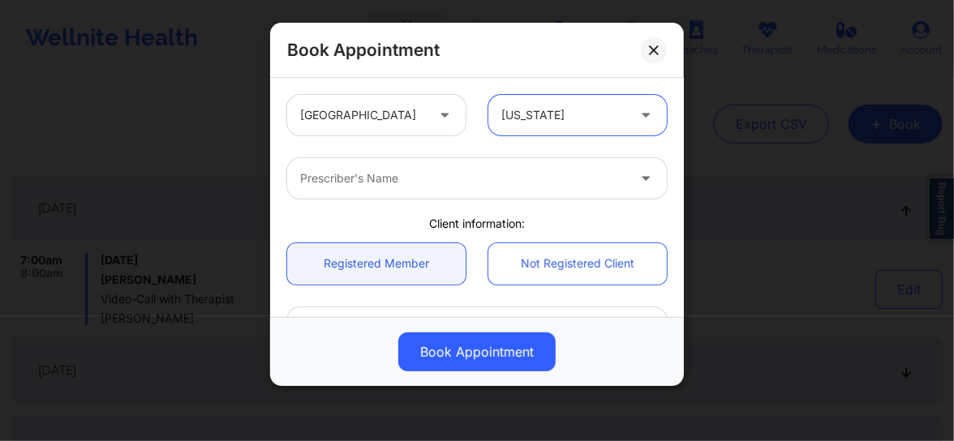
click at [452, 177] on div at bounding box center [463, 178] width 326 height 19
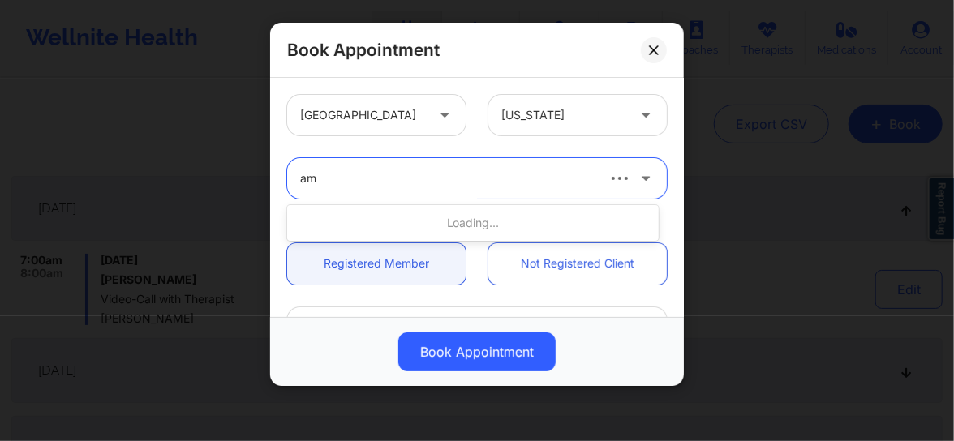
type input "[PERSON_NAME]"
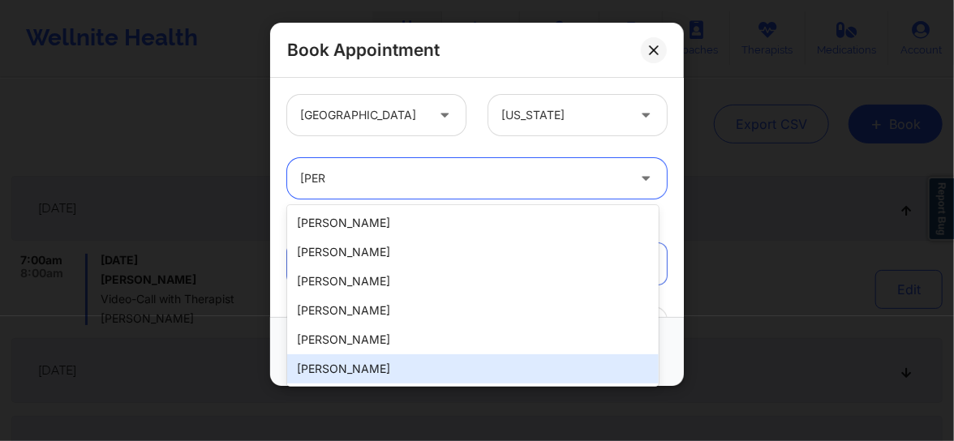
click at [341, 364] on div "[PERSON_NAME]" at bounding box center [472, 368] width 371 height 29
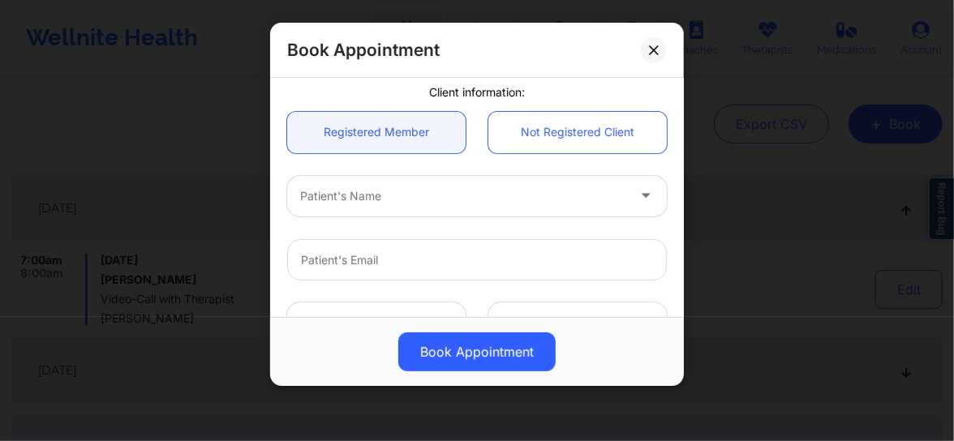
scroll to position [135, 0]
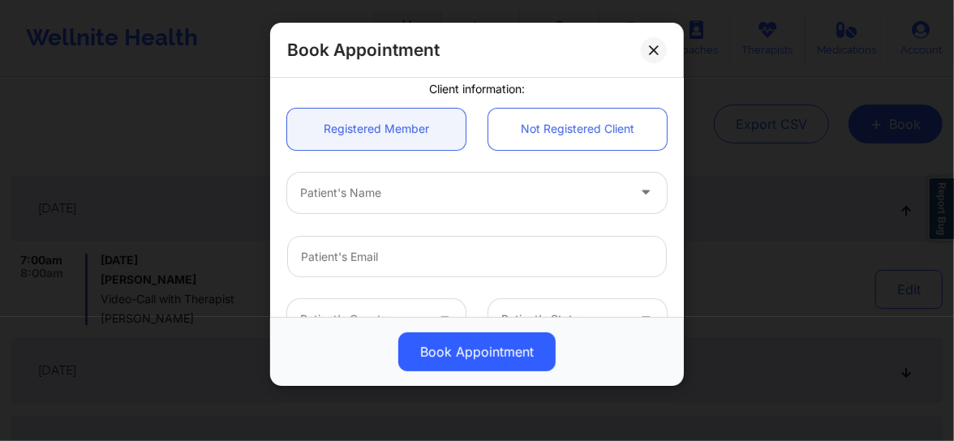
click at [366, 200] on div at bounding box center [463, 192] width 326 height 19
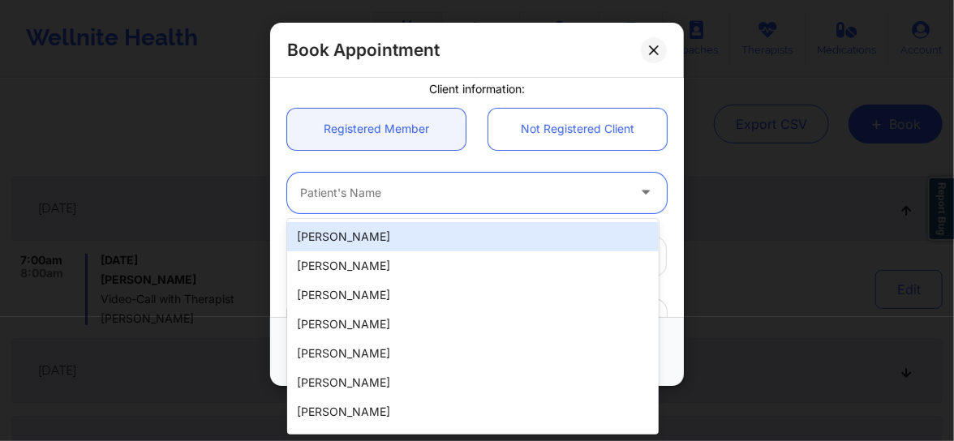
paste input "[PERSON_NAME] SCALE"
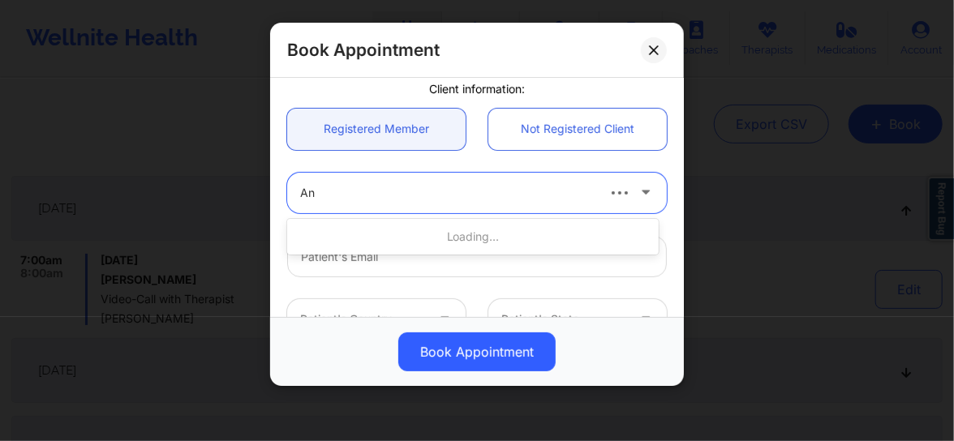
type input "A"
paste input "[PERSON_NAME]"
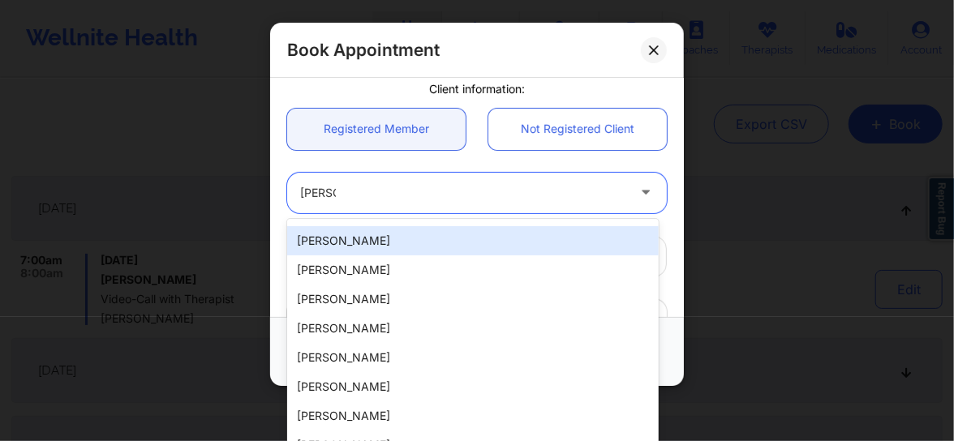
scroll to position [0, 0]
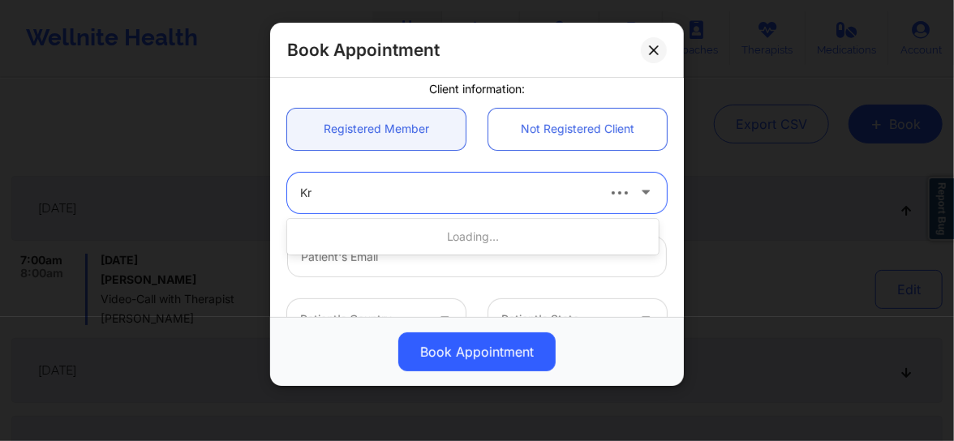
type input "K"
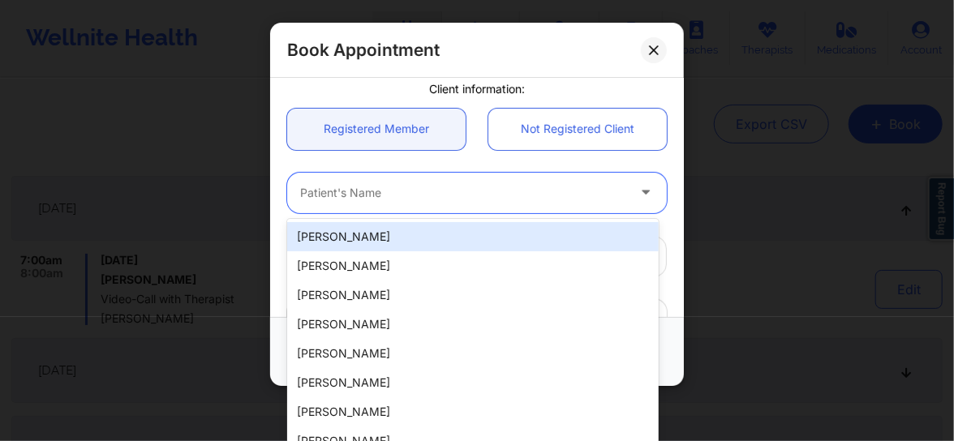
paste input "[PERSON_NAME]"
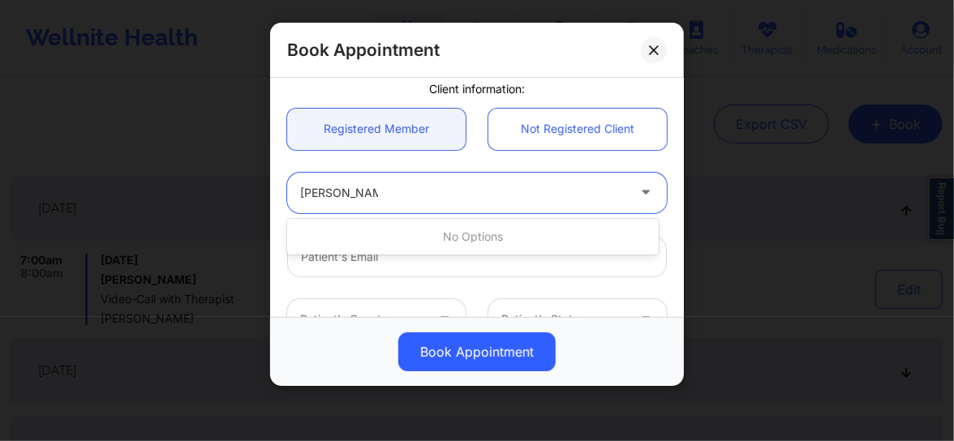
drag, startPoint x: 340, startPoint y: 194, endPoint x: 299, endPoint y: 193, distance: 40.5
click at [299, 193] on div "[PERSON_NAME]" at bounding box center [457, 193] width 341 height 41
type input "Ukstins"
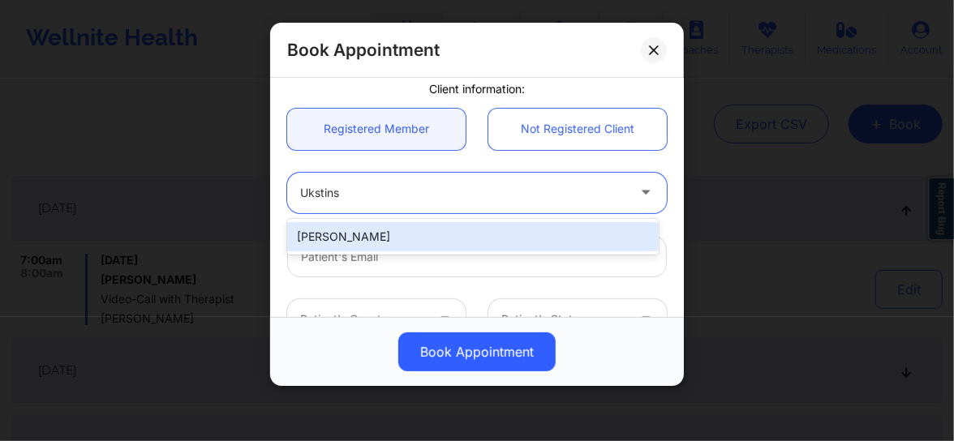
click at [325, 234] on div "[PERSON_NAME]" at bounding box center [472, 236] width 371 height 29
type input "[EMAIL_ADDRESS][DOMAIN_NAME]"
type input "[PHONE_NUMBER]"
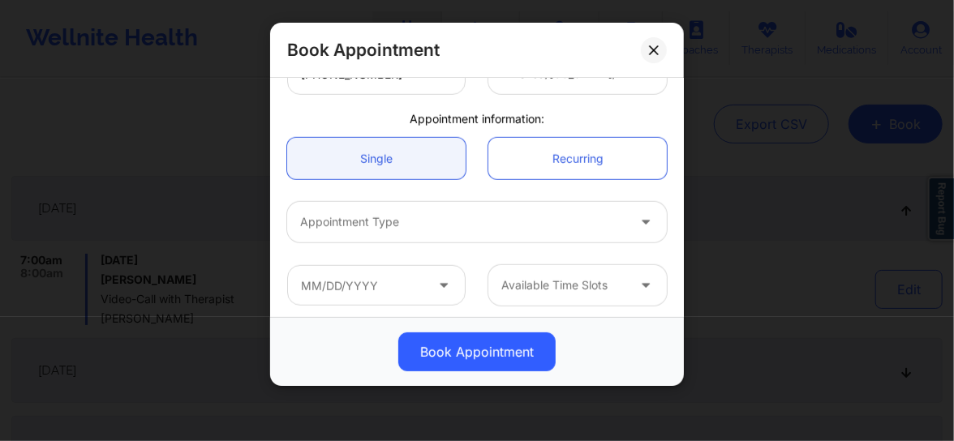
scroll to position [449, 0]
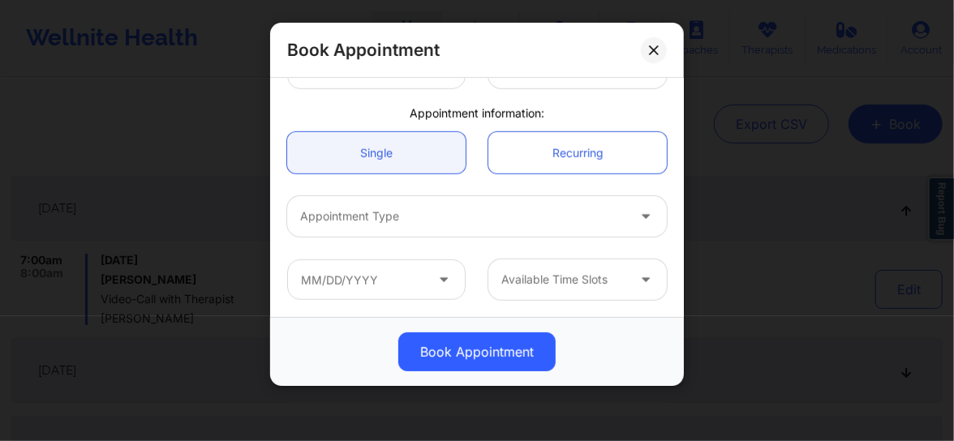
click at [353, 216] on div at bounding box center [463, 216] width 326 height 19
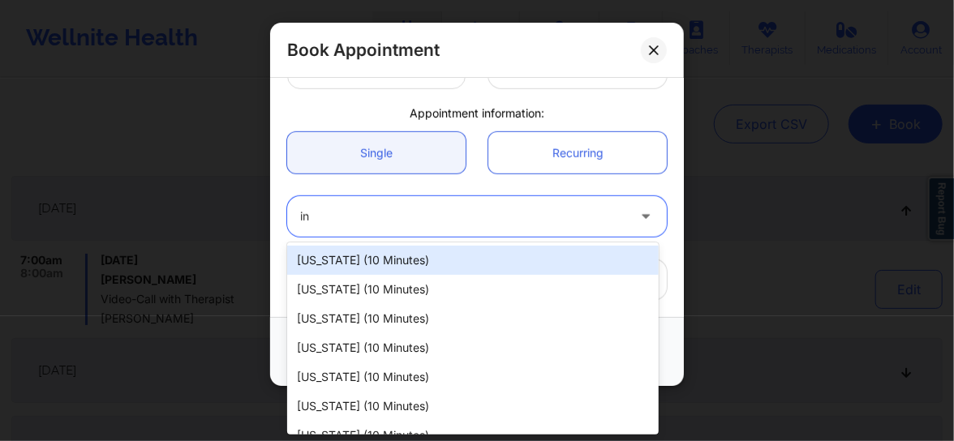
type input "ind"
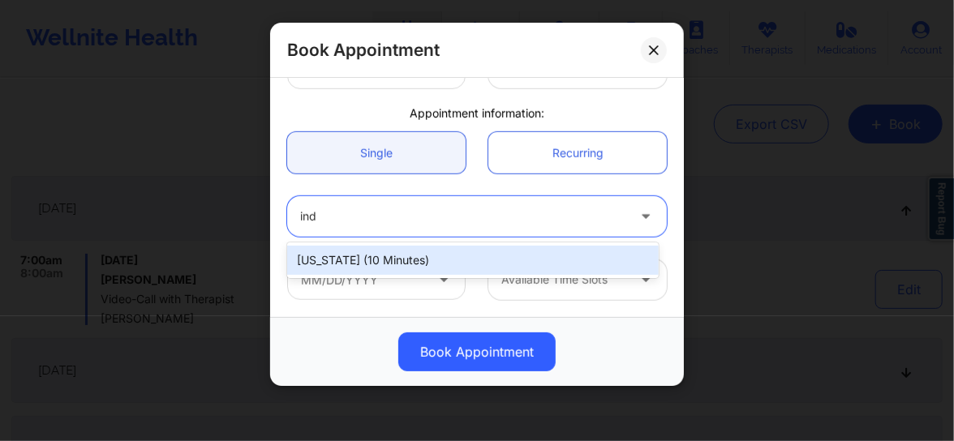
click at [379, 262] on div "[US_STATE] (10 minutes)" at bounding box center [472, 260] width 371 height 29
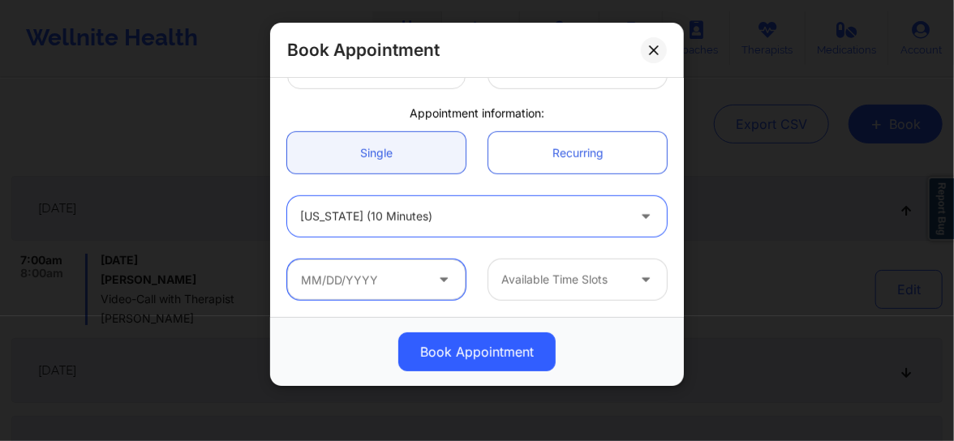
click at [427, 276] on input "text" at bounding box center [376, 279] width 178 height 41
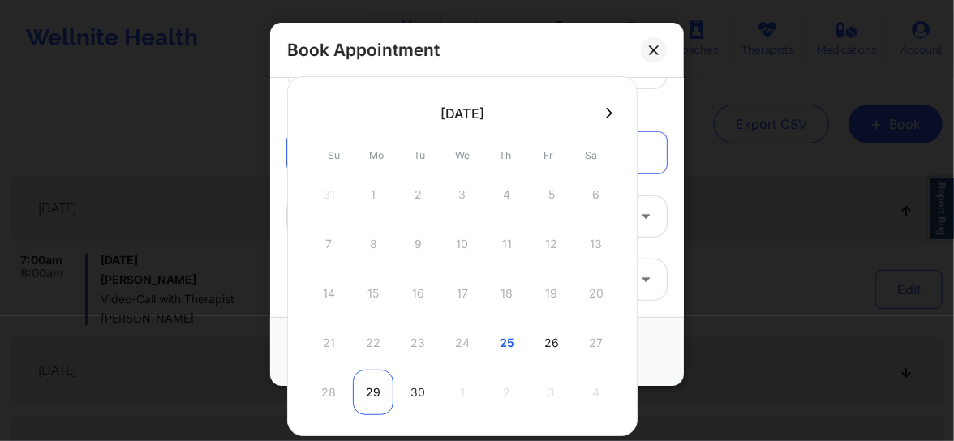
click at [375, 392] on div "29" at bounding box center [373, 392] width 41 height 45
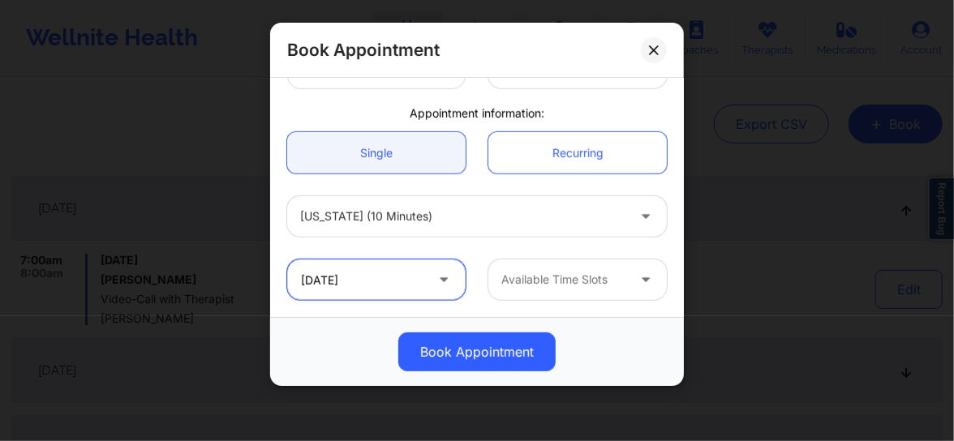
click at [402, 268] on input "[DATE]" at bounding box center [376, 279] width 178 height 41
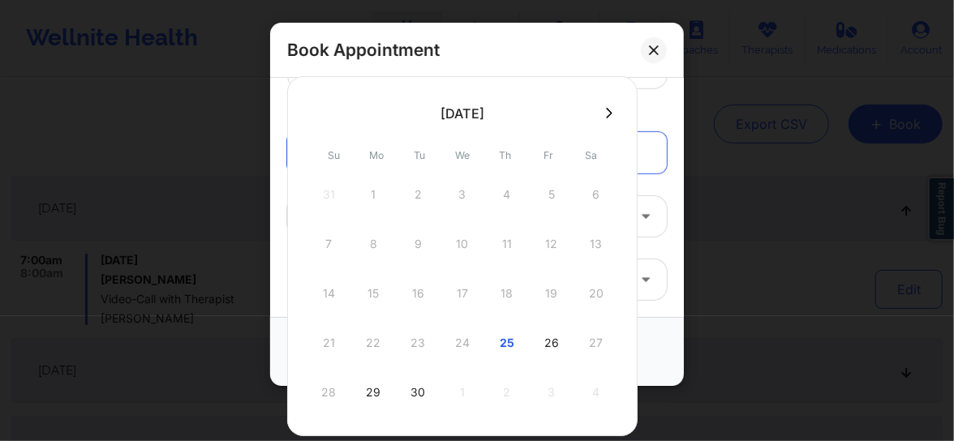
click at [614, 114] on div at bounding box center [462, 113] width 350 height 24
click at [608, 114] on button at bounding box center [609, 113] width 16 height 14
click at [498, 201] on div "2" at bounding box center [506, 194] width 41 height 45
type input "[DATE]"
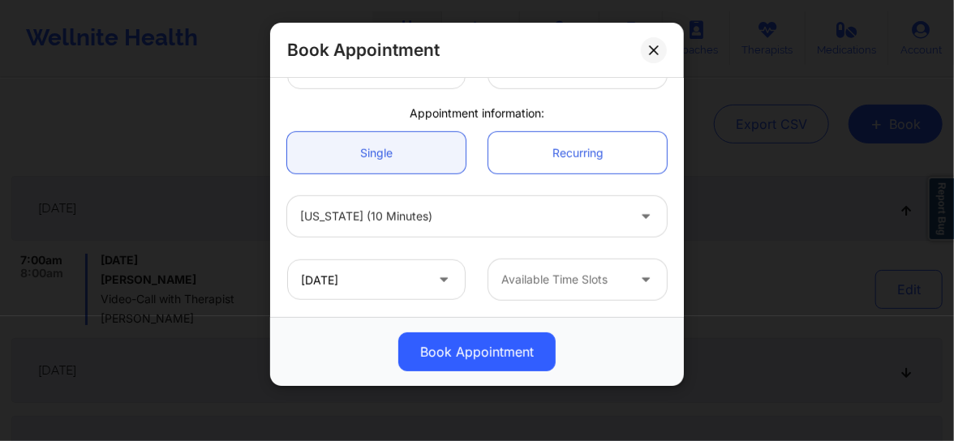
click at [519, 284] on div at bounding box center [563, 279] width 125 height 19
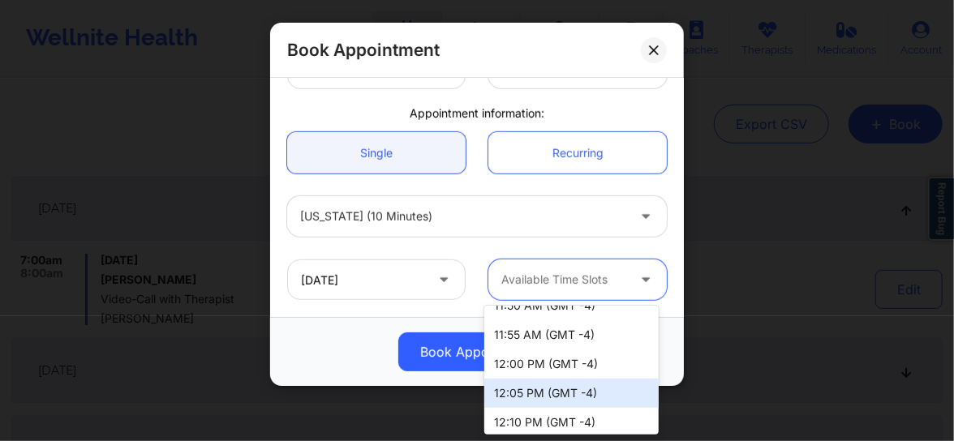
scroll to position [0, 0]
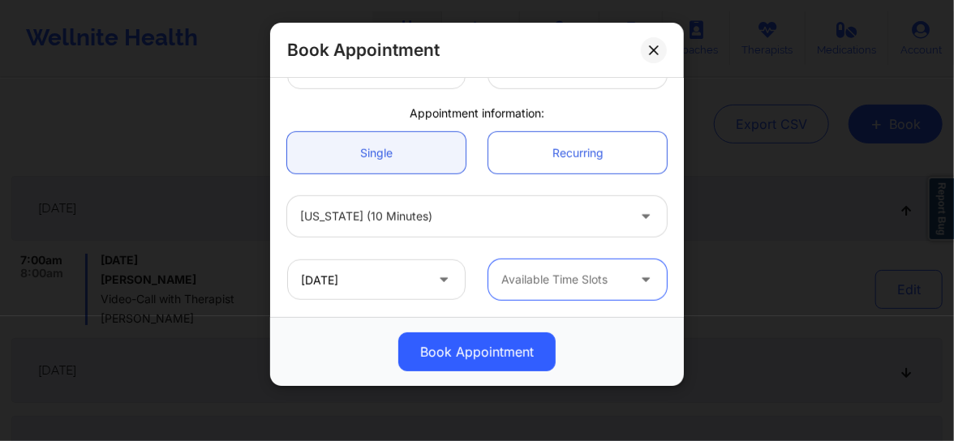
click at [555, 284] on div at bounding box center [563, 279] width 125 height 19
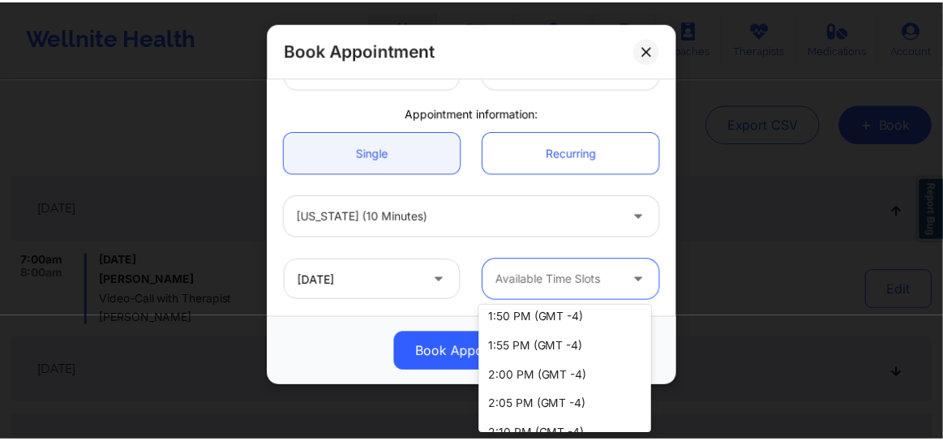
scroll to position [811, 0]
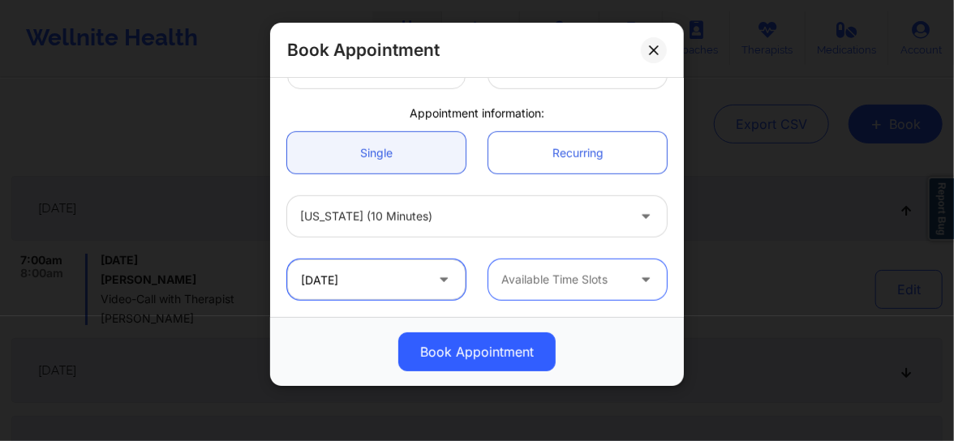
click at [358, 272] on input "[DATE]" at bounding box center [376, 279] width 178 height 41
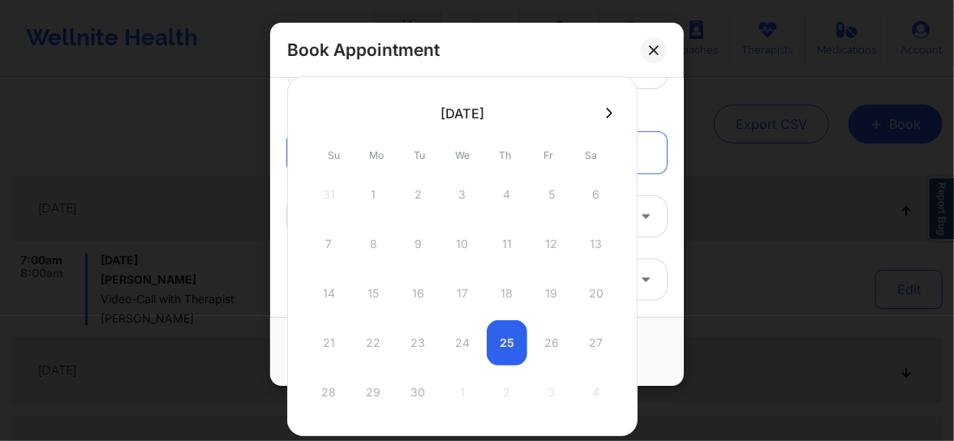
click at [606, 113] on icon at bounding box center [609, 113] width 6 height 12
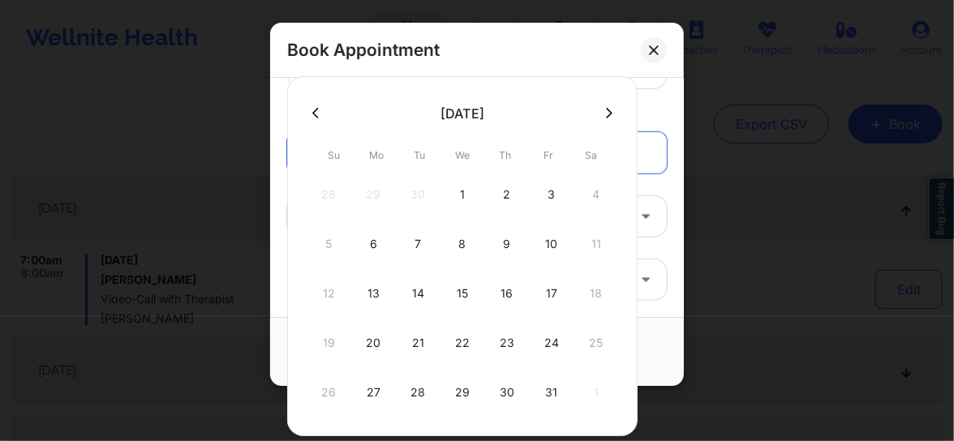
click at [504, 195] on div "2" at bounding box center [506, 194] width 41 height 45
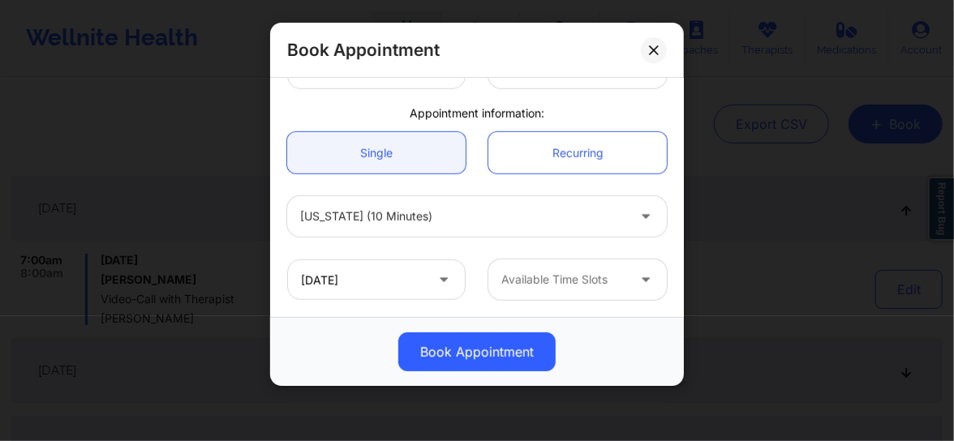
click at [520, 279] on div at bounding box center [563, 279] width 125 height 19
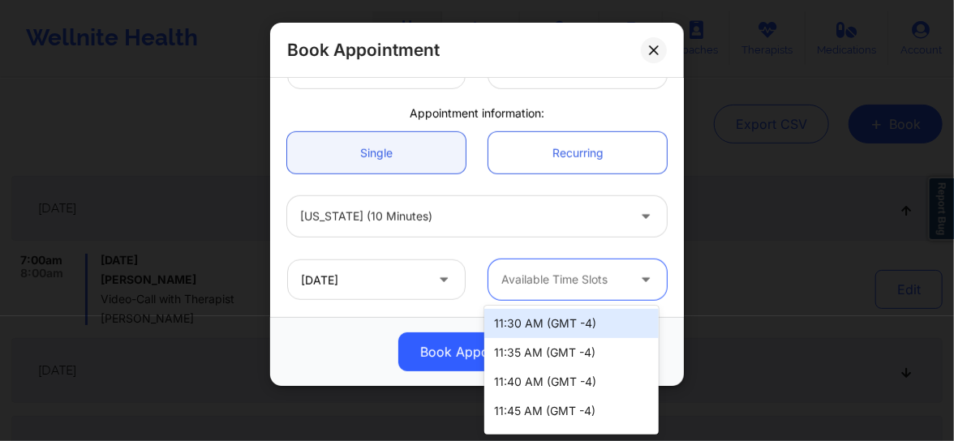
click at [524, 319] on div "11:30 AM (GMT -4)" at bounding box center [571, 323] width 174 height 29
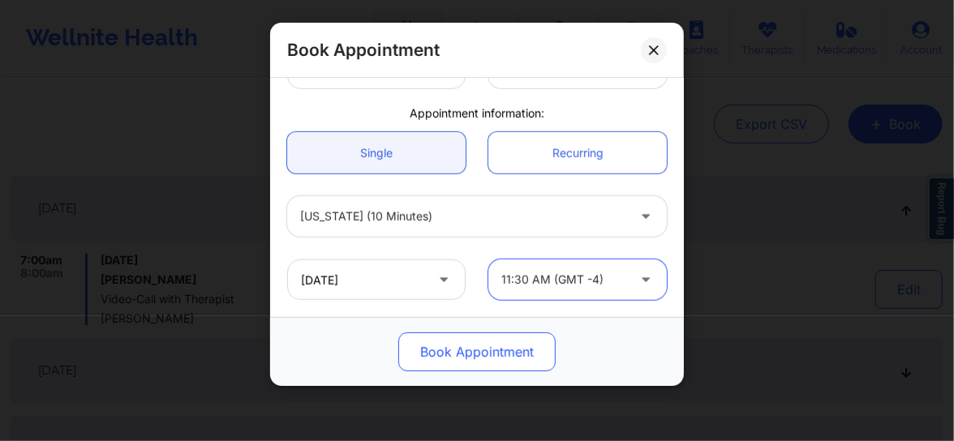
click at [477, 349] on button "Book Appointment" at bounding box center [476, 351] width 157 height 39
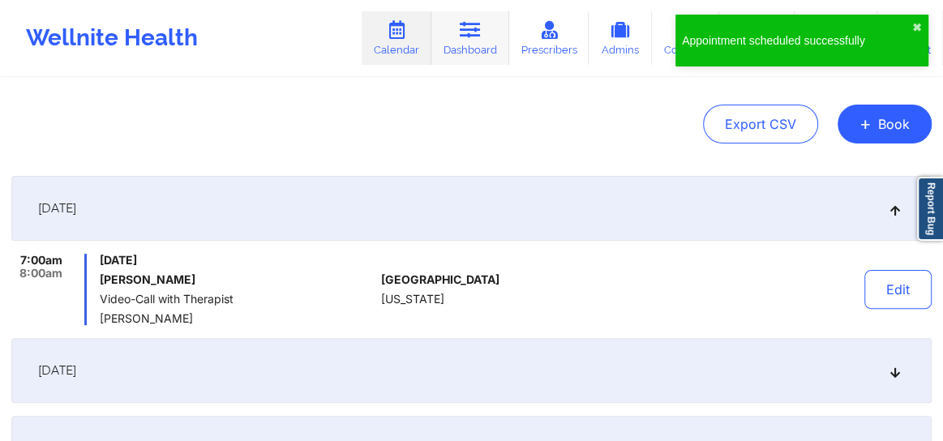
click at [458, 33] on link "Dashboard" at bounding box center [470, 38] width 78 height 54
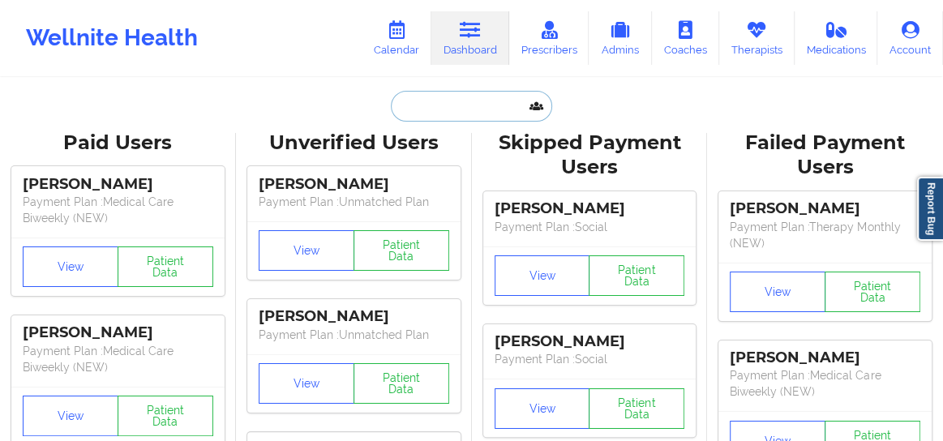
click at [444, 103] on input "text" at bounding box center [471, 106] width 161 height 31
paste input "[PERSON_NAME]"
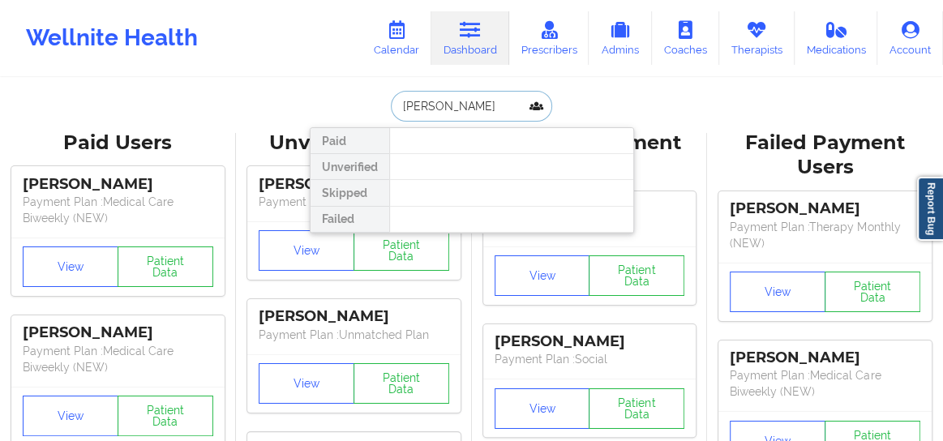
drag, startPoint x: 431, startPoint y: 105, endPoint x: 386, endPoint y: 109, distance: 45.5
click at [391, 109] on input "[PERSON_NAME]" at bounding box center [471, 106] width 161 height 31
type input "Ukstins"
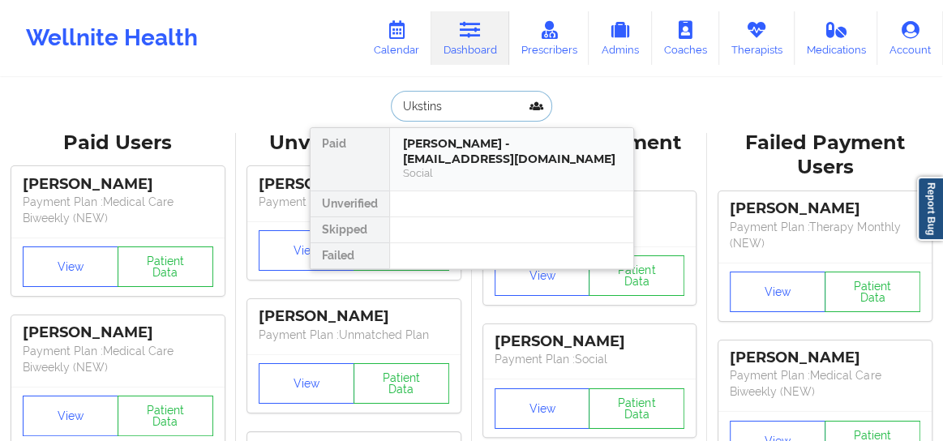
click at [455, 161] on div "[PERSON_NAME] - [EMAIL_ADDRESS][DOMAIN_NAME]" at bounding box center [511, 151] width 217 height 30
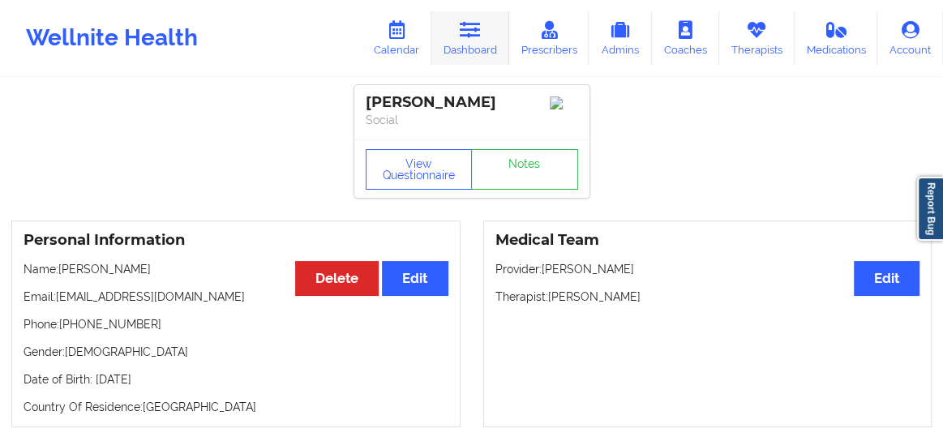
click at [475, 32] on icon at bounding box center [470, 30] width 21 height 18
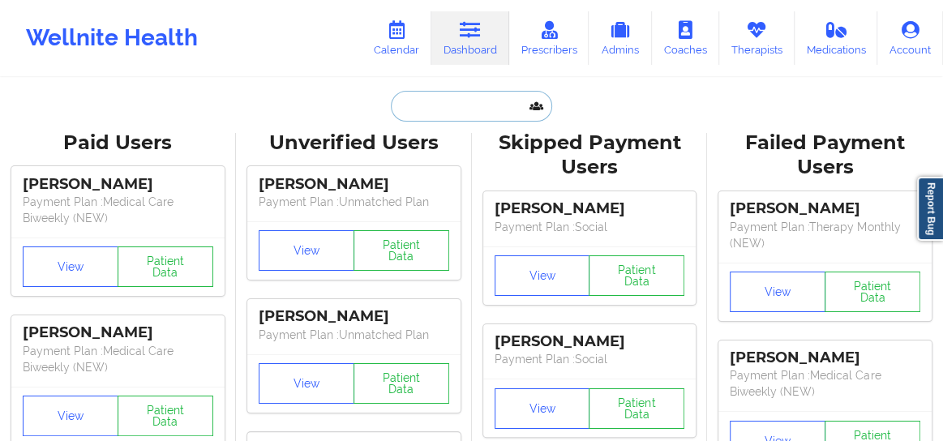
click at [423, 106] on input "text" at bounding box center [471, 106] width 161 height 31
paste input "[PERSON_NAME]"
type input "[PERSON_NAME]"
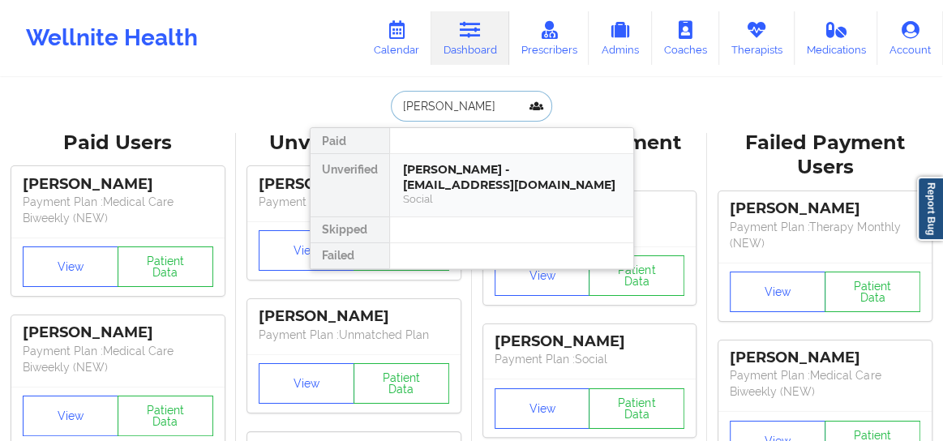
click at [439, 194] on div "Social" at bounding box center [511, 199] width 217 height 14
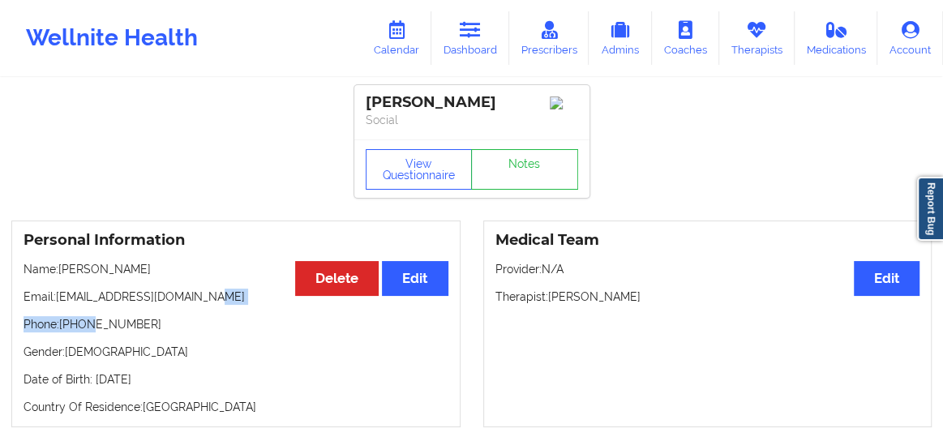
drag, startPoint x: 219, startPoint y: 308, endPoint x: 64, endPoint y: 311, distance: 154.9
click at [79, 310] on div "Personal Information Edit Delete Name: [PERSON_NAME] Email: [EMAIL_ADDRESS][DOM…" at bounding box center [235, 324] width 449 height 207
click at [214, 332] on p "Phone: [PHONE_NUMBER]" at bounding box center [236, 324] width 425 height 16
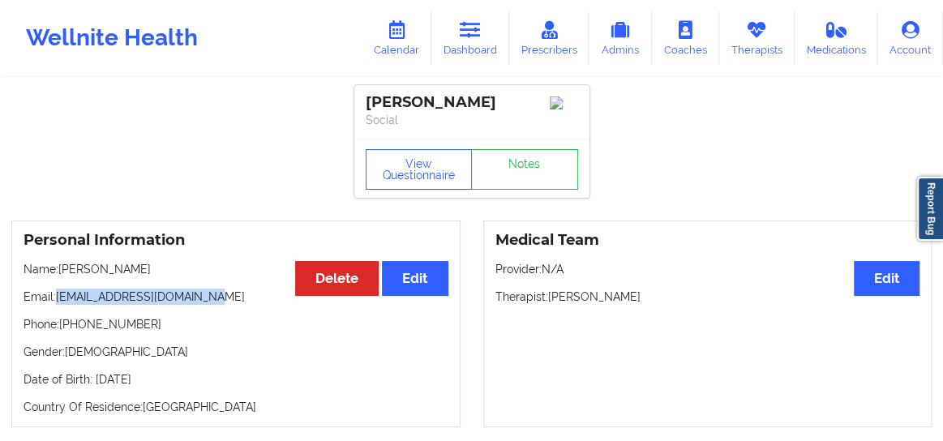
drag, startPoint x: 222, startPoint y: 306, endPoint x: 57, endPoint y: 300, distance: 165.5
click at [57, 300] on p "Email: [EMAIL_ADDRESS][DOMAIN_NAME]" at bounding box center [236, 297] width 425 height 16
copy p "[EMAIL_ADDRESS][DOMAIN_NAME]"
click at [393, 44] on link "Calendar" at bounding box center [397, 38] width 70 height 54
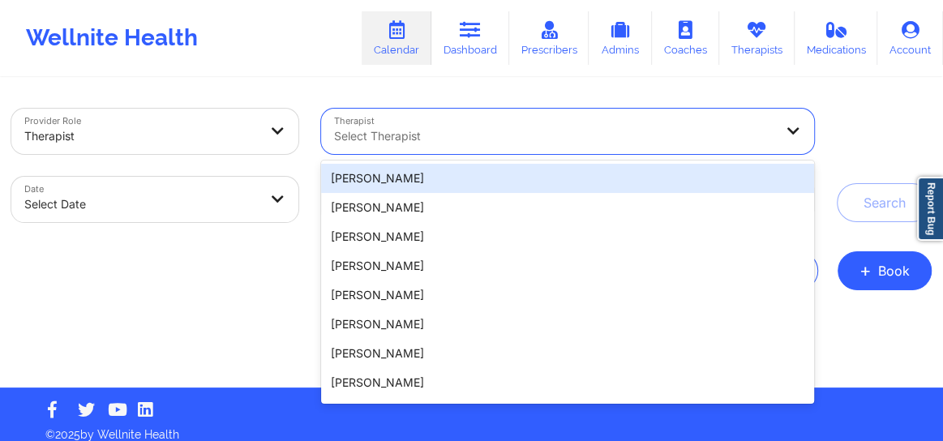
click at [408, 129] on div at bounding box center [553, 135] width 439 height 19
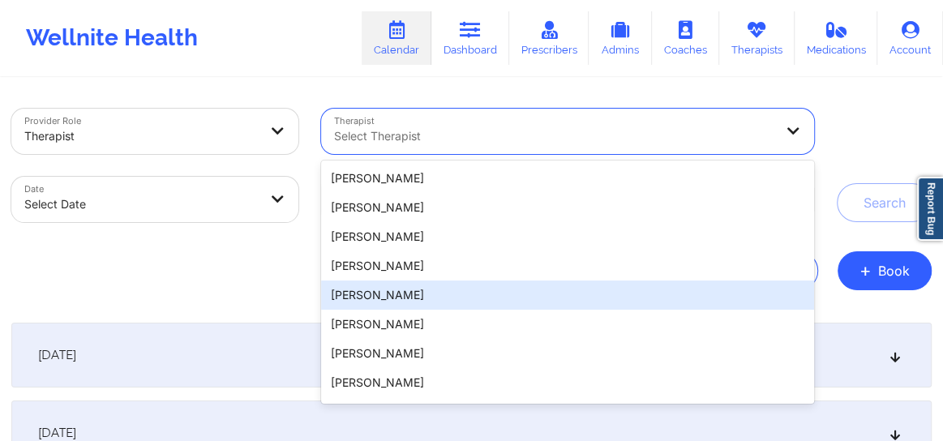
click at [859, 336] on div "[DATE]" at bounding box center [471, 355] width 920 height 65
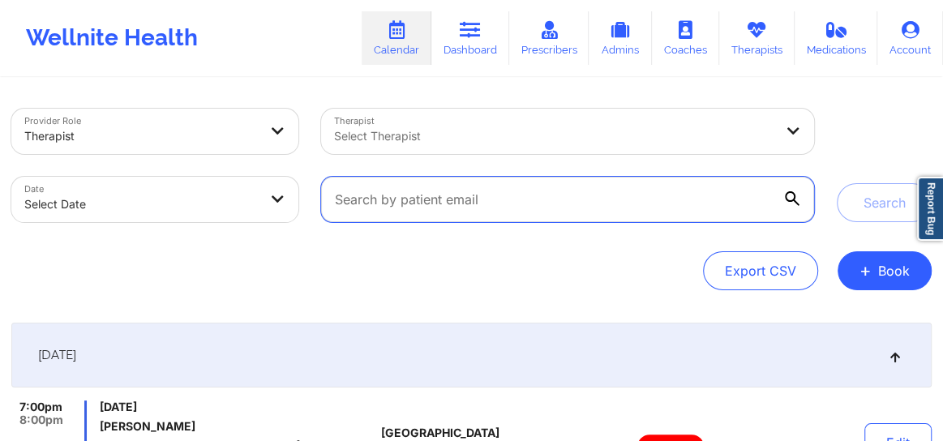
click at [508, 204] on input "text" at bounding box center [567, 199] width 493 height 45
paste input "[EMAIL_ADDRESS][DOMAIN_NAME]"
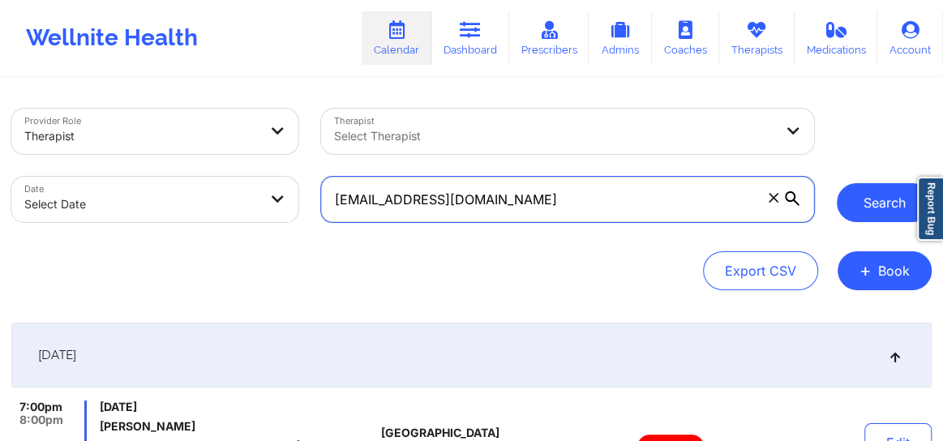
type input "[EMAIL_ADDRESS][DOMAIN_NAME]"
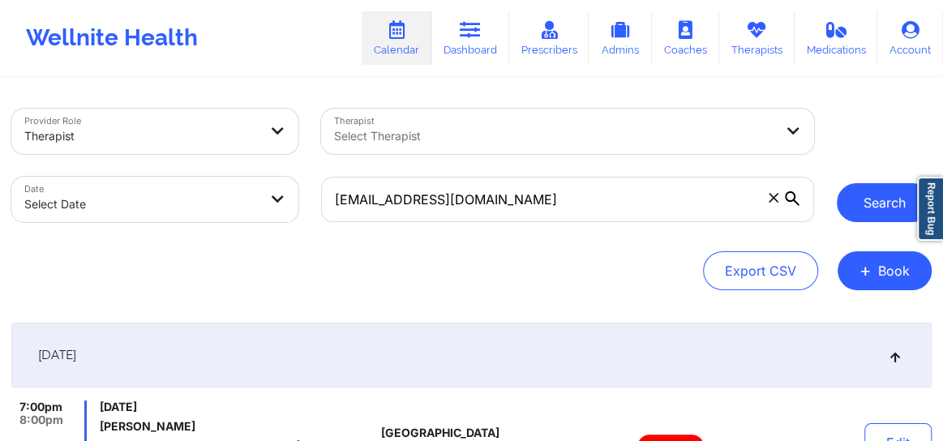
click at [884, 201] on button "Search" at bounding box center [884, 202] width 95 height 39
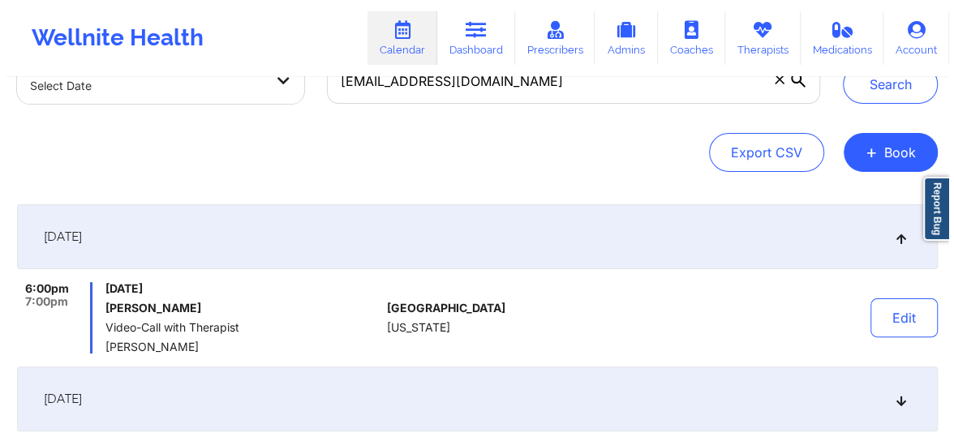
scroll to position [160, 0]
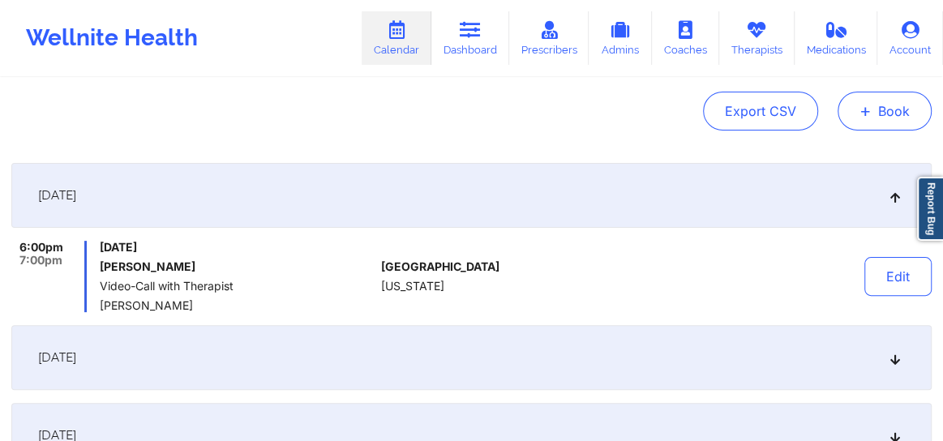
click at [874, 114] on button "+ Book" at bounding box center [885, 111] width 94 height 39
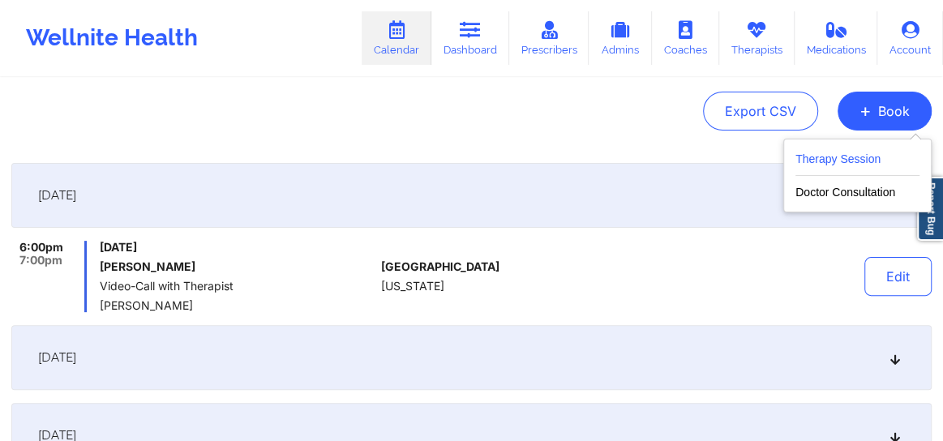
click at [837, 161] on button "Therapy Session" at bounding box center [857, 162] width 124 height 27
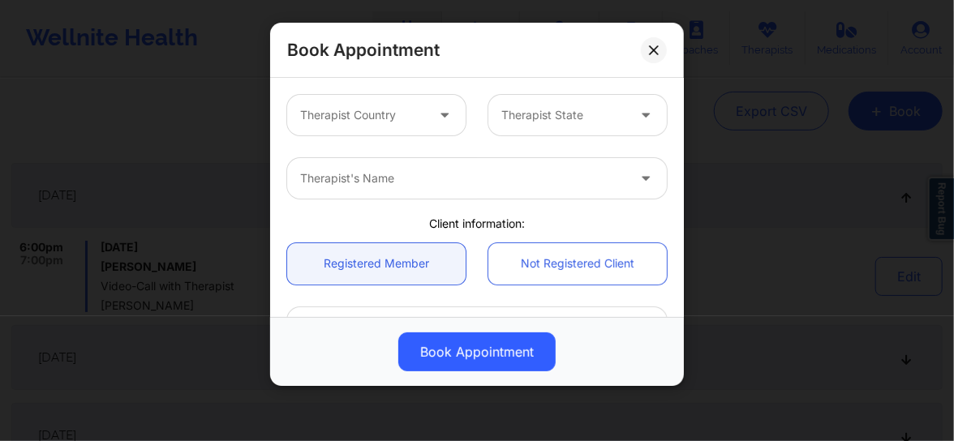
click at [407, 105] on div at bounding box center [362, 114] width 125 height 19
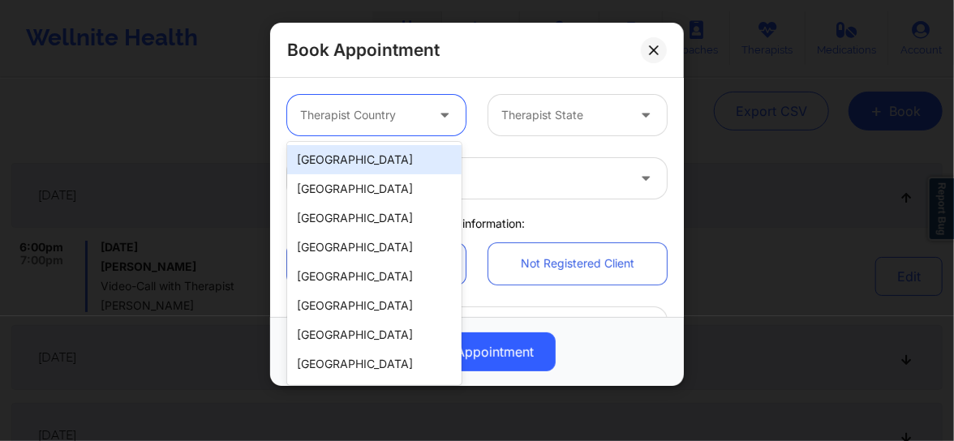
click at [385, 161] on div "[GEOGRAPHIC_DATA]" at bounding box center [374, 159] width 174 height 29
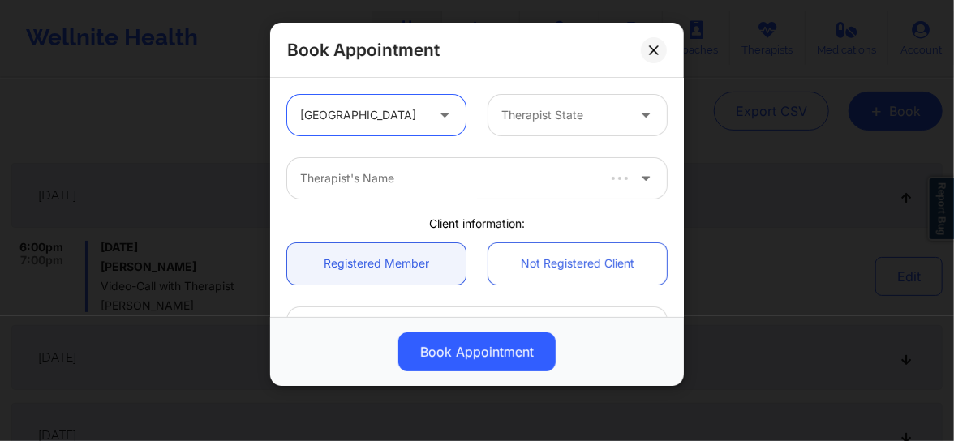
click at [534, 120] on div at bounding box center [563, 114] width 125 height 19
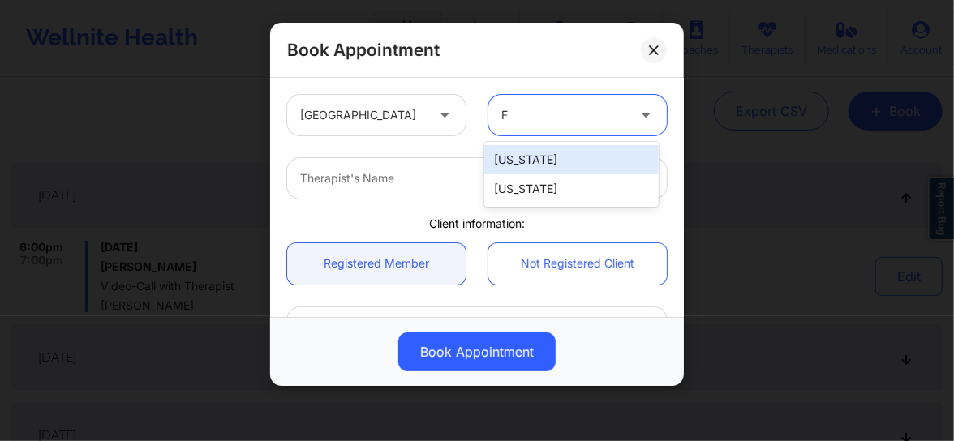
type input "Fl"
click at [509, 162] on div "[US_STATE]" at bounding box center [571, 159] width 174 height 29
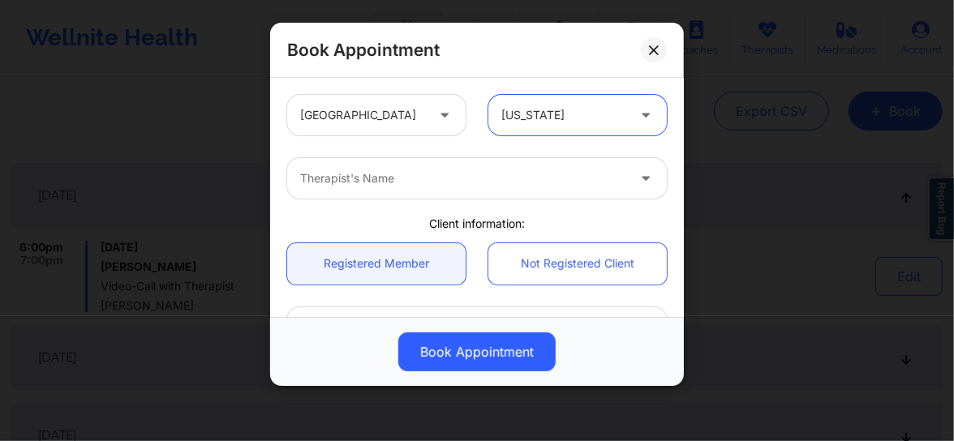
click at [431, 169] on div at bounding box center [463, 178] width 326 height 19
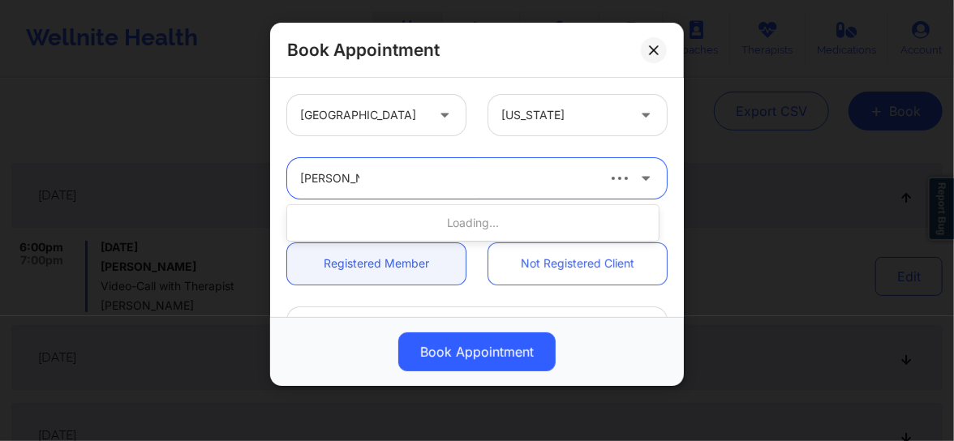
type input "[PERSON_NAME]"
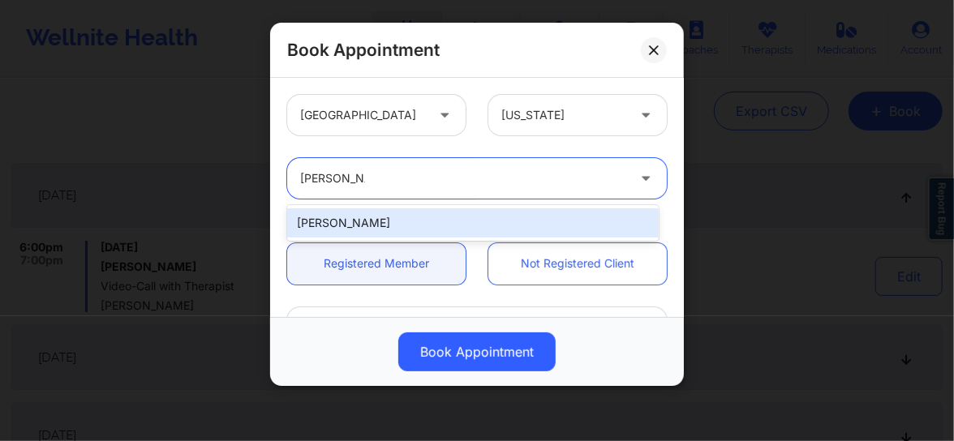
click at [358, 227] on div "[PERSON_NAME]" at bounding box center [472, 222] width 371 height 29
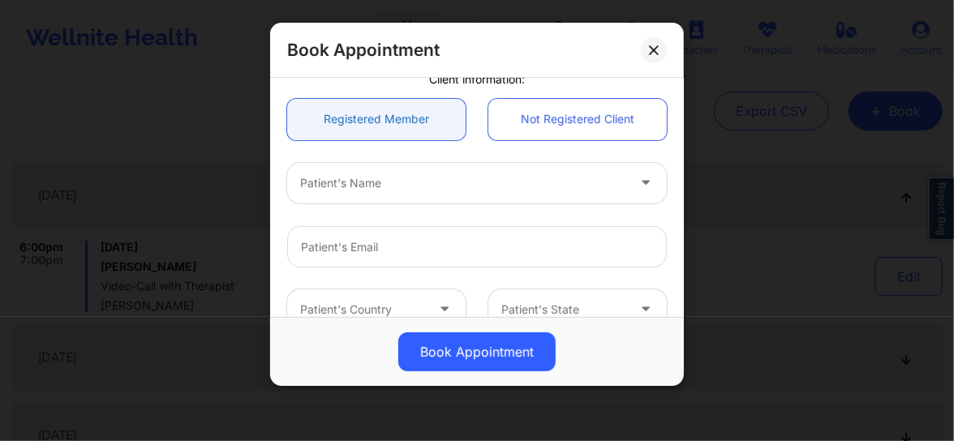
scroll to position [196, 0]
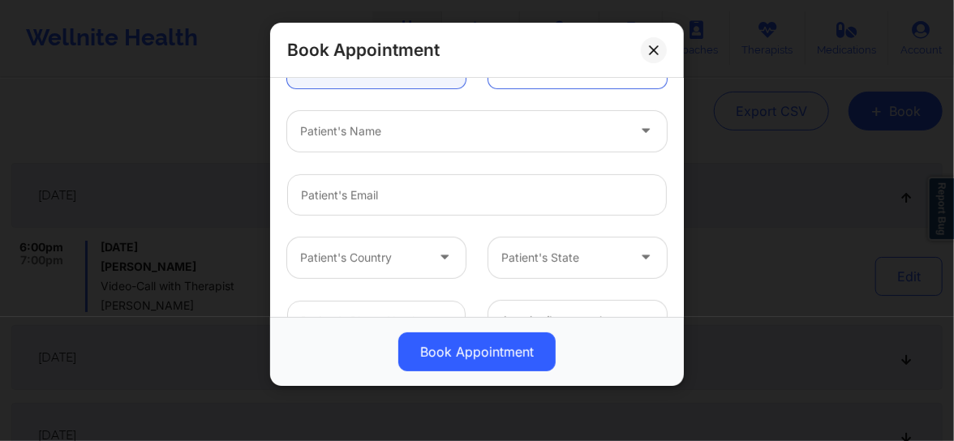
click at [356, 144] on div "Patient's Name" at bounding box center [457, 131] width 341 height 41
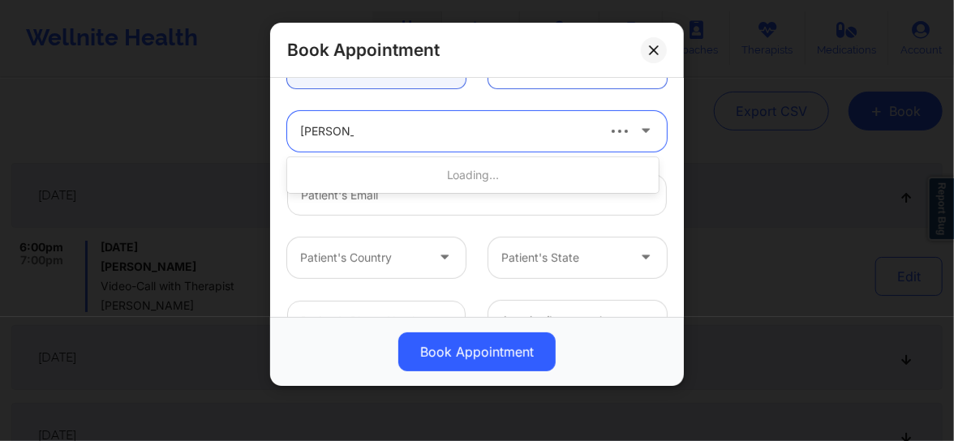
type input "[PERSON_NAME]"
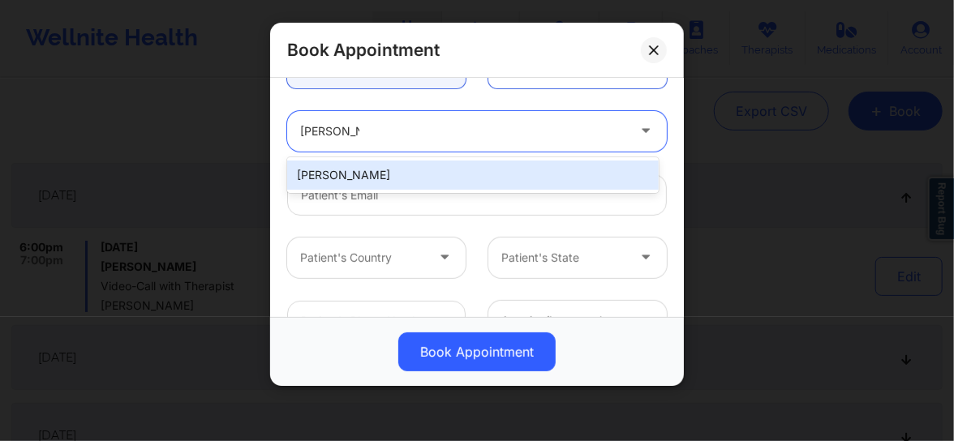
click at [354, 168] on div "[PERSON_NAME]" at bounding box center [472, 175] width 371 height 29
type input "[EMAIL_ADDRESS][DOMAIN_NAME]"
type input "[PHONE_NUMBER]"
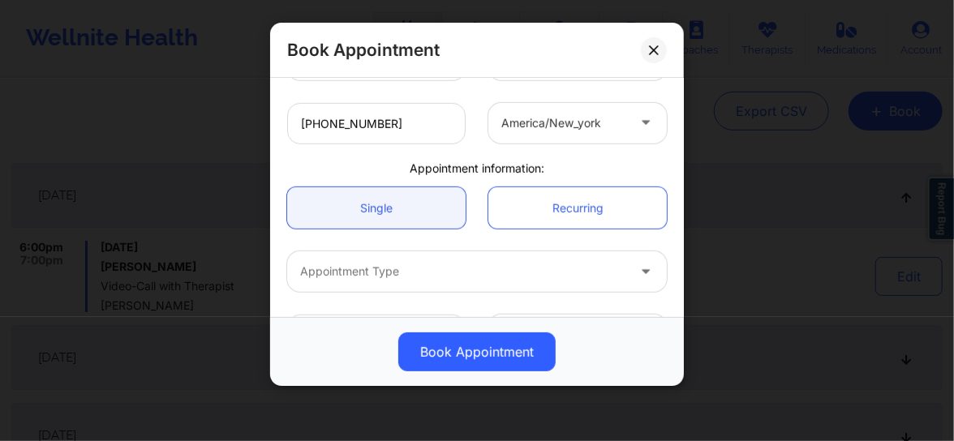
scroll to position [442, 0]
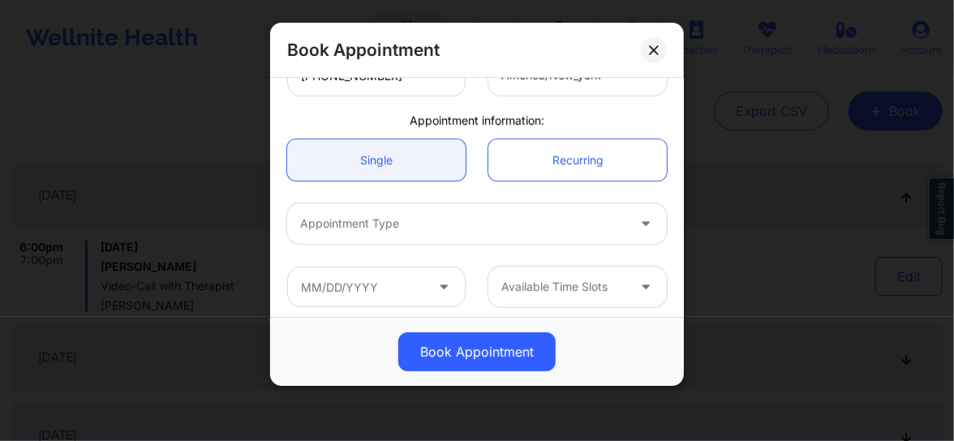
click at [365, 255] on div "Available Time Slots" at bounding box center [477, 286] width 402 height 63
click at [365, 227] on div at bounding box center [463, 223] width 326 height 19
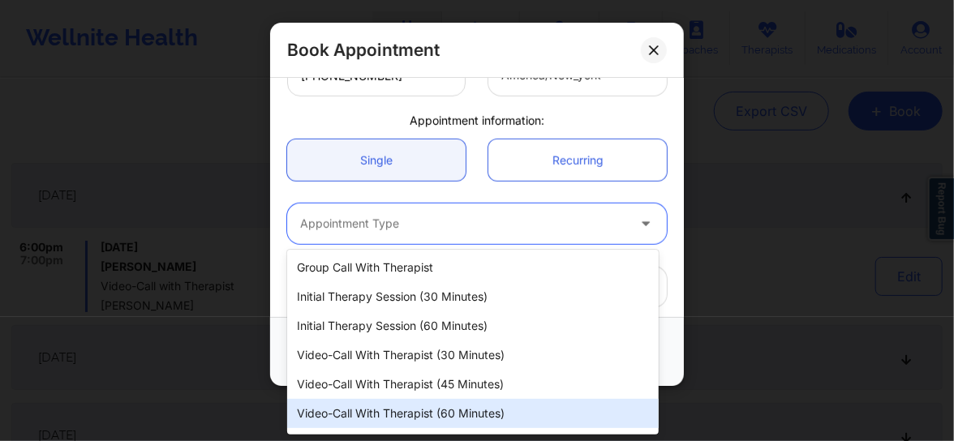
click at [398, 413] on div "Video-Call with Therapist (60 minutes)" at bounding box center [472, 413] width 371 height 29
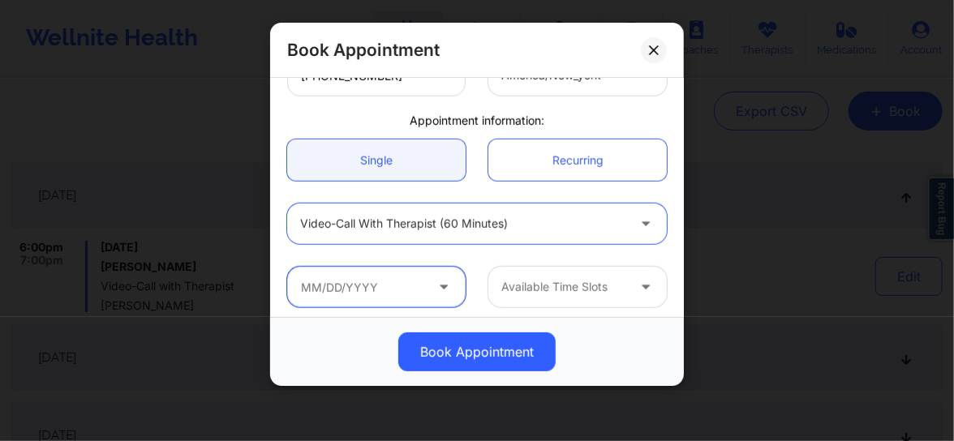
click at [364, 295] on input "text" at bounding box center [376, 287] width 178 height 41
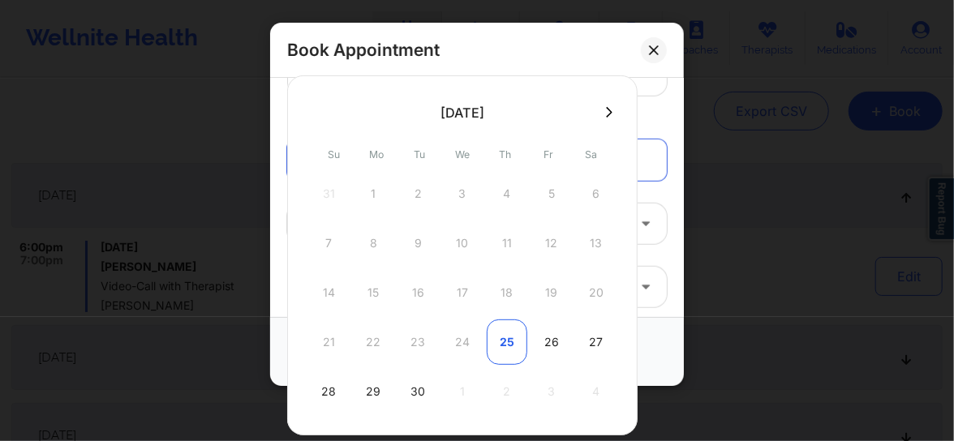
click at [505, 335] on div "25" at bounding box center [506, 341] width 41 height 45
type input "[DATE]"
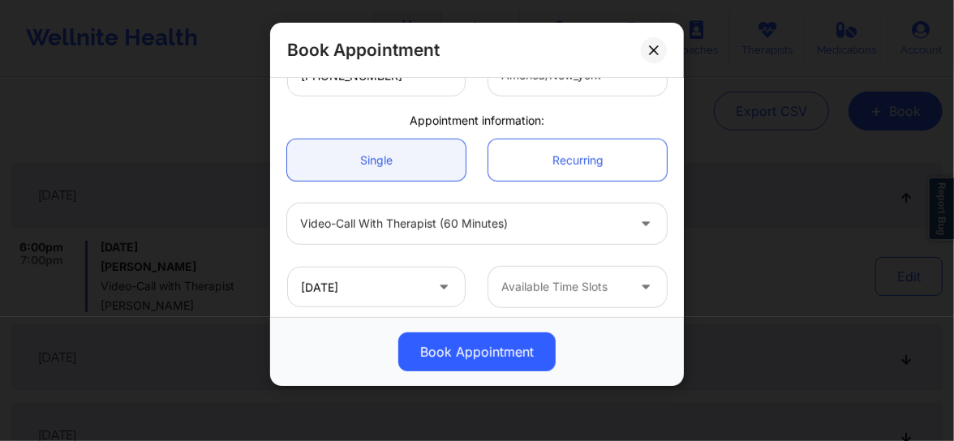
click at [539, 295] on div at bounding box center [563, 286] width 125 height 19
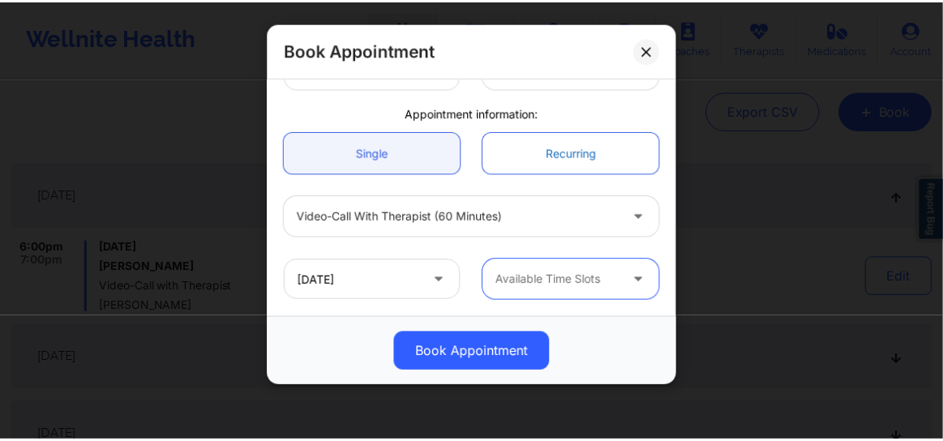
scroll to position [0, 0]
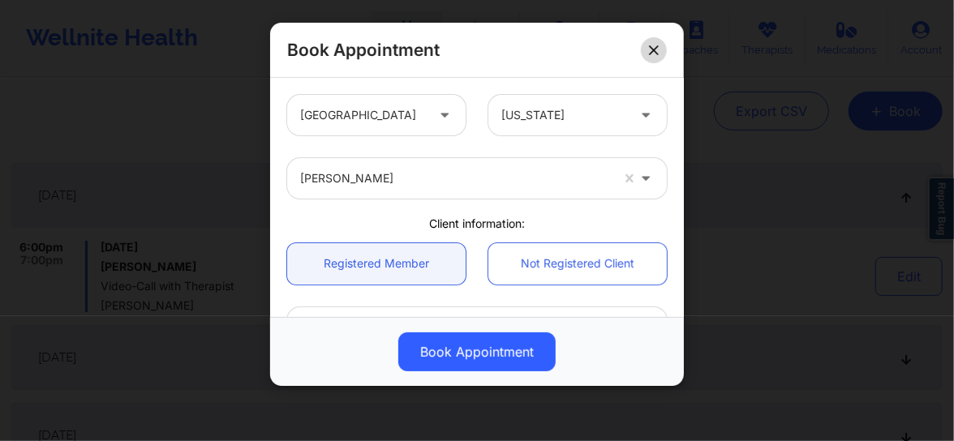
click at [649, 57] on button at bounding box center [654, 50] width 26 height 26
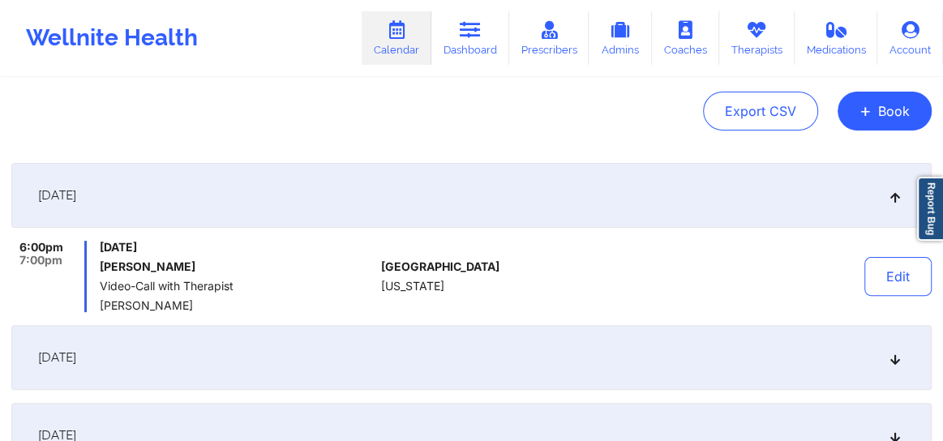
drag, startPoint x: 813, startPoint y: 108, endPoint x: 483, endPoint y: 182, distance: 338.3
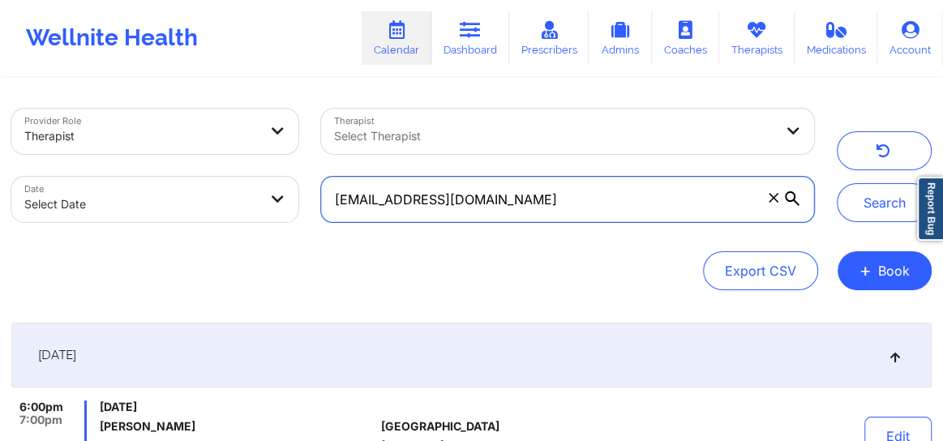
click at [522, 212] on input "[EMAIL_ADDRESS][DOMAIN_NAME]" at bounding box center [567, 199] width 493 height 45
drag, startPoint x: 333, startPoint y: 200, endPoint x: 299, endPoint y: 199, distance: 34.1
click at [299, 199] on div "Provider Role Therapist Therapist Select Therapist Date Select Date [EMAIL_ADDR…" at bounding box center [412, 165] width 825 height 136
type input "m"
click at [349, 196] on input "m" at bounding box center [567, 199] width 493 height 45
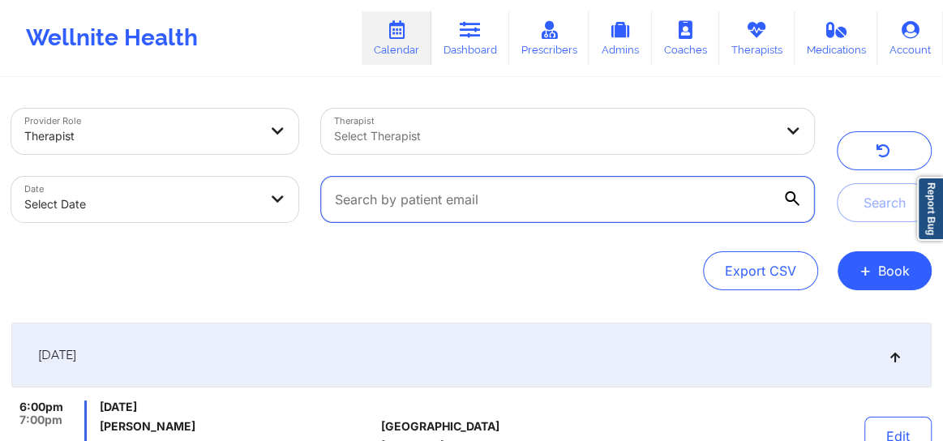
paste input "[EMAIL_ADDRESS][DOMAIN_NAME]"
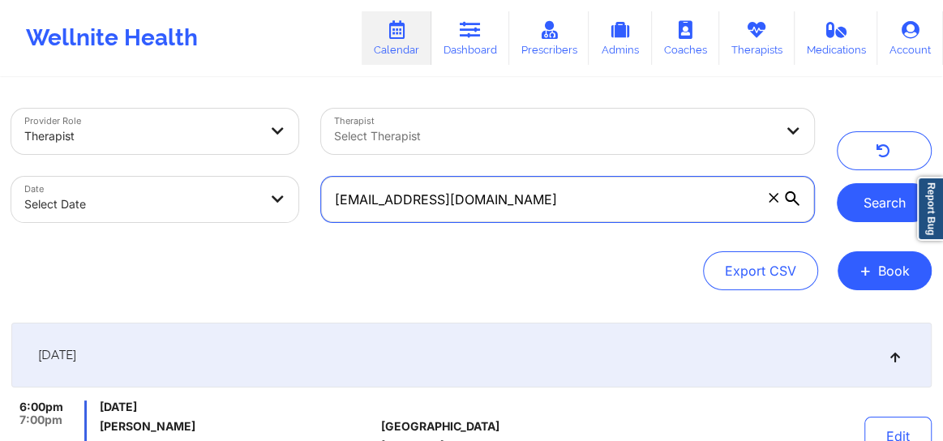
type input "[EMAIL_ADDRESS][DOMAIN_NAME]"
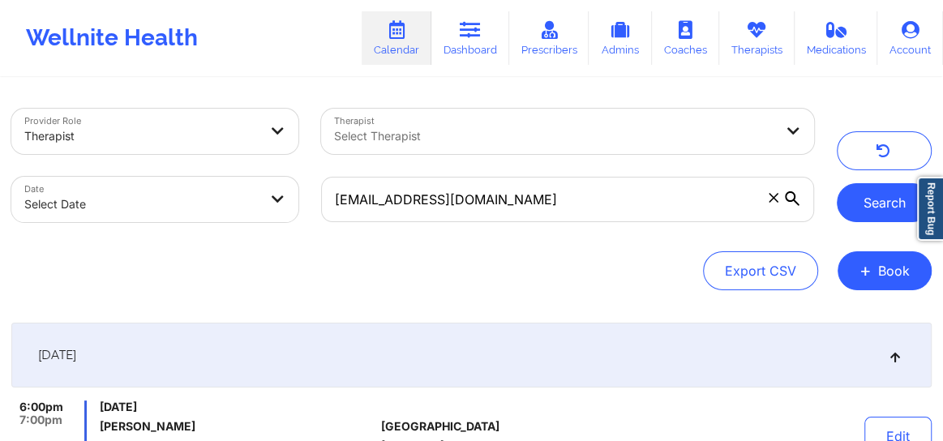
click at [864, 197] on button "Search" at bounding box center [884, 202] width 95 height 39
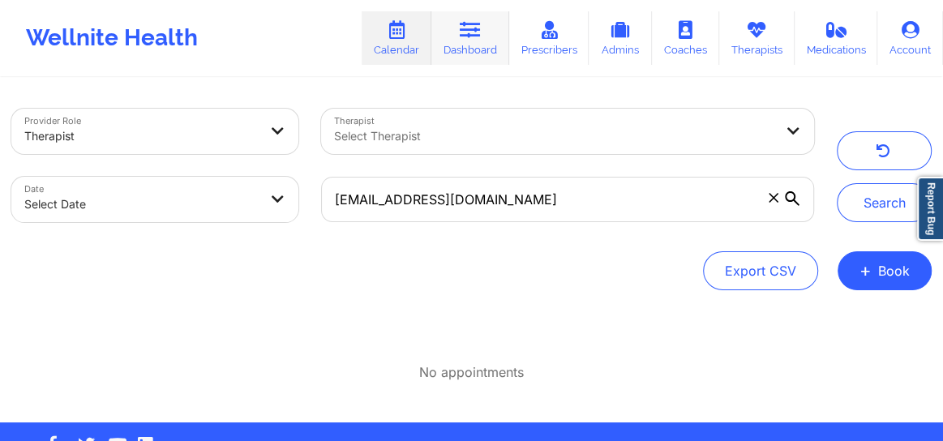
click at [480, 48] on link "Dashboard" at bounding box center [470, 38] width 78 height 54
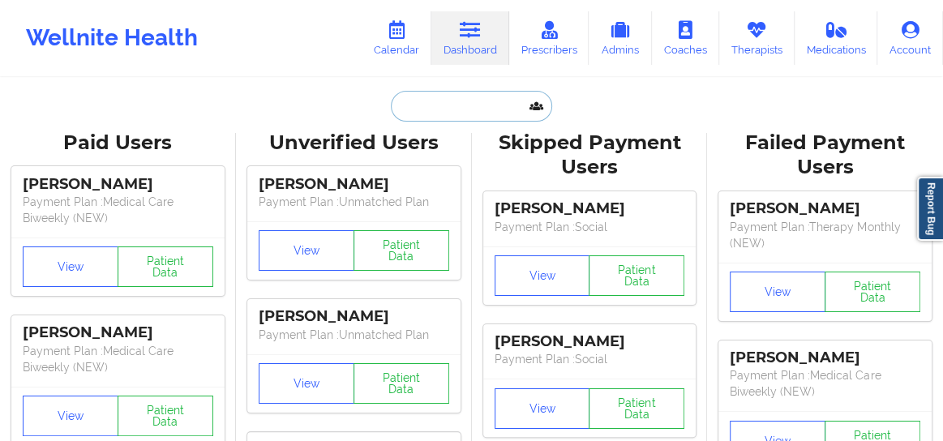
click at [436, 97] on input "text" at bounding box center [471, 106] width 161 height 31
paste input "[PERSON_NAME]"
type input "[PERSON_NAME]"
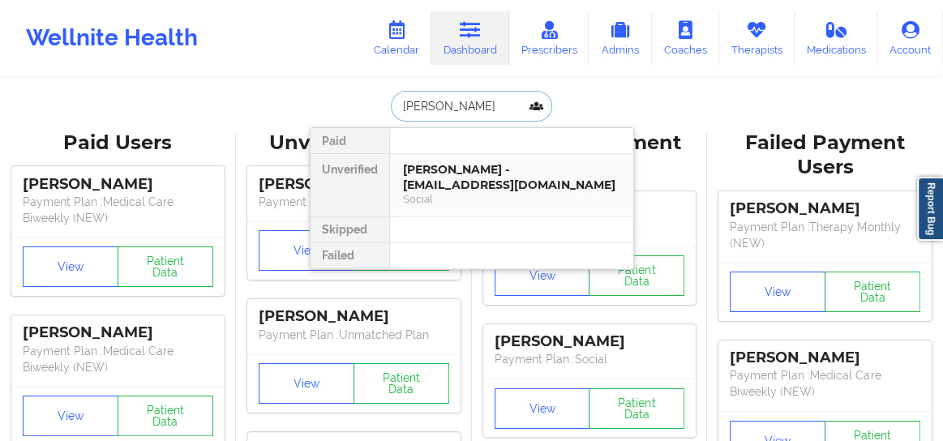
click at [436, 182] on div "[PERSON_NAME] - [EMAIL_ADDRESS][DOMAIN_NAME]" at bounding box center [511, 177] width 217 height 30
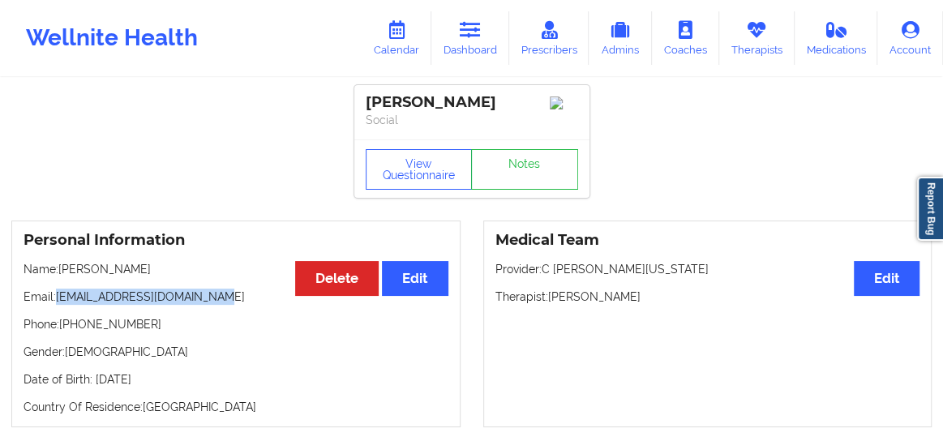
drag, startPoint x: 214, startPoint y: 302, endPoint x: 57, endPoint y: 305, distance: 157.3
click at [57, 305] on p "Email: [EMAIL_ADDRESS][DOMAIN_NAME]" at bounding box center [236, 297] width 425 height 16
copy p "[EMAIL_ADDRESS][DOMAIN_NAME]"
click at [397, 39] on link "Calendar" at bounding box center [397, 38] width 70 height 54
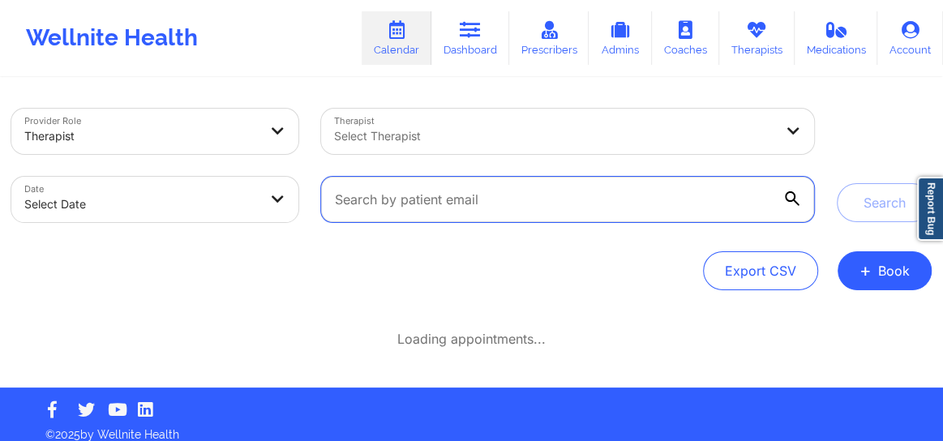
click at [460, 192] on input "text" at bounding box center [567, 199] width 493 height 45
paste input "[EMAIL_ADDRESS][DOMAIN_NAME]"
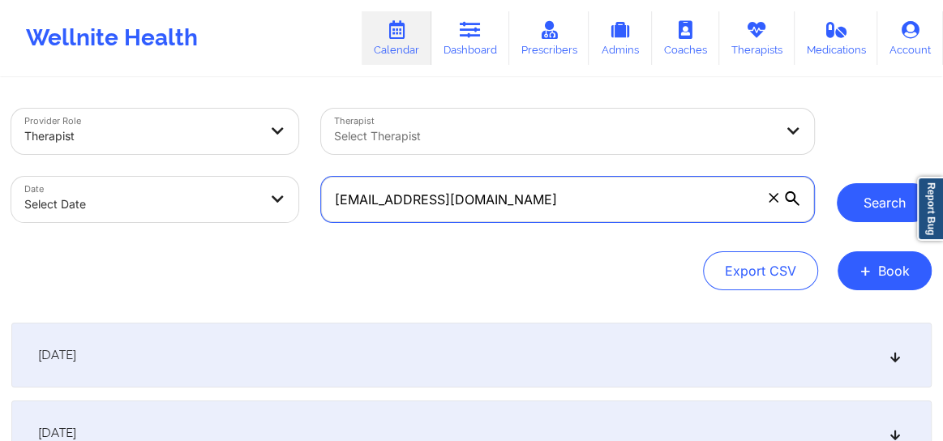
type input "[EMAIL_ADDRESS][DOMAIN_NAME]"
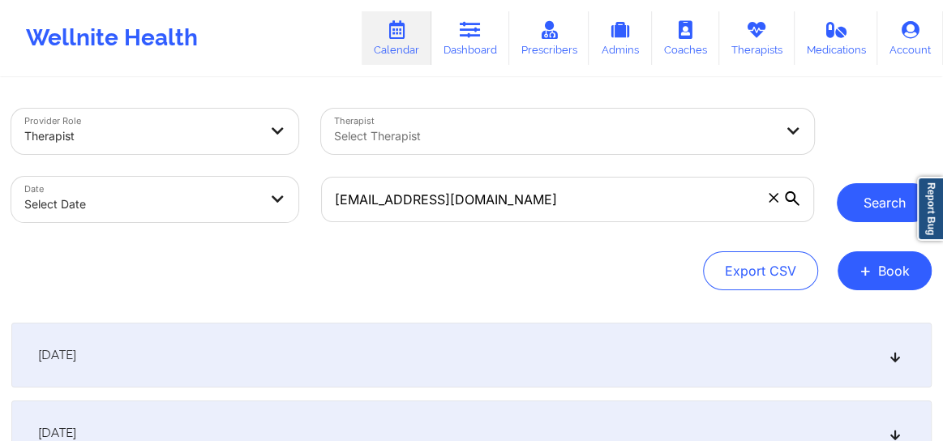
click at [870, 202] on button "Search" at bounding box center [884, 202] width 95 height 39
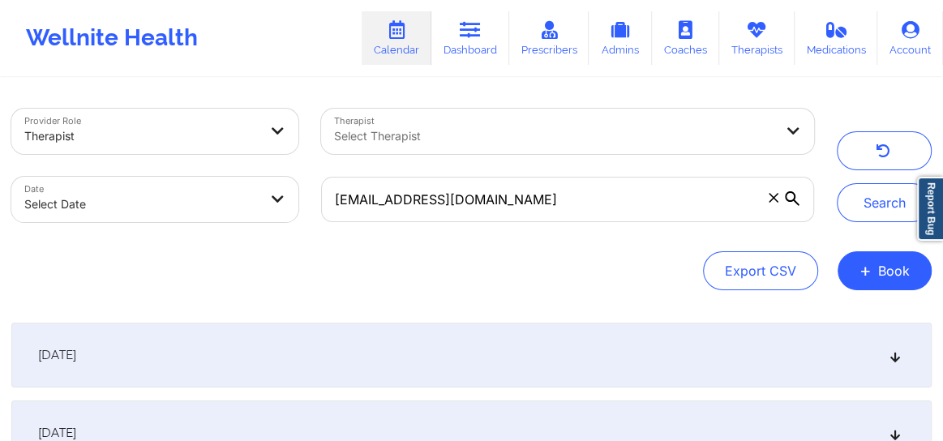
click at [903, 361] on div "[DATE]" at bounding box center [471, 355] width 920 height 65
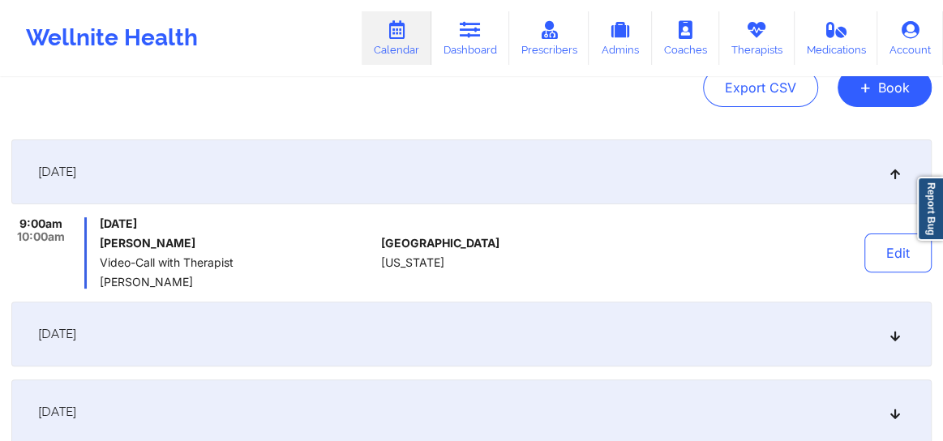
scroll to position [184, 0]
click at [898, 338] on icon at bounding box center [896, 333] width 14 height 11
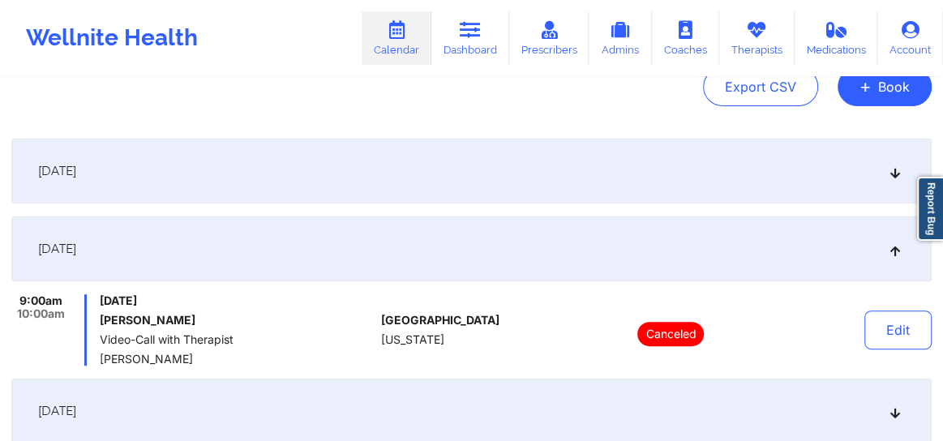
click at [477, 199] on div "[DATE]" at bounding box center [471, 171] width 920 height 65
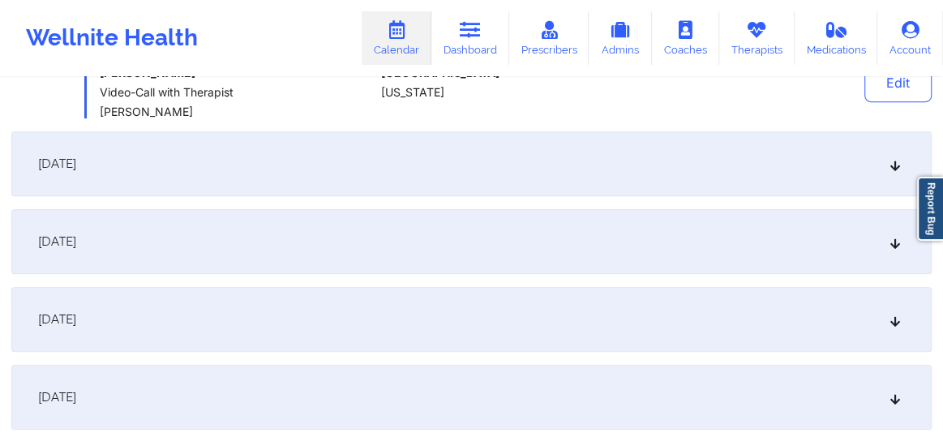
scroll to position [356, 0]
click at [888, 232] on div "[DATE]" at bounding box center [471, 239] width 920 height 65
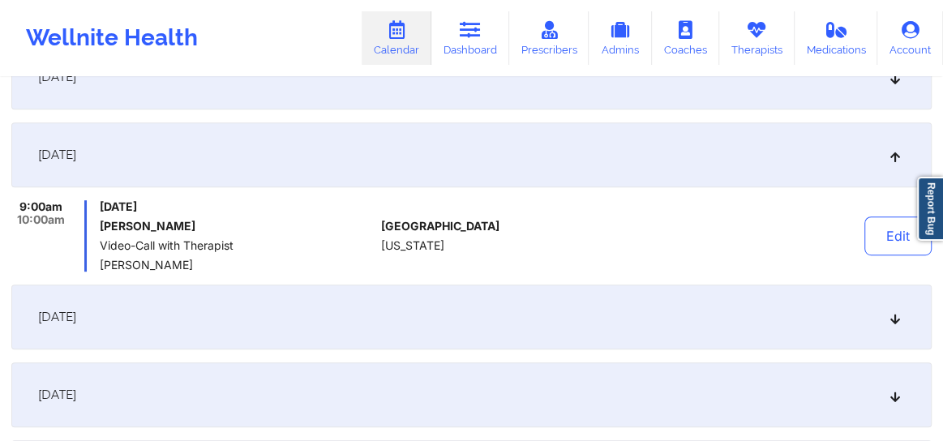
click at [891, 323] on icon at bounding box center [896, 316] width 14 height 11
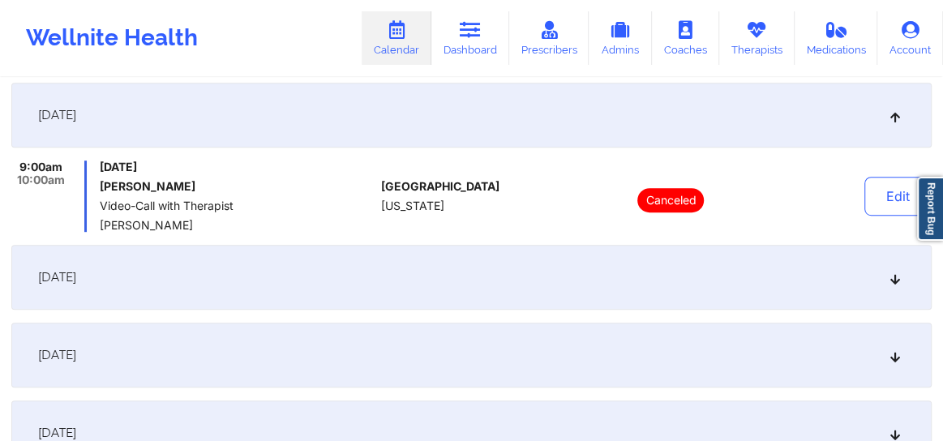
scroll to position [503, 0]
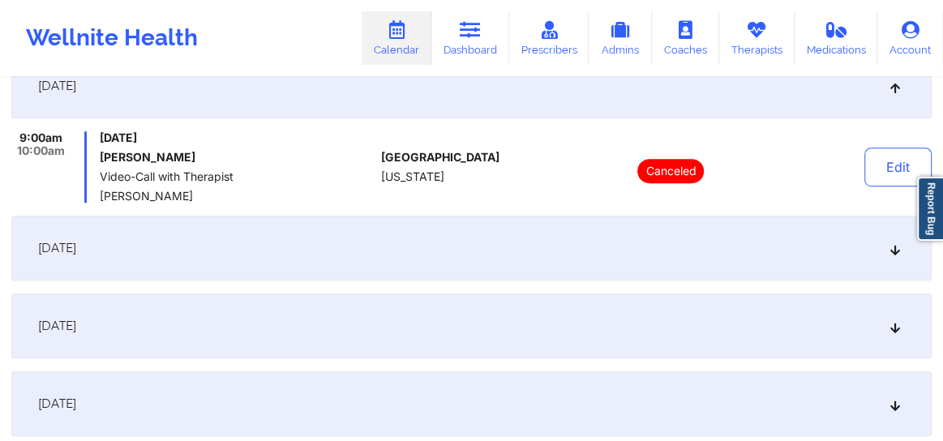
click at [892, 254] on icon at bounding box center [896, 247] width 14 height 11
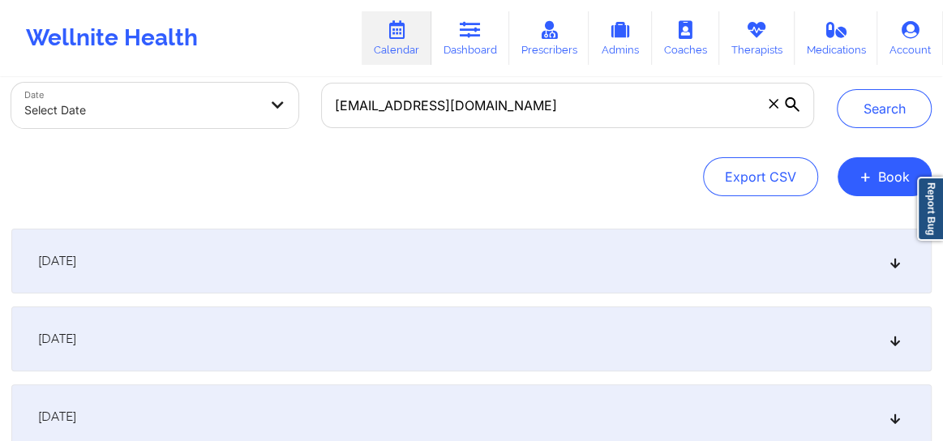
scroll to position [49, 0]
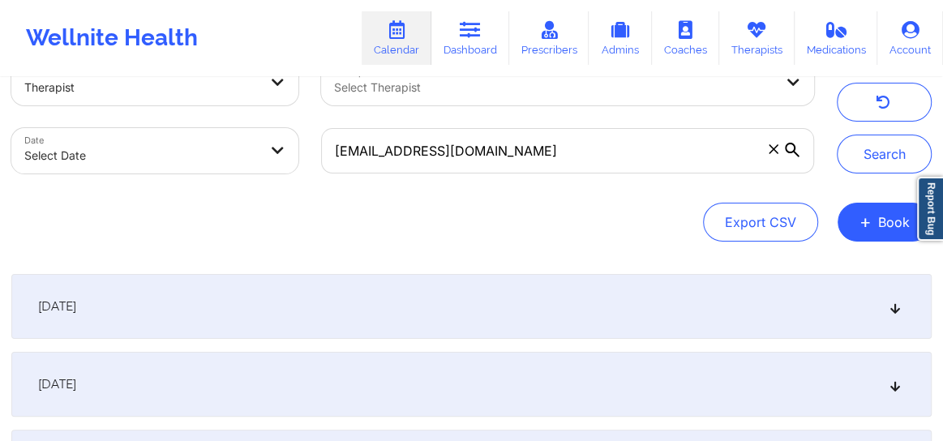
click at [887, 307] on div "[DATE]" at bounding box center [471, 306] width 920 height 65
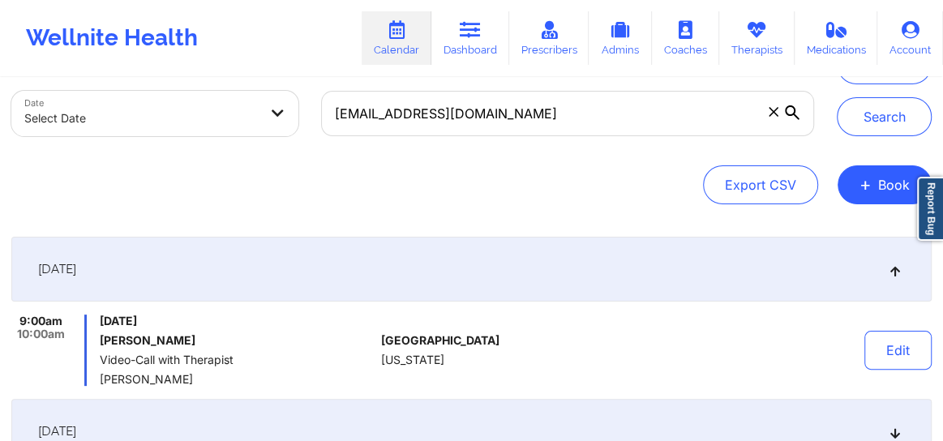
scroll to position [184, 0]
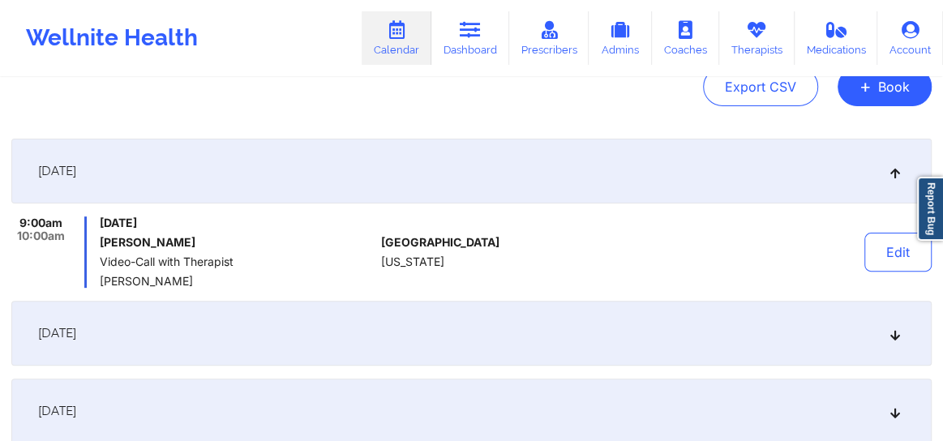
click at [892, 332] on icon at bounding box center [896, 333] width 14 height 11
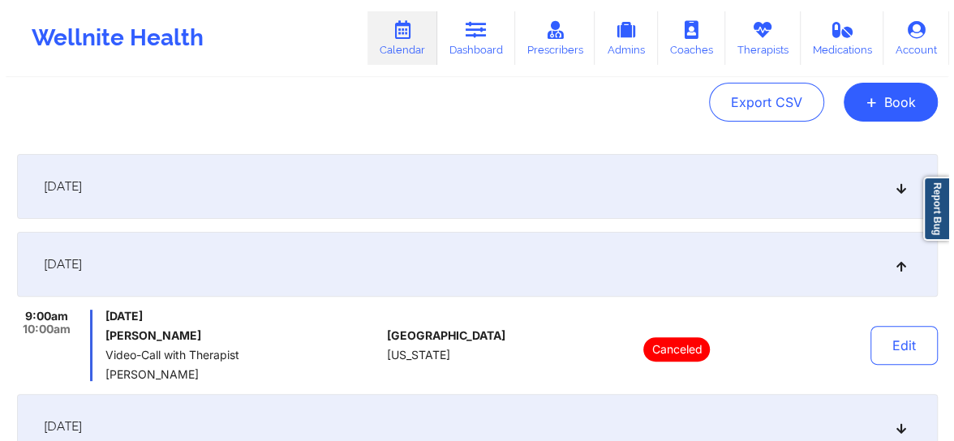
scroll to position [0, 0]
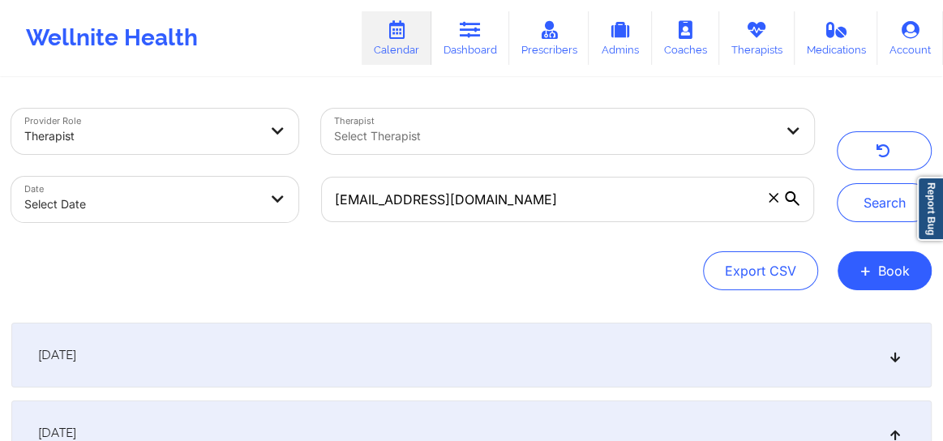
select select "2025-8"
select select "2025-9"
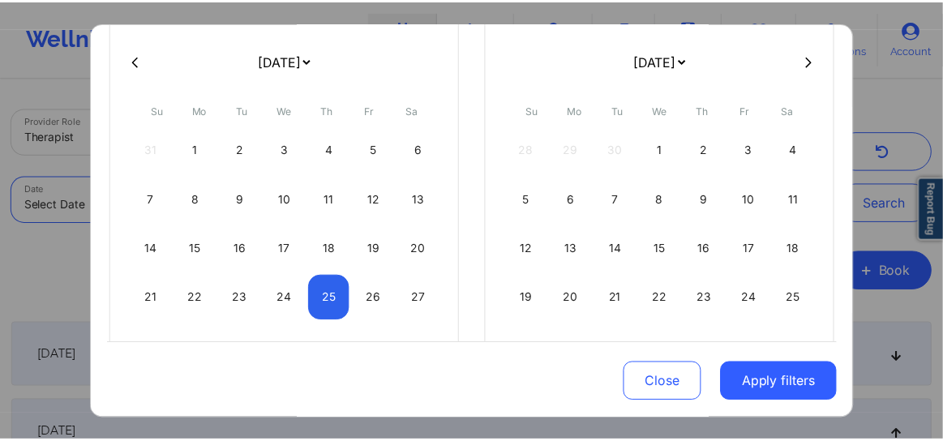
scroll to position [204, 0]
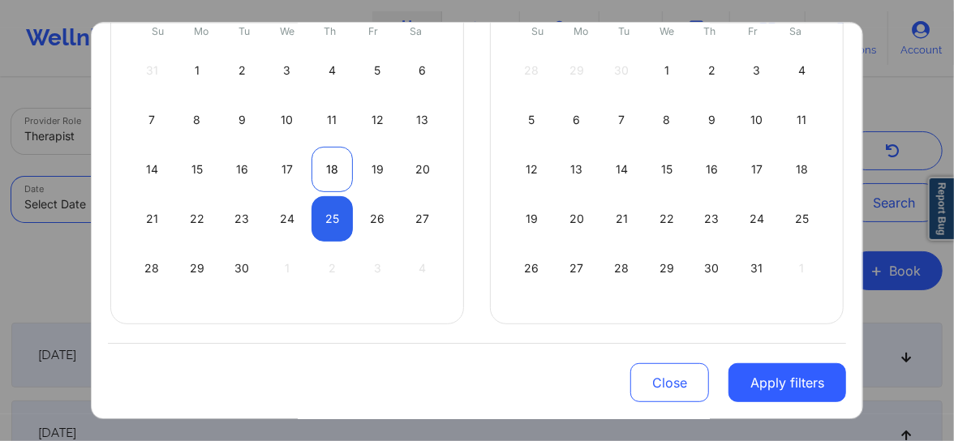
click at [332, 170] on div "18" at bounding box center [331, 169] width 41 height 45
select select "2025-8"
select select "2025-9"
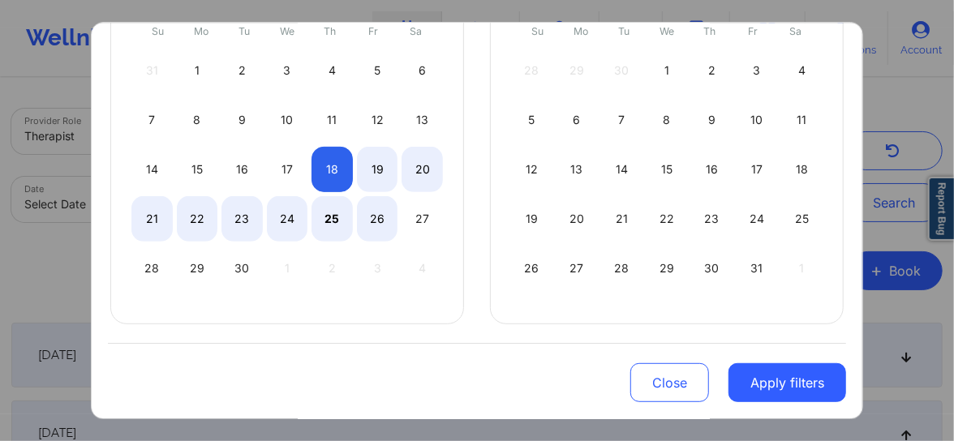
select select "2025-8"
select select "2025-9"
select select "2025-8"
select select "2025-9"
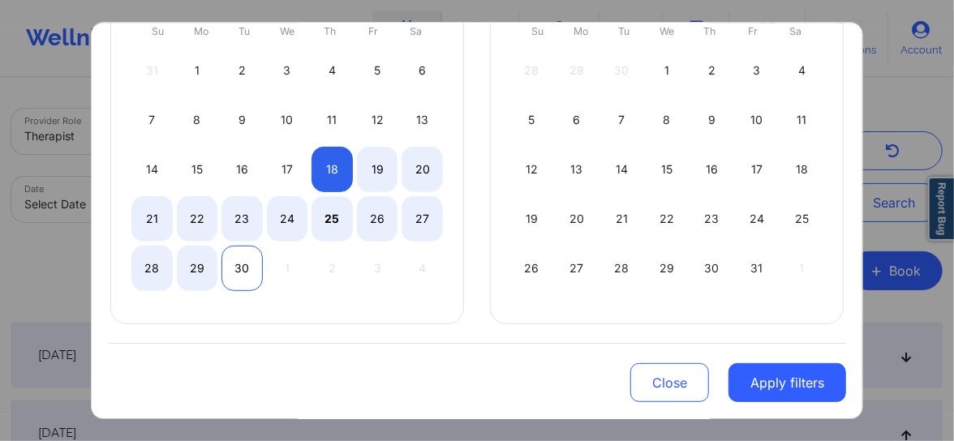
click at [242, 276] on div "30" at bounding box center [241, 268] width 41 height 45
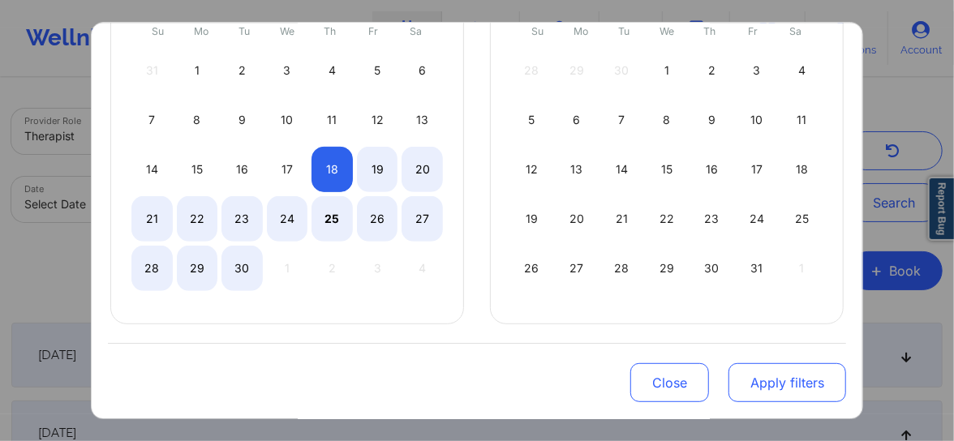
select select "2025-8"
select select "2025-9"
click at [796, 381] on button "Apply filters" at bounding box center [787, 382] width 118 height 39
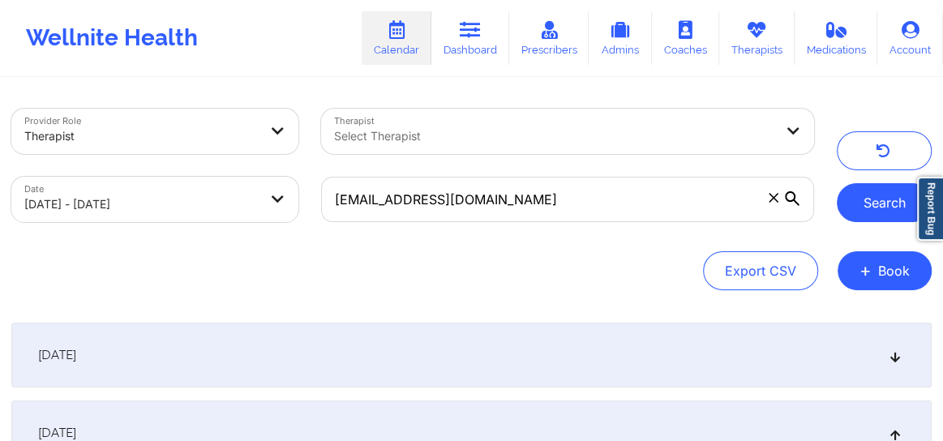
click at [871, 209] on button "Search" at bounding box center [884, 202] width 95 height 39
click at [885, 195] on button "Search" at bounding box center [884, 202] width 95 height 39
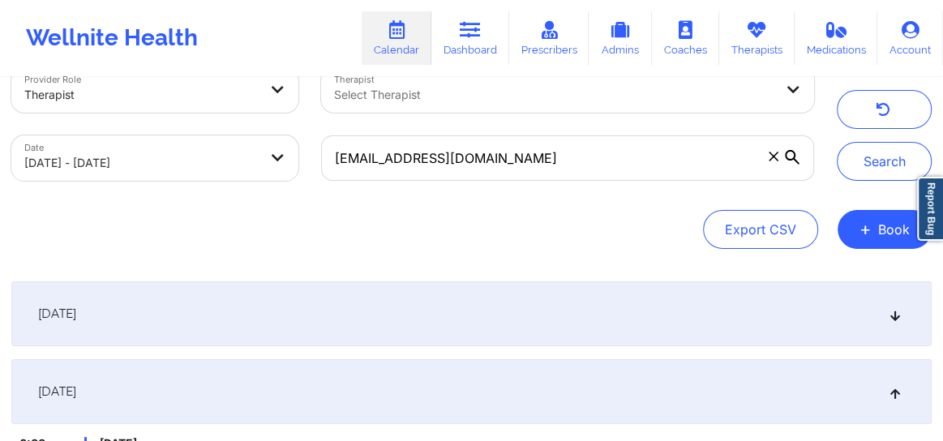
scroll to position [49, 0]
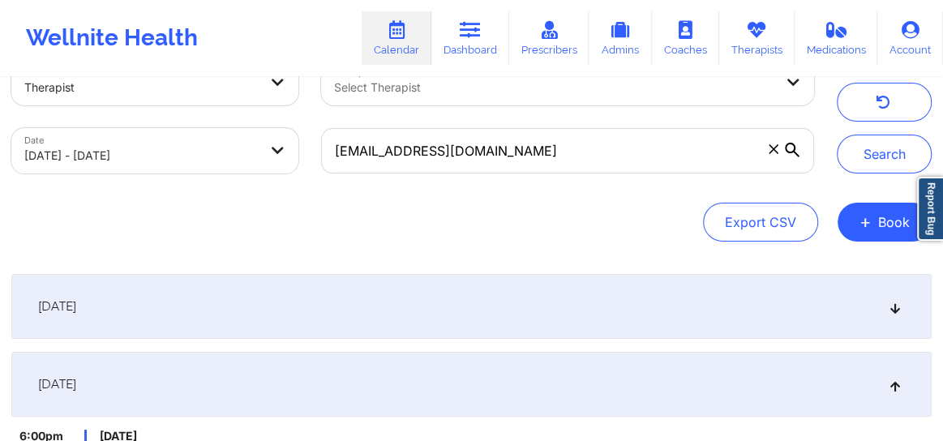
click at [889, 306] on icon at bounding box center [896, 306] width 14 height 11
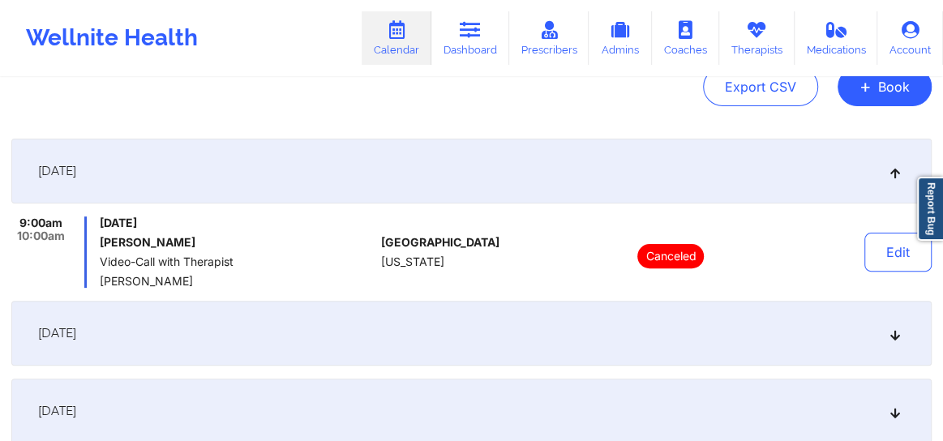
scroll to position [234, 0]
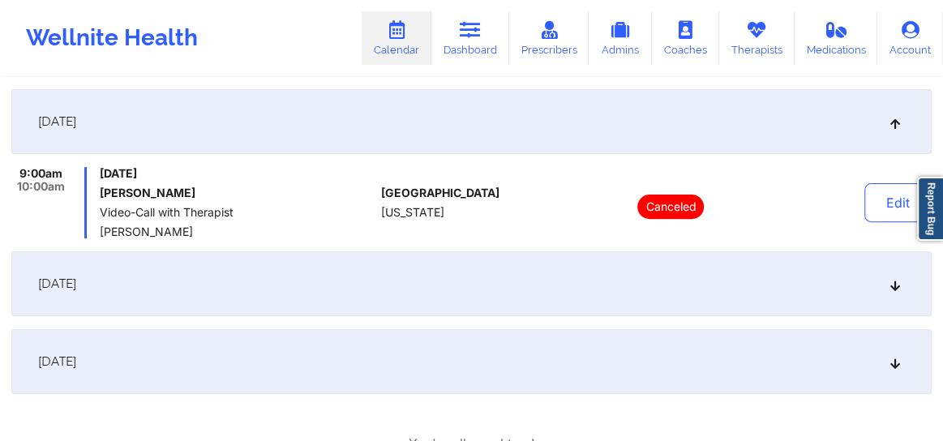
click at [898, 285] on icon at bounding box center [896, 283] width 14 height 11
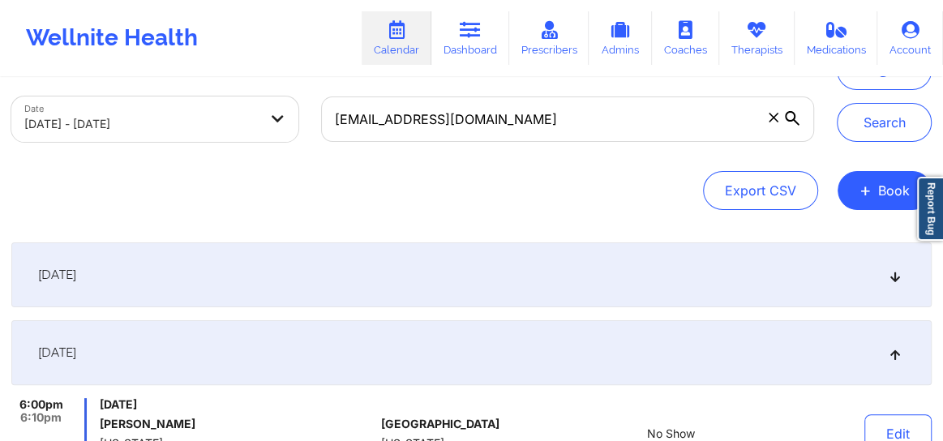
scroll to position [0, 0]
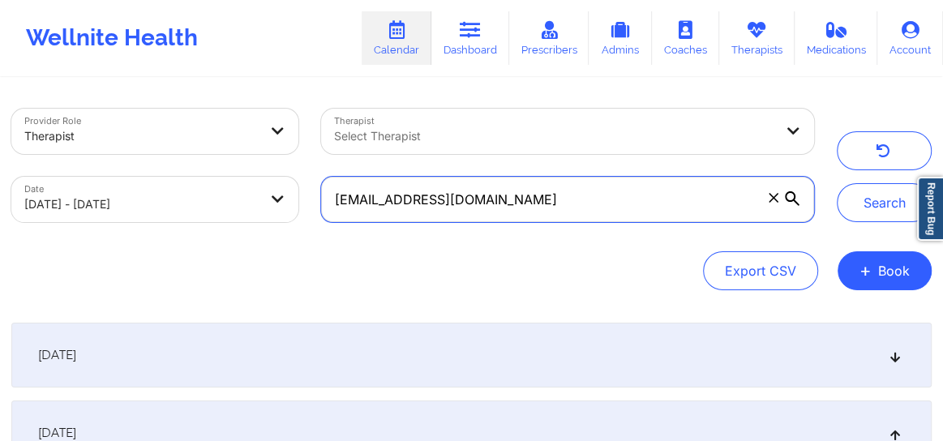
drag, startPoint x: 384, startPoint y: 202, endPoint x: 315, endPoint y: 202, distance: 69.7
click at [315, 202] on div "[EMAIL_ADDRESS][DOMAIN_NAME]" at bounding box center [568, 199] width 516 height 68
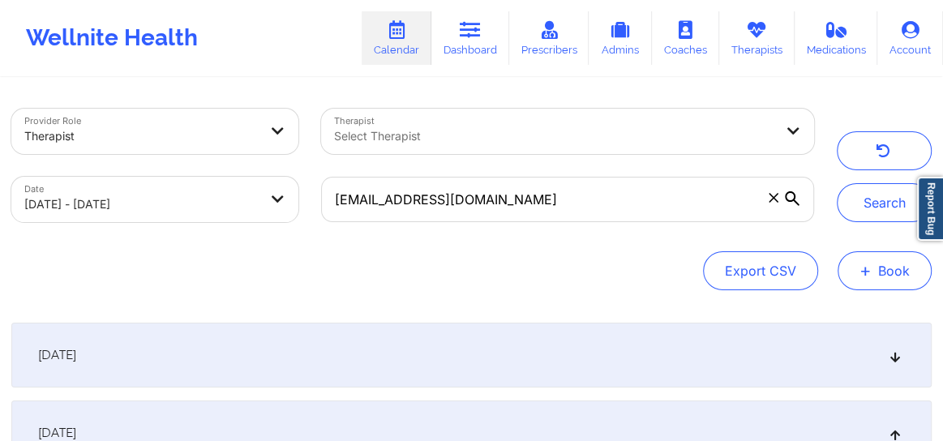
click at [877, 273] on button "+ Book" at bounding box center [885, 270] width 94 height 39
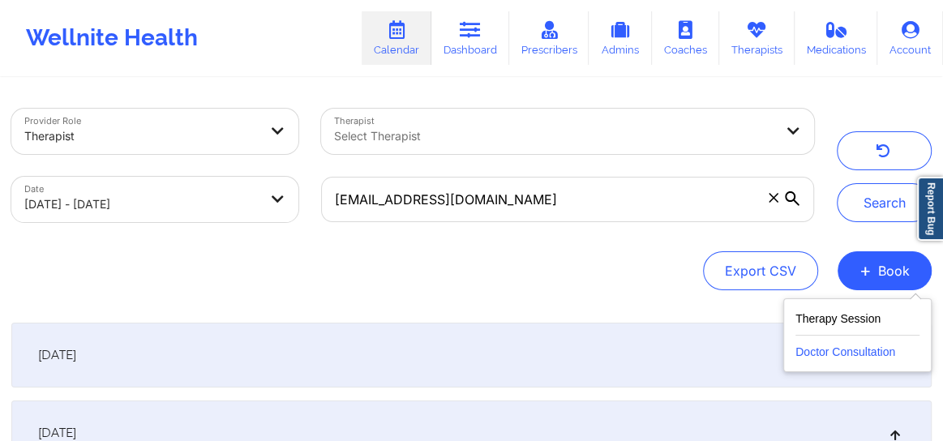
click at [824, 348] on button "Doctor Consultation" at bounding box center [857, 349] width 124 height 26
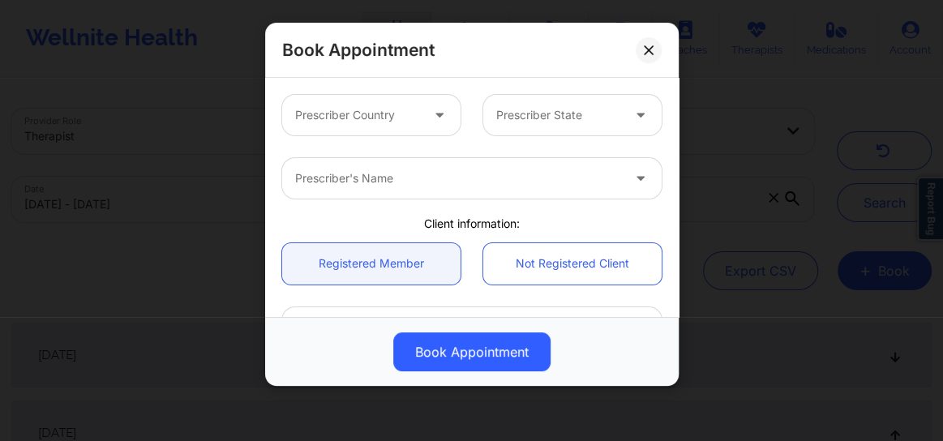
click at [392, 127] on div "Prescriber Country" at bounding box center [351, 115] width 139 height 41
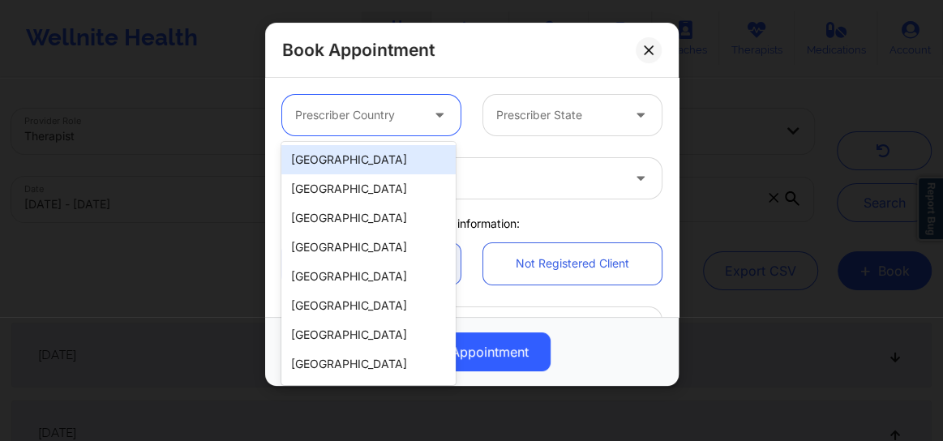
click at [374, 157] on div "[GEOGRAPHIC_DATA]" at bounding box center [368, 159] width 174 height 29
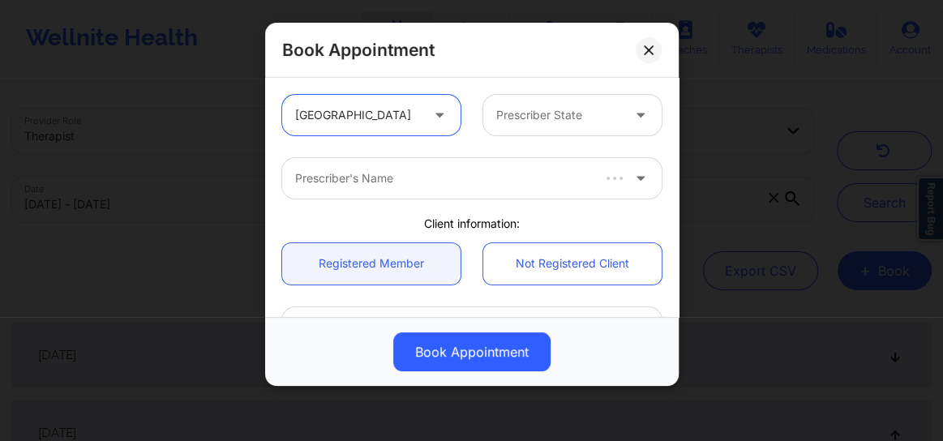
click at [561, 131] on div "Prescriber State" at bounding box center [552, 115] width 139 height 41
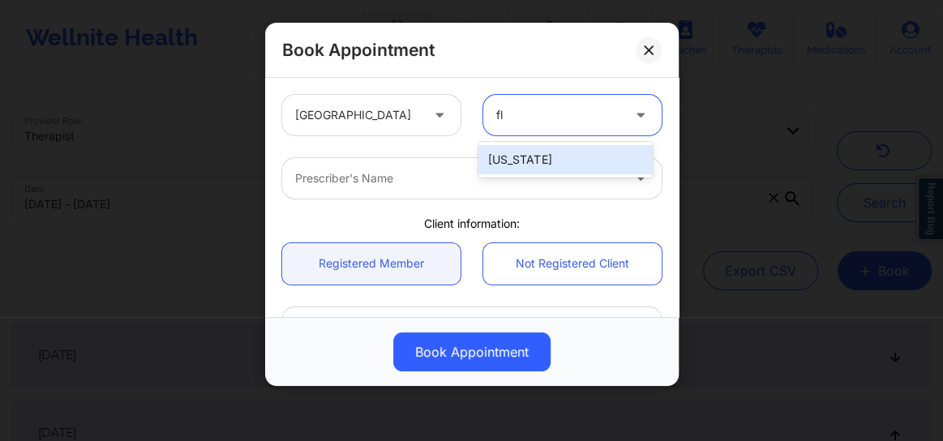
type input "fl"
click at [496, 139] on div "United States 1 result available for search term fl. Use Up and Down to choose …" at bounding box center [472, 115] width 402 height 63
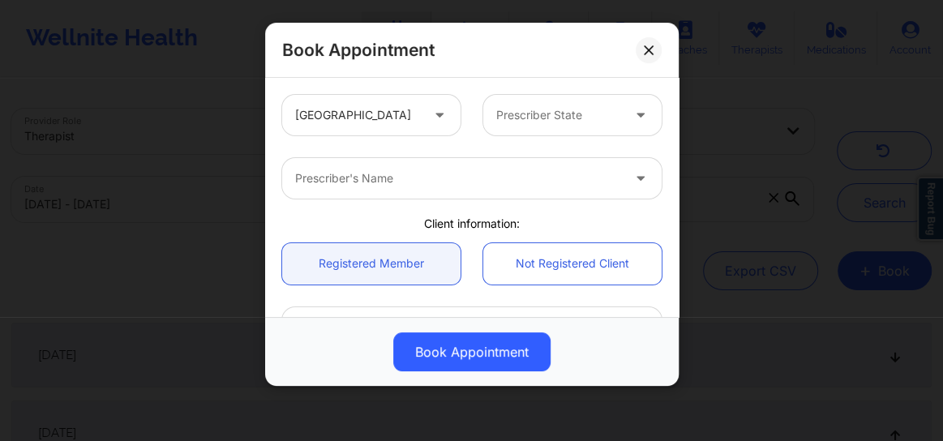
click at [493, 156] on div "Prescriber's Name" at bounding box center [472, 178] width 402 height 63
click at [468, 178] on div at bounding box center [458, 178] width 326 height 19
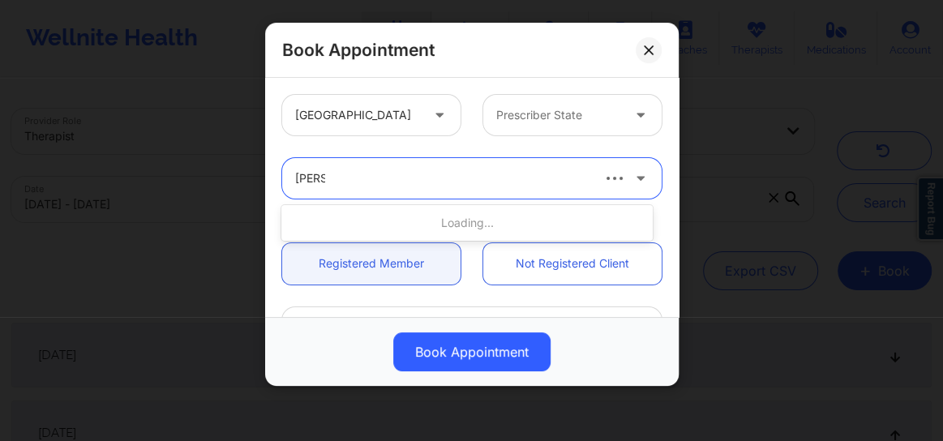
type input "[PERSON_NAME]"
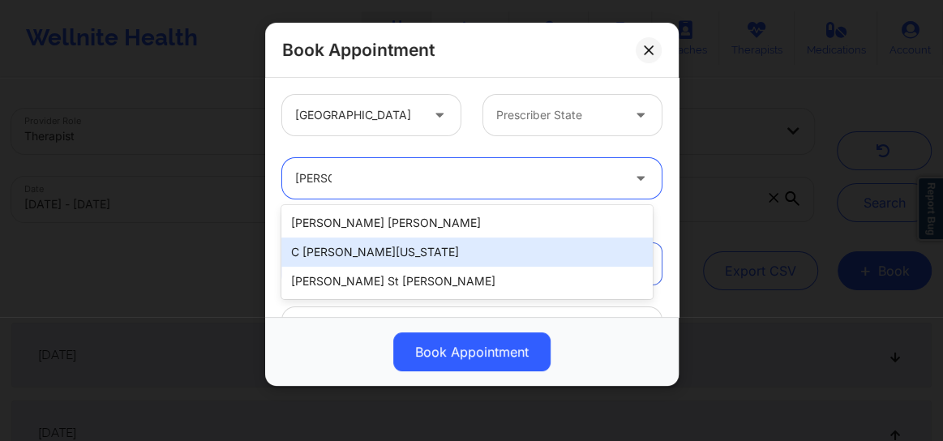
click at [410, 242] on div "C [PERSON_NAME][US_STATE]" at bounding box center [466, 252] width 371 height 29
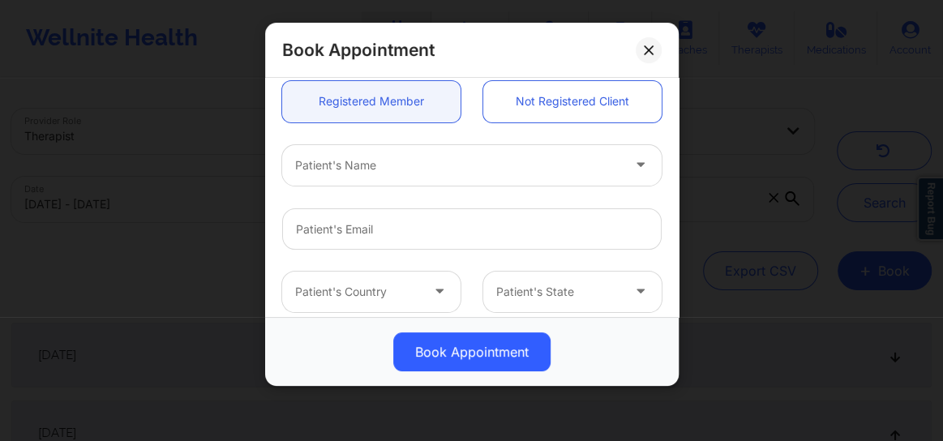
scroll to position [171, 0]
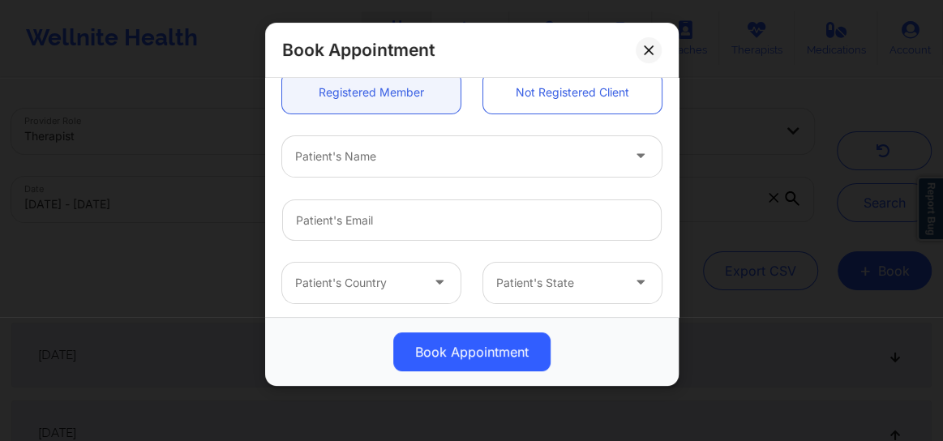
click at [380, 156] on div at bounding box center [458, 156] width 326 height 19
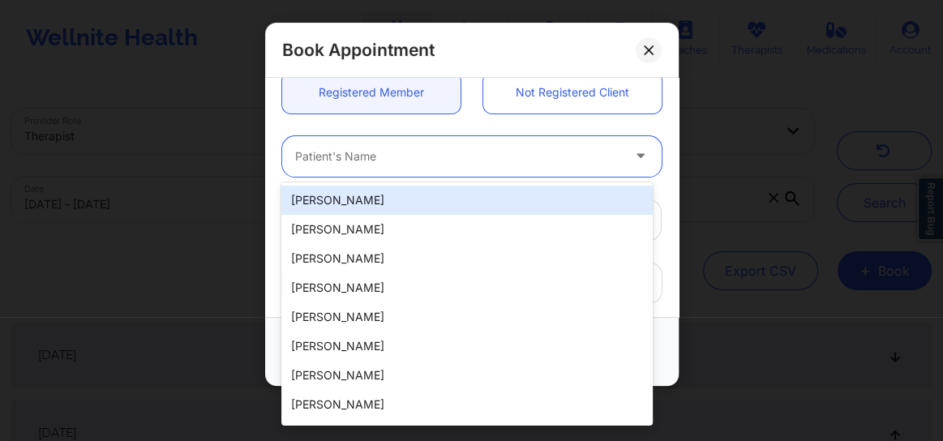
click at [367, 191] on div "[PERSON_NAME]" at bounding box center [466, 200] width 371 height 29
type input "[EMAIL_ADDRESS][DOMAIN_NAME]"
type input "[PHONE_NUMBER]"
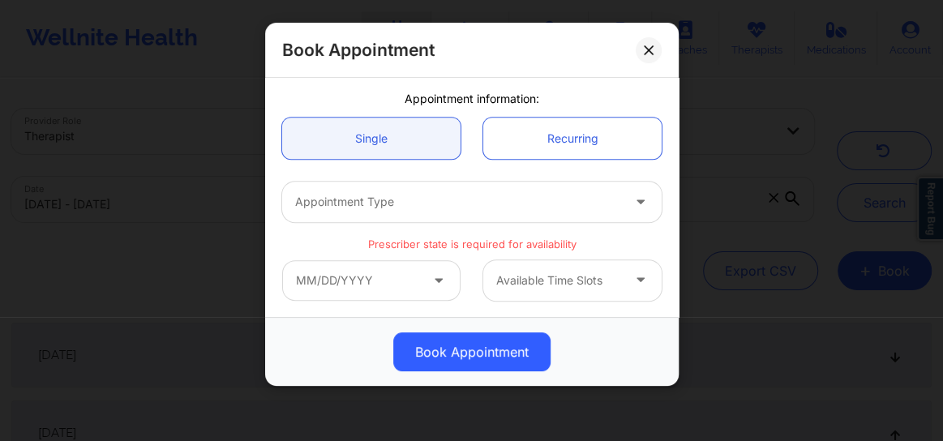
scroll to position [0, 0]
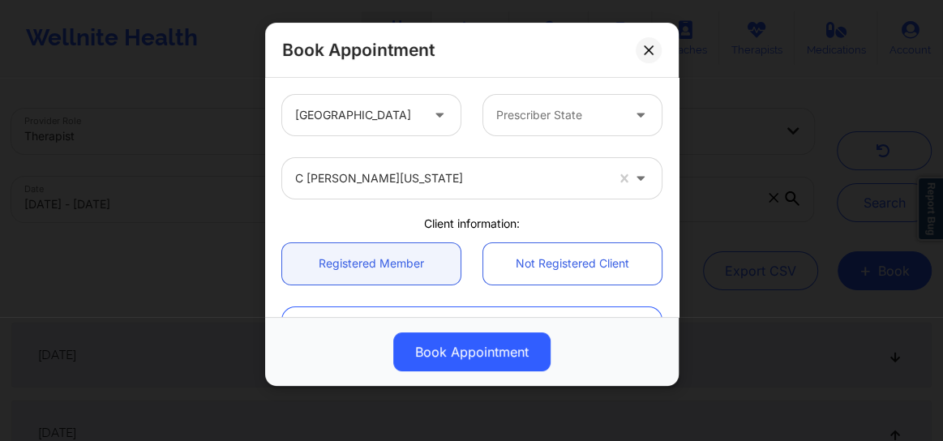
click at [534, 122] on div at bounding box center [558, 114] width 125 height 19
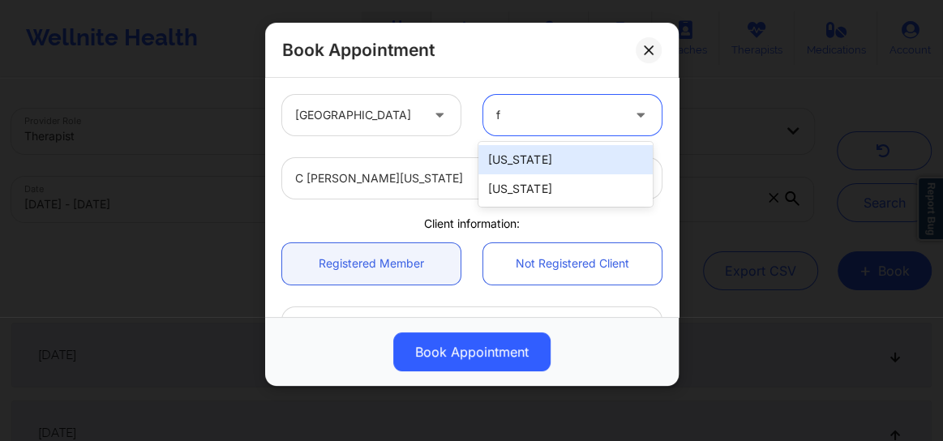
type input "fl"
click at [526, 157] on div "[US_STATE]" at bounding box center [565, 159] width 174 height 29
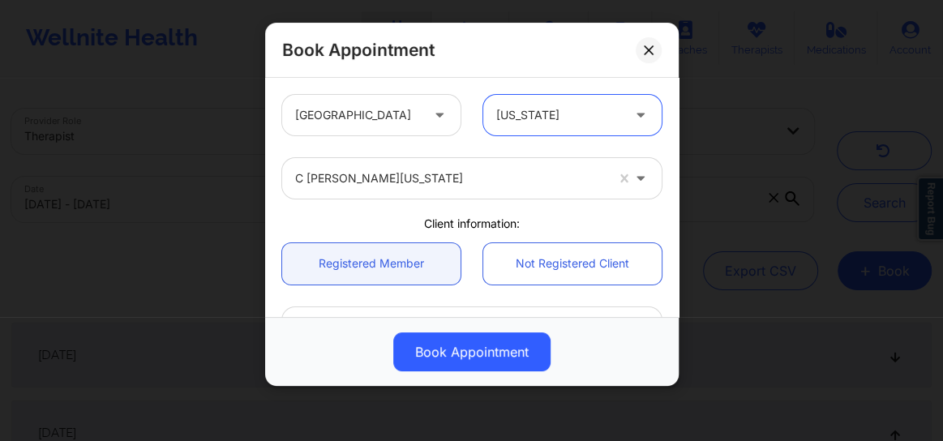
scroll to position [449, 0]
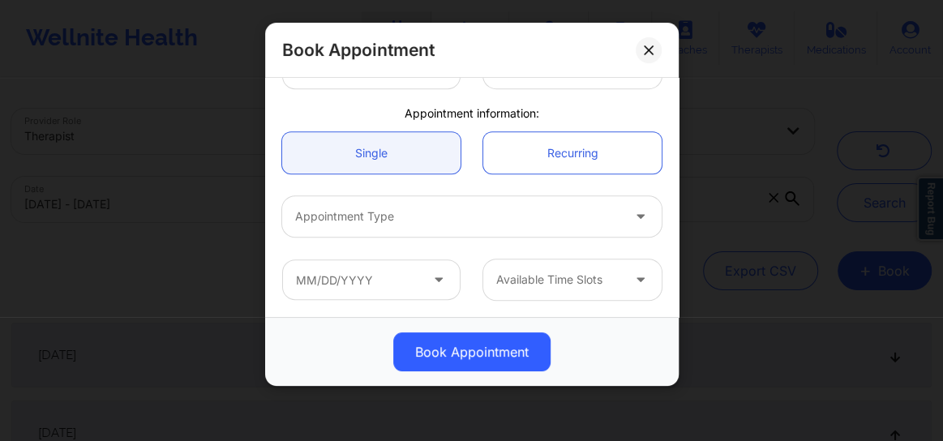
click at [383, 216] on div at bounding box center [458, 216] width 326 height 19
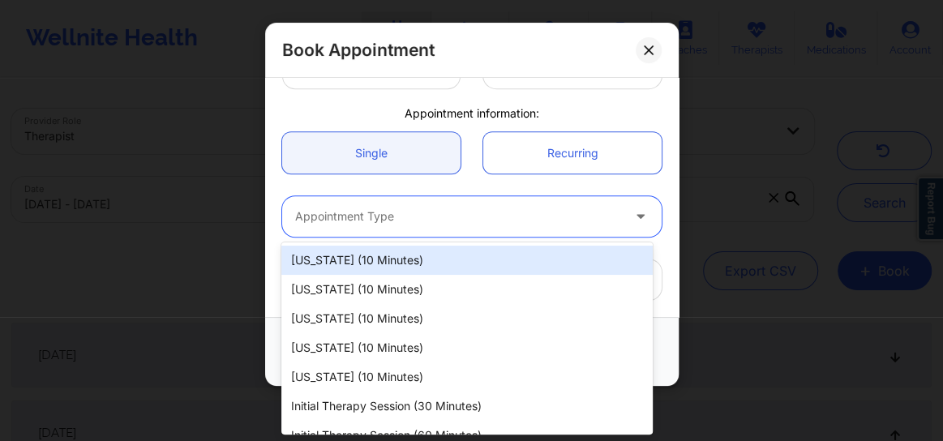
click at [380, 271] on div "[US_STATE] (10 minutes)" at bounding box center [466, 260] width 371 height 29
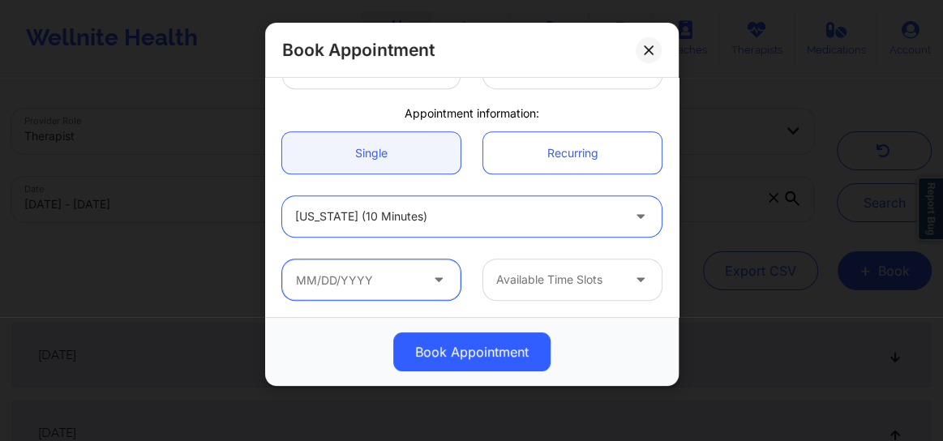
click at [371, 276] on input "text" at bounding box center [371, 279] width 178 height 41
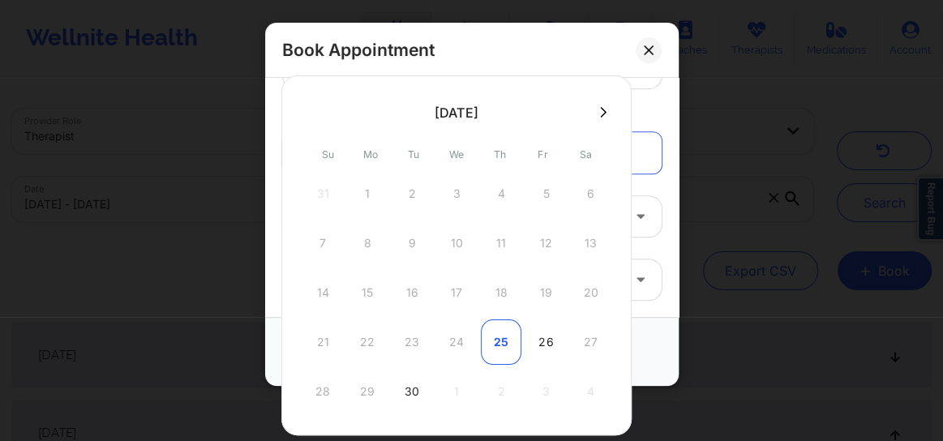
click at [499, 341] on div "25" at bounding box center [501, 341] width 41 height 45
type input "[DATE]"
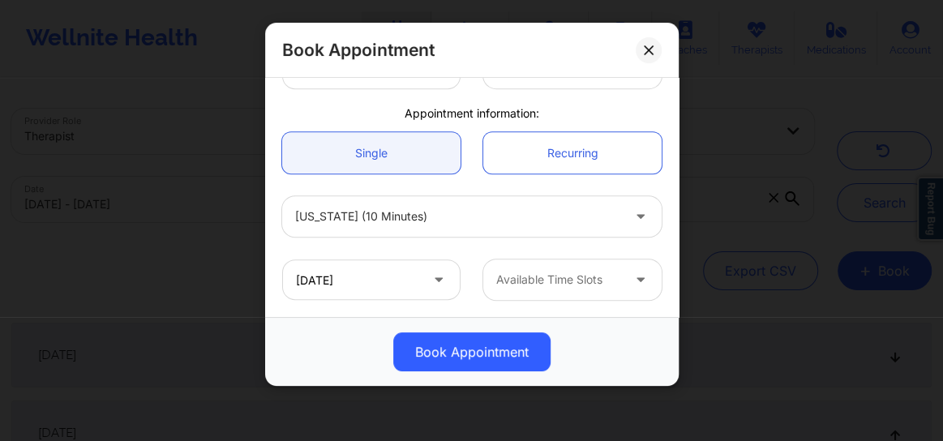
click at [511, 276] on div at bounding box center [558, 279] width 125 height 19
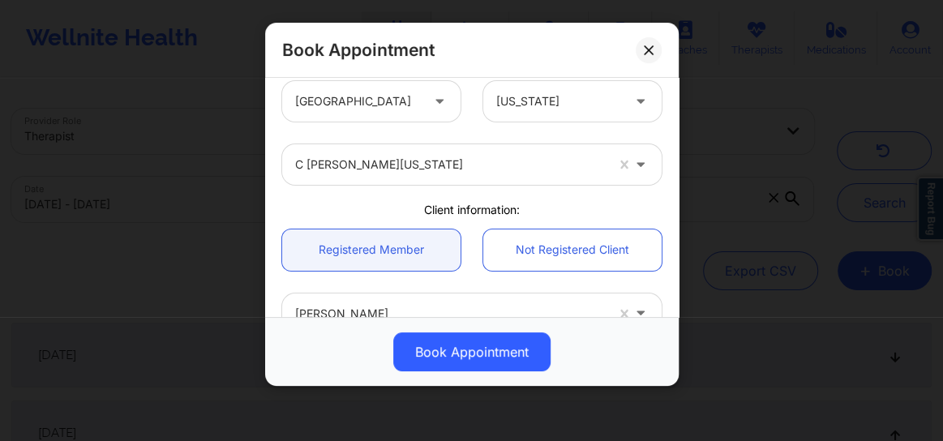
scroll to position [0, 0]
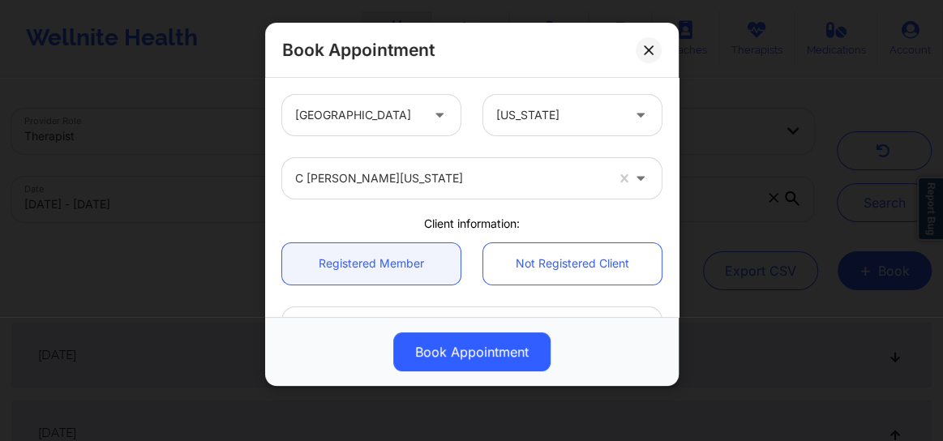
click at [538, 127] on div "[US_STATE]" at bounding box center [558, 115] width 125 height 41
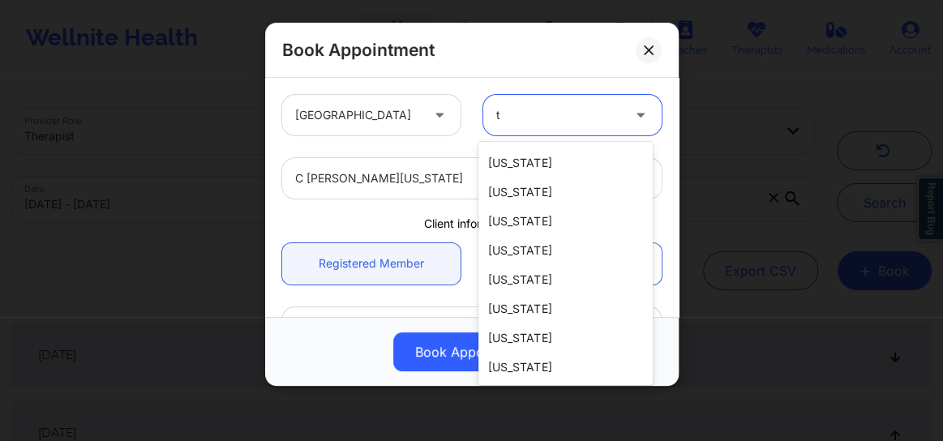
scroll to position [54, 0]
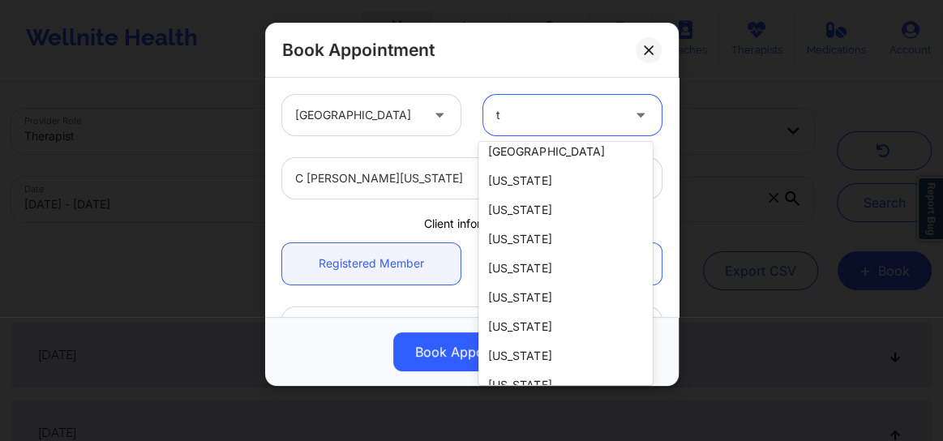
type input "te"
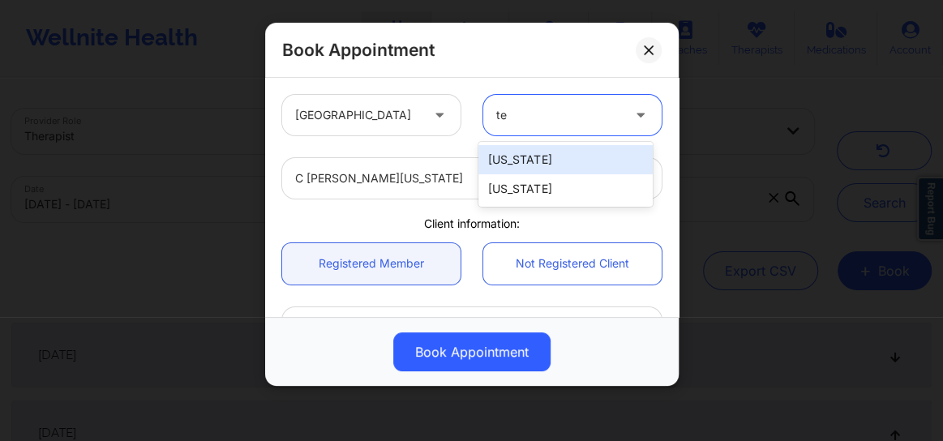
scroll to position [0, 0]
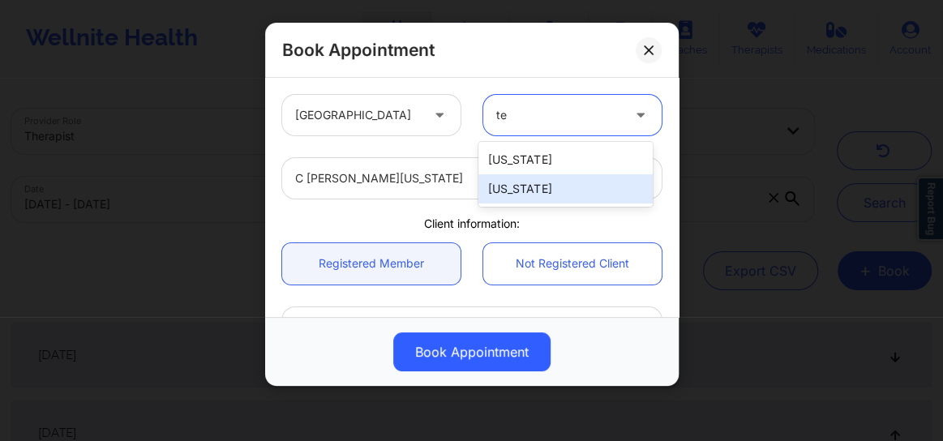
click at [522, 186] on div "[US_STATE]" at bounding box center [565, 188] width 174 height 29
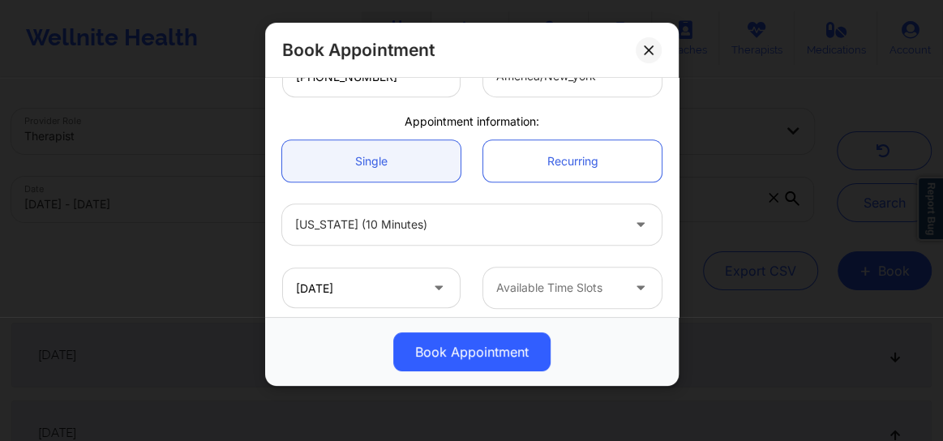
scroll to position [449, 0]
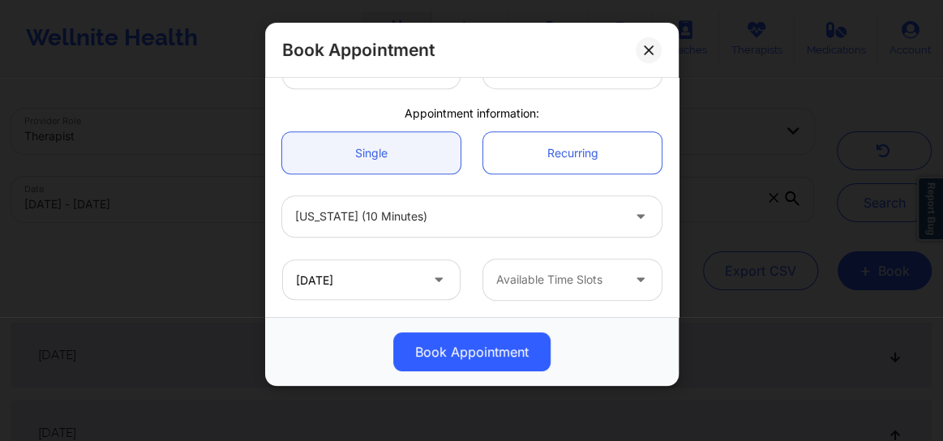
click at [518, 281] on div at bounding box center [558, 279] width 125 height 19
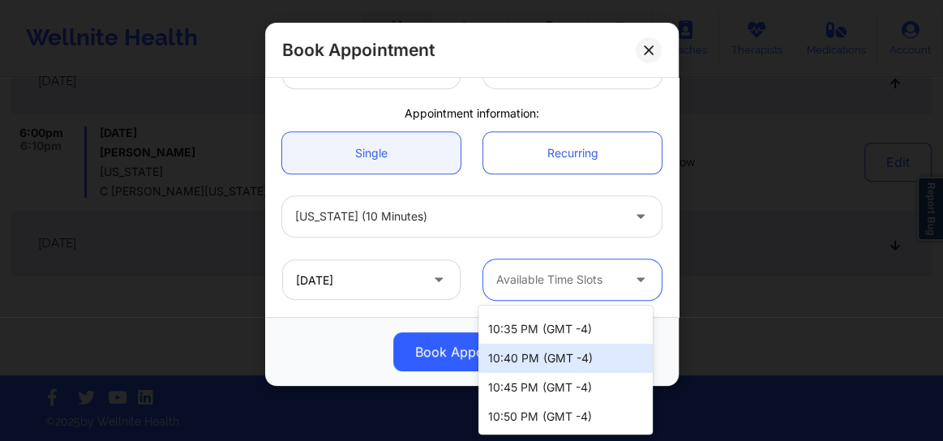
scroll to position [899, 0]
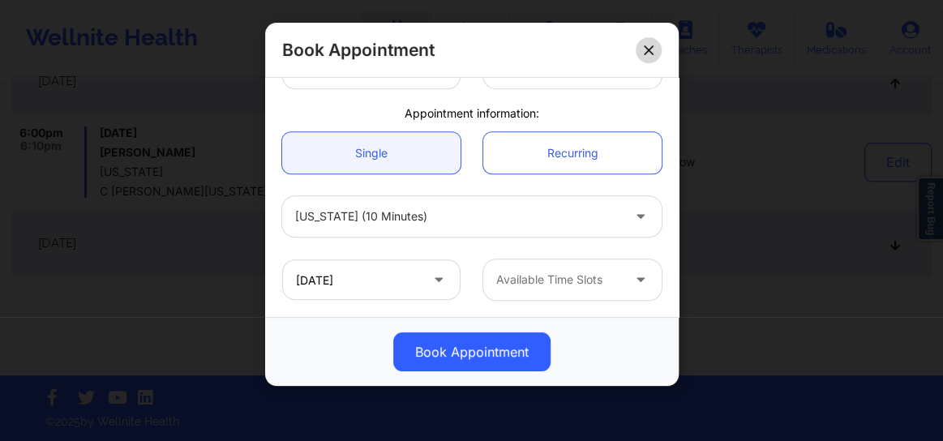
click at [645, 38] on button at bounding box center [649, 50] width 26 height 26
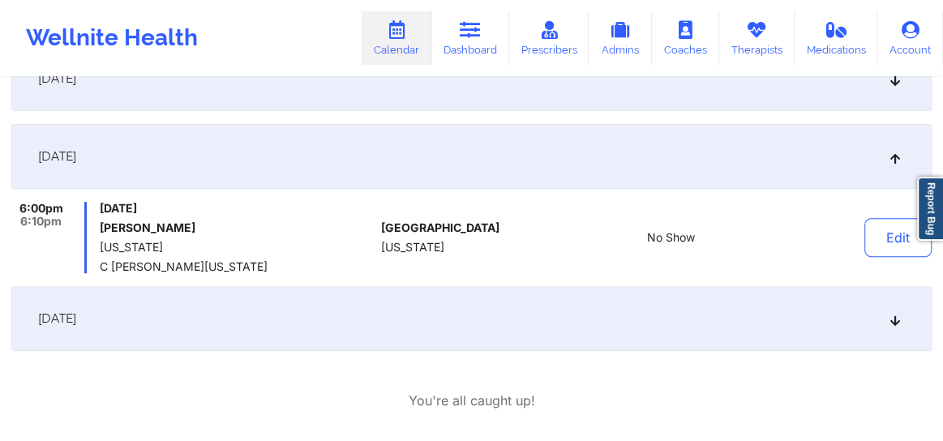
scroll to position [315, 0]
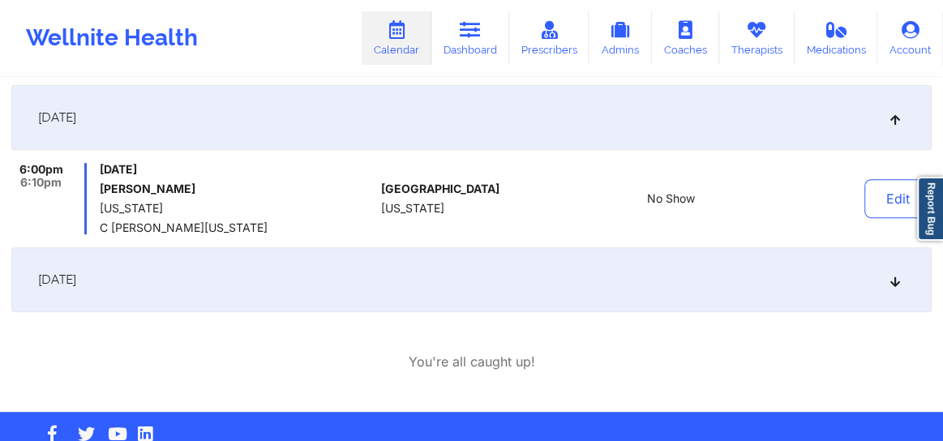
click at [578, 270] on div "[DATE]" at bounding box center [471, 279] width 920 height 65
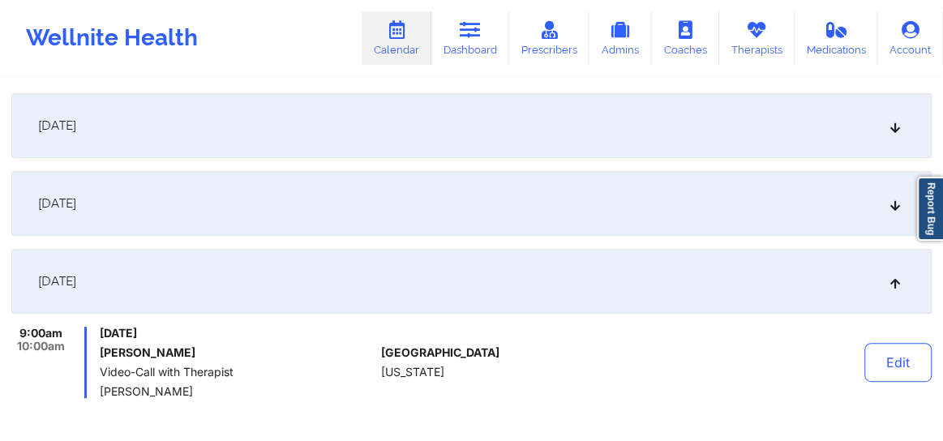
scroll to position [204, 0]
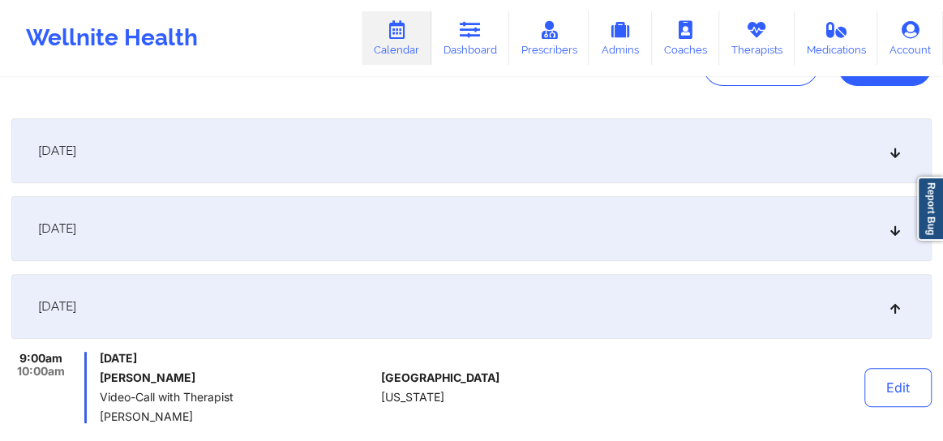
click at [444, 221] on div "[DATE]" at bounding box center [471, 228] width 920 height 65
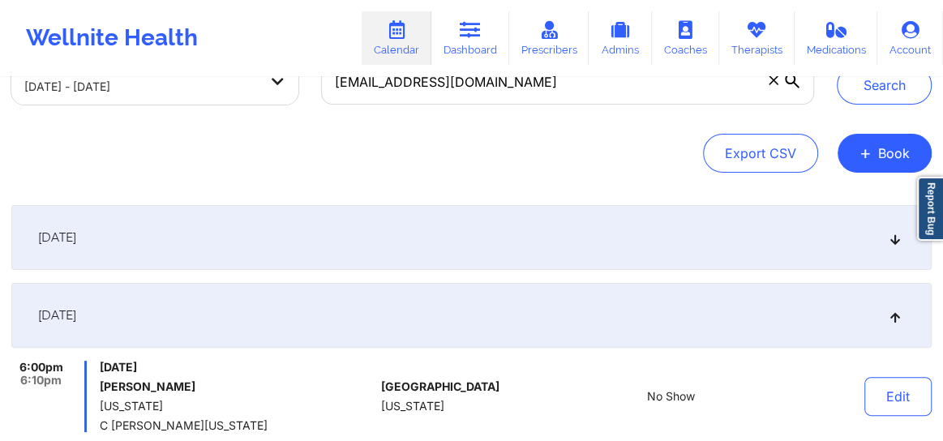
scroll to position [0, 0]
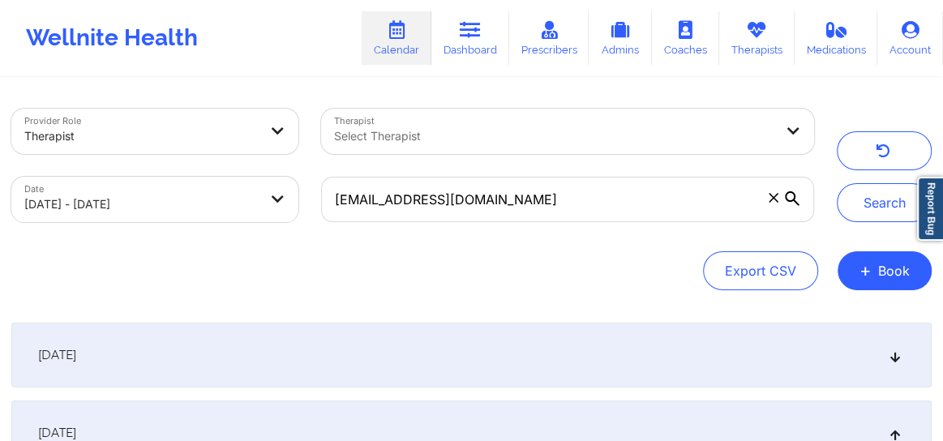
click at [775, 199] on icon at bounding box center [773, 197] width 9 height 9
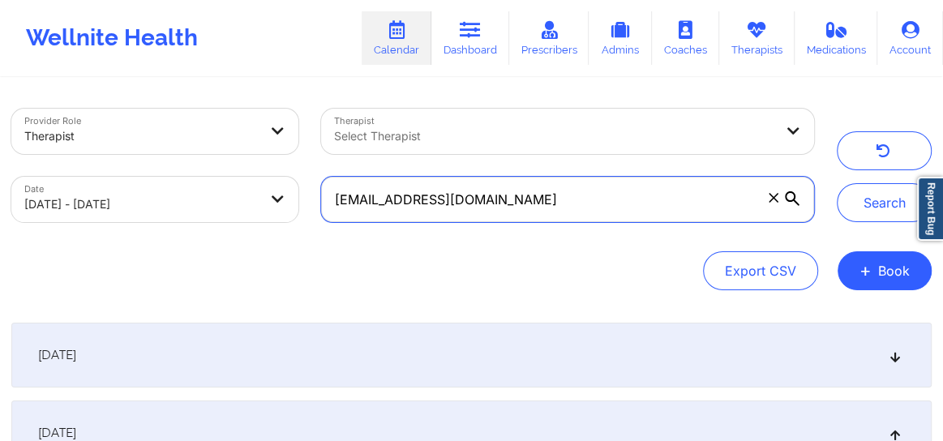
click at [775, 199] on input "[EMAIL_ADDRESS][DOMAIN_NAME]" at bounding box center [567, 199] width 493 height 45
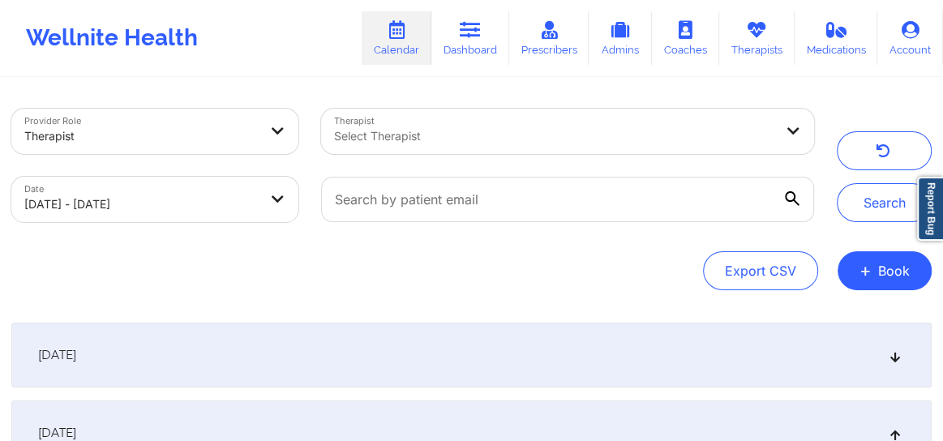
click at [480, 130] on div at bounding box center [553, 135] width 439 height 19
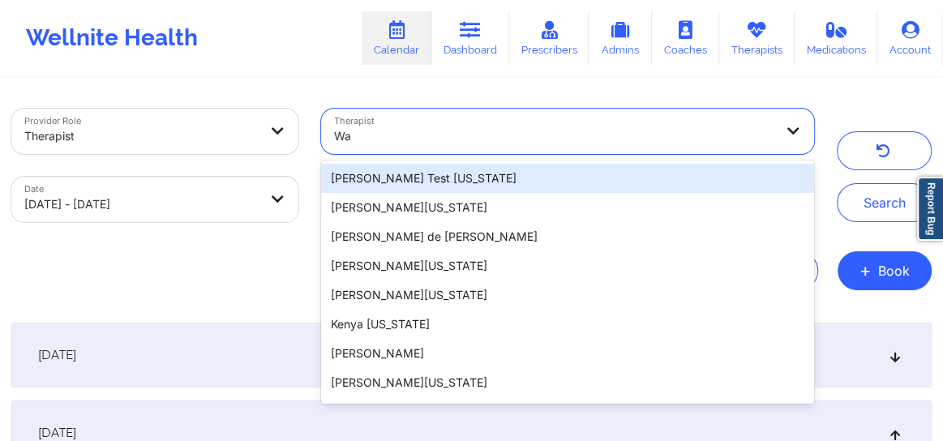
type input "W"
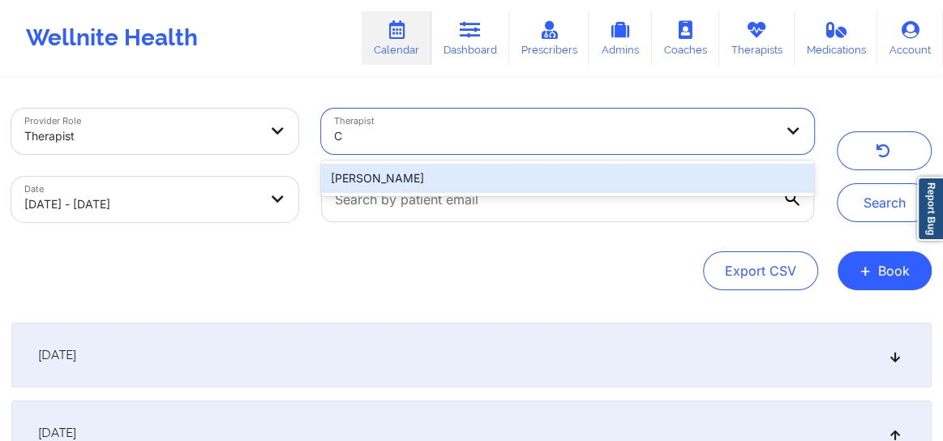
type input "C"
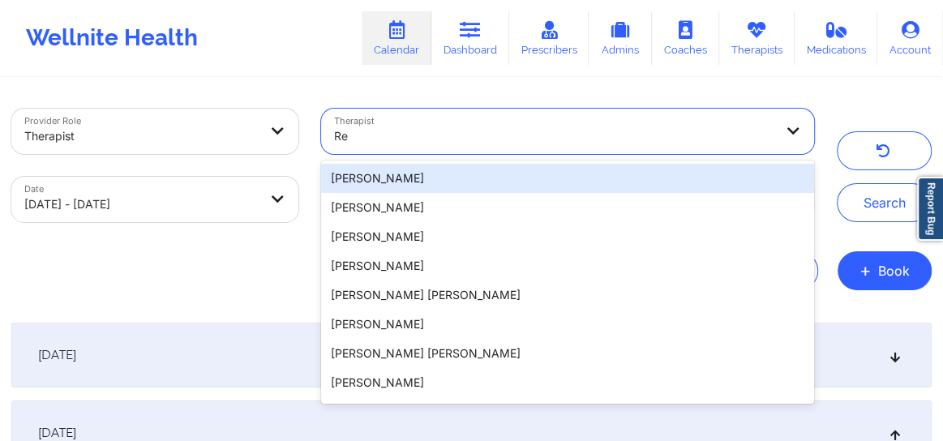
type input "R"
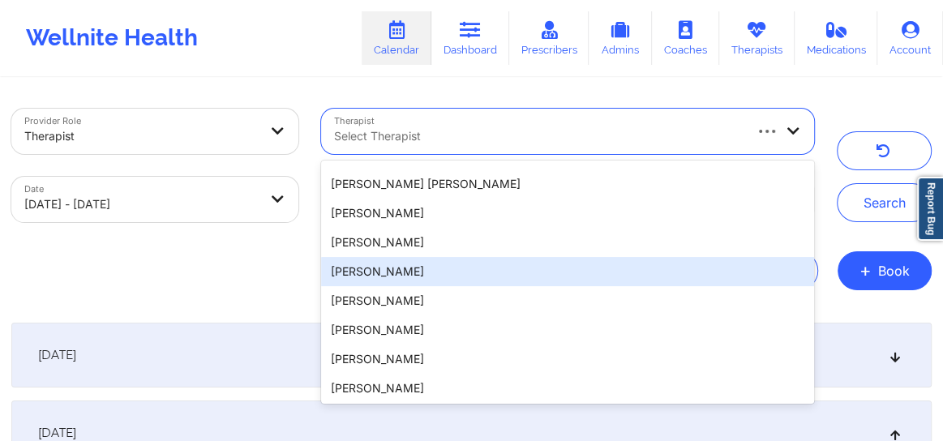
scroll to position [346, 0]
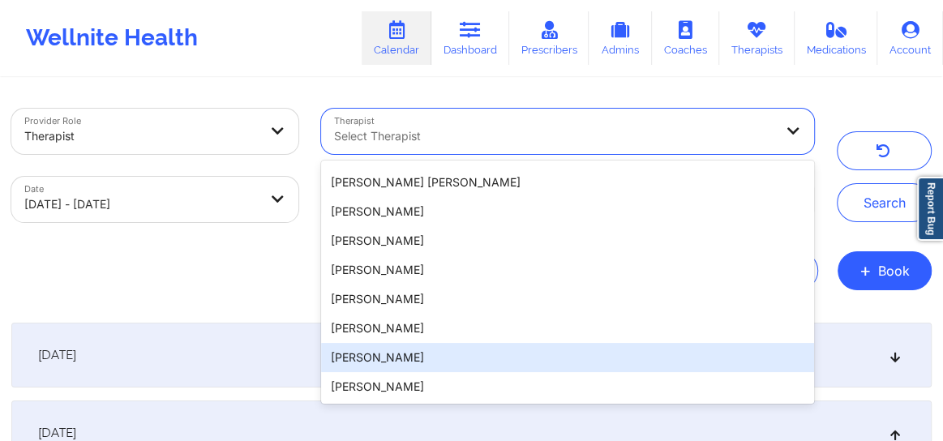
click at [178, 426] on div "[DATE]" at bounding box center [471, 433] width 920 height 65
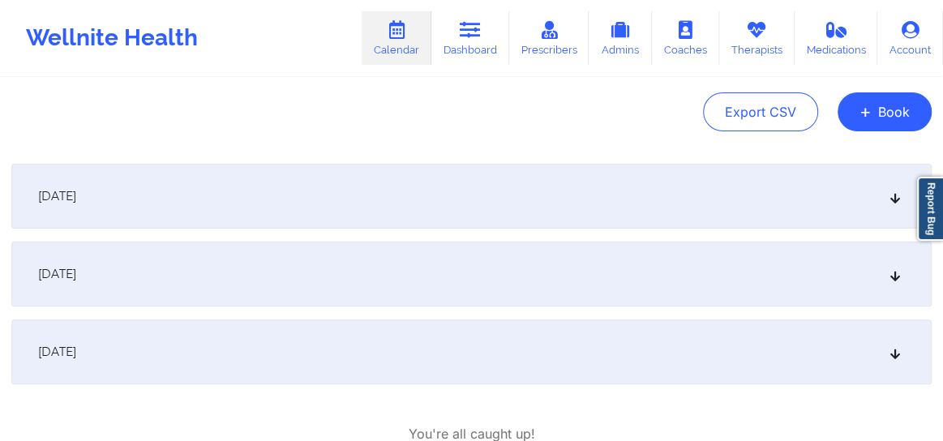
scroll to position [160, 0]
click at [130, 284] on div "[DATE]" at bounding box center [471, 273] width 920 height 65
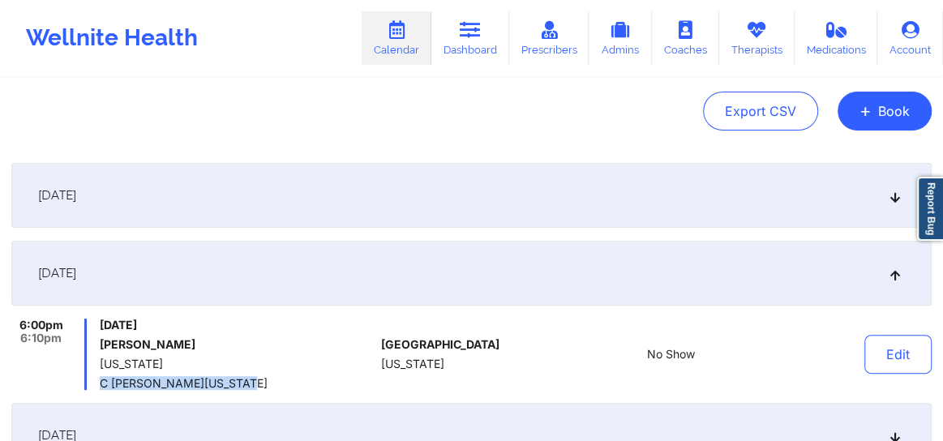
drag, startPoint x: 252, startPoint y: 381, endPoint x: 101, endPoint y: 388, distance: 151.8
click at [101, 388] on span "C [PERSON_NAME][US_STATE]" at bounding box center [237, 383] width 275 height 13
copy span "C [PERSON_NAME][US_STATE]"
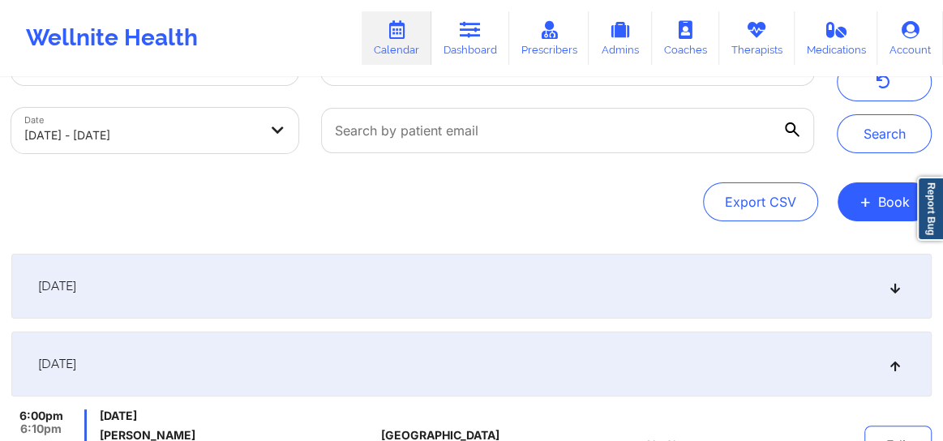
scroll to position [0, 0]
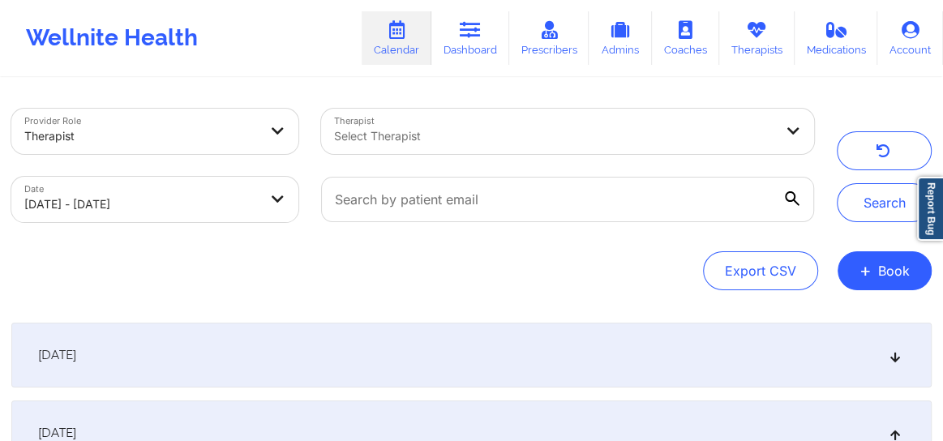
click at [422, 138] on div at bounding box center [553, 135] width 439 height 19
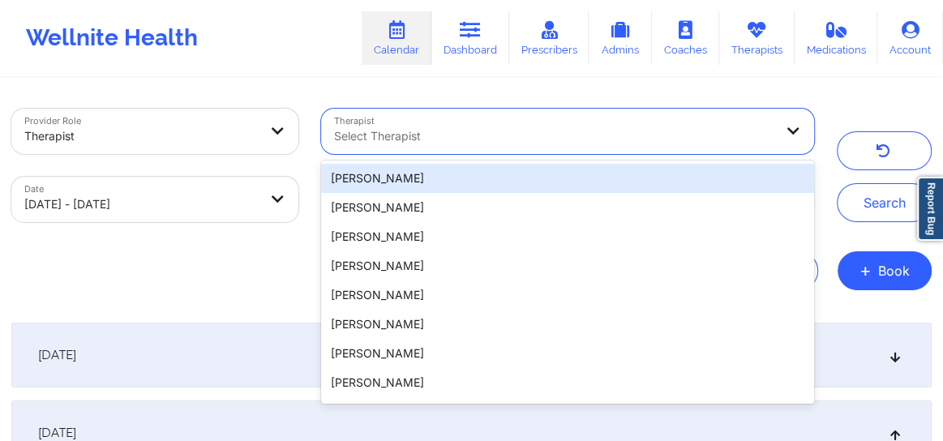
paste input "C [PERSON_NAME][US_STATE]"
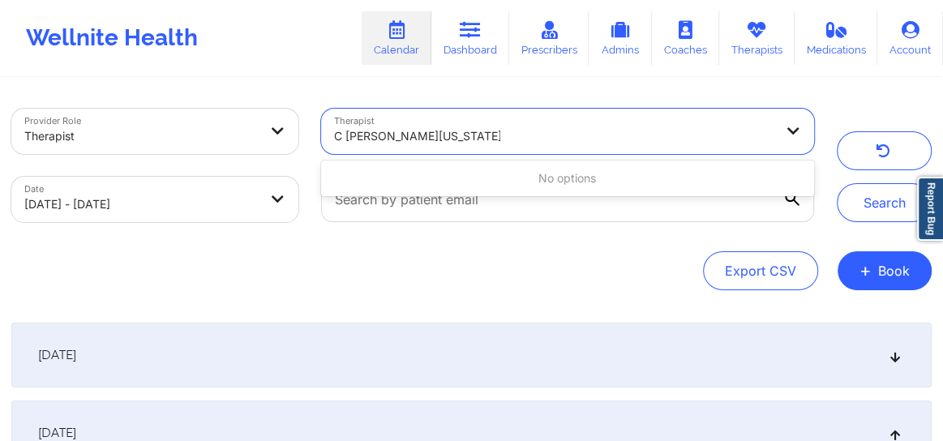
drag, startPoint x: 383, startPoint y: 137, endPoint x: 301, endPoint y: 148, distance: 82.6
click at [301, 148] on div "Provider Role Therapist Therapist Use Up and Down to choose options, press Ente…" at bounding box center [412, 165] width 825 height 136
drag, startPoint x: 415, startPoint y: 134, endPoint x: 315, endPoint y: 139, distance: 99.9
click at [315, 139] on div "Therapist Use Up and Down to choose options, press Enter to select the currentl…" at bounding box center [568, 131] width 516 height 68
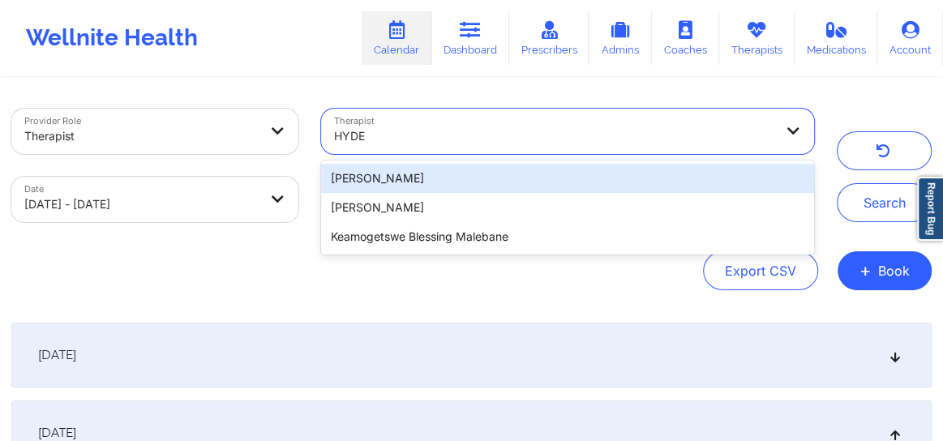
type input "HYDE"
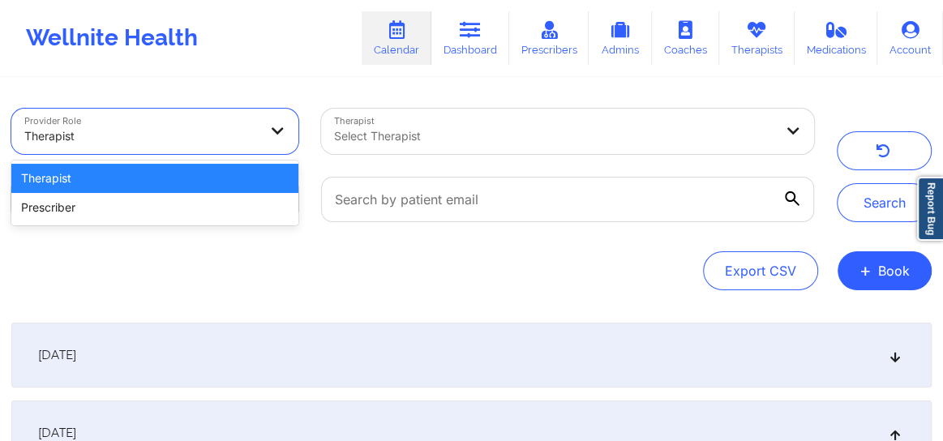
click at [188, 139] on div at bounding box center [141, 135] width 234 height 19
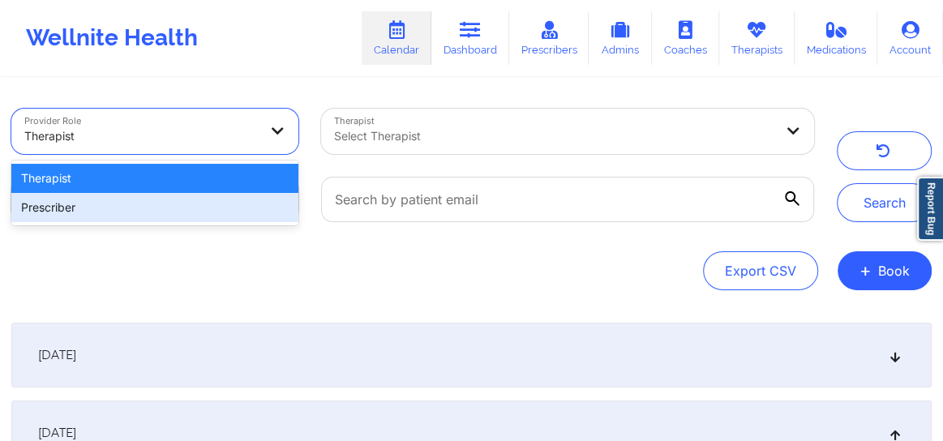
click at [146, 195] on div "Prescriber" at bounding box center [154, 207] width 287 height 29
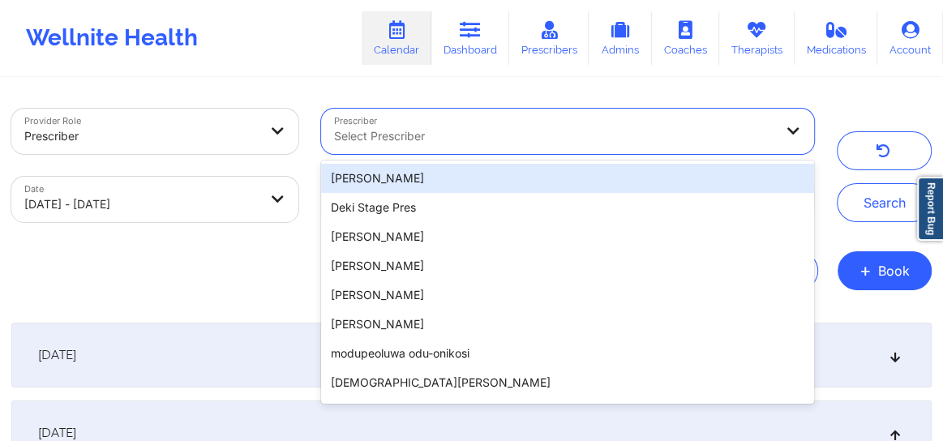
click at [347, 141] on div at bounding box center [553, 135] width 439 height 19
paste input "C [PERSON_NAME][US_STATE]"
type input "C [PERSON_NAME][US_STATE]"
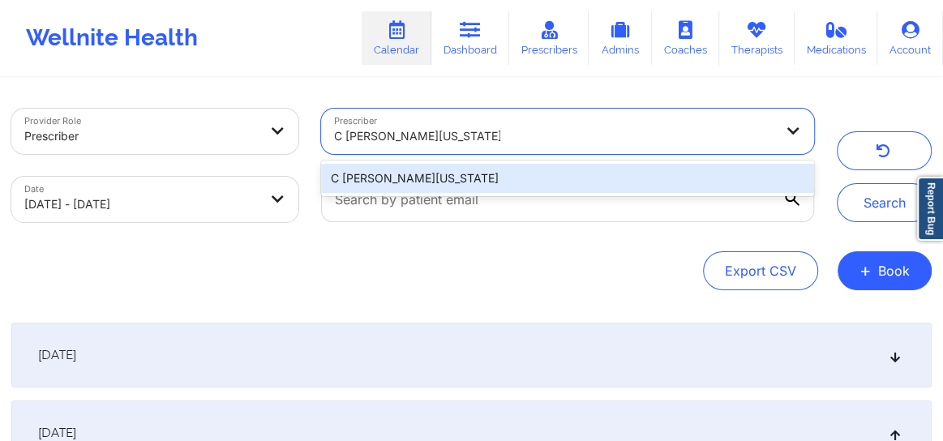
click at [366, 169] on div "C [PERSON_NAME][US_STATE]" at bounding box center [567, 178] width 493 height 29
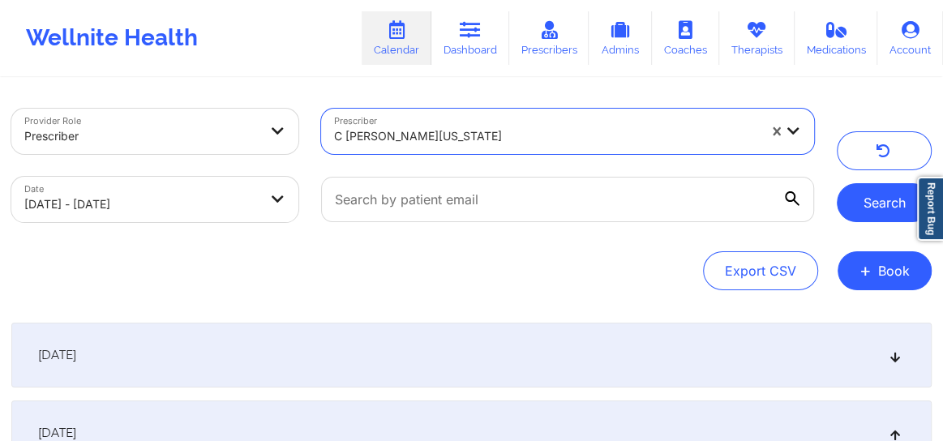
click at [867, 193] on button "Search" at bounding box center [884, 202] width 95 height 39
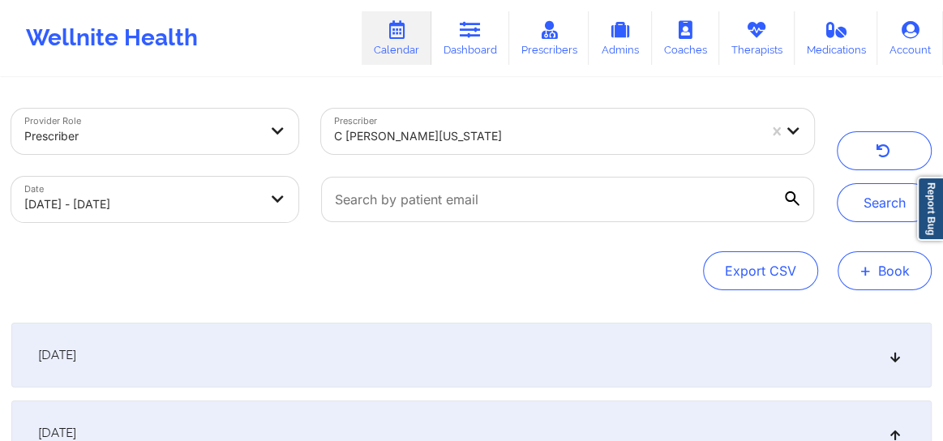
click at [881, 281] on button "+ Book" at bounding box center [885, 270] width 94 height 39
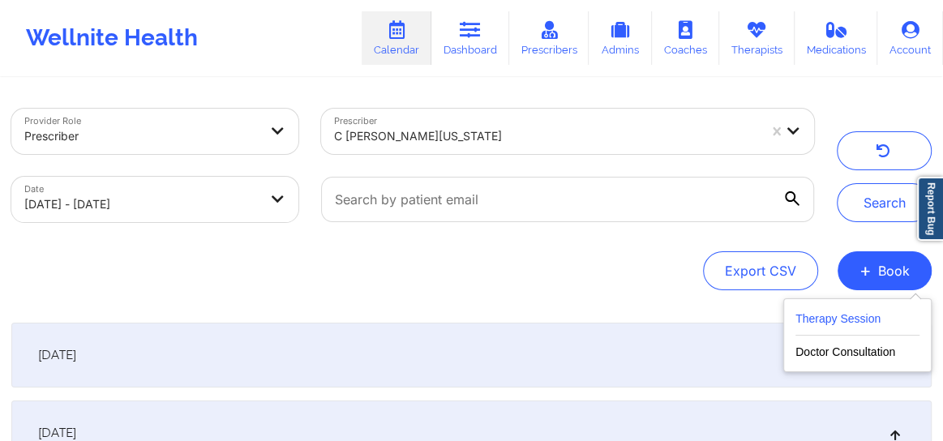
click at [834, 320] on button "Therapy Session" at bounding box center [857, 322] width 124 height 27
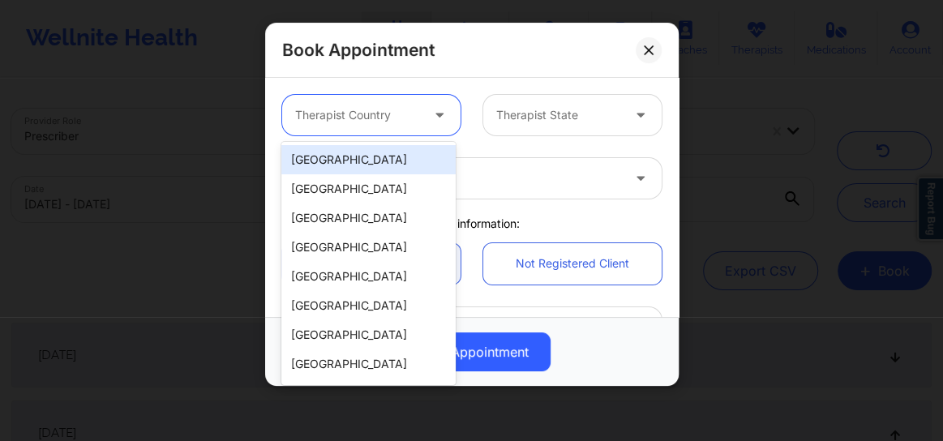
click at [348, 129] on div "Therapist Country" at bounding box center [351, 115] width 139 height 41
click at [332, 164] on div "[GEOGRAPHIC_DATA]" at bounding box center [368, 159] width 174 height 29
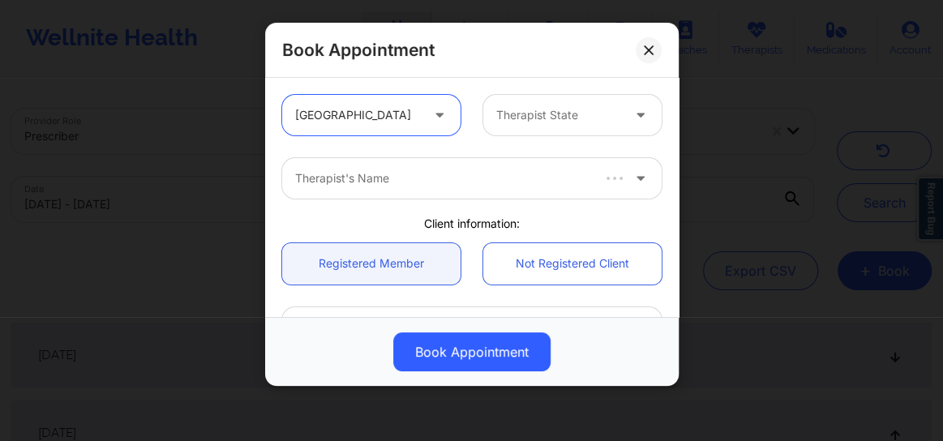
click at [544, 114] on div at bounding box center [558, 114] width 125 height 19
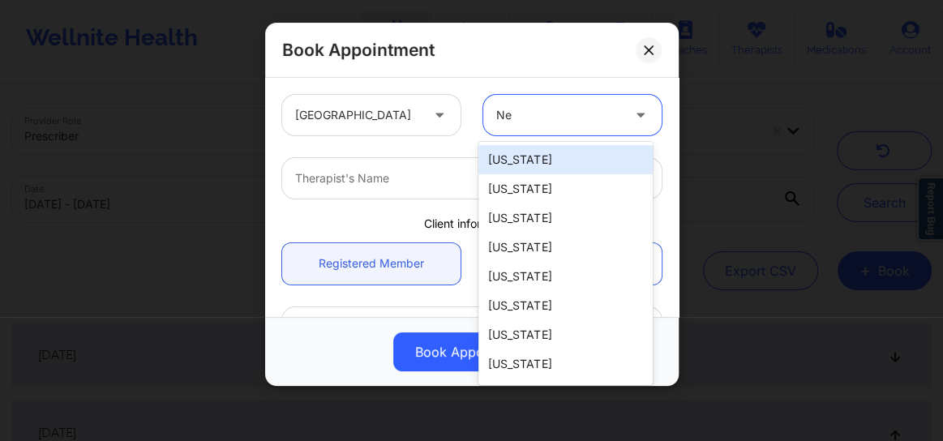
type input "New"
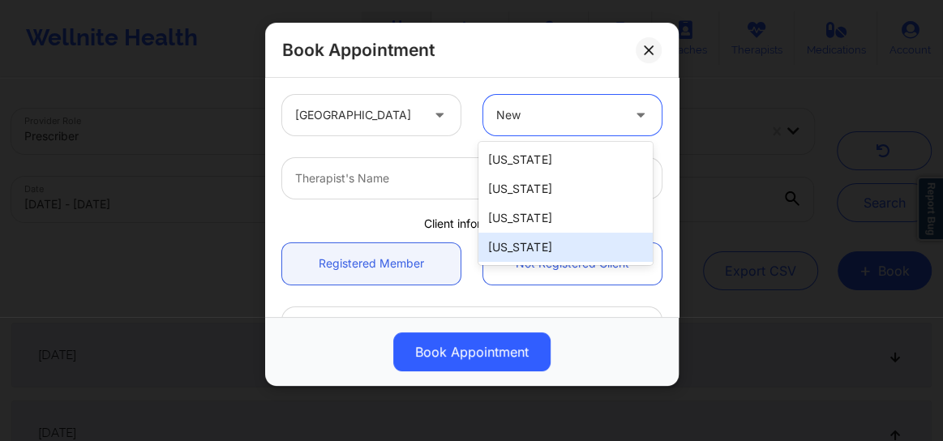
click at [526, 248] on div "[US_STATE]" at bounding box center [565, 247] width 174 height 29
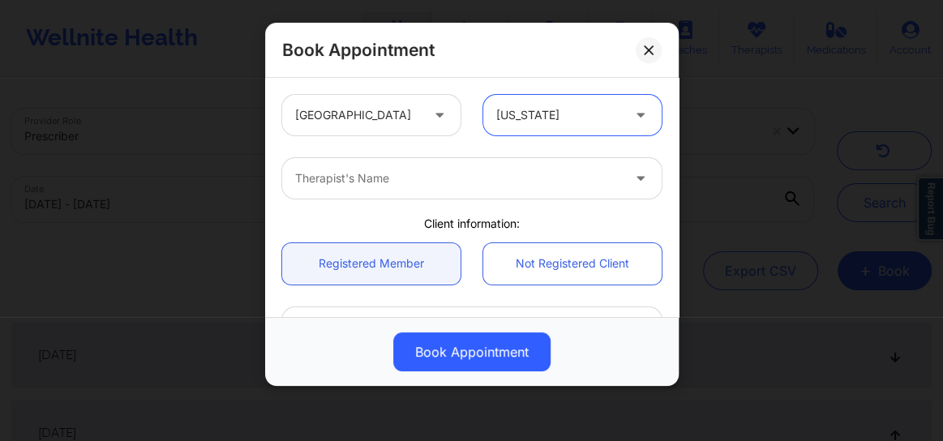
click at [375, 183] on div at bounding box center [458, 178] width 326 height 19
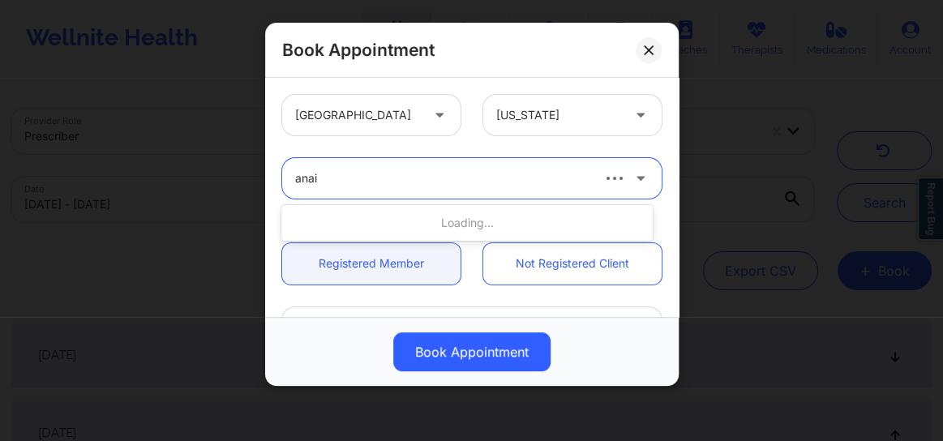
type input "anais"
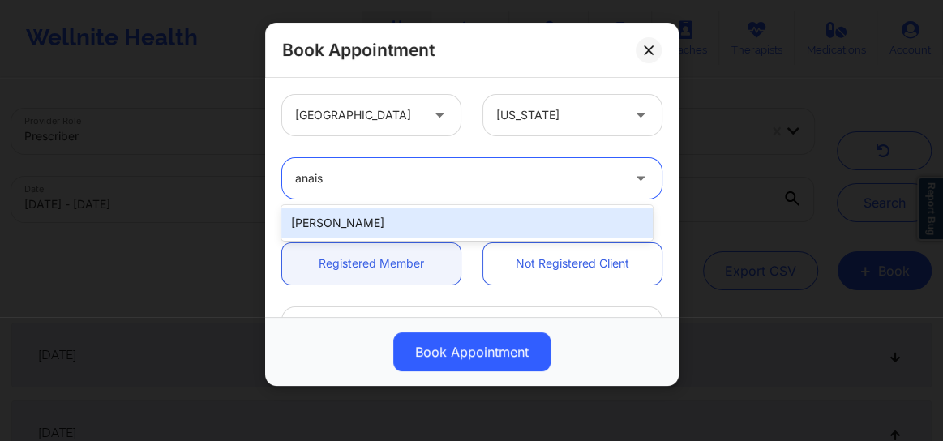
click at [364, 219] on div "[PERSON_NAME]" at bounding box center [466, 222] width 371 height 29
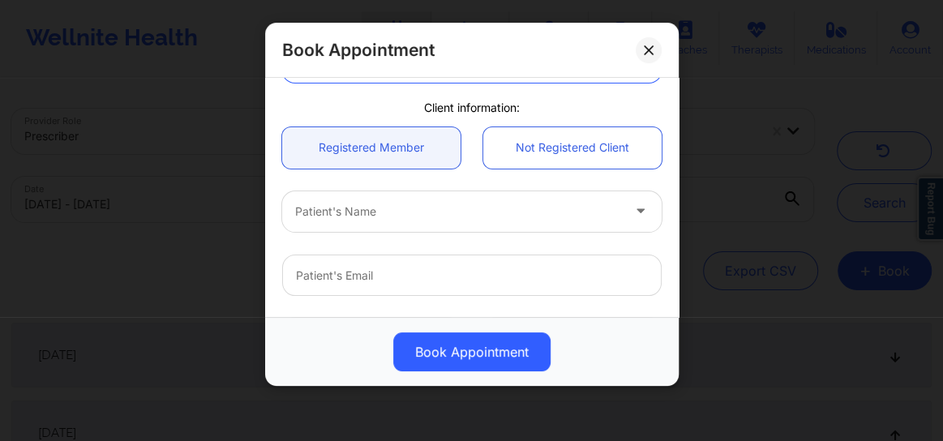
scroll to position [122, 0]
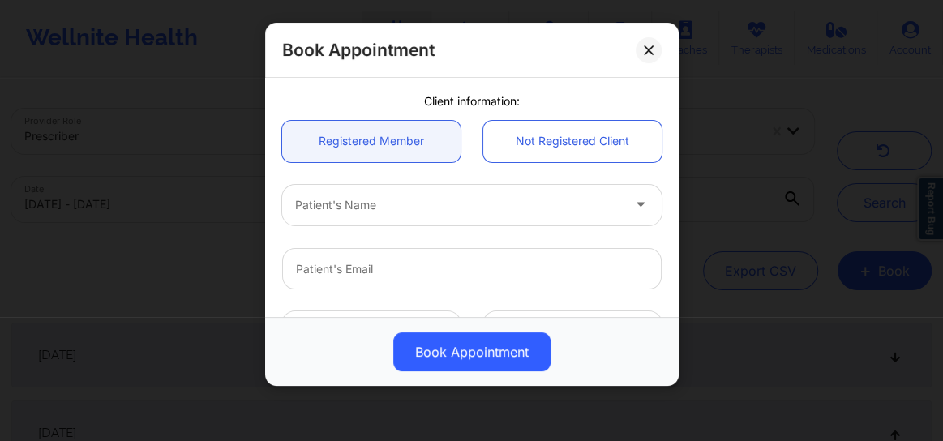
click at [361, 213] on div "Patient's Name" at bounding box center [452, 205] width 341 height 41
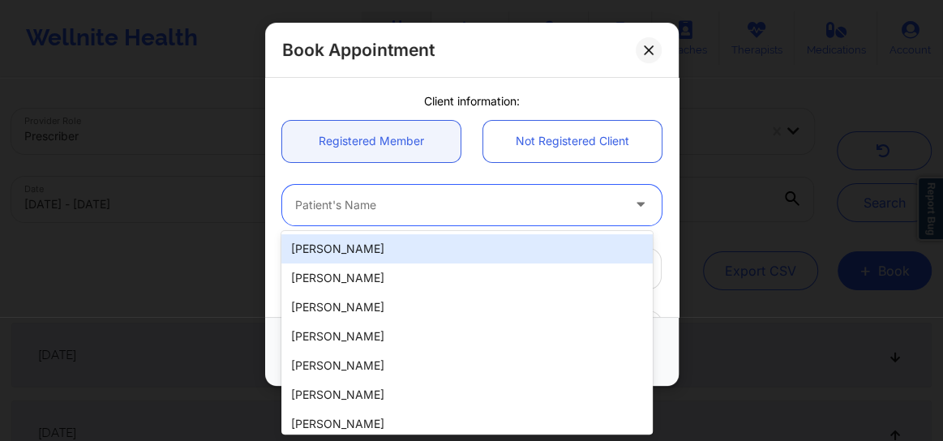
paste input "[PERSON_NAME]"
type input "[PERSON_NAME]"
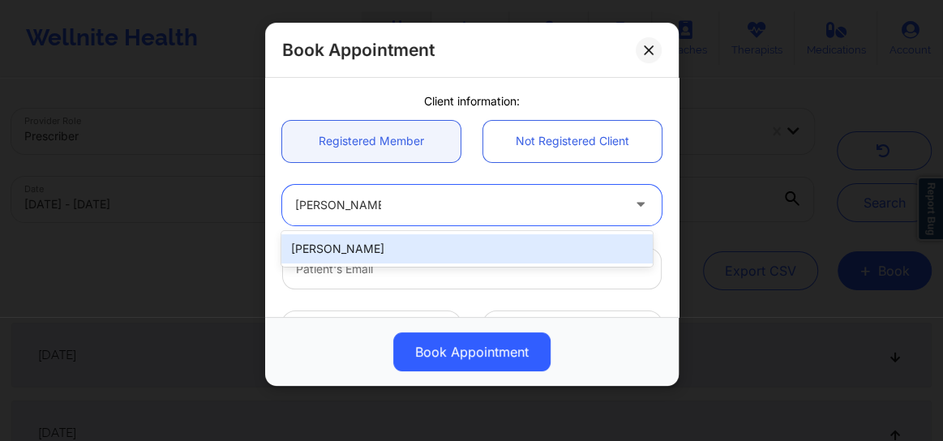
click at [370, 241] on div "[PERSON_NAME]" at bounding box center [466, 248] width 371 height 29
type input "[EMAIL_ADDRESS][DOMAIN_NAME]"
type input "[PHONE_NUMBER]"
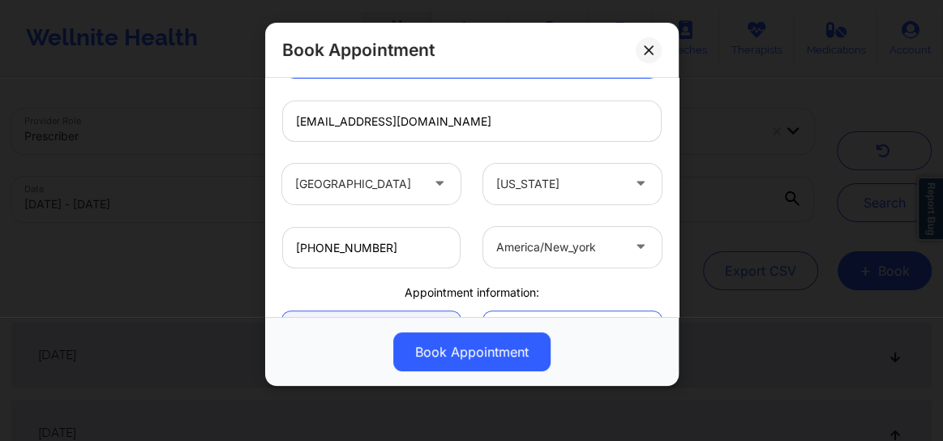
scroll to position [449, 0]
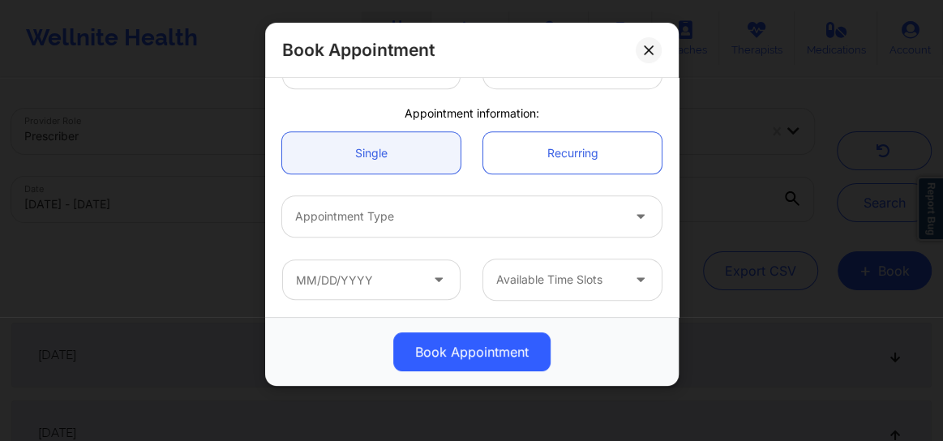
click at [355, 235] on div "Appointment Type" at bounding box center [452, 216] width 341 height 41
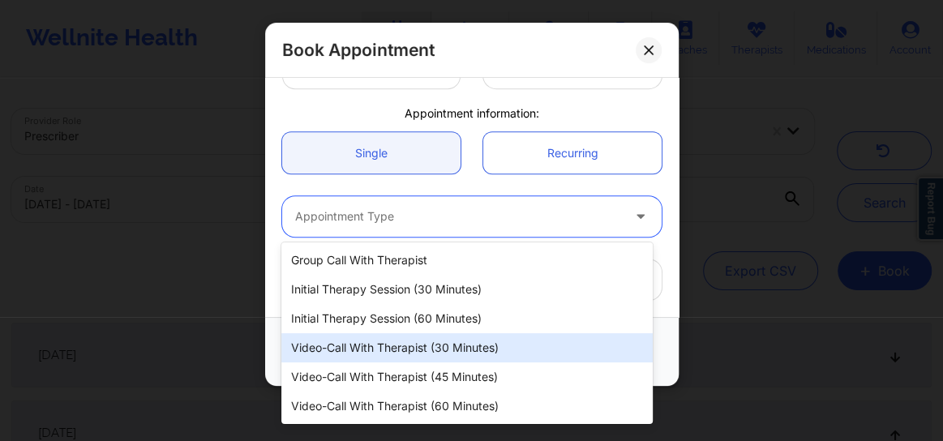
click at [402, 354] on div "Video-Call with Therapist (30 minutes)" at bounding box center [466, 347] width 371 height 29
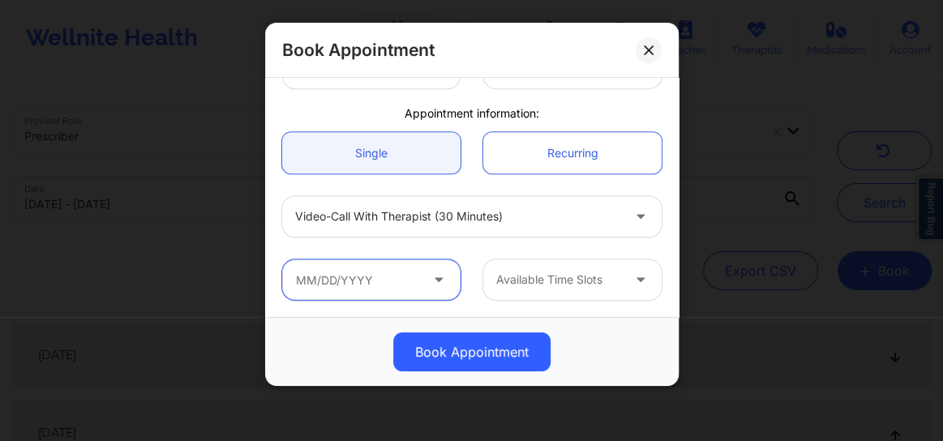
click at [360, 271] on input "text" at bounding box center [371, 279] width 178 height 41
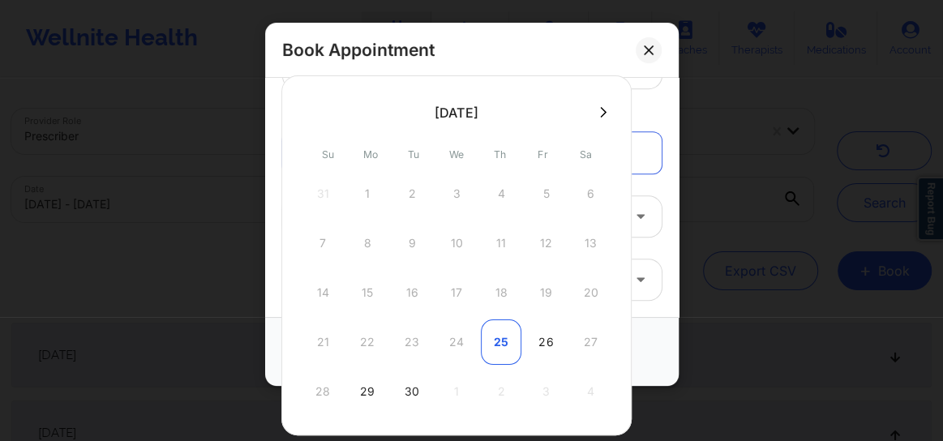
click at [489, 333] on div "25" at bounding box center [501, 341] width 41 height 45
type input "[DATE]"
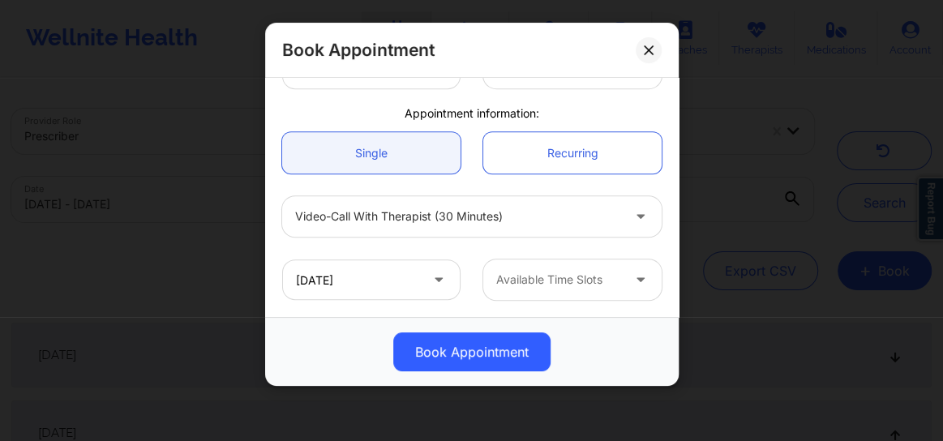
click at [540, 275] on div at bounding box center [558, 279] width 125 height 19
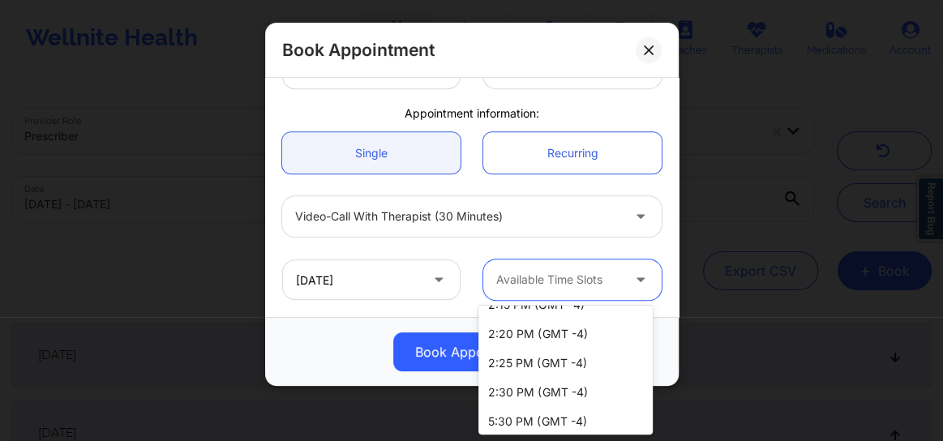
scroll to position [111, 0]
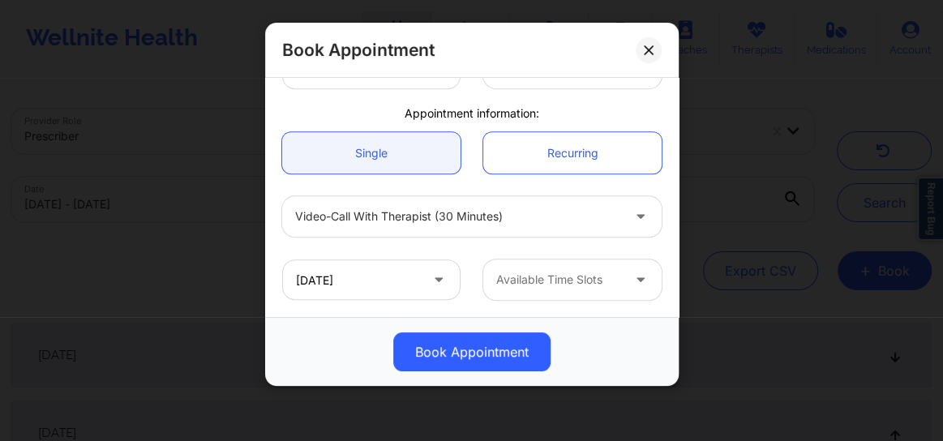
drag, startPoint x: 656, startPoint y: 48, endPoint x: 543, endPoint y: 117, distance: 132.1
click at [542, 119] on div "Book Appointment [GEOGRAPHIC_DATA] [US_STATE] [PERSON_NAME] Client information:…" at bounding box center [472, 204] width 414 height 363
click at [646, 57] on button at bounding box center [649, 50] width 26 height 26
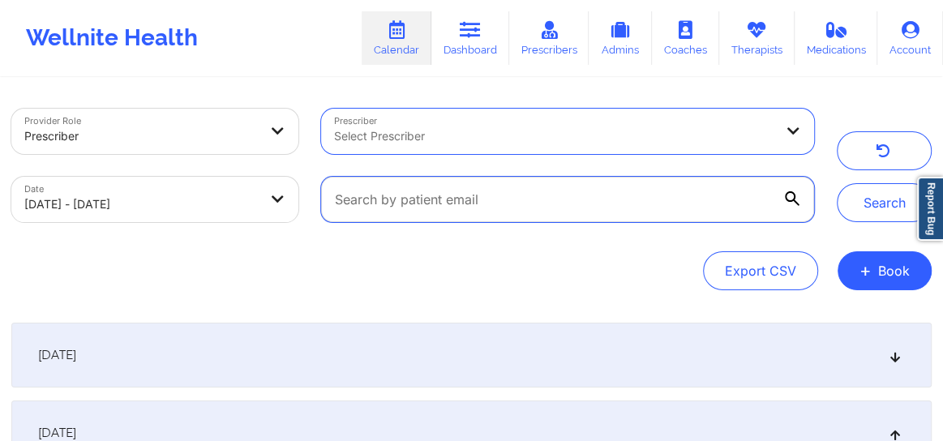
click at [482, 202] on input "text" at bounding box center [567, 199] width 493 height 45
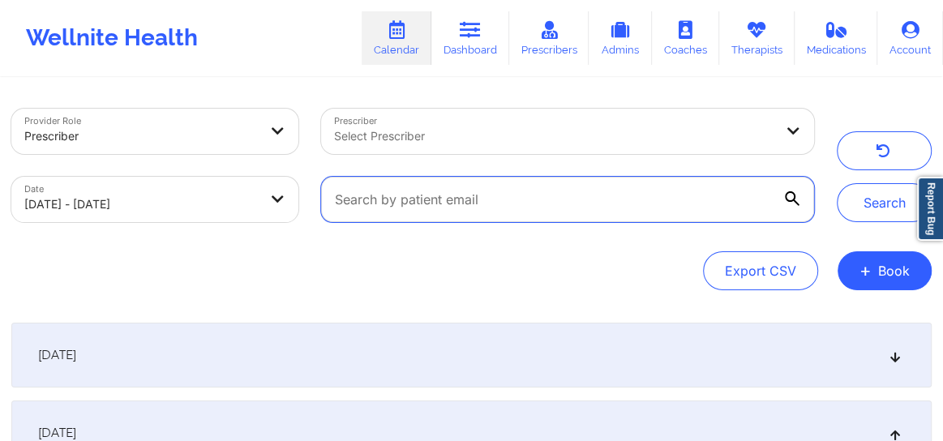
paste input "[EMAIL_ADDRESS][DOMAIN_NAME]"
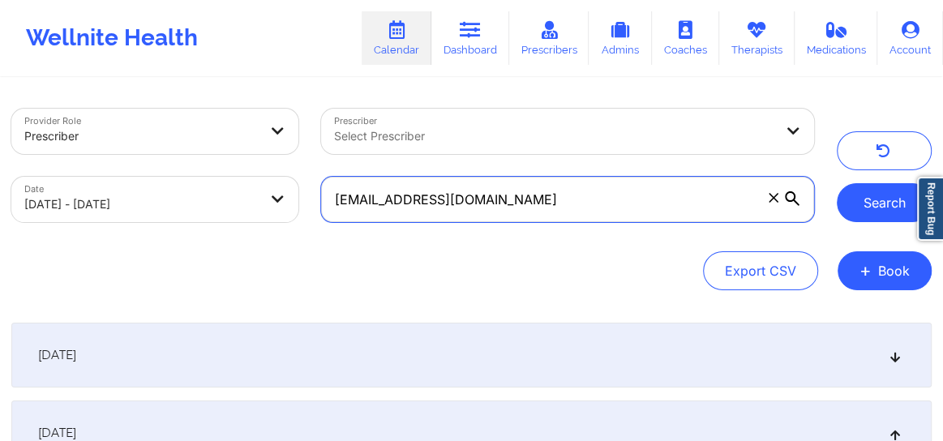
type input "[EMAIL_ADDRESS][DOMAIN_NAME]"
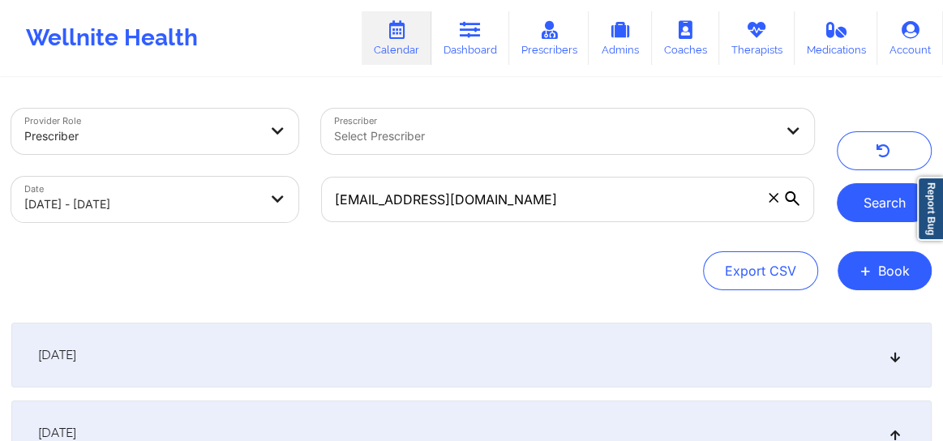
click at [880, 195] on button "Search" at bounding box center [884, 202] width 95 height 39
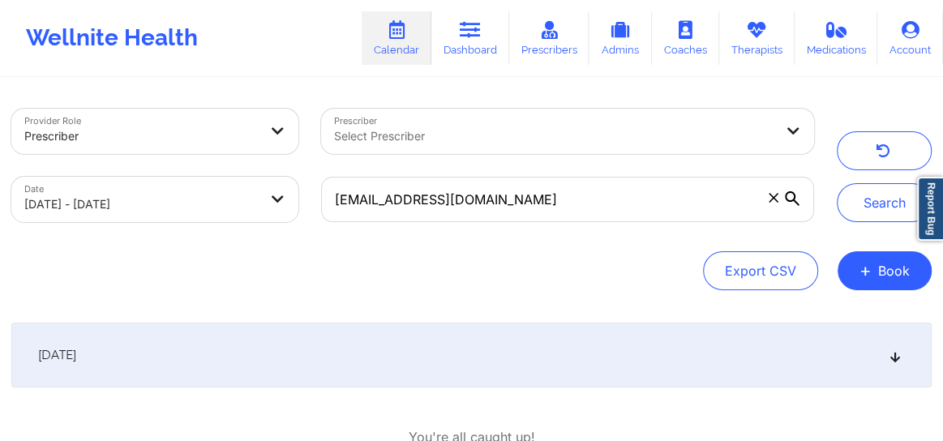
click at [882, 355] on div "[DATE]" at bounding box center [471, 355] width 920 height 65
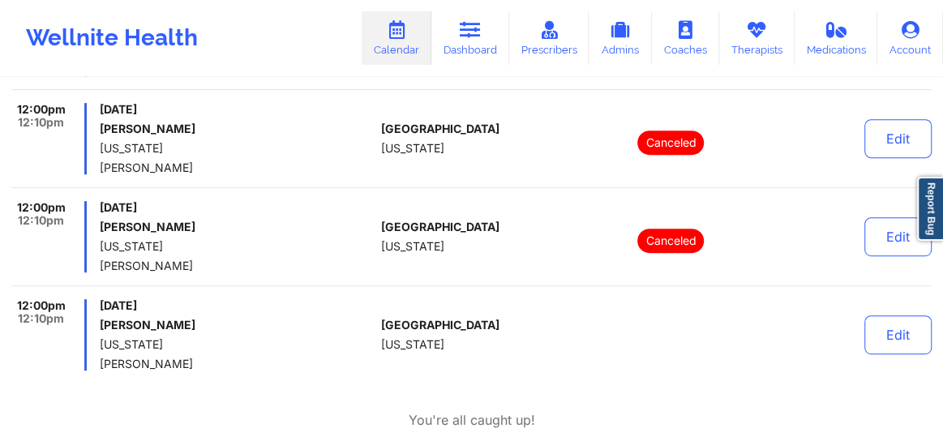
scroll to position [392, 0]
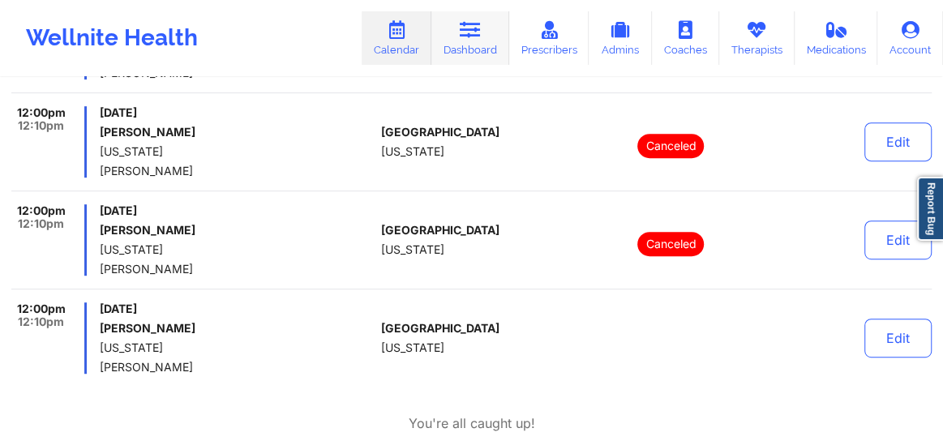
click at [466, 49] on link "Dashboard" at bounding box center [470, 38] width 78 height 54
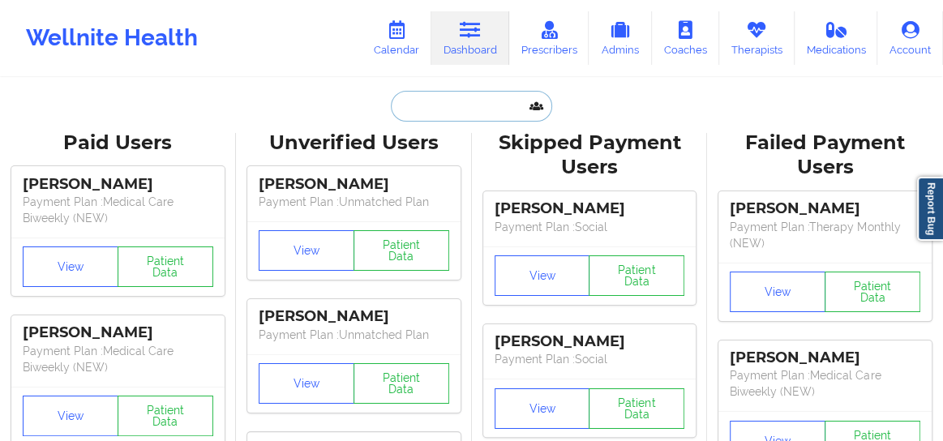
click at [436, 114] on input "text" at bounding box center [471, 106] width 161 height 31
paste input "[EMAIL_ADDRESS][DOMAIN_NAME]"
type input "[EMAIL_ADDRESS][DOMAIN_NAME]"
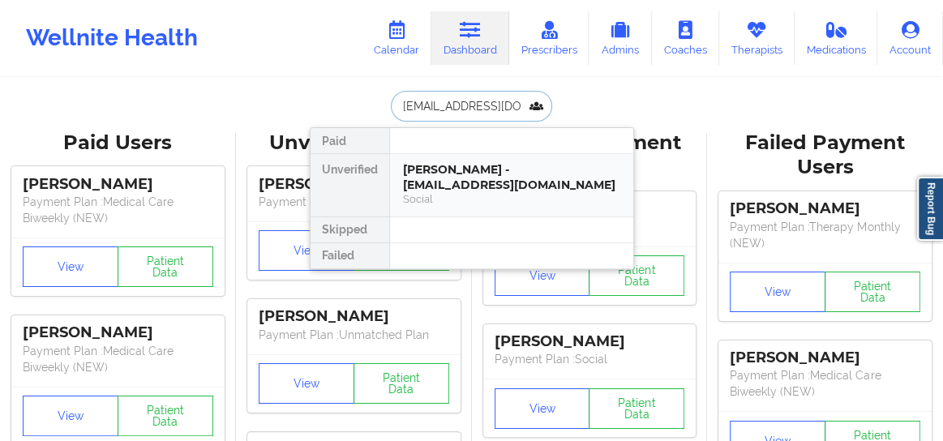
click at [456, 155] on div "[PERSON_NAME] - [EMAIL_ADDRESS][DOMAIN_NAME] Social" at bounding box center [511, 185] width 243 height 62
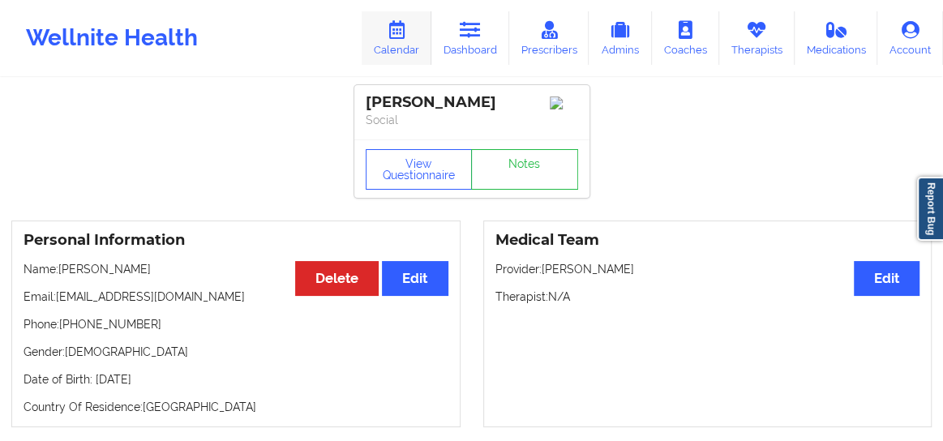
click at [401, 40] on link "Calendar" at bounding box center [397, 38] width 70 height 54
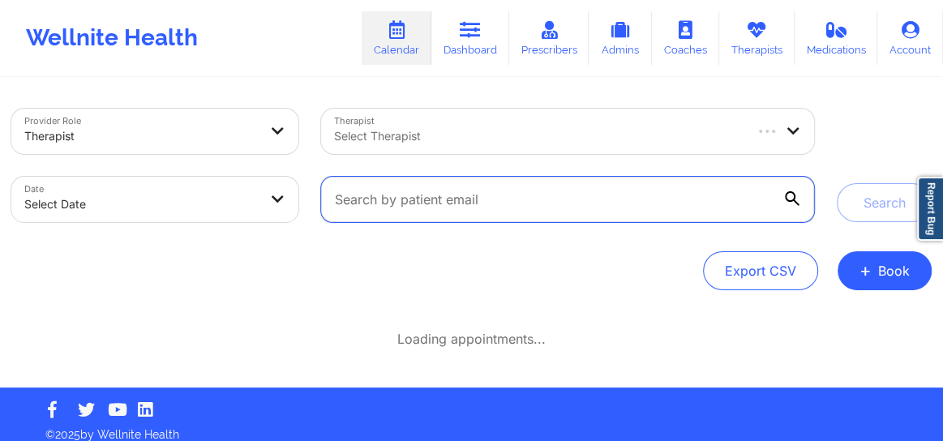
click at [512, 204] on input "text" at bounding box center [567, 199] width 493 height 45
paste input "[EMAIL_ADDRESS][DOMAIN_NAME]"
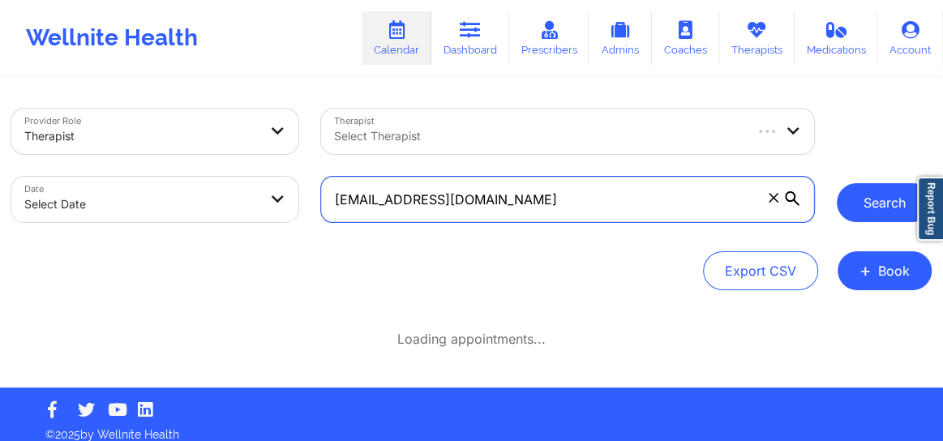
type input "[EMAIL_ADDRESS][DOMAIN_NAME]"
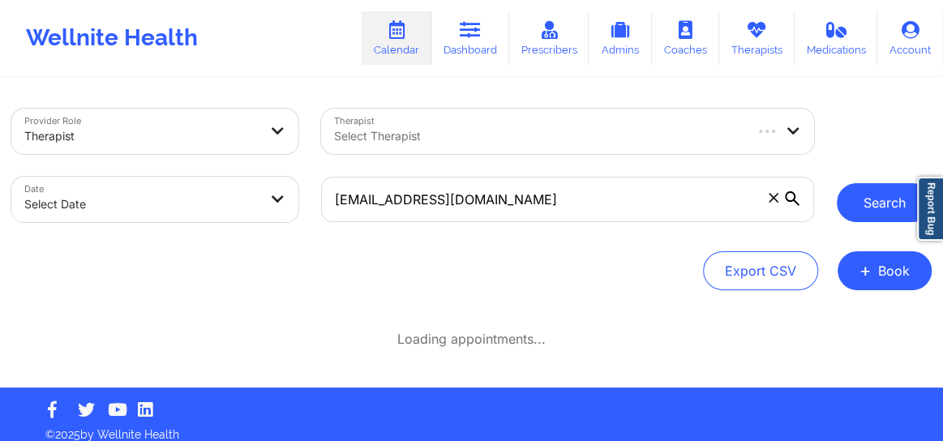
click at [881, 207] on button "Search" at bounding box center [884, 202] width 95 height 39
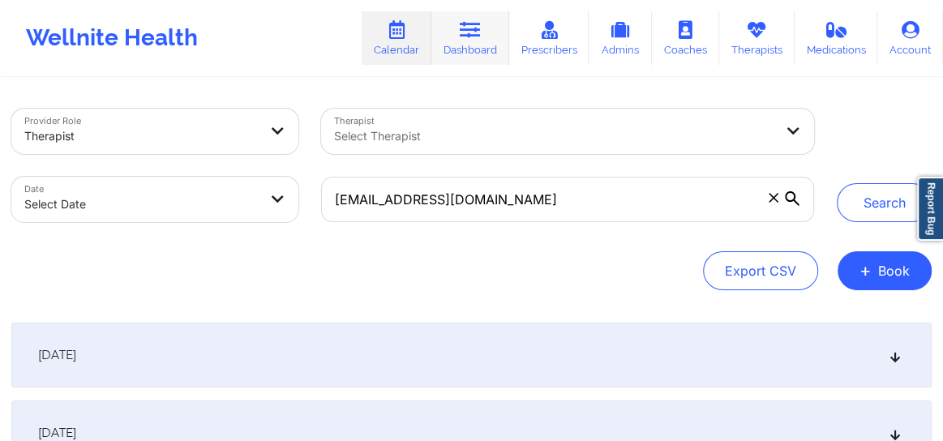
click at [471, 48] on link "Dashboard" at bounding box center [470, 38] width 78 height 54
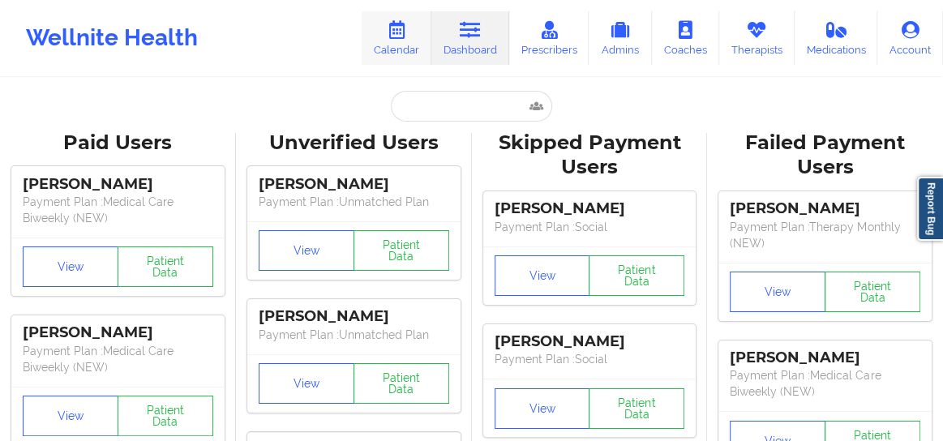
click at [396, 41] on link "Calendar" at bounding box center [397, 38] width 70 height 54
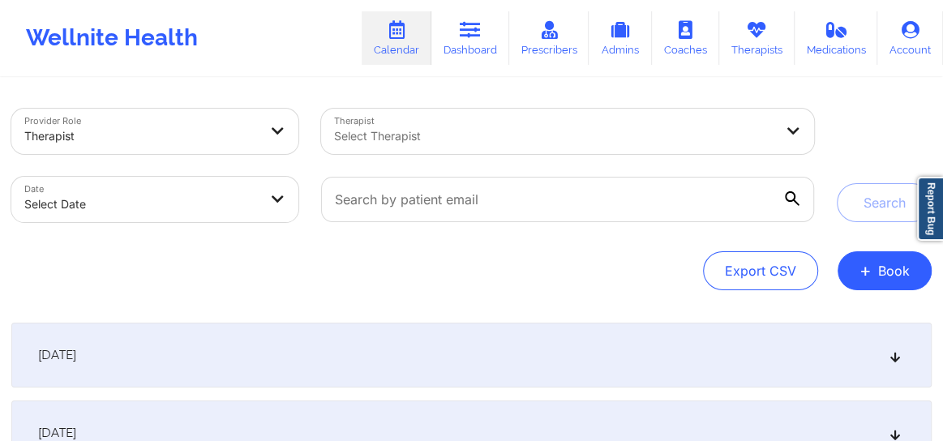
click at [896, 348] on div "[DATE]" at bounding box center [471, 355] width 920 height 65
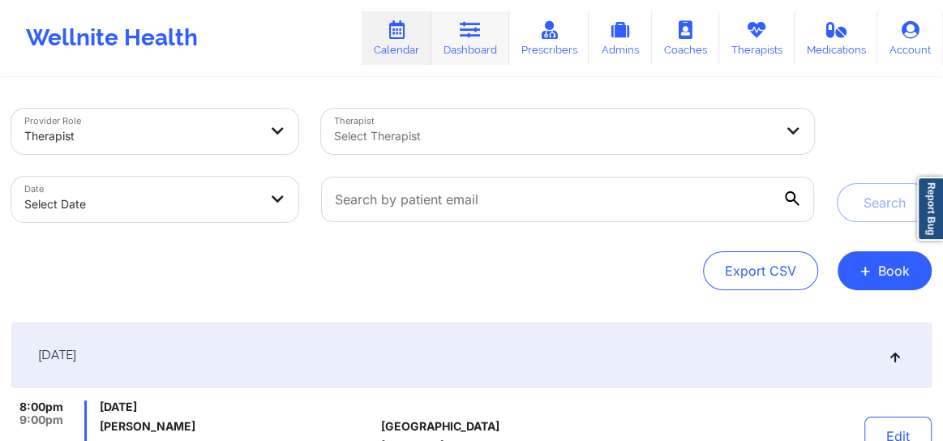
click at [450, 62] on link "Dashboard" at bounding box center [470, 38] width 78 height 54
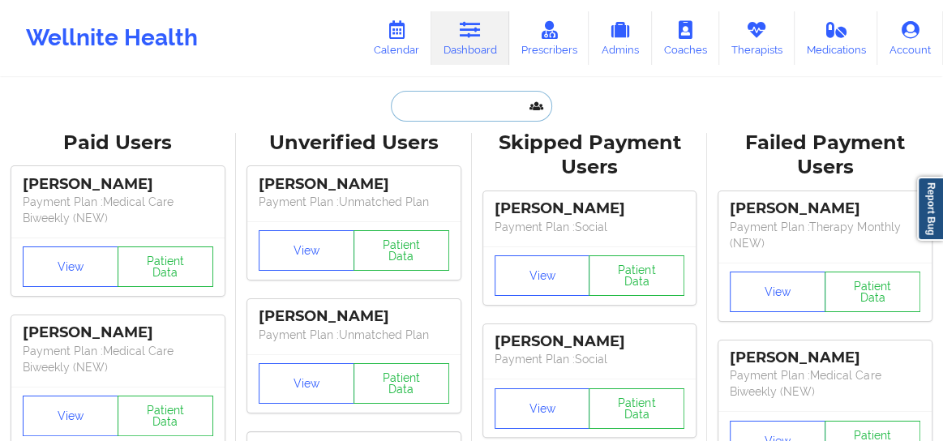
click at [454, 101] on input "text" at bounding box center [471, 106] width 161 height 31
paste input "[EMAIL_ADDRESS][DOMAIN_NAME]"
type input "[EMAIL_ADDRESS][DOMAIN_NAME]"
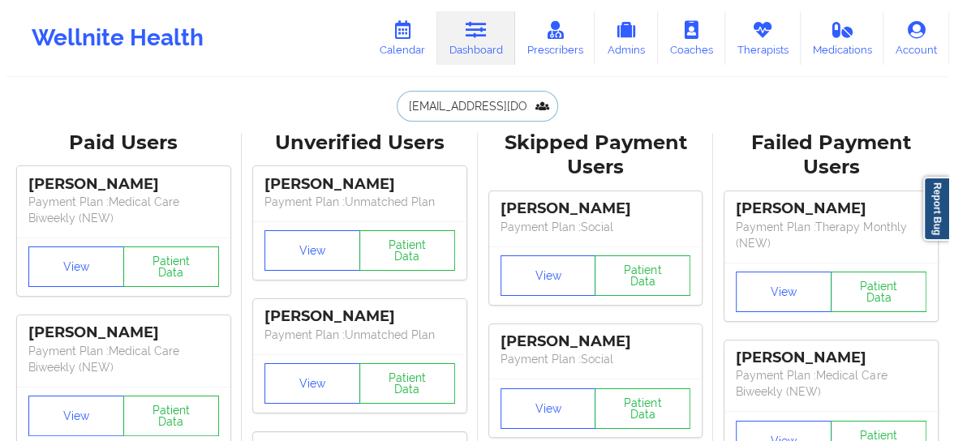
scroll to position [0, 29]
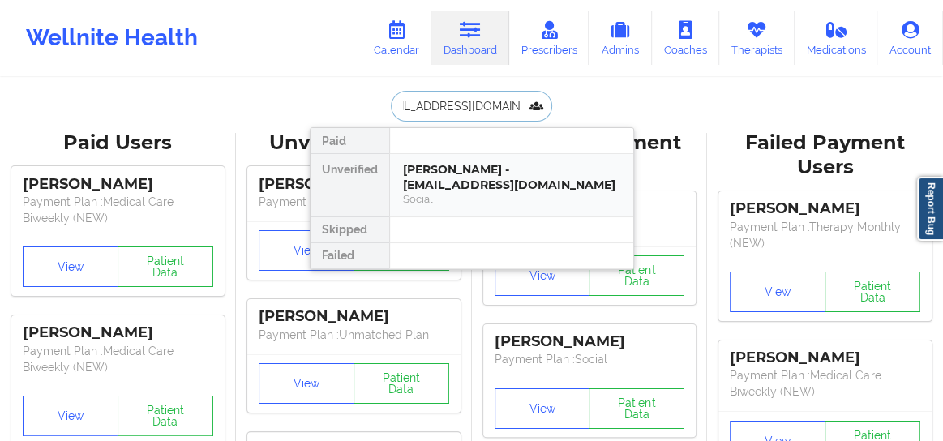
click at [435, 175] on div "[PERSON_NAME] - [EMAIL_ADDRESS][DOMAIN_NAME]" at bounding box center [511, 177] width 217 height 30
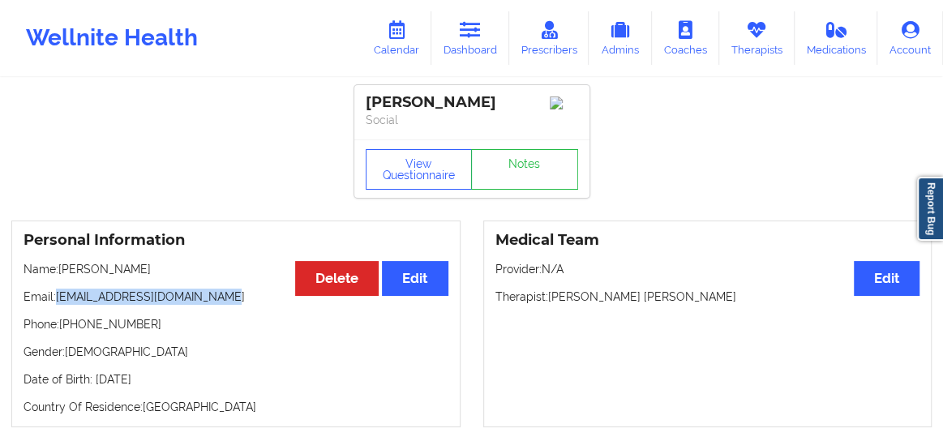
drag, startPoint x: 223, startPoint y: 305, endPoint x: 59, endPoint y: 306, distance: 163.8
click at [59, 305] on p "Email: [EMAIL_ADDRESS][DOMAIN_NAME]" at bounding box center [236, 297] width 425 height 16
copy p "[EMAIL_ADDRESS][DOMAIN_NAME]"
click at [393, 28] on icon at bounding box center [396, 30] width 21 height 18
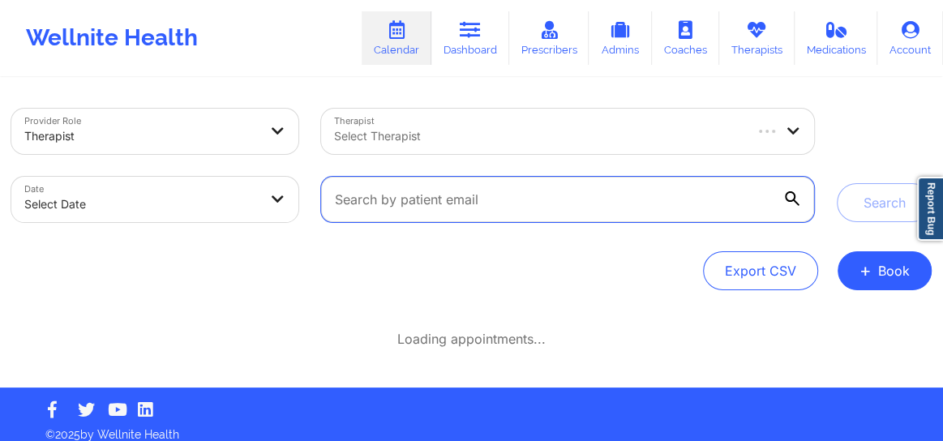
click at [413, 198] on input "text" at bounding box center [567, 199] width 493 height 45
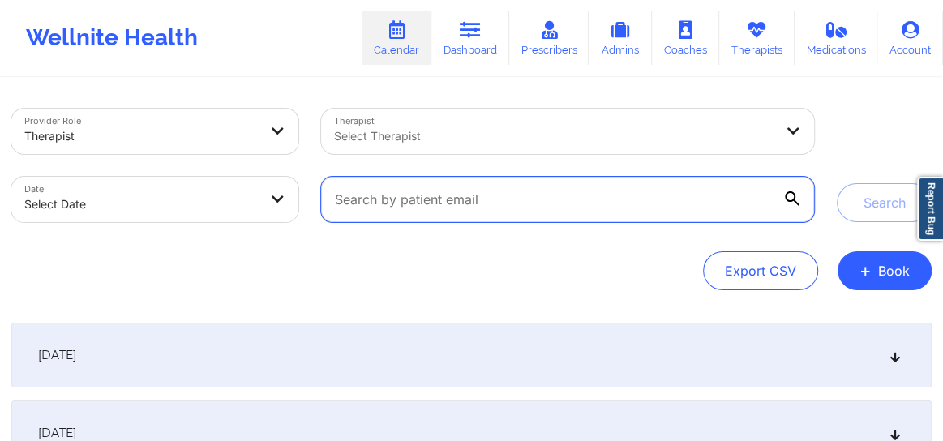
paste input "[EMAIL_ADDRESS][DOMAIN_NAME]"
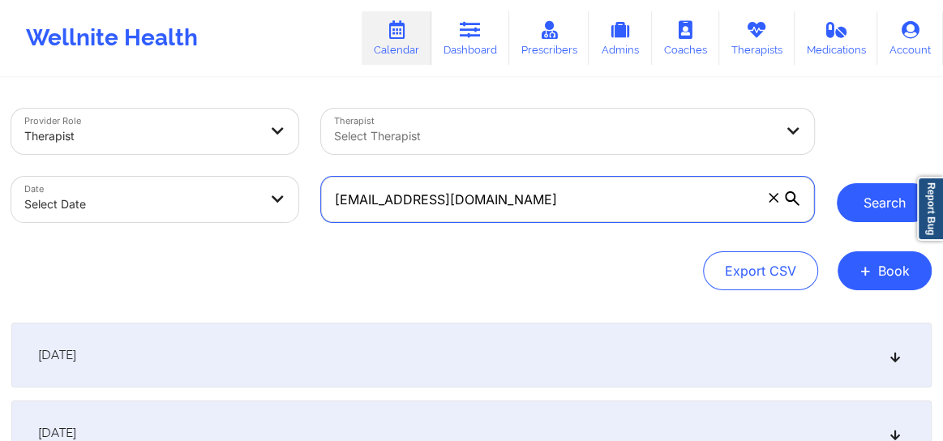
type input "[EMAIL_ADDRESS][DOMAIN_NAME]"
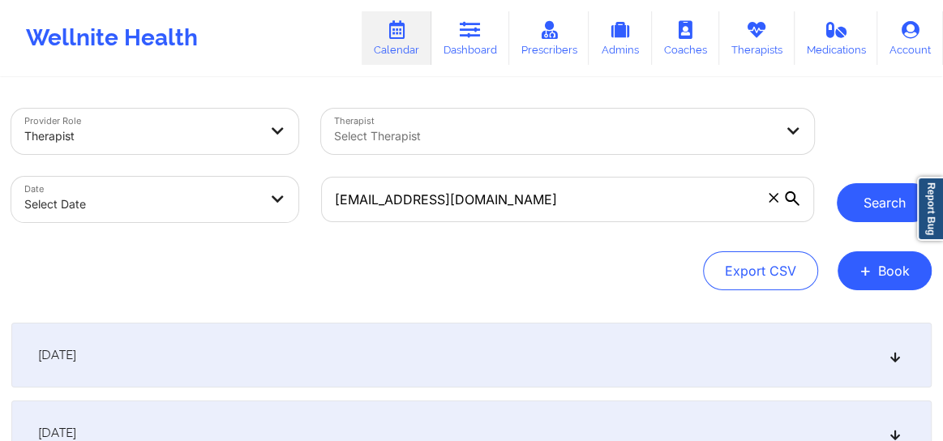
click at [865, 195] on button "Search" at bounding box center [884, 202] width 95 height 39
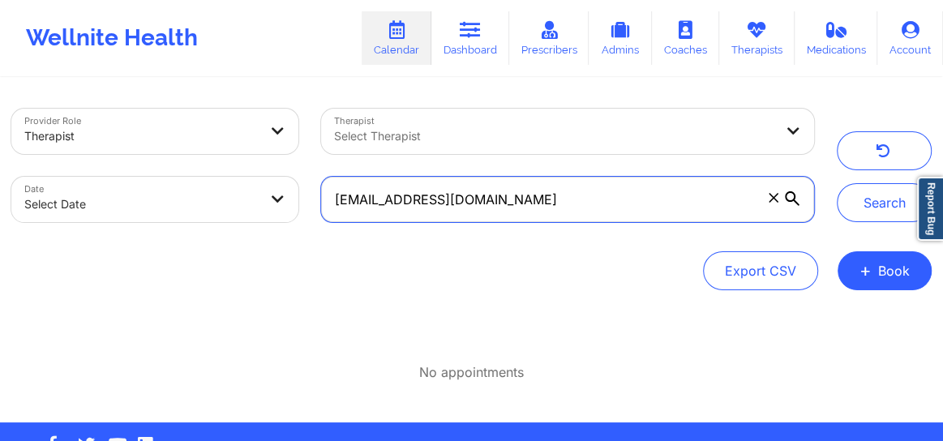
drag, startPoint x: 337, startPoint y: 203, endPoint x: 456, endPoint y: 206, distance: 118.4
click at [438, 204] on input "[EMAIL_ADDRESS][DOMAIN_NAME]" at bounding box center [567, 199] width 493 height 45
click at [529, 199] on input "[EMAIL_ADDRESS][DOMAIN_NAME]" at bounding box center [567, 199] width 493 height 45
click at [336, 197] on input "[EMAIL_ADDRESS][DOMAIN_NAME]" at bounding box center [567, 199] width 493 height 45
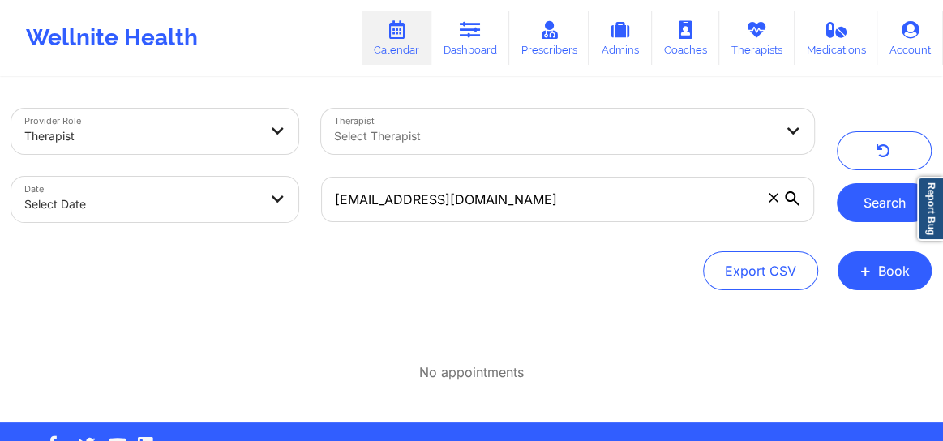
click at [861, 212] on button "Search" at bounding box center [884, 202] width 95 height 39
select select "2025-8"
select select "2025-9"
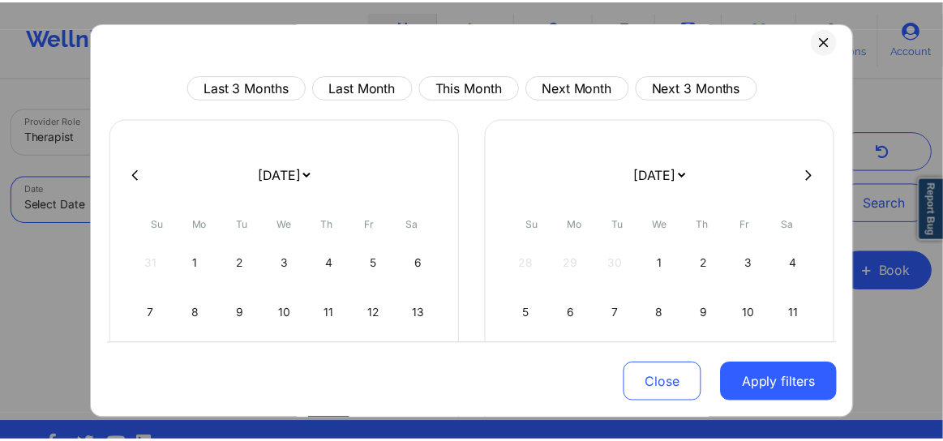
scroll to position [9, 0]
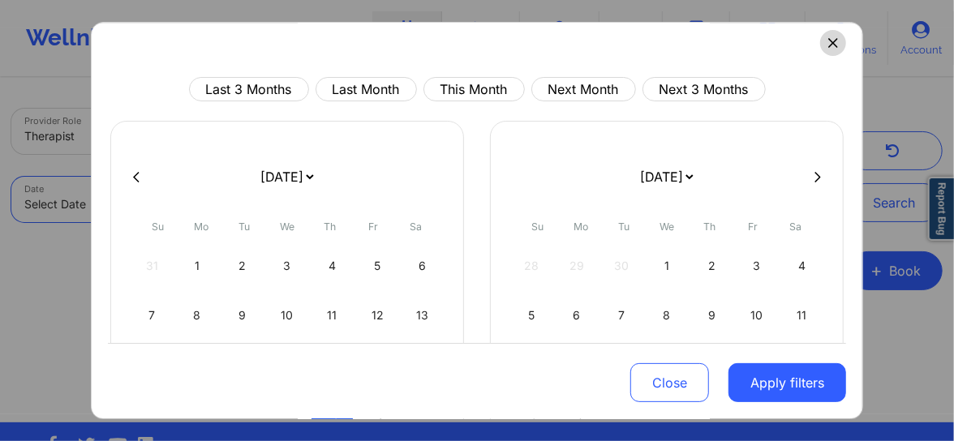
click at [835, 43] on button at bounding box center [833, 43] width 26 height 26
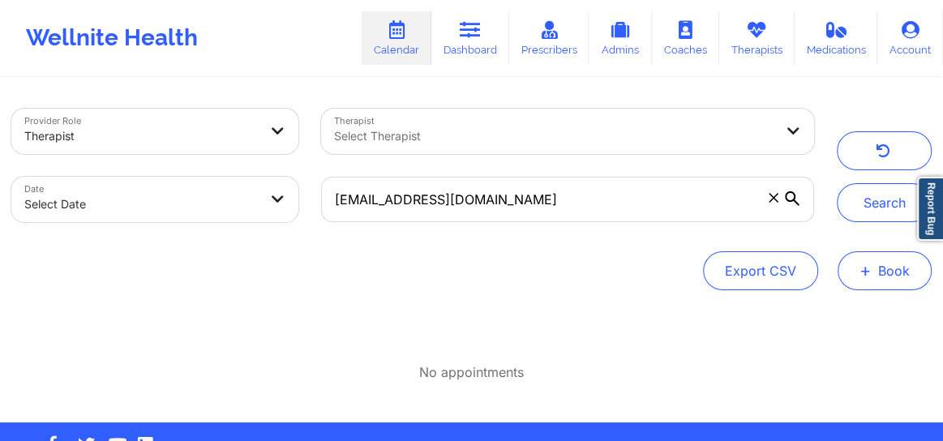
click at [886, 272] on button "+ Book" at bounding box center [885, 270] width 94 height 39
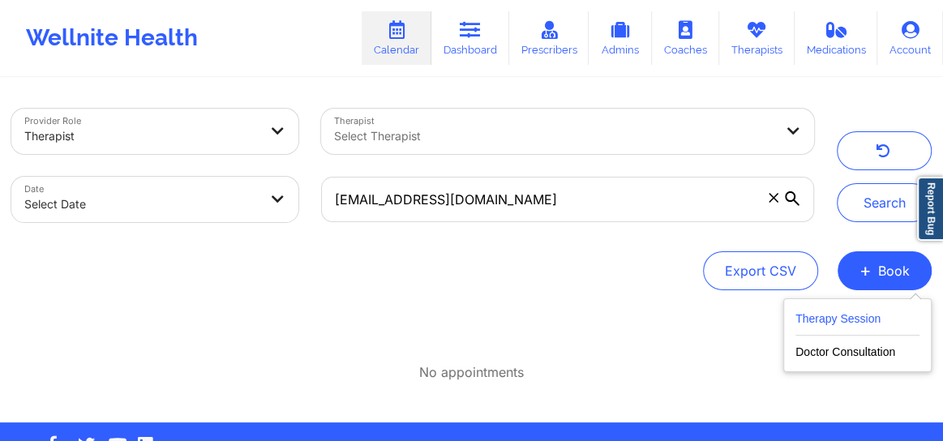
click at [820, 315] on button "Therapy Session" at bounding box center [857, 322] width 124 height 27
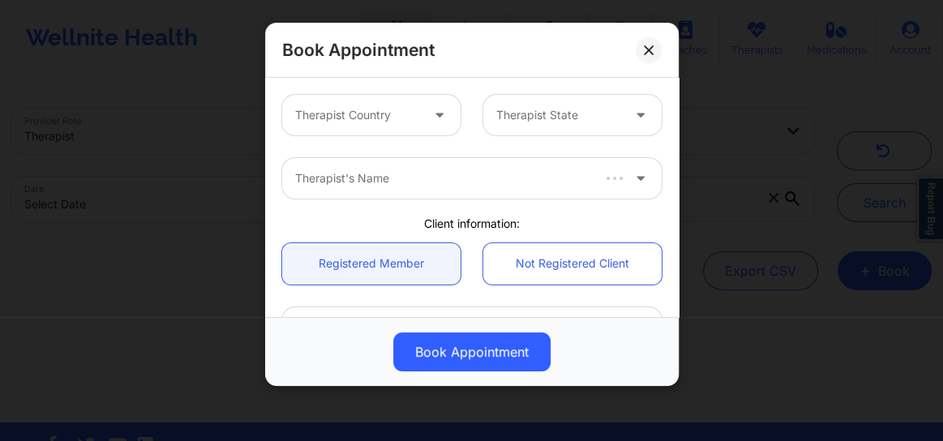
click at [414, 115] on div at bounding box center [357, 114] width 125 height 19
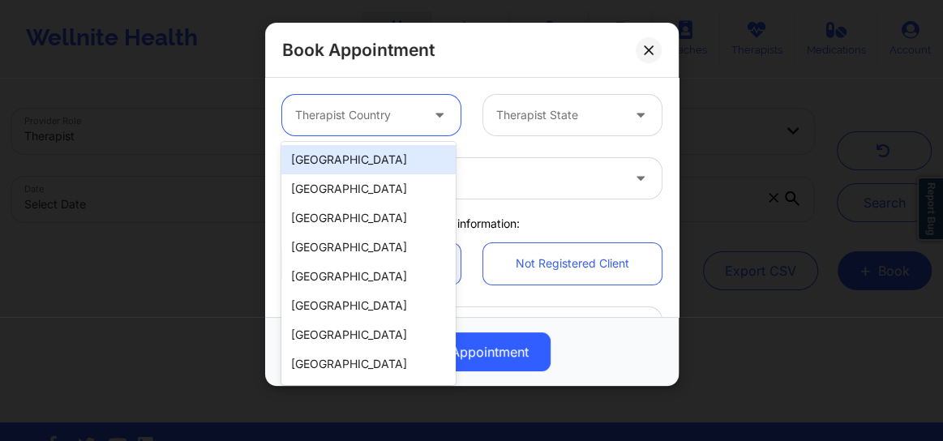
click at [356, 165] on div "[GEOGRAPHIC_DATA]" at bounding box center [368, 159] width 174 height 29
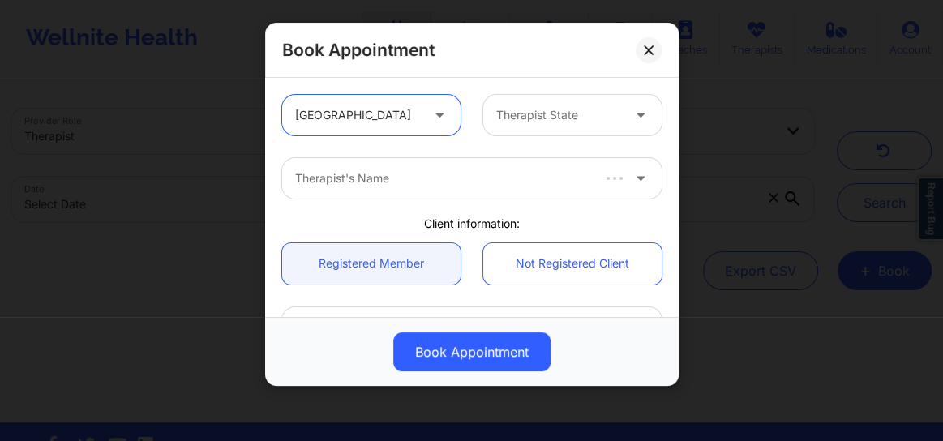
click at [546, 119] on div at bounding box center [558, 114] width 125 height 19
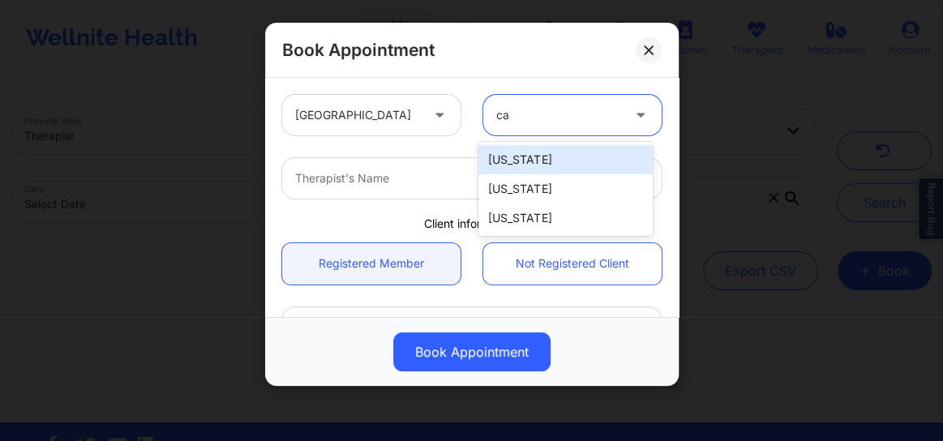
type input "cal"
click at [527, 156] on div "[US_STATE]" at bounding box center [565, 159] width 174 height 29
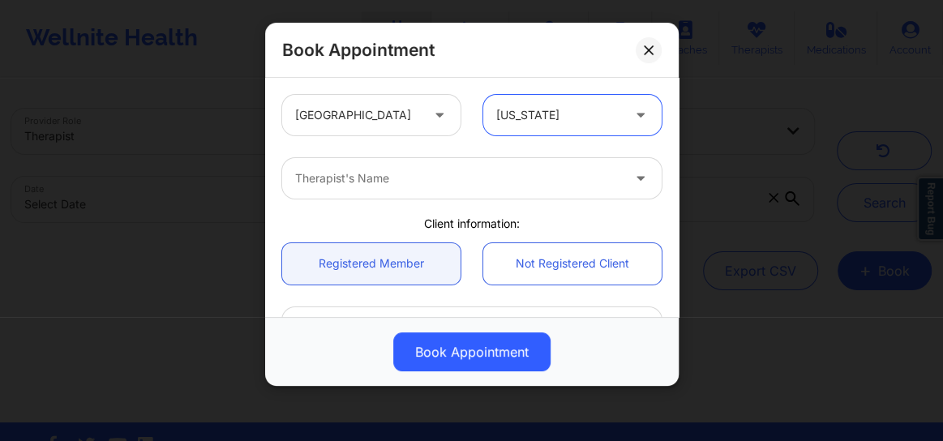
click at [445, 174] on div at bounding box center [458, 178] width 326 height 19
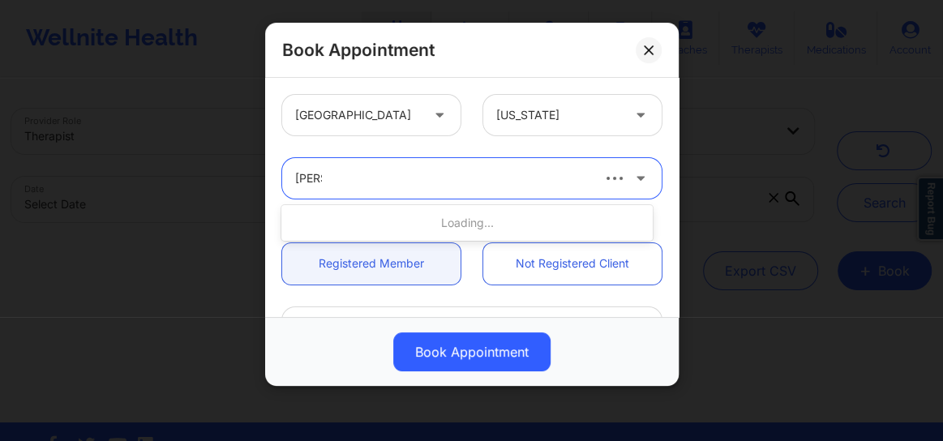
type input "Quisha"
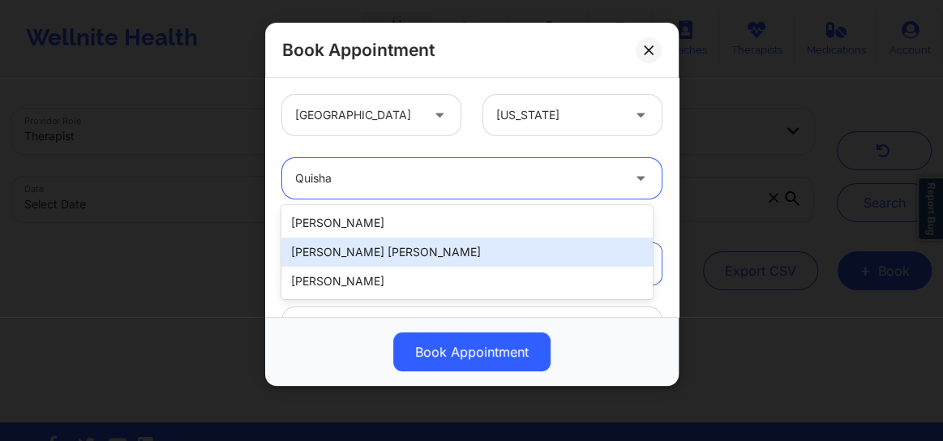
click at [356, 247] on div "[PERSON_NAME] [PERSON_NAME]" at bounding box center [466, 252] width 371 height 29
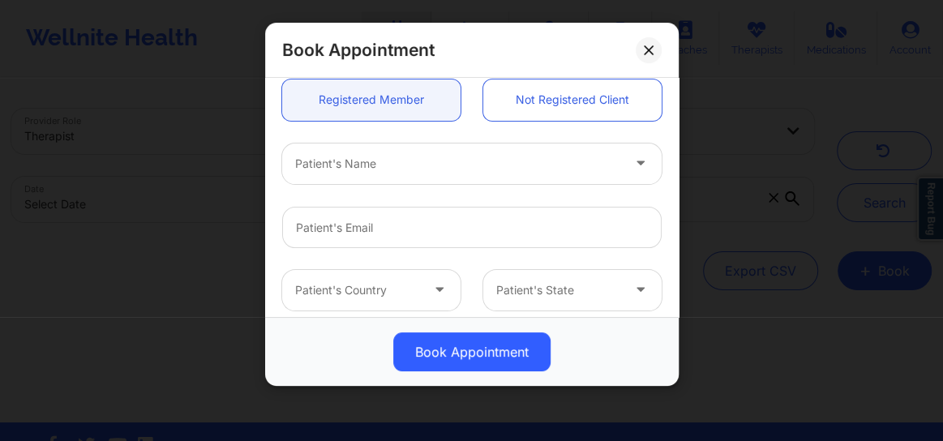
scroll to position [184, 0]
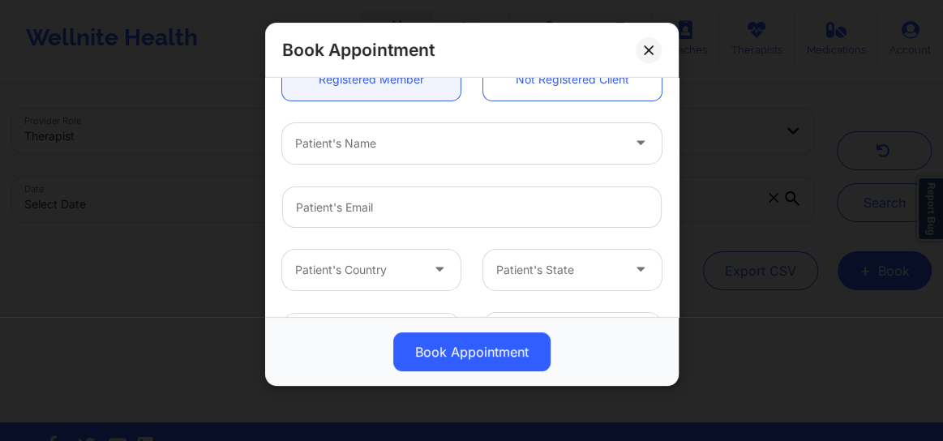
click at [366, 152] on div at bounding box center [458, 143] width 326 height 19
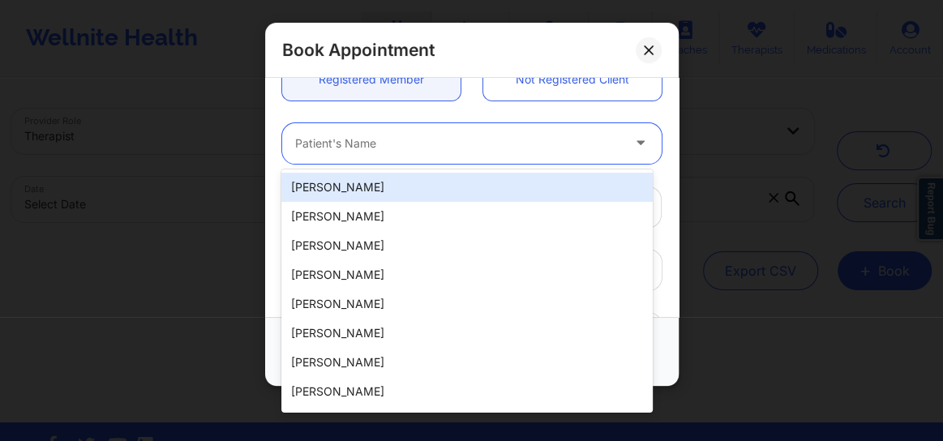
paste input "[PHONE_NUMBER]"
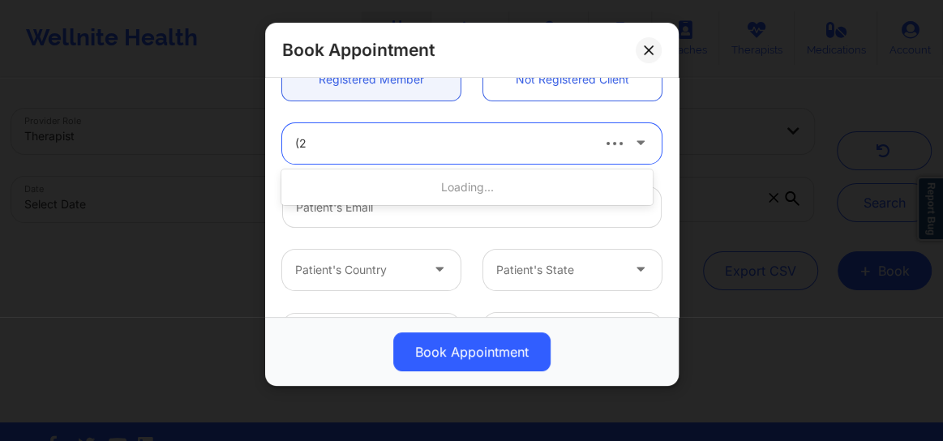
type input "("
type input "Mandi"
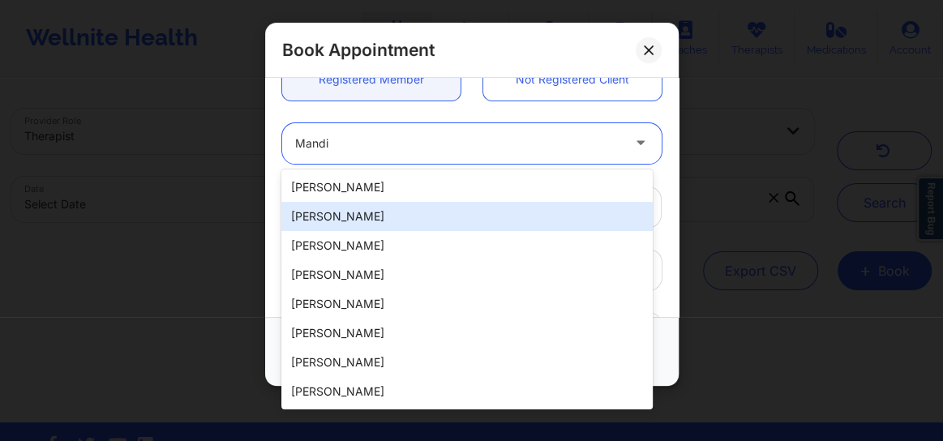
click at [359, 212] on div "[PERSON_NAME]" at bounding box center [466, 216] width 371 height 29
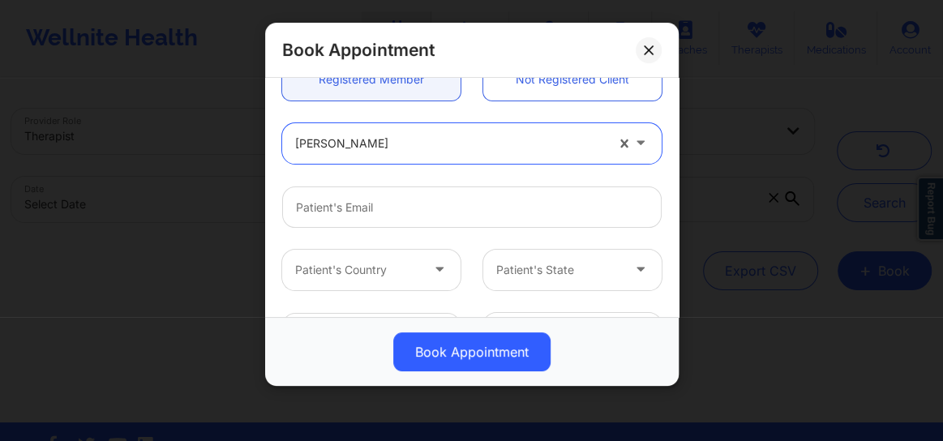
click at [387, 153] on div "[PERSON_NAME]" at bounding box center [450, 143] width 310 height 41
type input "mandi"
type input "[EMAIL_ADDRESS][DOMAIN_NAME]"
type input "[PHONE_NUMBER]"
type input "mandi F"
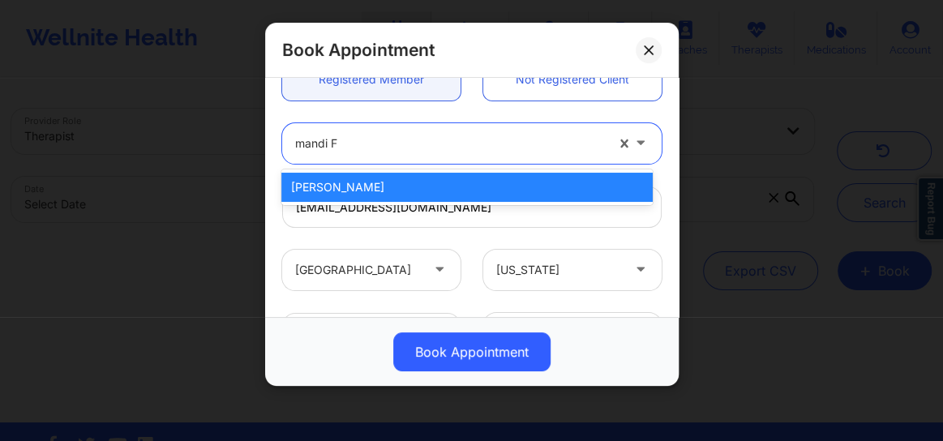
click at [379, 189] on div "[PERSON_NAME]" at bounding box center [466, 187] width 371 height 29
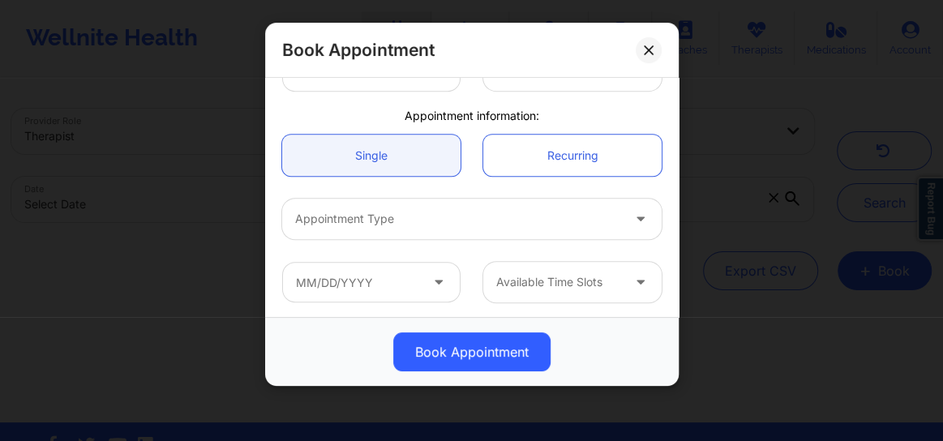
scroll to position [449, 0]
click at [395, 155] on link "Single" at bounding box center [371, 152] width 178 height 41
click at [551, 161] on link "Recurring" at bounding box center [572, 152] width 178 height 41
click at [375, 216] on div at bounding box center [458, 216] width 326 height 19
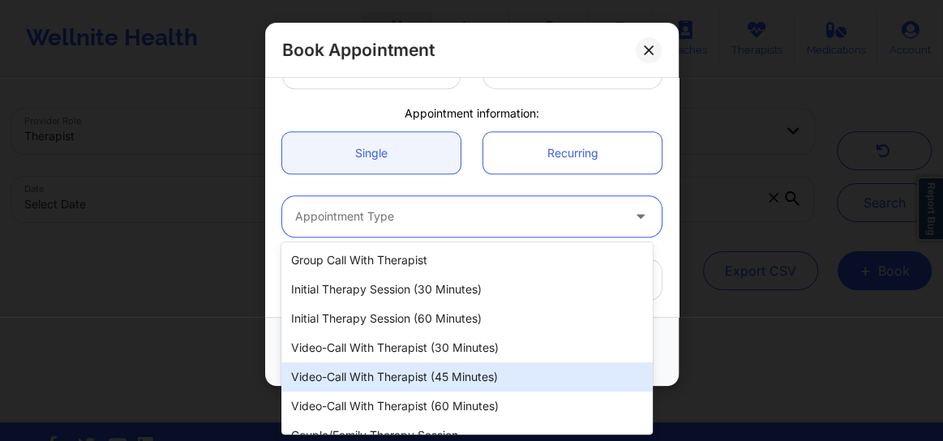
click at [417, 382] on div "Video-Call with Therapist (45 minutes)" at bounding box center [466, 376] width 371 height 29
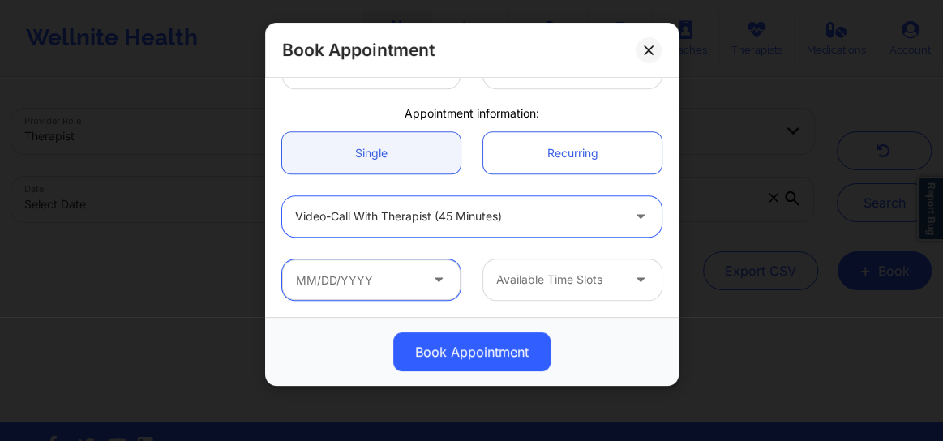
click at [372, 281] on input "text" at bounding box center [371, 279] width 178 height 41
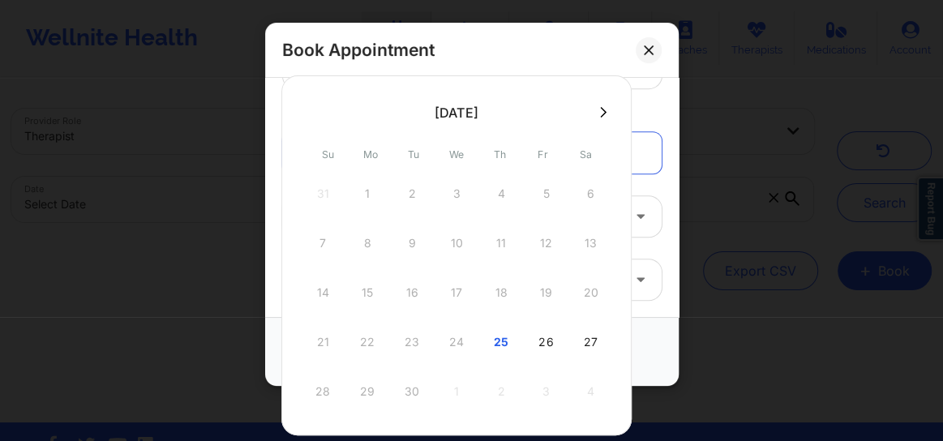
click at [602, 114] on button at bounding box center [603, 112] width 16 height 14
click at [497, 186] on div "2" at bounding box center [501, 193] width 41 height 45
type input "[DATE]"
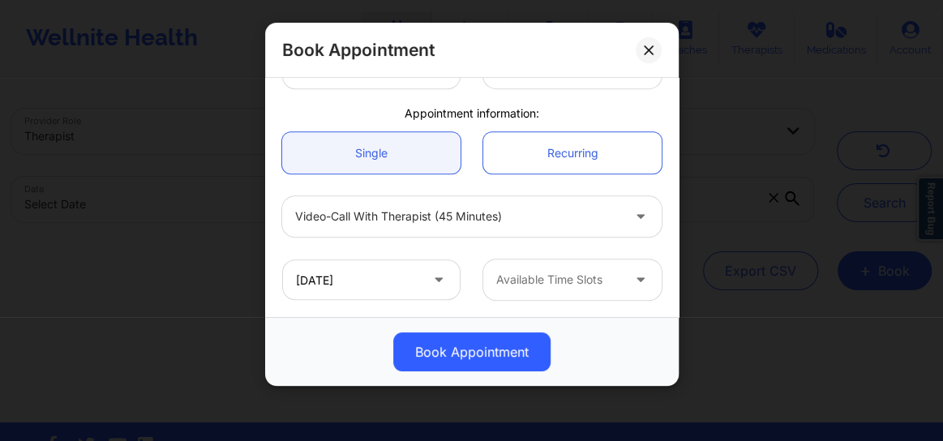
click at [534, 292] on div "Available Time Slots" at bounding box center [552, 279] width 139 height 41
click at [573, 283] on div at bounding box center [558, 279] width 125 height 19
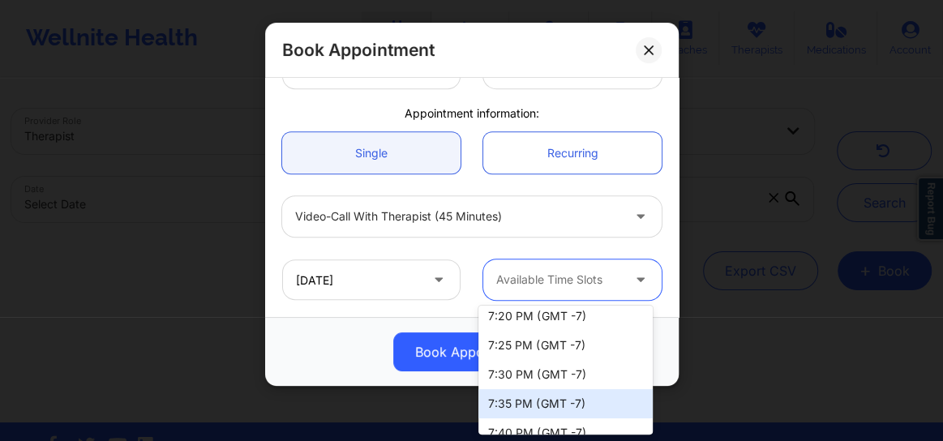
scroll to position [1169, 0]
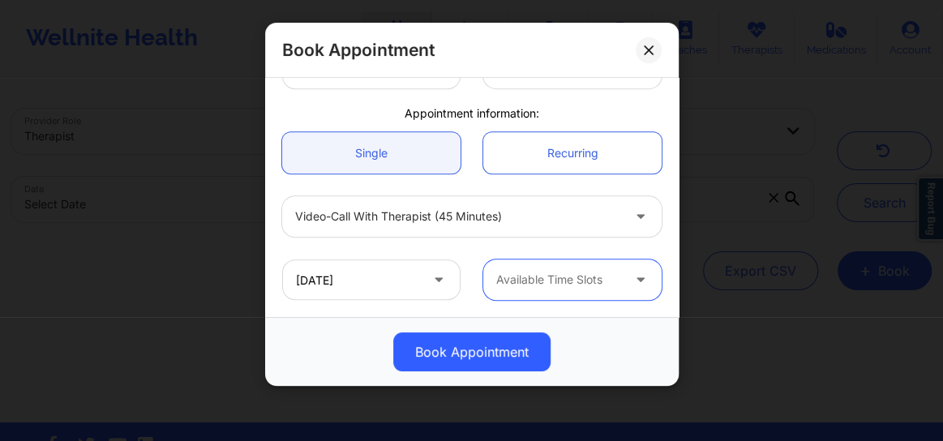
click at [537, 281] on div at bounding box center [558, 279] width 125 height 19
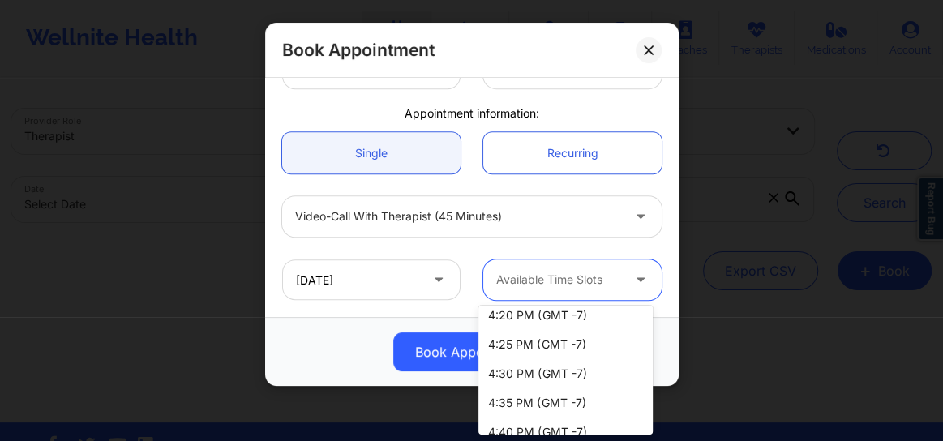
scroll to position [0, 0]
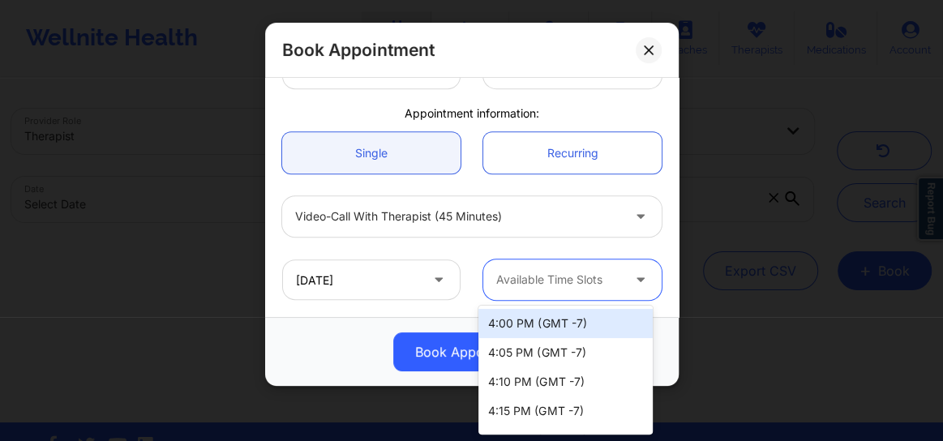
click at [561, 296] on div "Available Time Slots" at bounding box center [552, 279] width 139 height 41
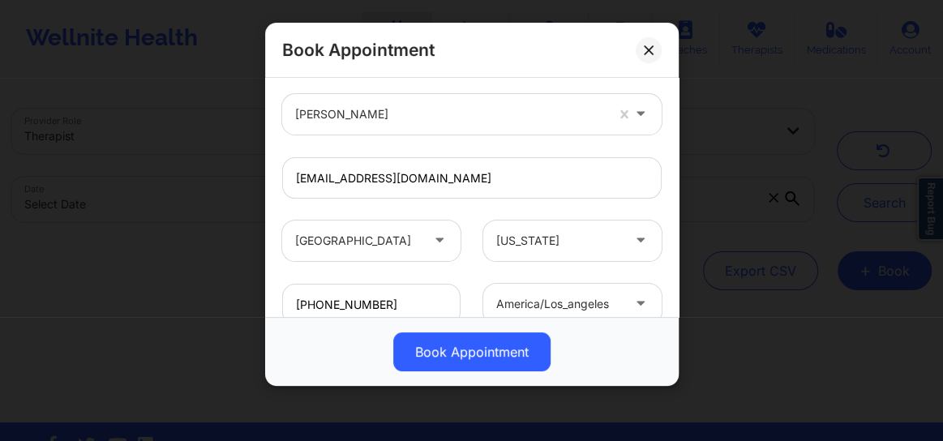
scroll to position [118, 0]
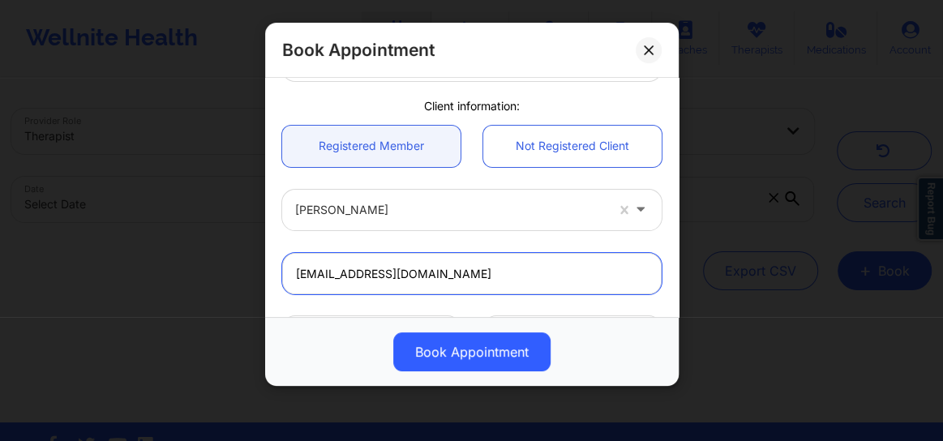
drag, startPoint x: 466, startPoint y: 279, endPoint x: 287, endPoint y: 275, distance: 179.2
click at [287, 275] on input "[EMAIL_ADDRESS][DOMAIN_NAME]" at bounding box center [471, 273] width 379 height 41
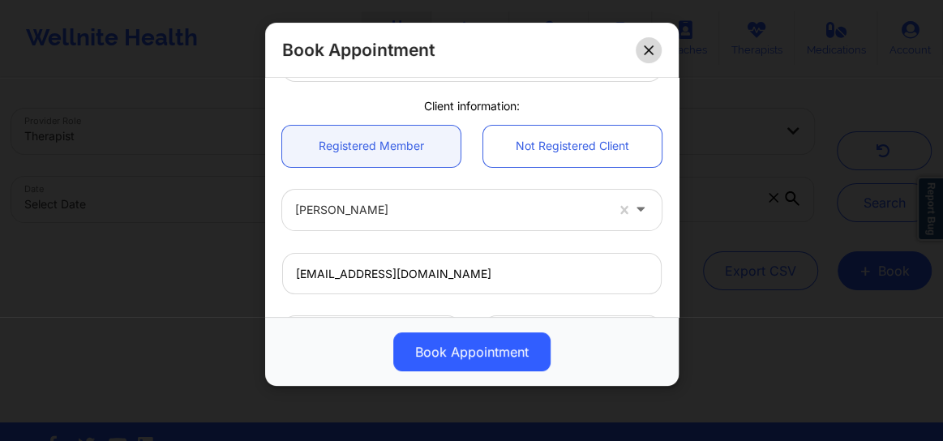
click at [641, 57] on button at bounding box center [649, 50] width 26 height 26
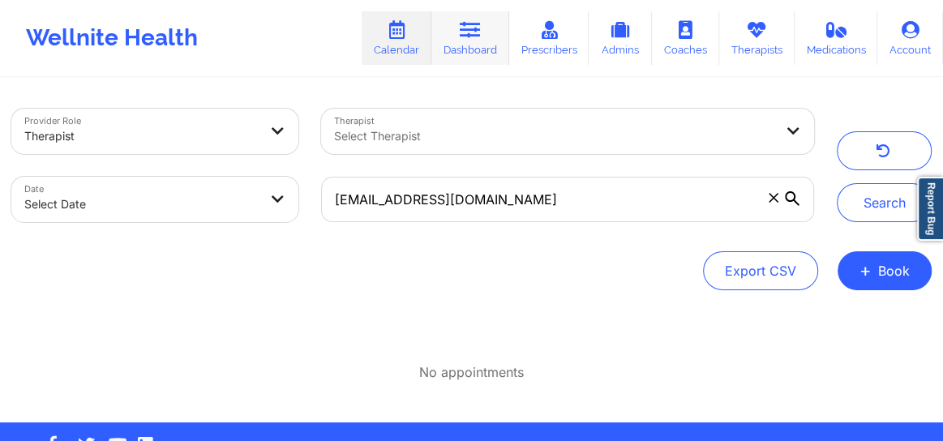
click at [469, 43] on link "Dashboard" at bounding box center [470, 38] width 78 height 54
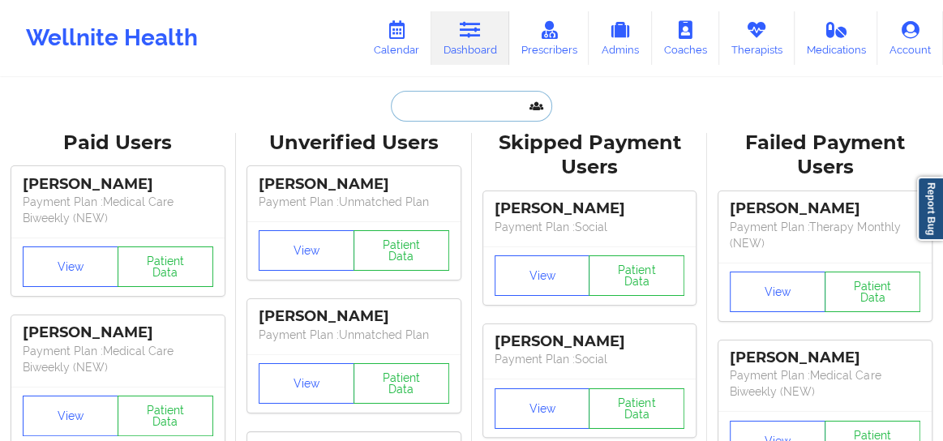
click at [444, 113] on input "text" at bounding box center [471, 106] width 161 height 31
paste input "[EMAIL_ADDRESS][DOMAIN_NAME]"
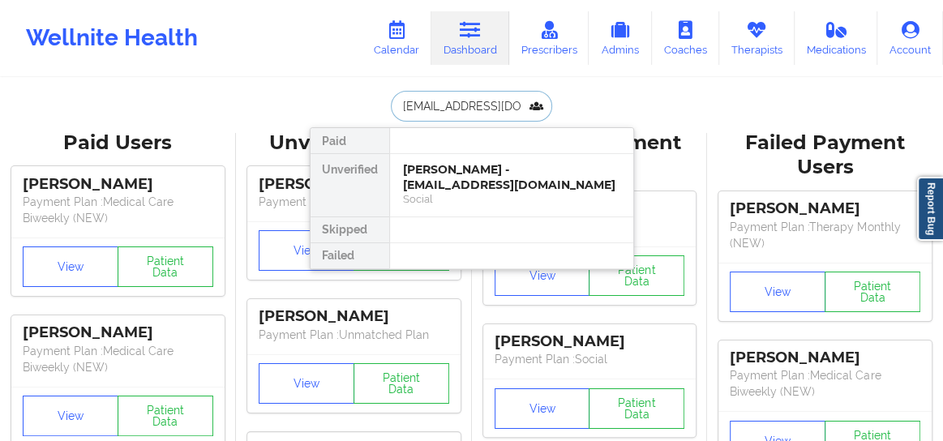
type input "[EMAIL_ADDRESS][DOMAIN_NAME]"
click at [444, 211] on div "Paid Unverified [PERSON_NAME] - [EMAIL_ADDRESS][DOMAIN_NAME] Social Skipped Fai…" at bounding box center [472, 198] width 324 height 143
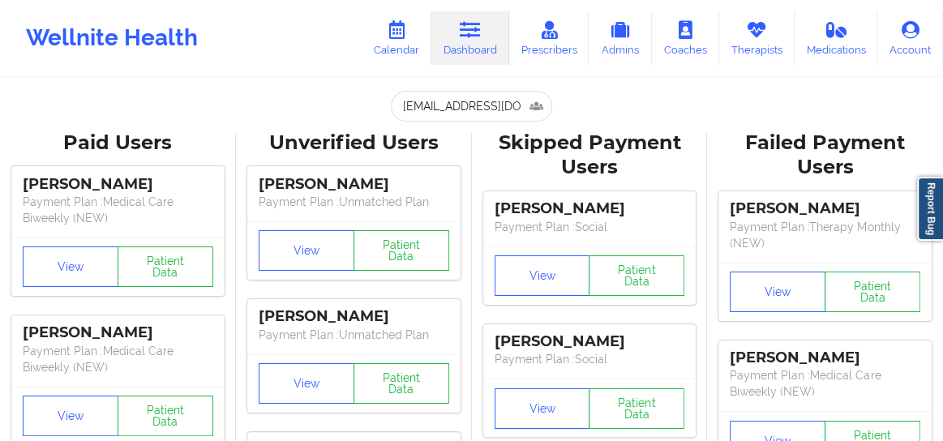
click at [444, 206] on p "Payment Plan : Unmatched Plan" at bounding box center [354, 202] width 191 height 16
click at [511, 113] on input "[EMAIL_ADDRESS][DOMAIN_NAME]" at bounding box center [471, 106] width 161 height 31
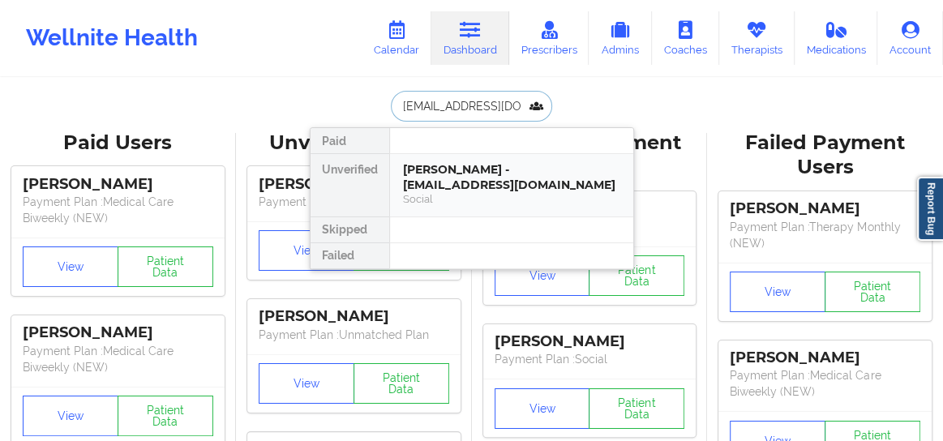
click at [493, 182] on div "[PERSON_NAME] - [EMAIL_ADDRESS][DOMAIN_NAME]" at bounding box center [511, 177] width 217 height 30
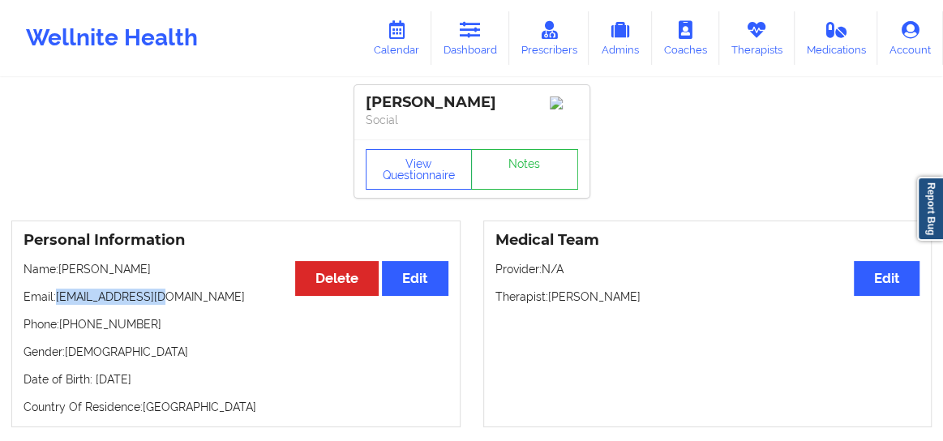
drag, startPoint x: 169, startPoint y: 302, endPoint x: 58, endPoint y: 299, distance: 111.9
click at [58, 299] on p "Email: [EMAIL_ADDRESS][DOMAIN_NAME]" at bounding box center [236, 297] width 425 height 16
copy p "[EMAIL_ADDRESS][DOMAIN_NAME]"
click at [395, 40] on link "Calendar" at bounding box center [397, 38] width 70 height 54
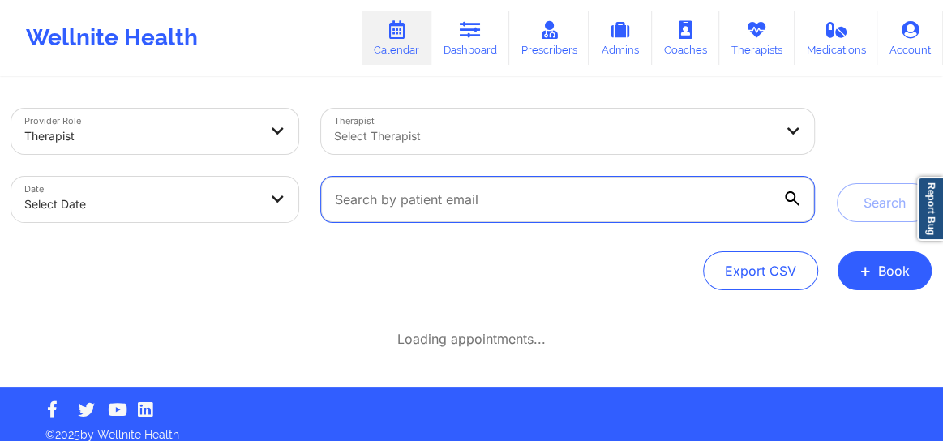
click at [417, 197] on input "text" at bounding box center [567, 199] width 493 height 45
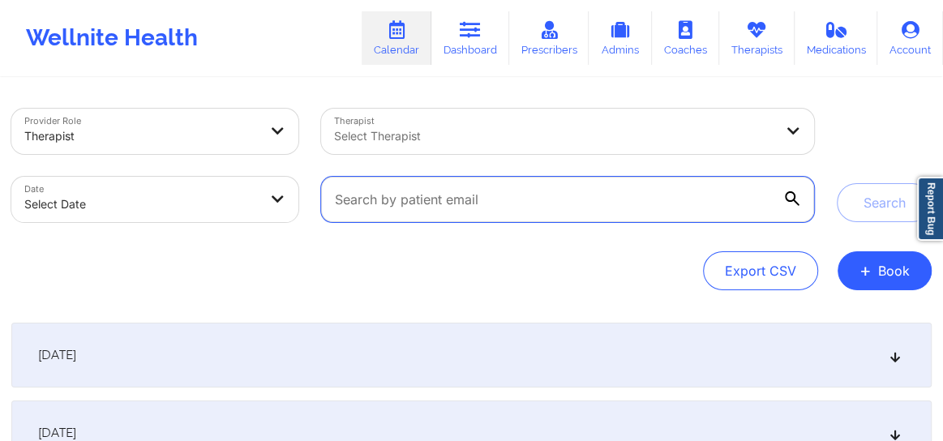
paste input "[EMAIL_ADDRESS][DOMAIN_NAME]"
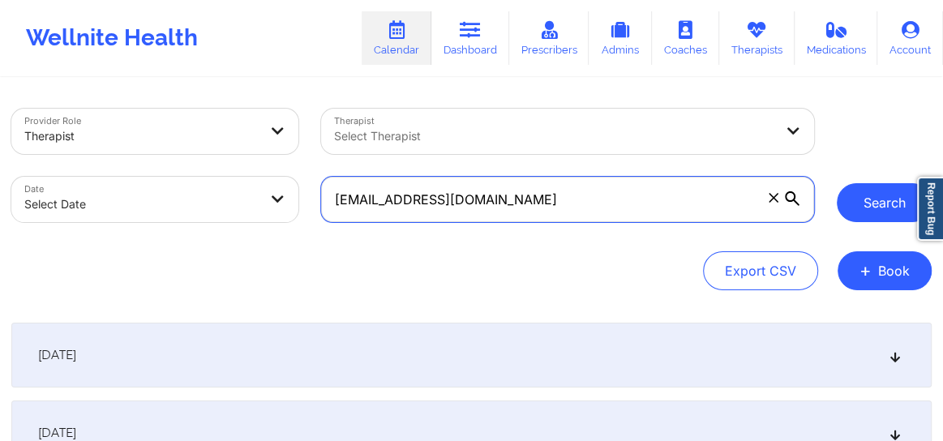
type input "[EMAIL_ADDRESS][DOMAIN_NAME]"
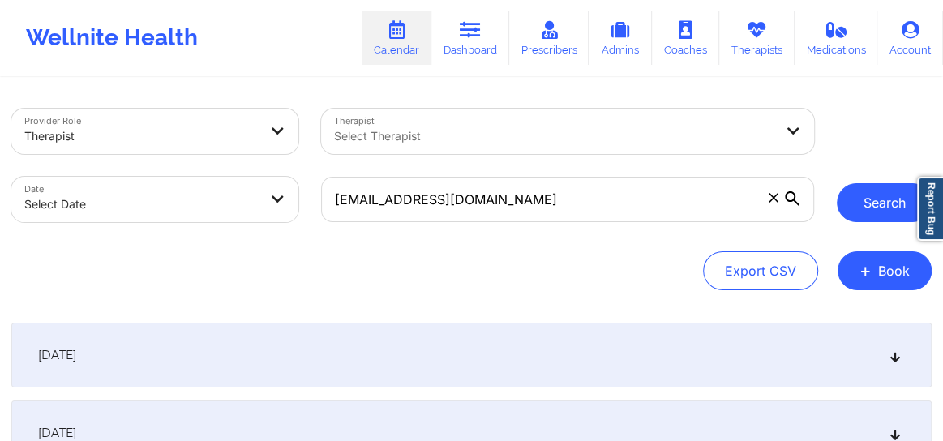
click at [881, 202] on button "Search" at bounding box center [884, 202] width 95 height 39
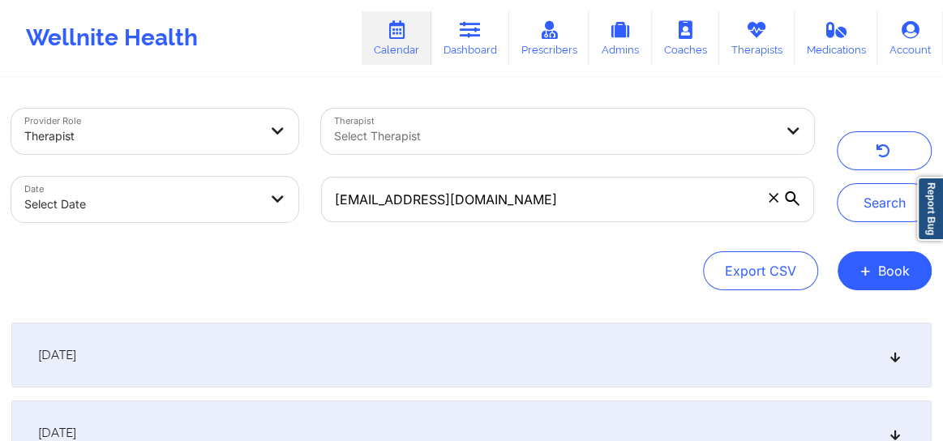
click at [889, 355] on icon at bounding box center [896, 354] width 14 height 11
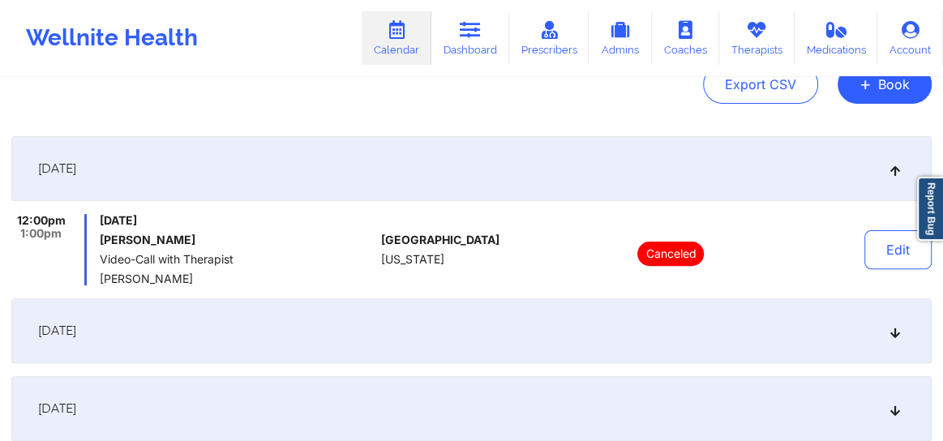
scroll to position [196, 0]
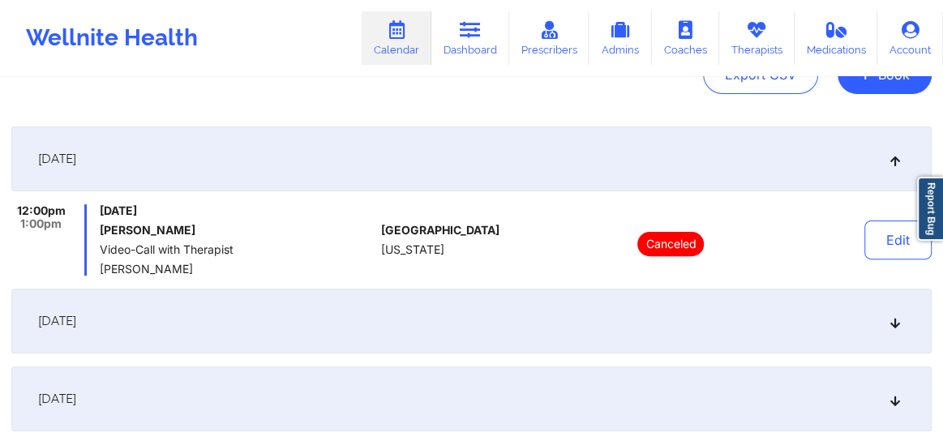
click at [890, 336] on div "[DATE]" at bounding box center [471, 321] width 920 height 65
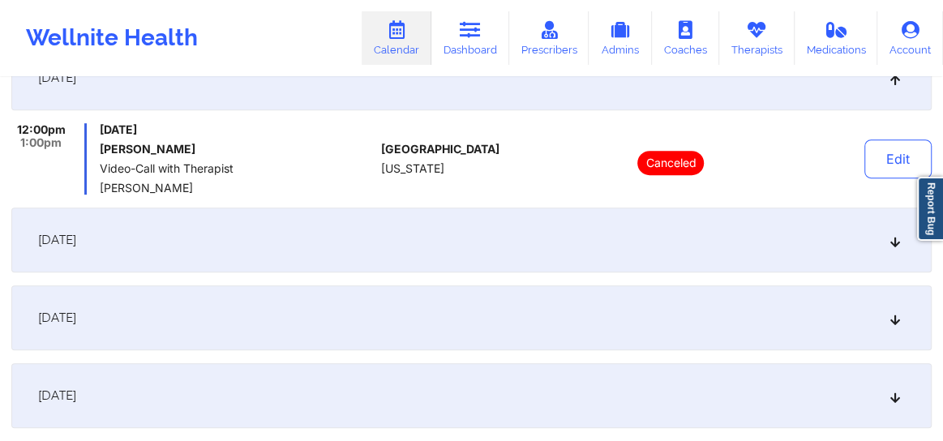
scroll to position [381, 0]
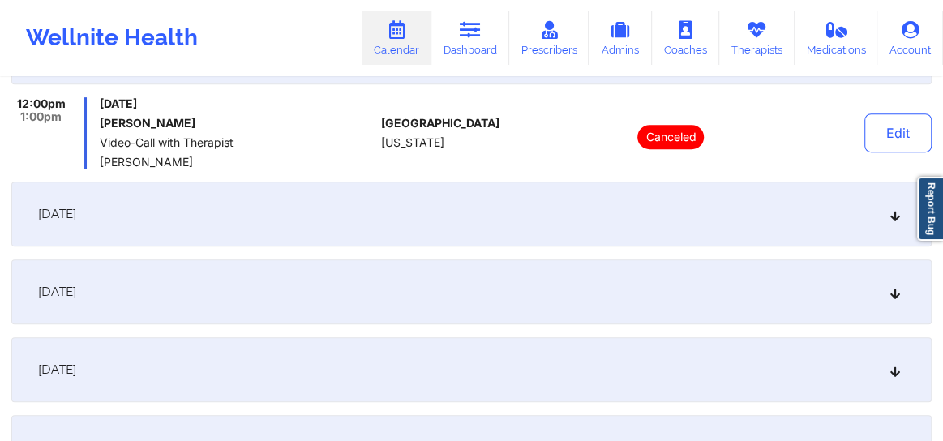
click at [891, 220] on icon at bounding box center [896, 213] width 14 height 11
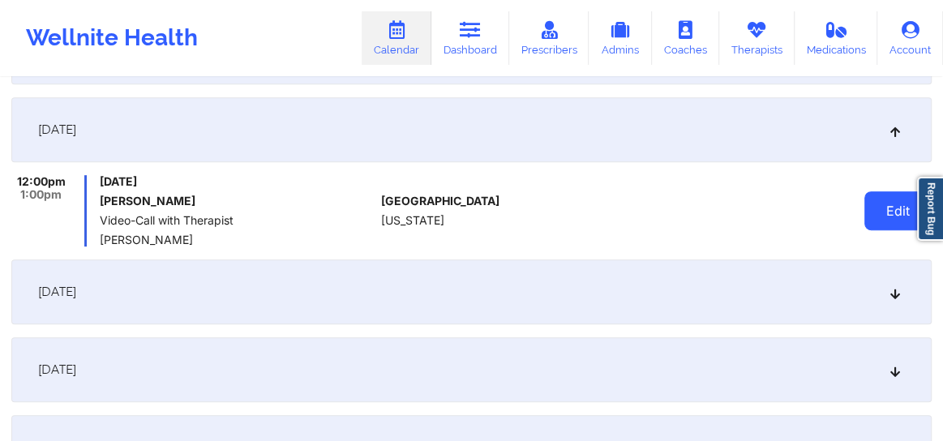
click at [878, 211] on button "Edit" at bounding box center [897, 210] width 67 height 39
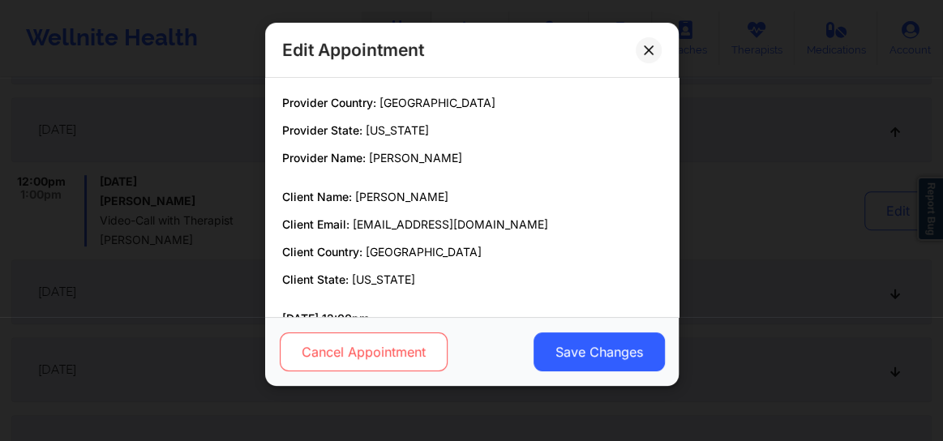
click at [388, 352] on button "Cancel Appointment" at bounding box center [363, 351] width 168 height 39
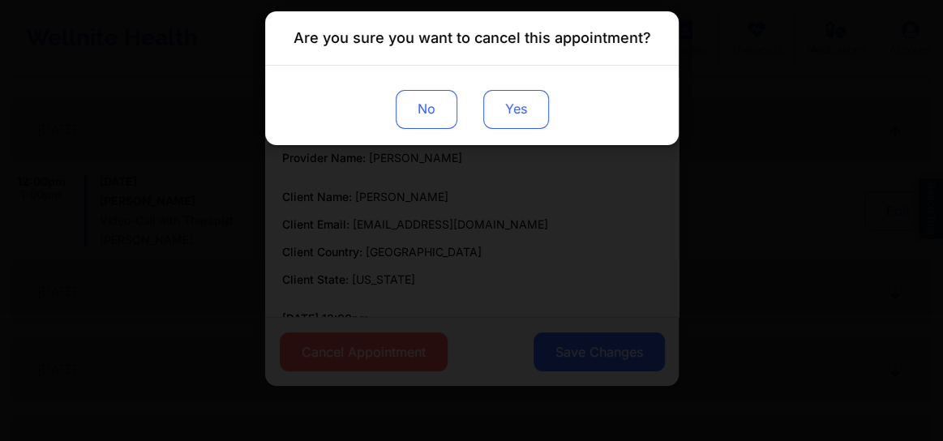
click at [515, 107] on button "Yes" at bounding box center [515, 109] width 66 height 39
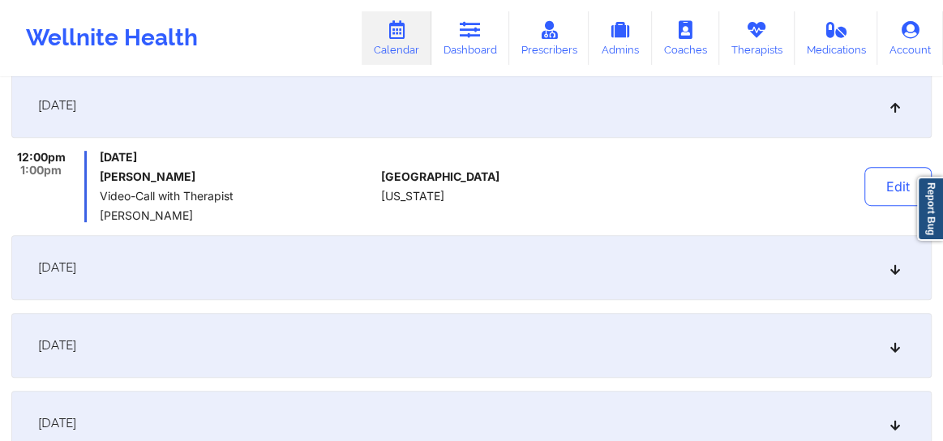
scroll to position [405, 0]
click at [900, 274] on div "[DATE]" at bounding box center [471, 267] width 920 height 65
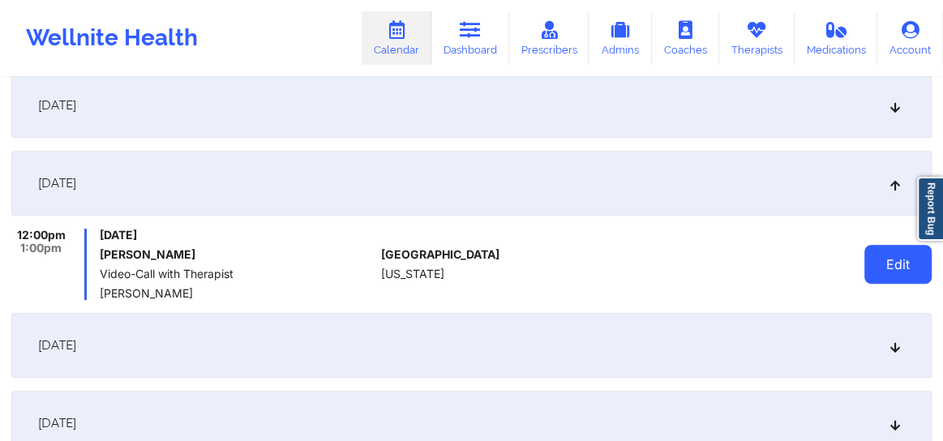
click at [877, 279] on button "Edit" at bounding box center [897, 264] width 67 height 39
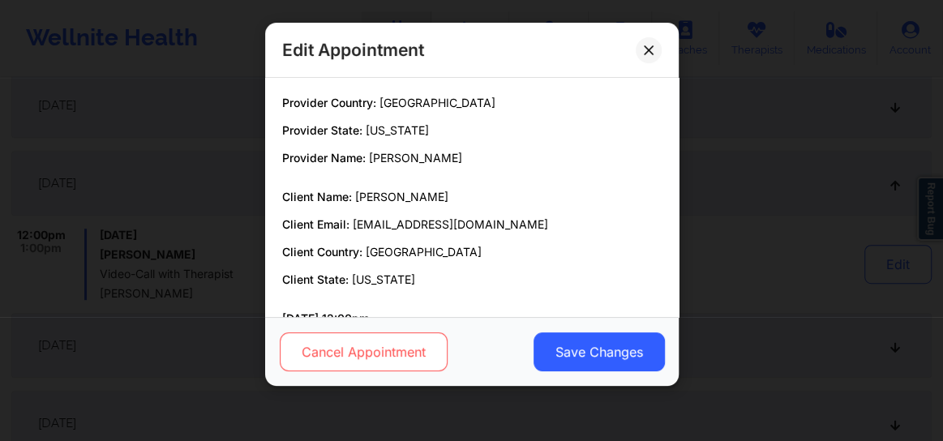
click at [355, 339] on button "Cancel Appointment" at bounding box center [363, 351] width 168 height 39
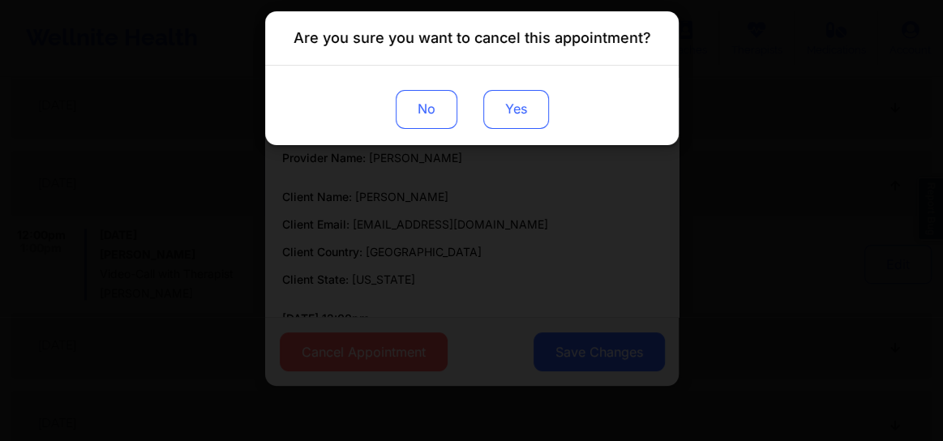
click at [508, 114] on button "Yes" at bounding box center [515, 109] width 66 height 39
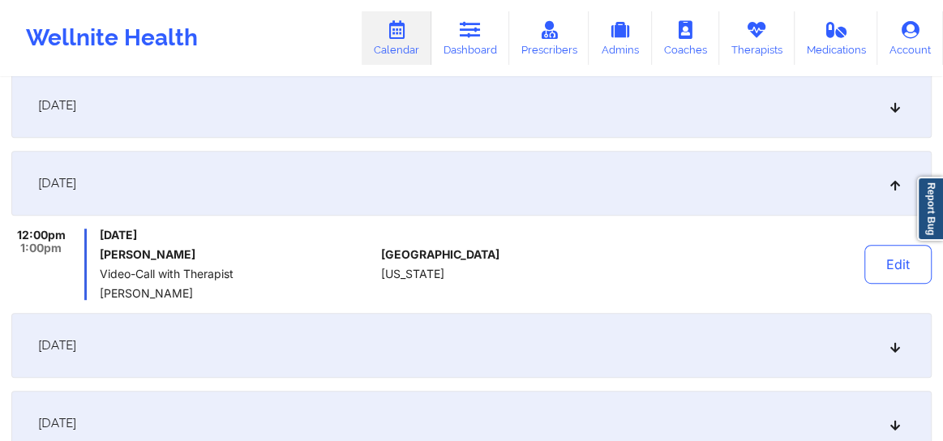
click at [889, 347] on icon at bounding box center [896, 345] width 14 height 11
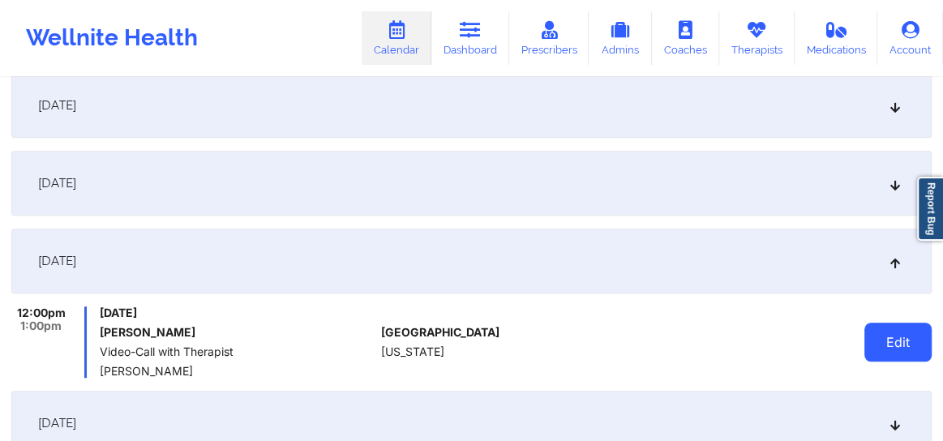
click at [896, 342] on button "Edit" at bounding box center [897, 342] width 67 height 39
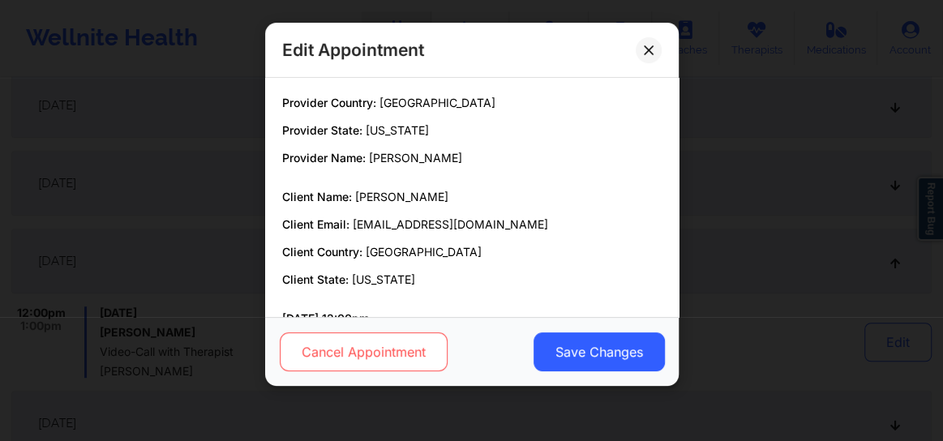
click at [369, 355] on button "Cancel Appointment" at bounding box center [363, 351] width 168 height 39
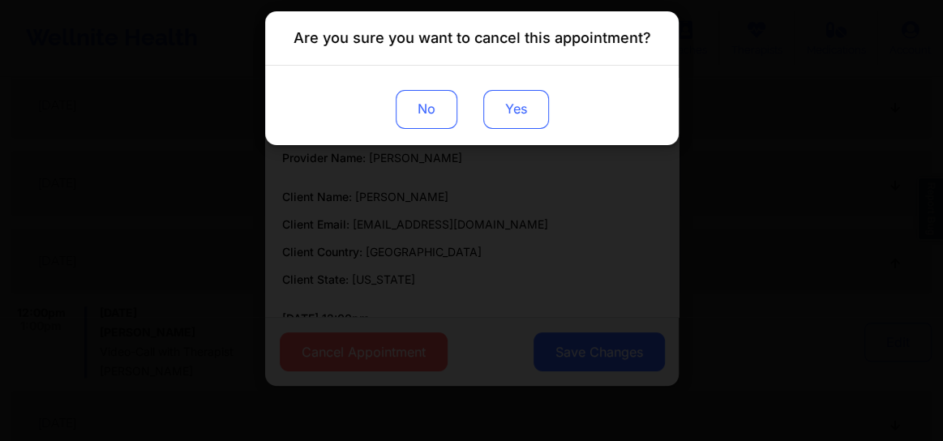
click at [509, 109] on button "Yes" at bounding box center [515, 109] width 66 height 39
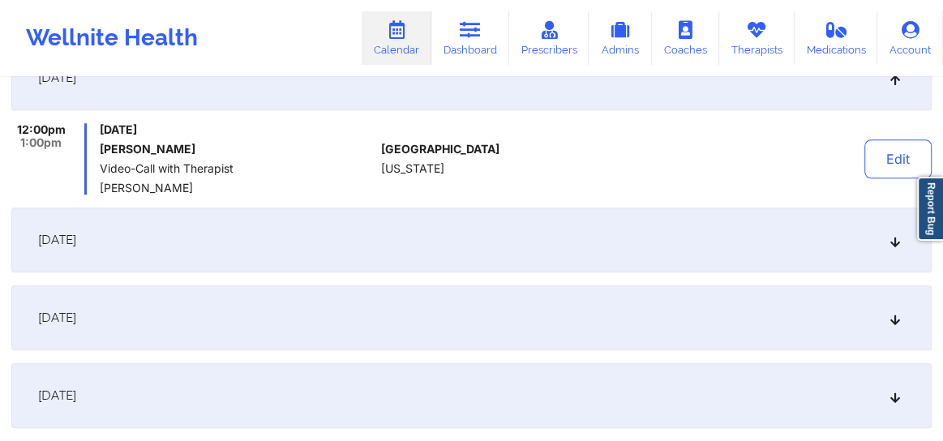
scroll to position [650, 0]
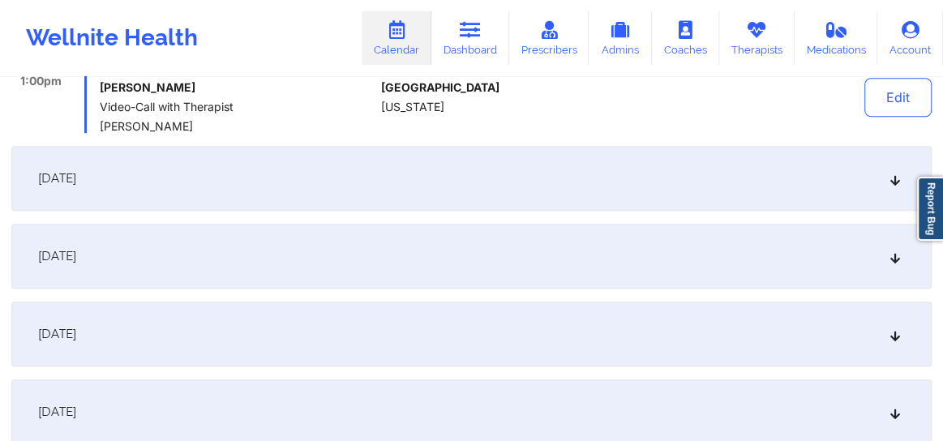
click at [889, 184] on div "[DATE]" at bounding box center [471, 178] width 920 height 65
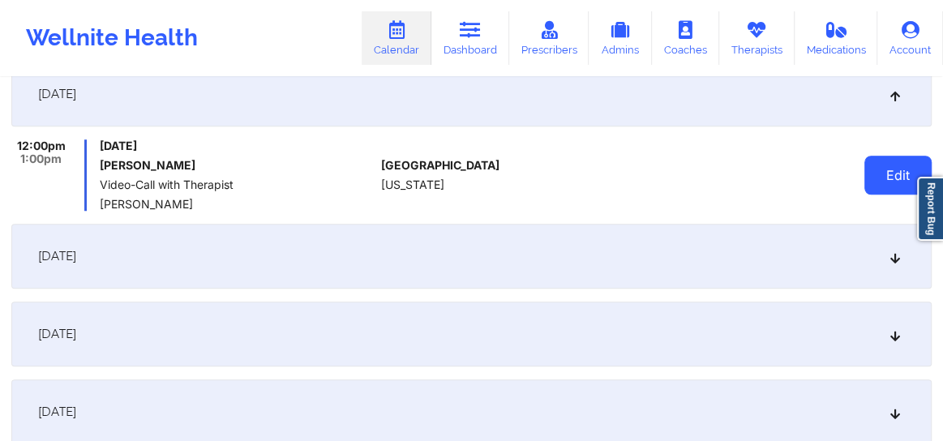
click at [875, 182] on button "Edit" at bounding box center [897, 175] width 67 height 39
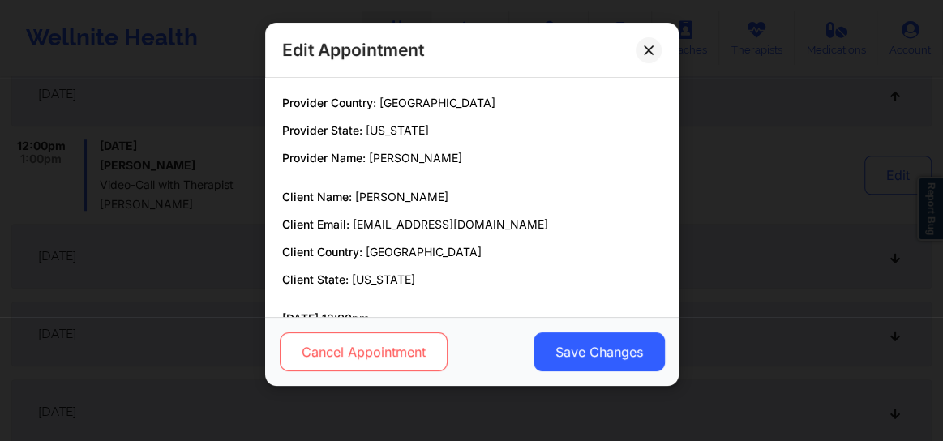
click at [362, 351] on button "Cancel Appointment" at bounding box center [363, 351] width 168 height 39
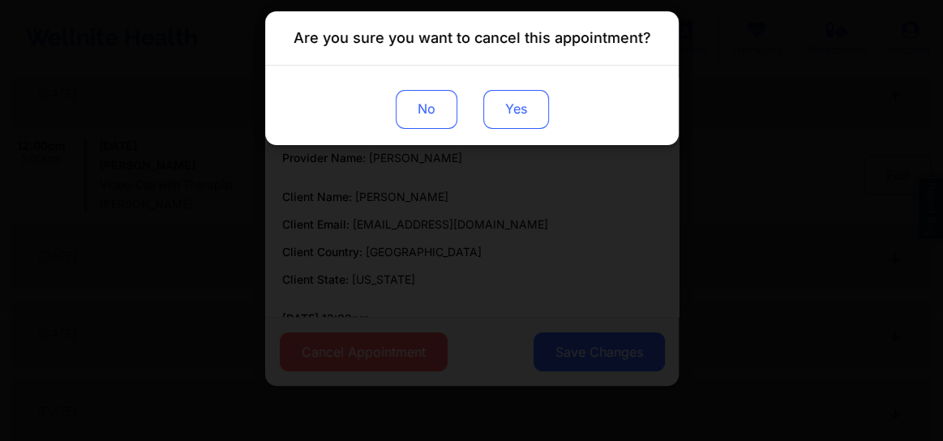
click at [516, 113] on button "Yes" at bounding box center [515, 109] width 66 height 39
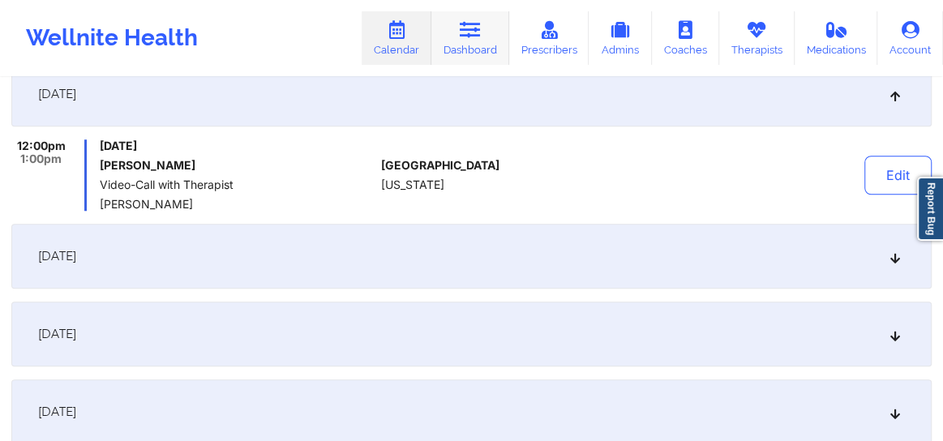
click at [470, 41] on link "Dashboard" at bounding box center [470, 38] width 78 height 54
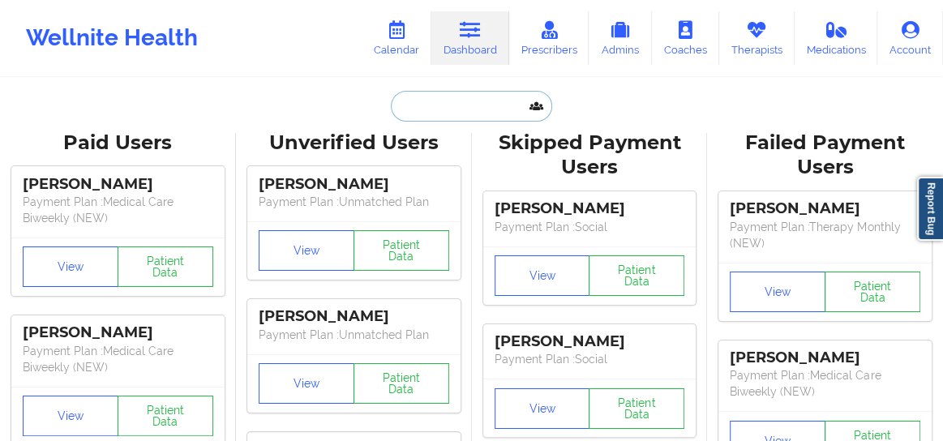
click at [455, 101] on input "text" at bounding box center [471, 106] width 161 height 31
paste input "[EMAIL_ADDRESS][DOMAIN_NAME]"
type input "[EMAIL_ADDRESS][DOMAIN_NAME]"
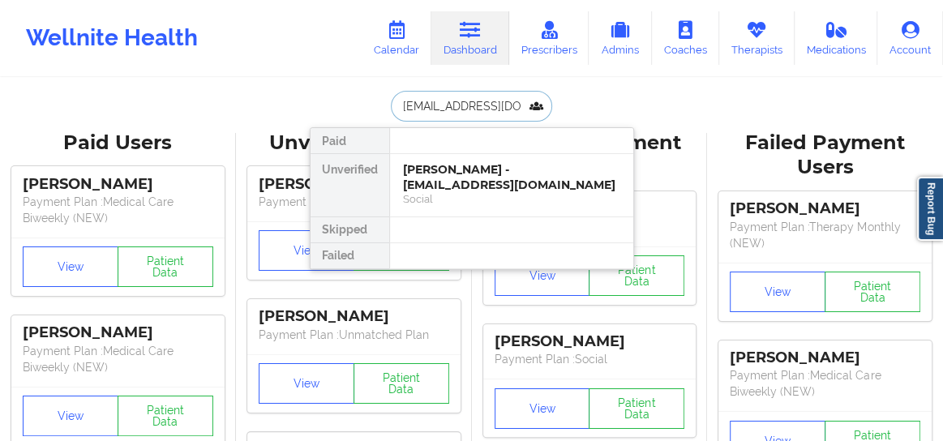
scroll to position [0, 24]
click at [454, 167] on div "[PERSON_NAME] - [EMAIL_ADDRESS][DOMAIN_NAME]" at bounding box center [511, 177] width 217 height 30
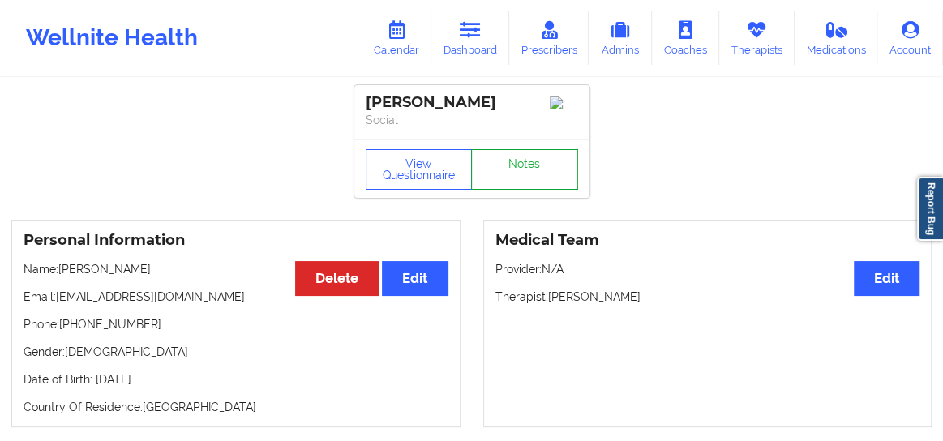
click at [530, 174] on link "Notes" at bounding box center [524, 169] width 107 height 41
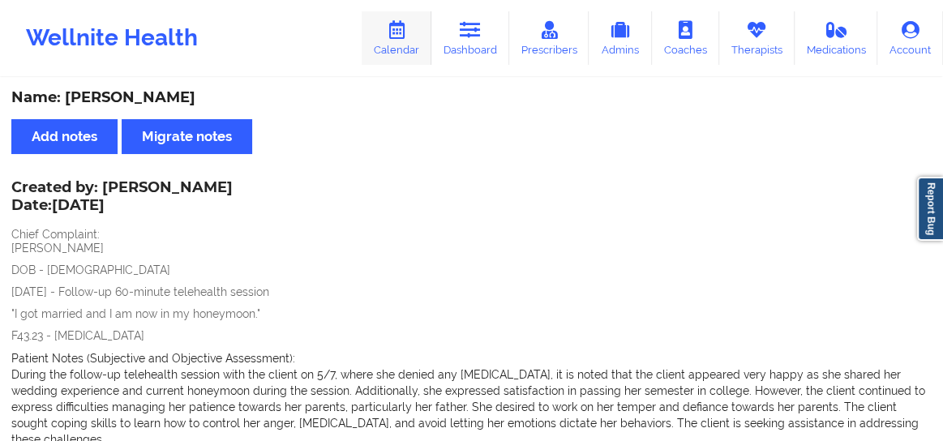
click at [401, 36] on icon at bounding box center [396, 30] width 21 height 18
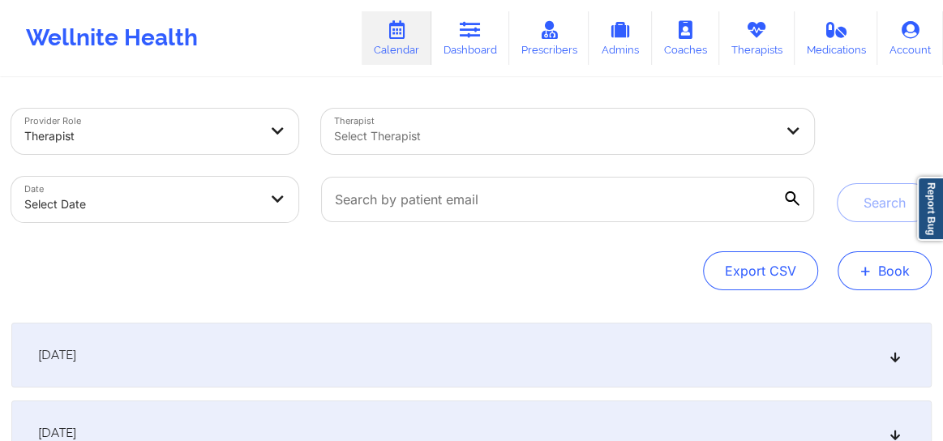
click at [890, 281] on button "+ Book" at bounding box center [885, 270] width 94 height 39
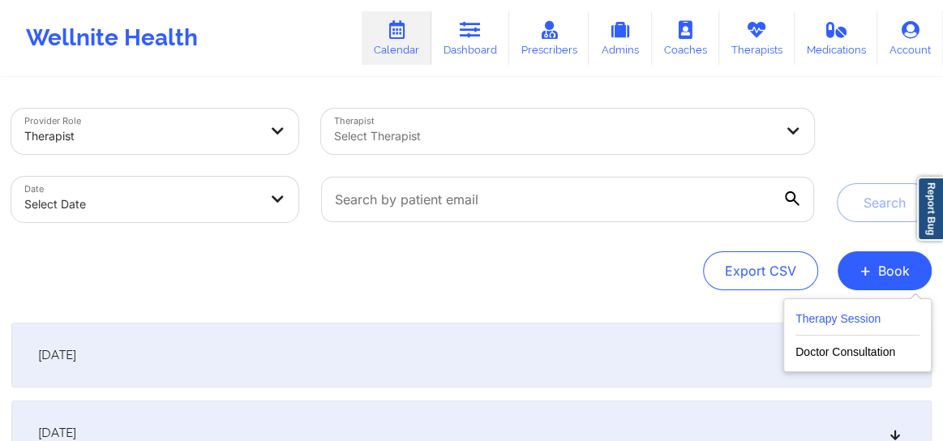
click at [843, 320] on button "Therapy Session" at bounding box center [857, 322] width 124 height 27
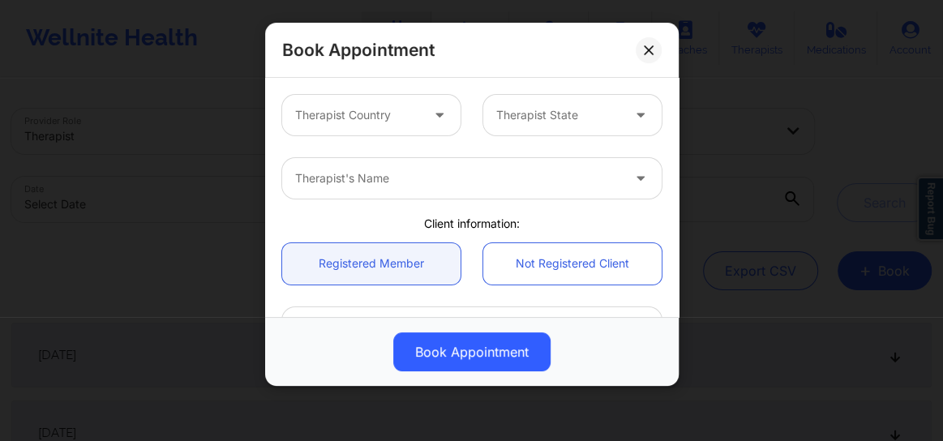
click at [372, 118] on div at bounding box center [357, 114] width 125 height 19
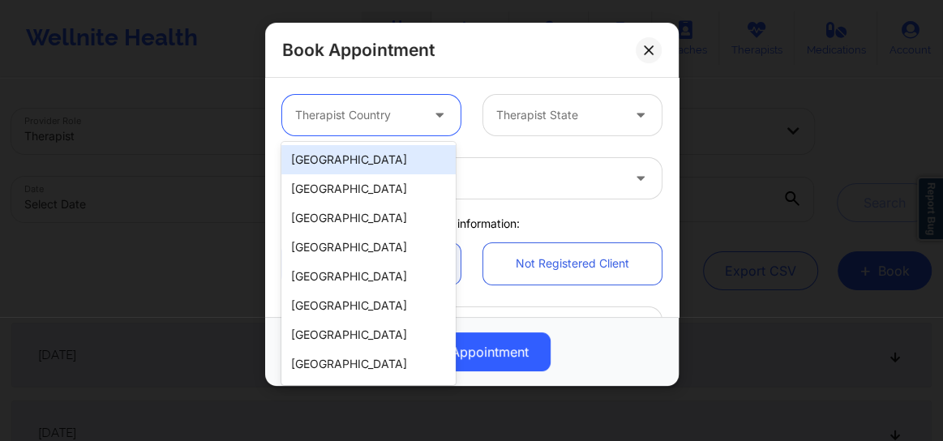
click at [341, 169] on div "[GEOGRAPHIC_DATA]" at bounding box center [368, 159] width 174 height 29
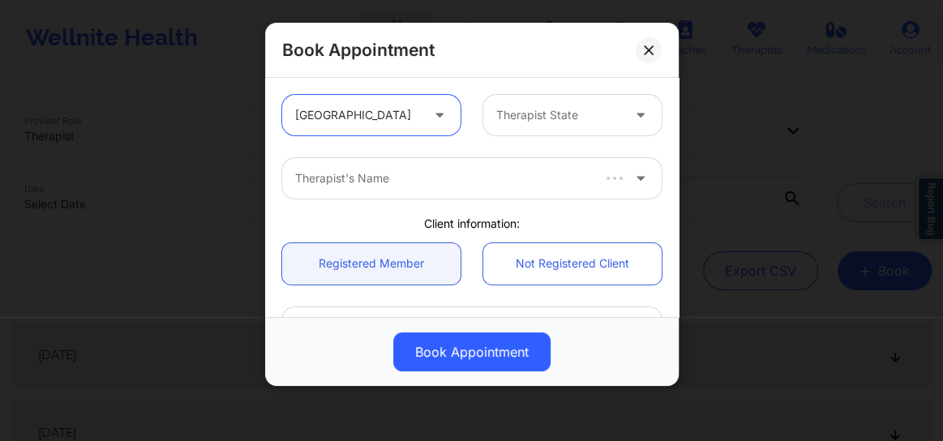
click at [536, 125] on div "Therapist State" at bounding box center [552, 115] width 139 height 41
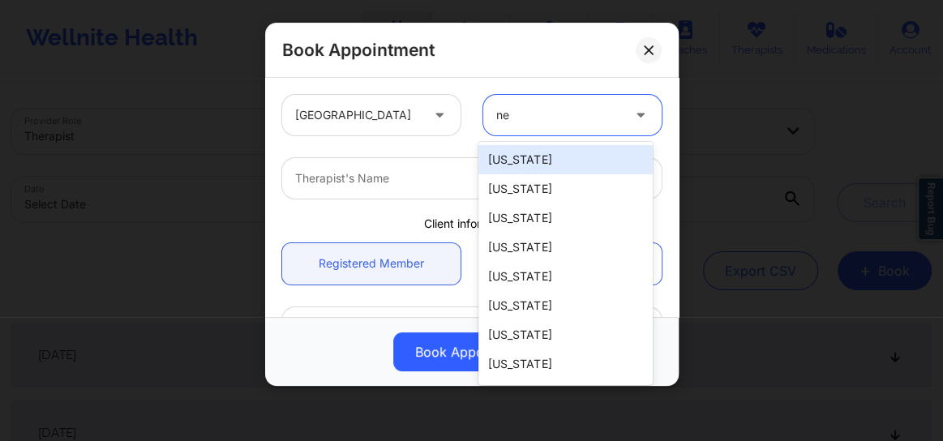
type input "new"
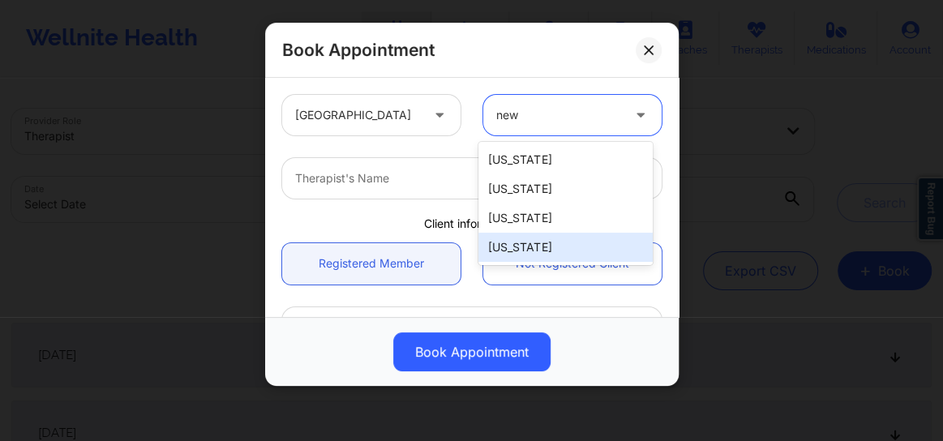
click at [521, 249] on div "[US_STATE]" at bounding box center [565, 247] width 174 height 29
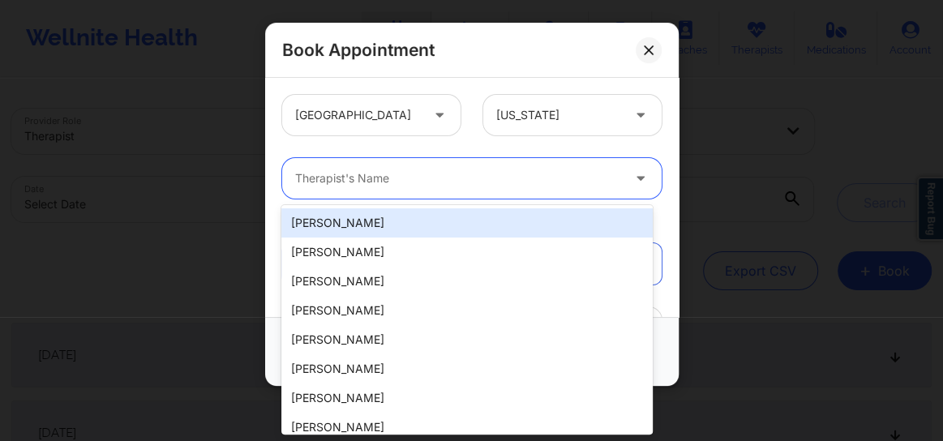
click at [400, 181] on div at bounding box center [458, 178] width 326 height 19
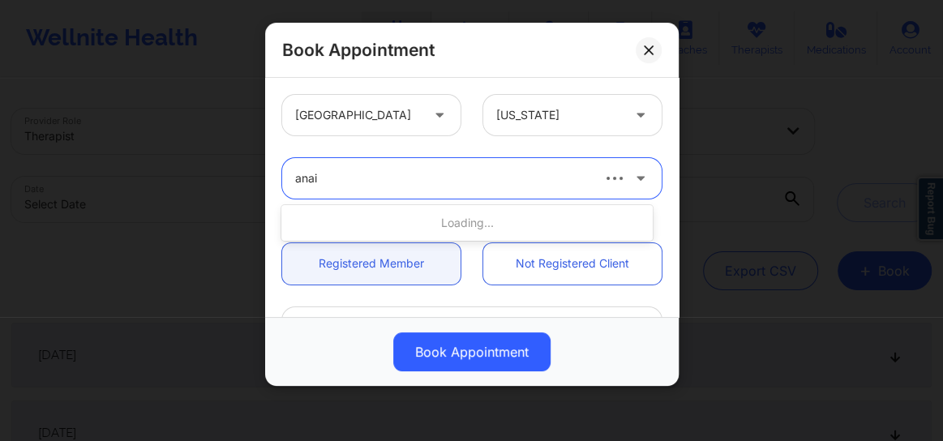
type input "anais"
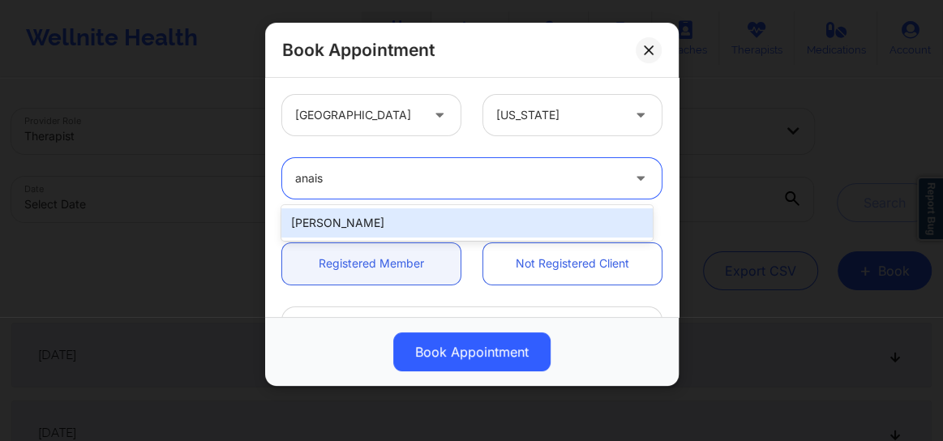
click at [376, 216] on div "[PERSON_NAME]" at bounding box center [466, 222] width 371 height 29
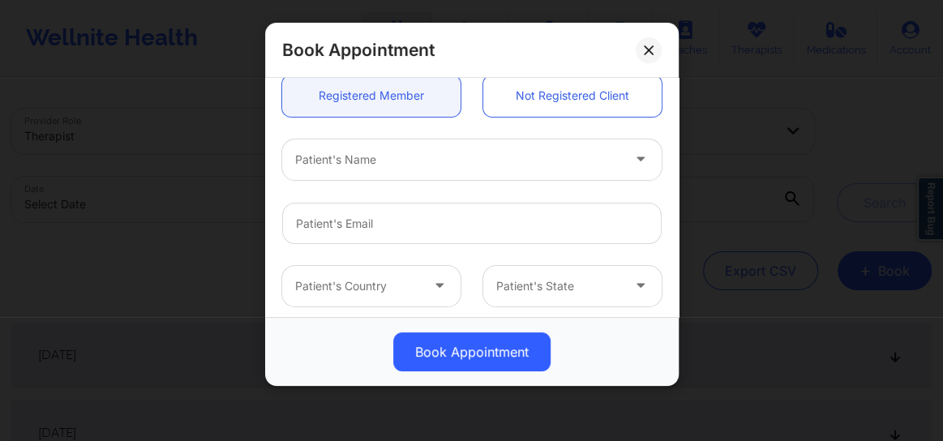
scroll to position [184, 0]
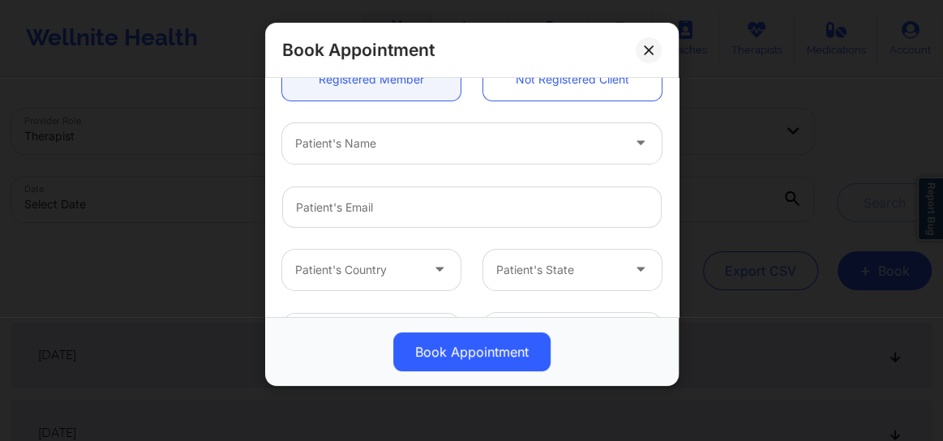
click at [333, 150] on div at bounding box center [458, 143] width 326 height 19
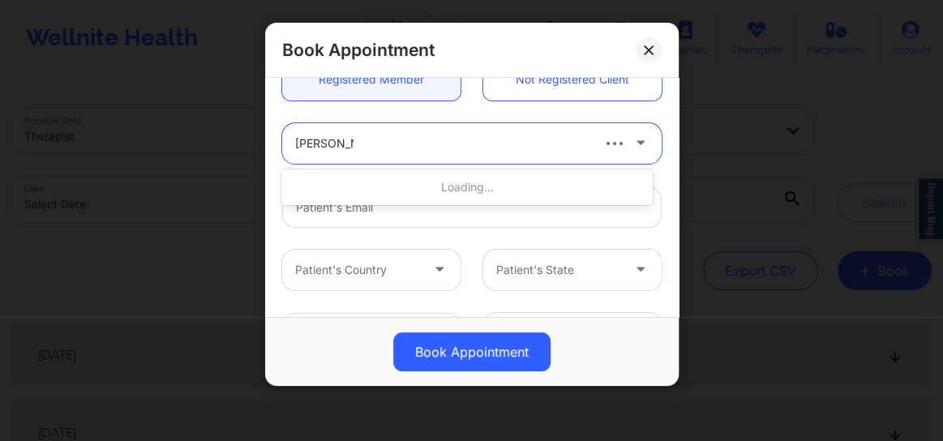
type input "[PERSON_NAME] Br"
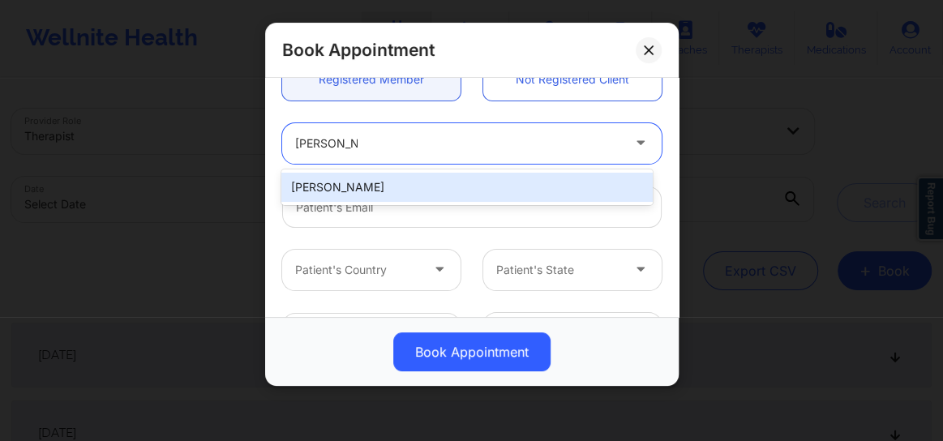
click at [332, 178] on div "[PERSON_NAME]" at bounding box center [466, 187] width 371 height 29
type input "[EMAIL_ADDRESS][DOMAIN_NAME]"
type input "[PHONE_NUMBER]"
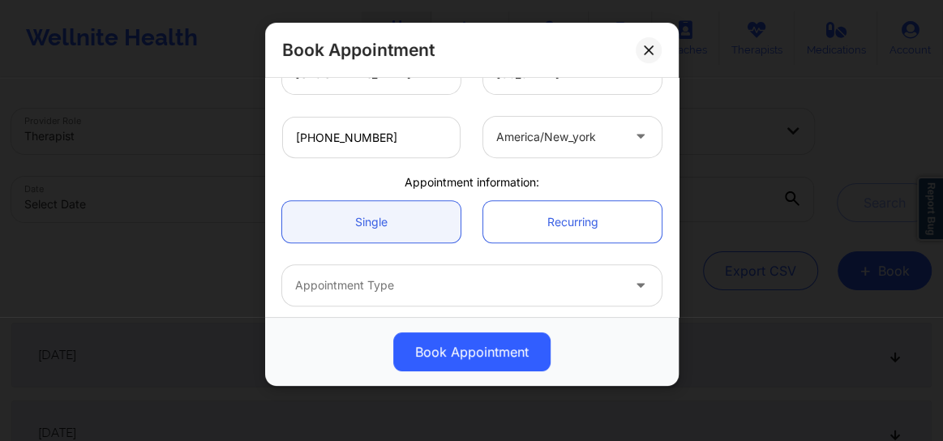
scroll to position [442, 0]
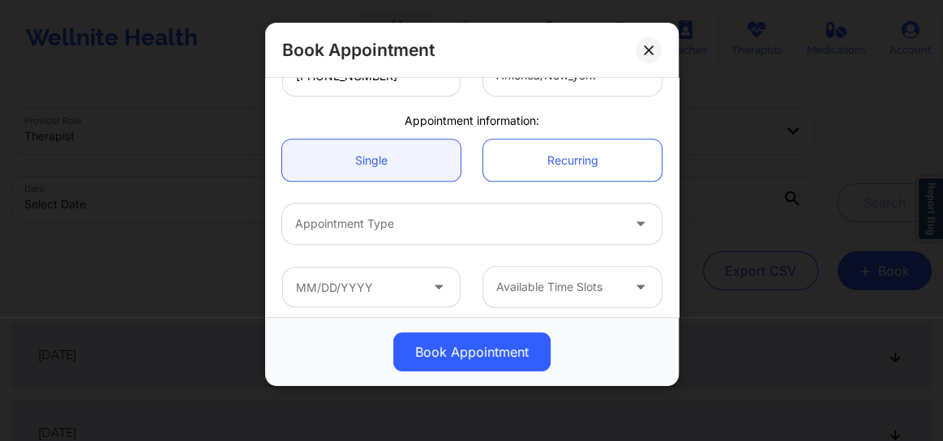
click at [347, 234] on div "Appointment Type" at bounding box center [452, 224] width 341 height 41
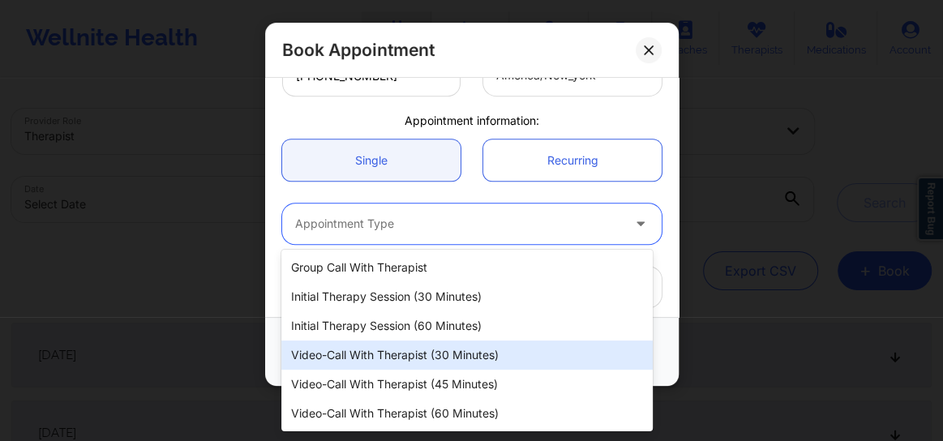
click at [362, 347] on div "Video-Call with Therapist (30 minutes)" at bounding box center [466, 355] width 371 height 29
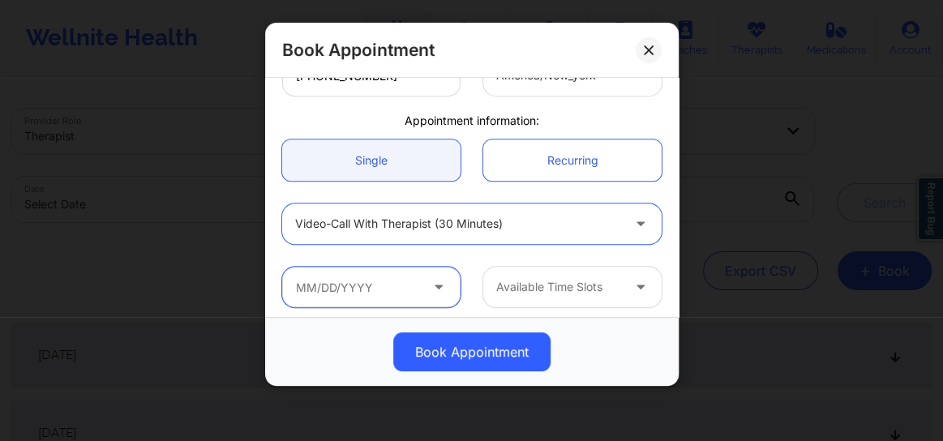
click at [356, 284] on input "text" at bounding box center [371, 287] width 178 height 41
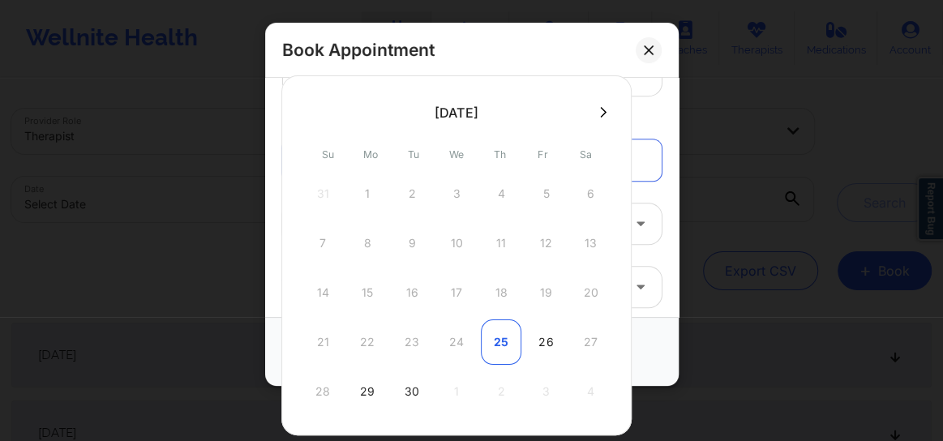
click at [508, 341] on div "25" at bounding box center [501, 341] width 41 height 45
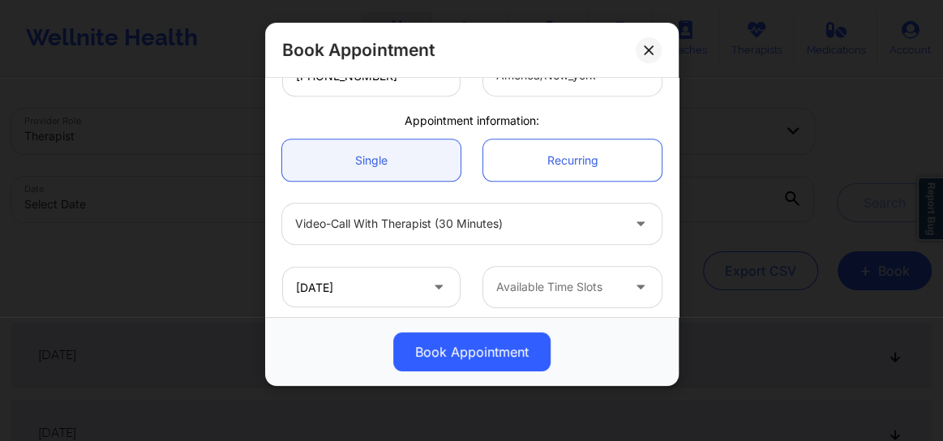
type input "[DATE]"
click at [550, 295] on div at bounding box center [558, 286] width 125 height 19
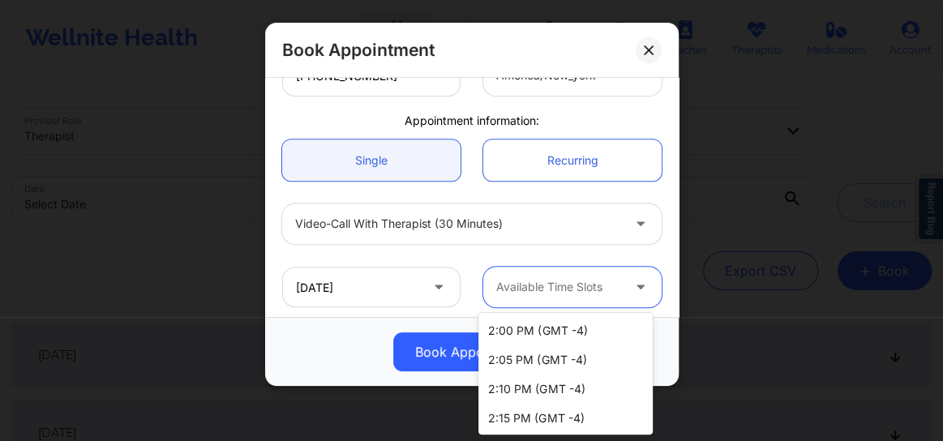
scroll to position [118, 0]
click at [503, 410] on div "5:30 PM (GMT -4)" at bounding box center [565, 416] width 174 height 29
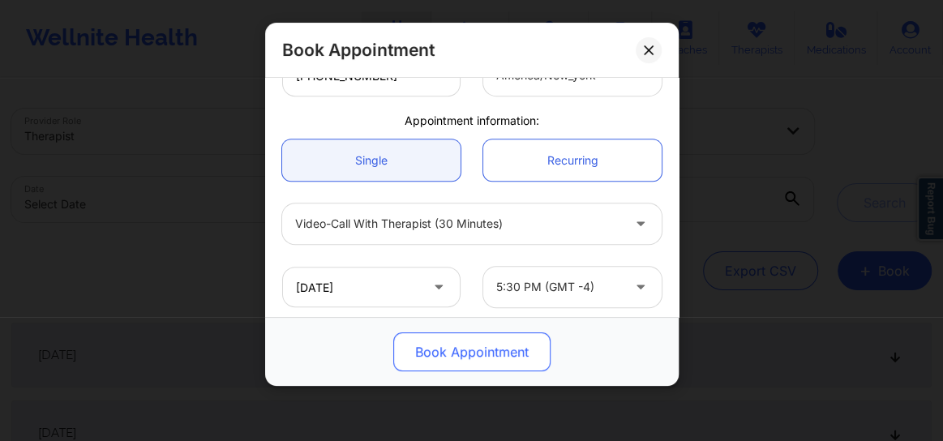
click at [471, 354] on button "Book Appointment" at bounding box center [471, 351] width 157 height 39
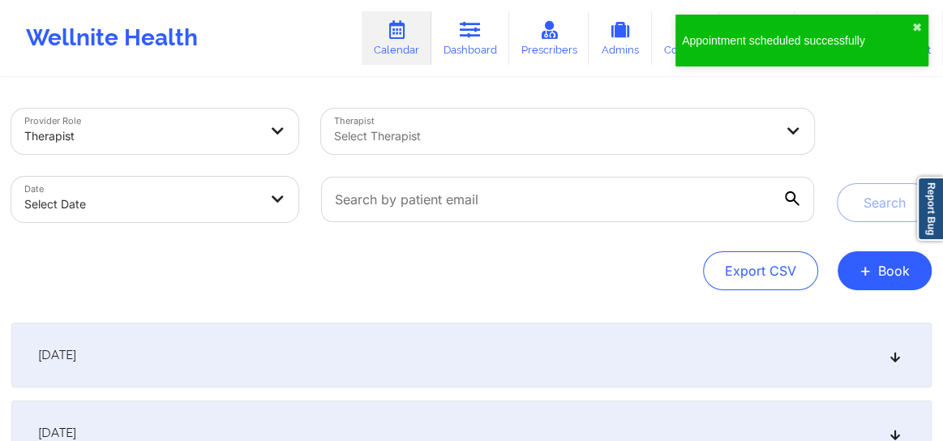
click at [435, 126] on div at bounding box center [553, 135] width 439 height 19
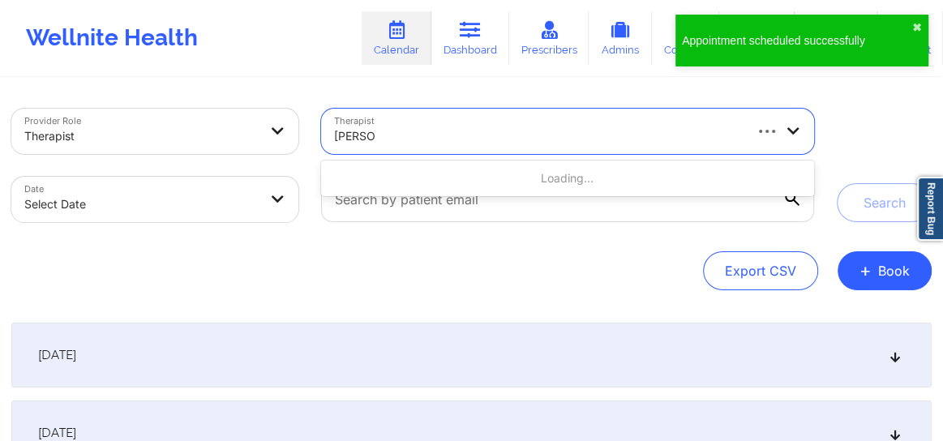
type input "[PERSON_NAME]"
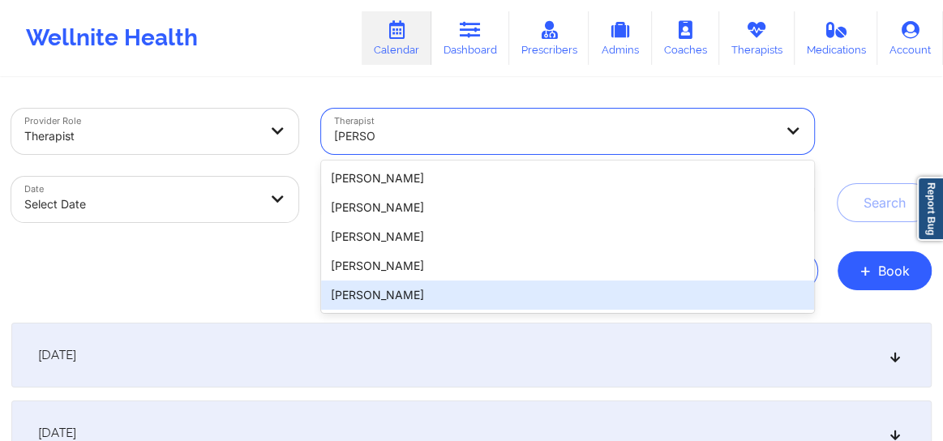
click at [402, 296] on div "[PERSON_NAME]" at bounding box center [567, 295] width 493 height 29
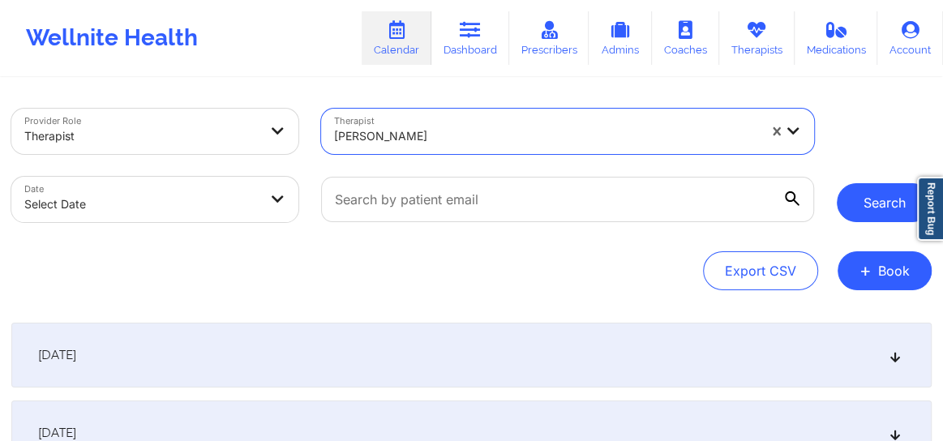
click at [872, 196] on button "Search" at bounding box center [884, 202] width 95 height 39
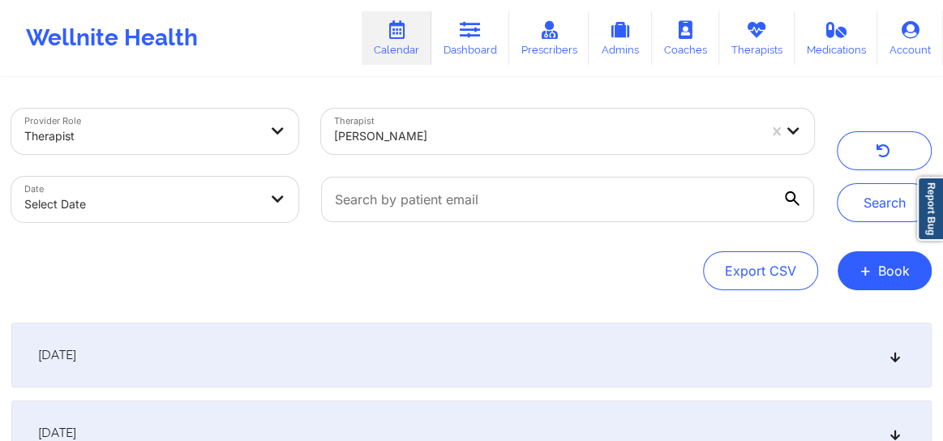
click at [906, 364] on div "[DATE]" at bounding box center [471, 355] width 920 height 65
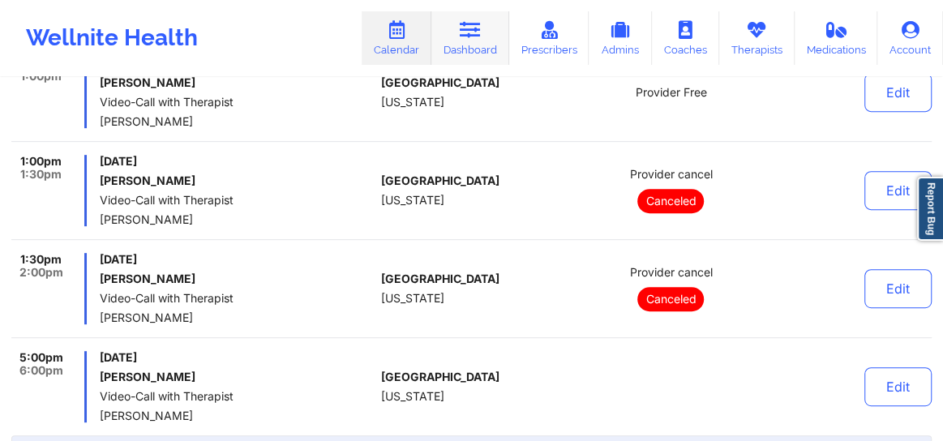
scroll to position [0, 0]
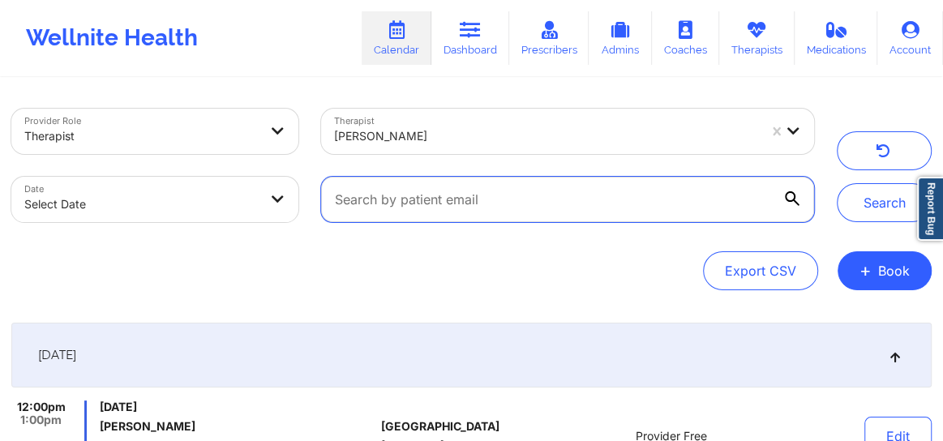
type input "[URL][DOMAIN_NAME]"
paste input "[EMAIL_ADDRESS][DOMAIN_NAME]"
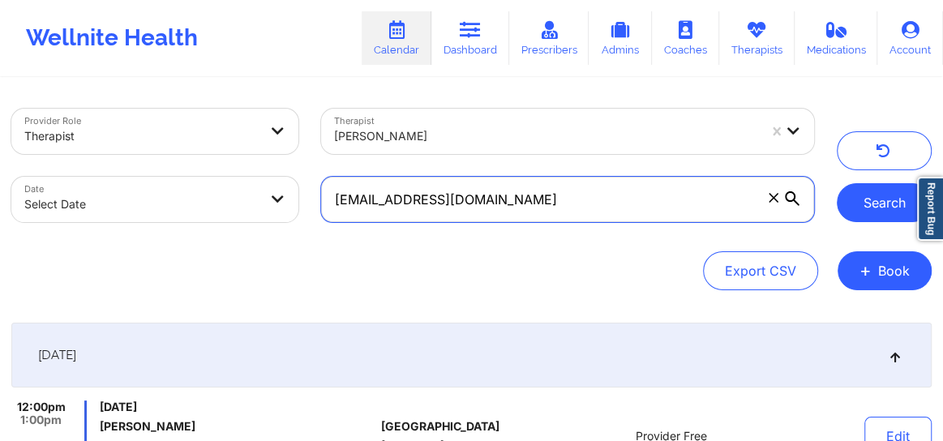
type input "[EMAIL_ADDRESS][DOMAIN_NAME]"
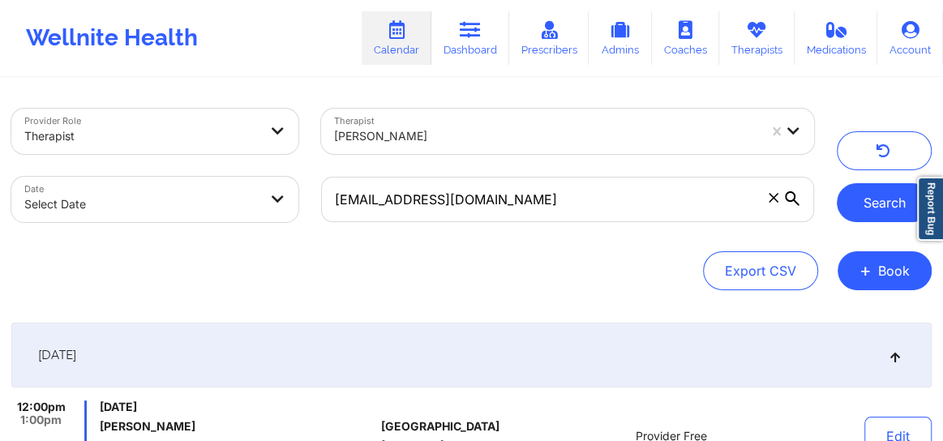
click at [876, 204] on button "Search" at bounding box center [884, 202] width 95 height 39
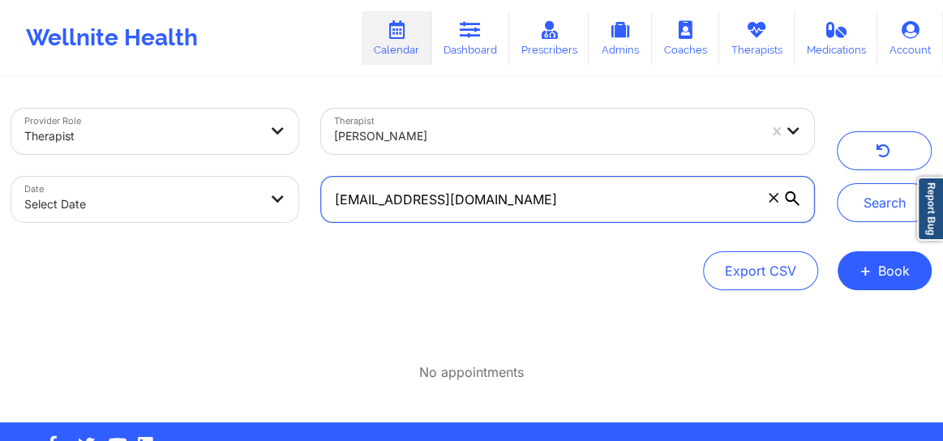
drag, startPoint x: 505, startPoint y: 200, endPoint x: 332, endPoint y: 202, distance: 172.7
click at [332, 202] on input "[EMAIL_ADDRESS][DOMAIN_NAME]" at bounding box center [567, 199] width 493 height 45
paste input "[EMAIL_ADDRESS][DOMAIN_NAME]"
click at [341, 198] on input "[EMAIL_ADDRESS][DOMAIN_NAME]" at bounding box center [567, 199] width 493 height 45
type input "[EMAIL_ADDRESS][DOMAIN_NAME]"
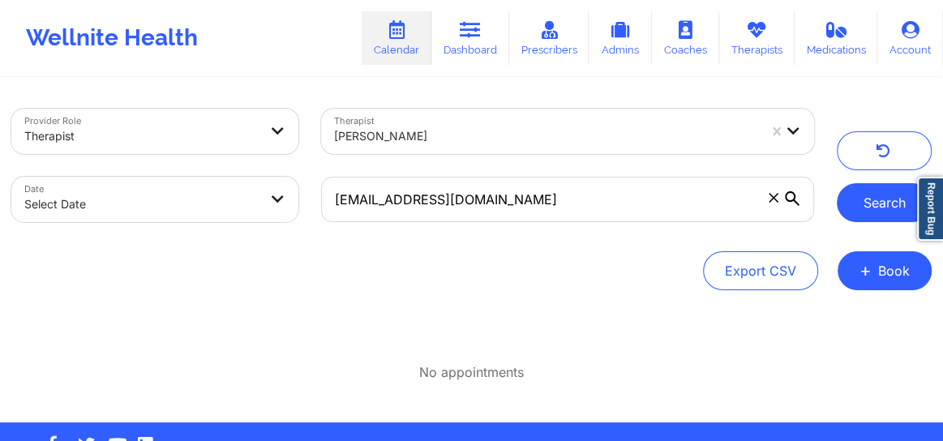
click at [855, 195] on button "Search" at bounding box center [884, 202] width 95 height 39
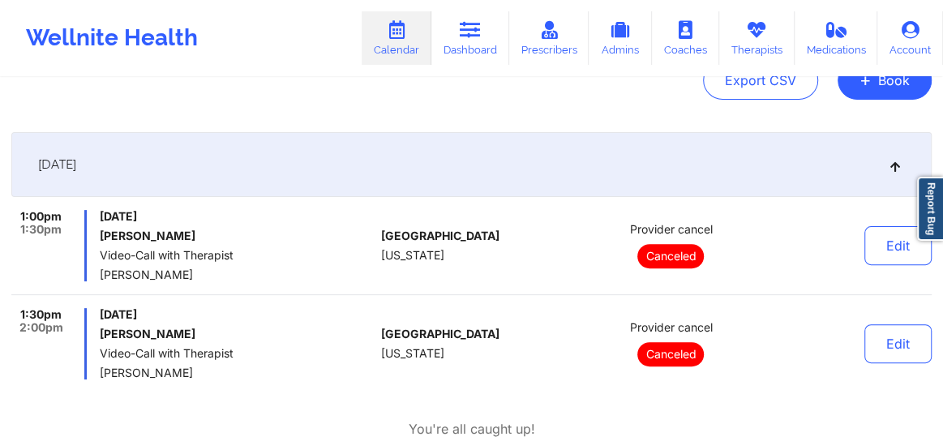
scroll to position [184, 0]
